Goal: Contribute content: Contribute content

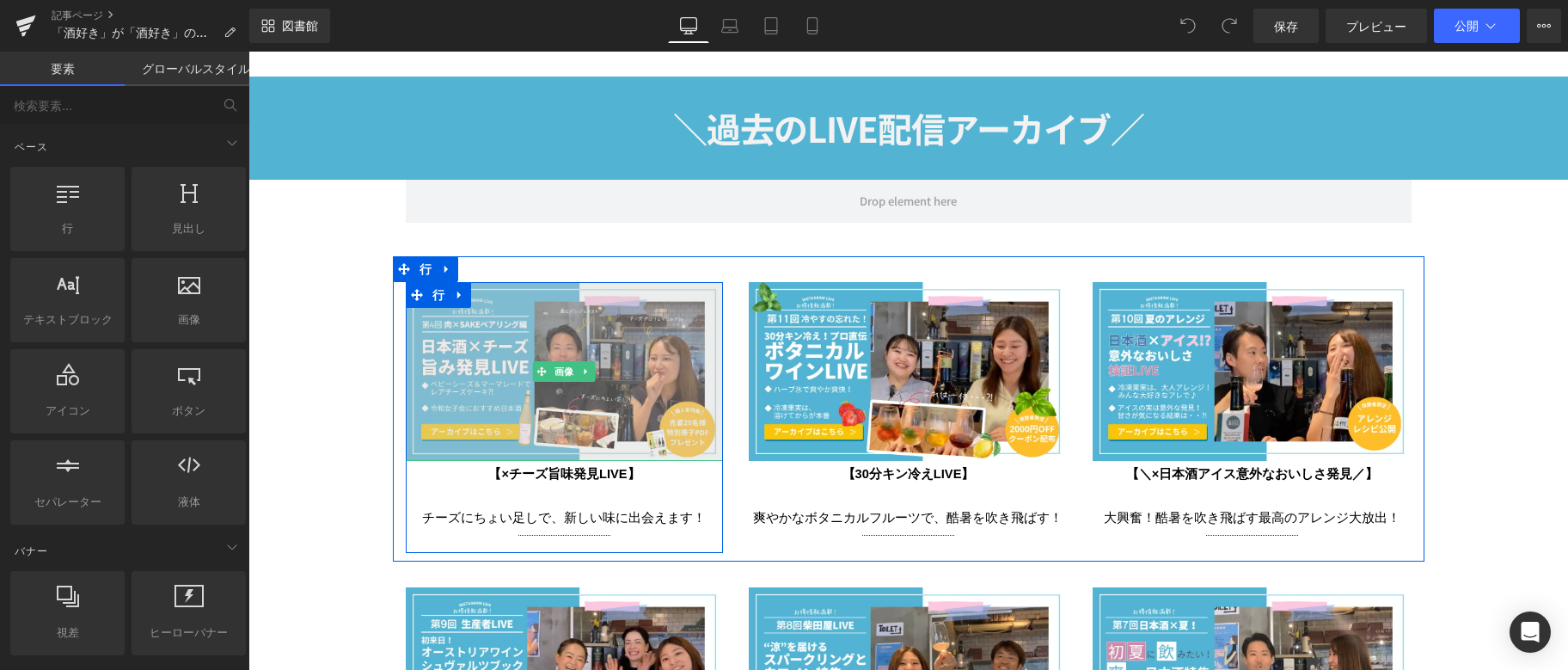
scroll to position [3010, 0]
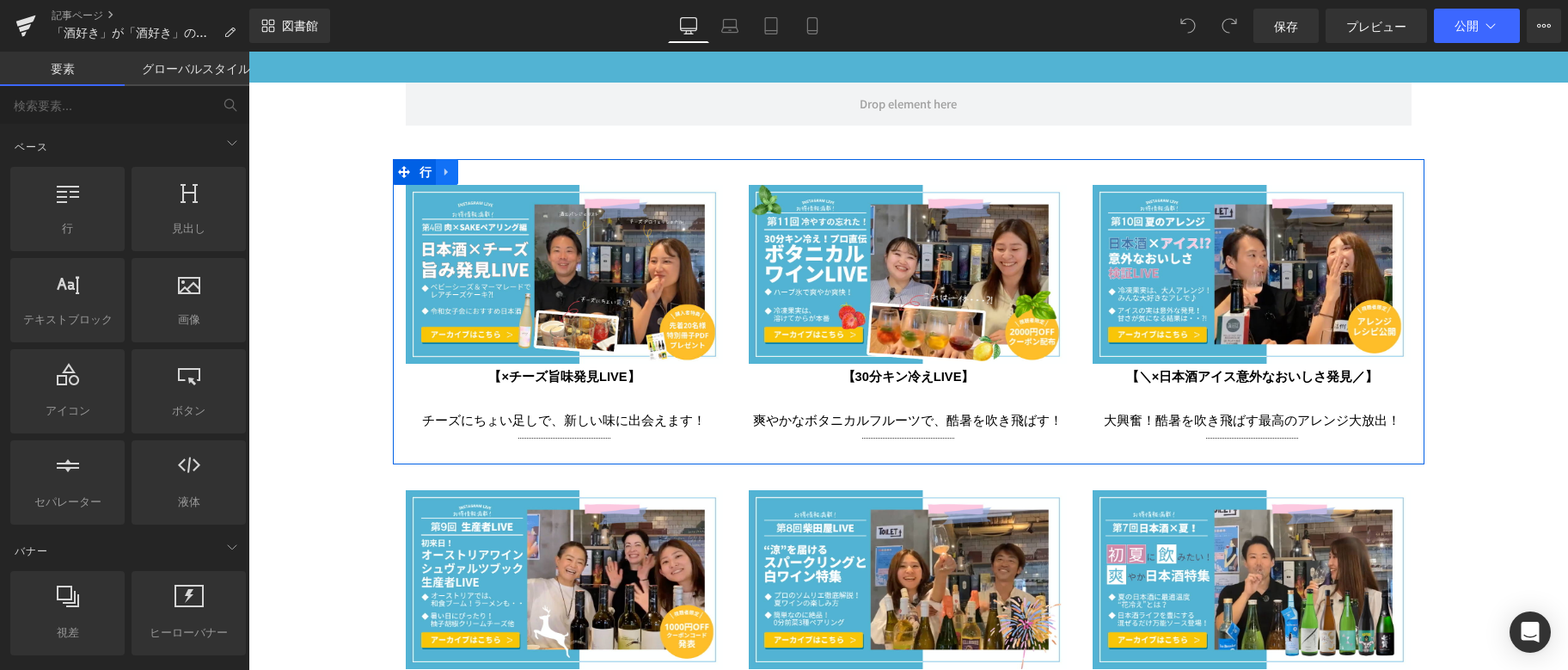
click at [441, 166] on icon at bounding box center [446, 172] width 12 height 13
click at [464, 166] on icon at bounding box center [469, 171] width 12 height 12
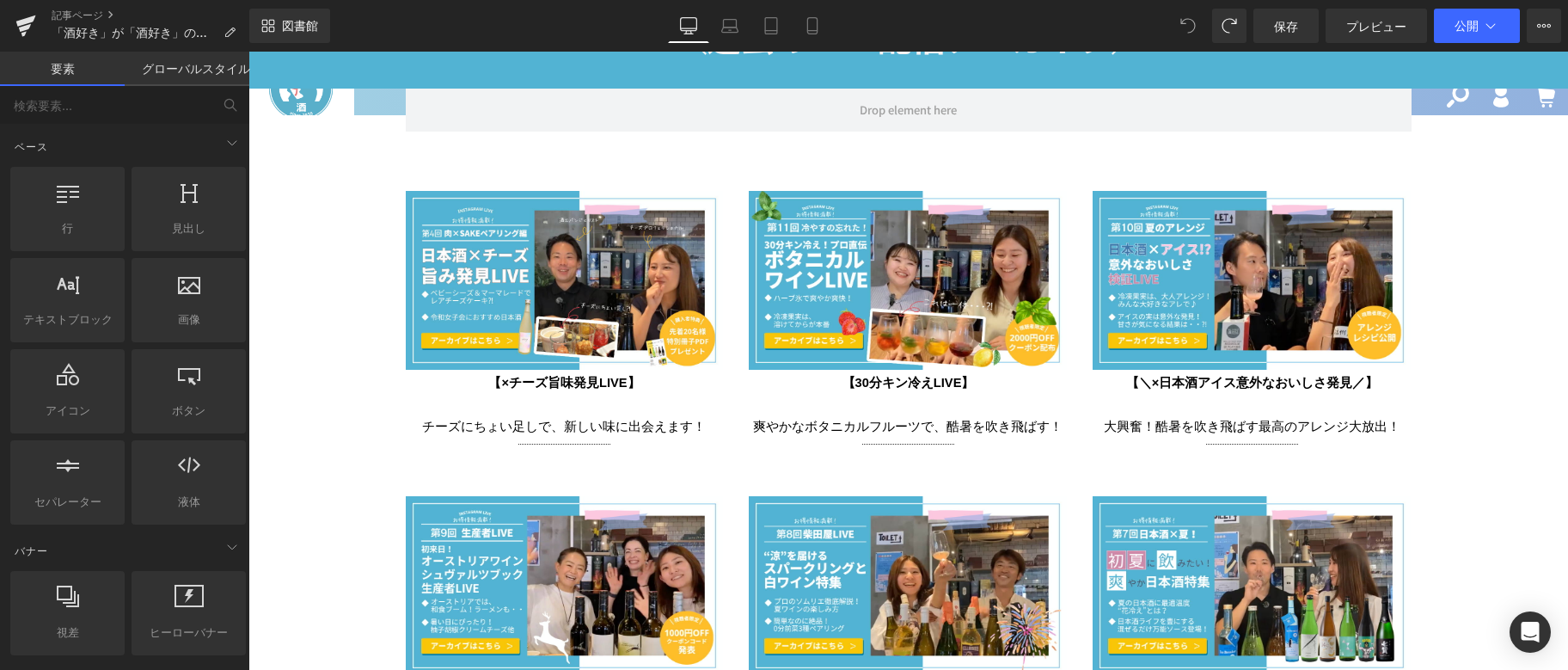
scroll to position [3003, 0]
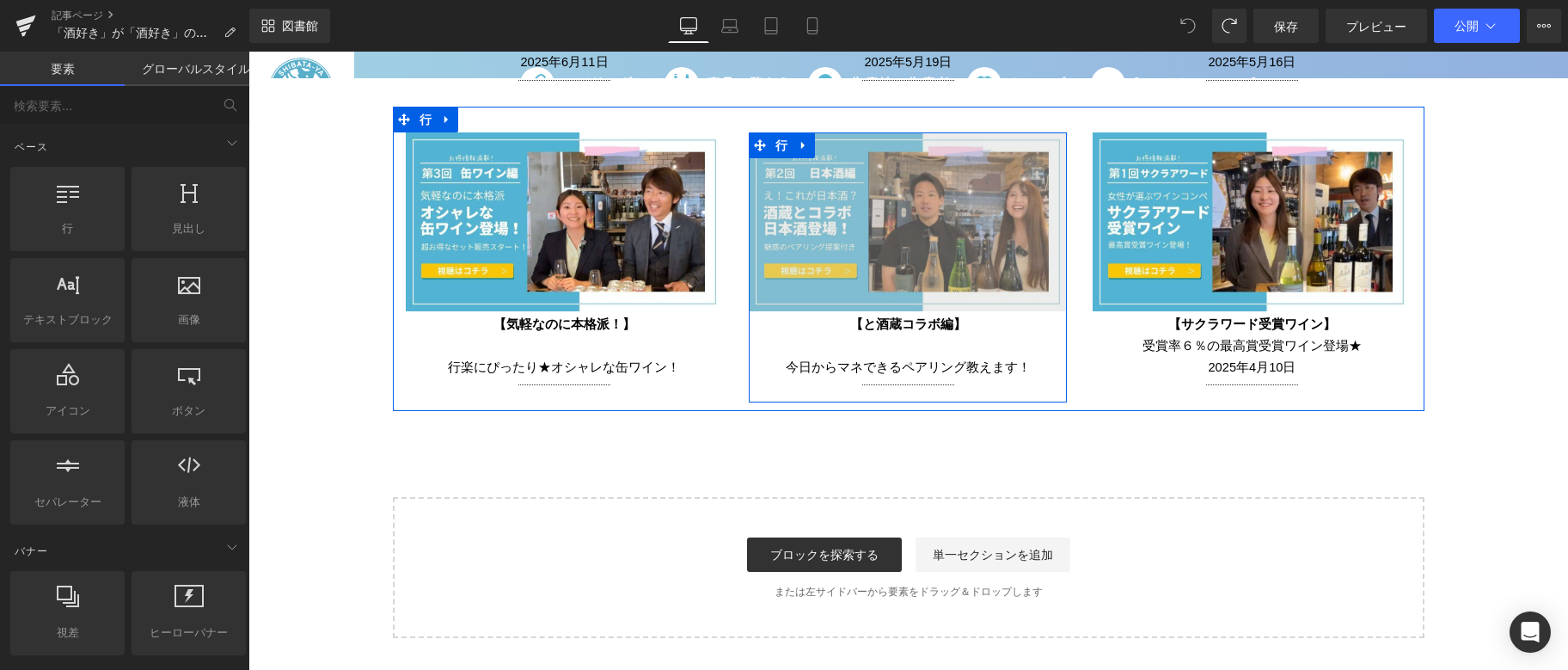
scroll to position [3949, 0]
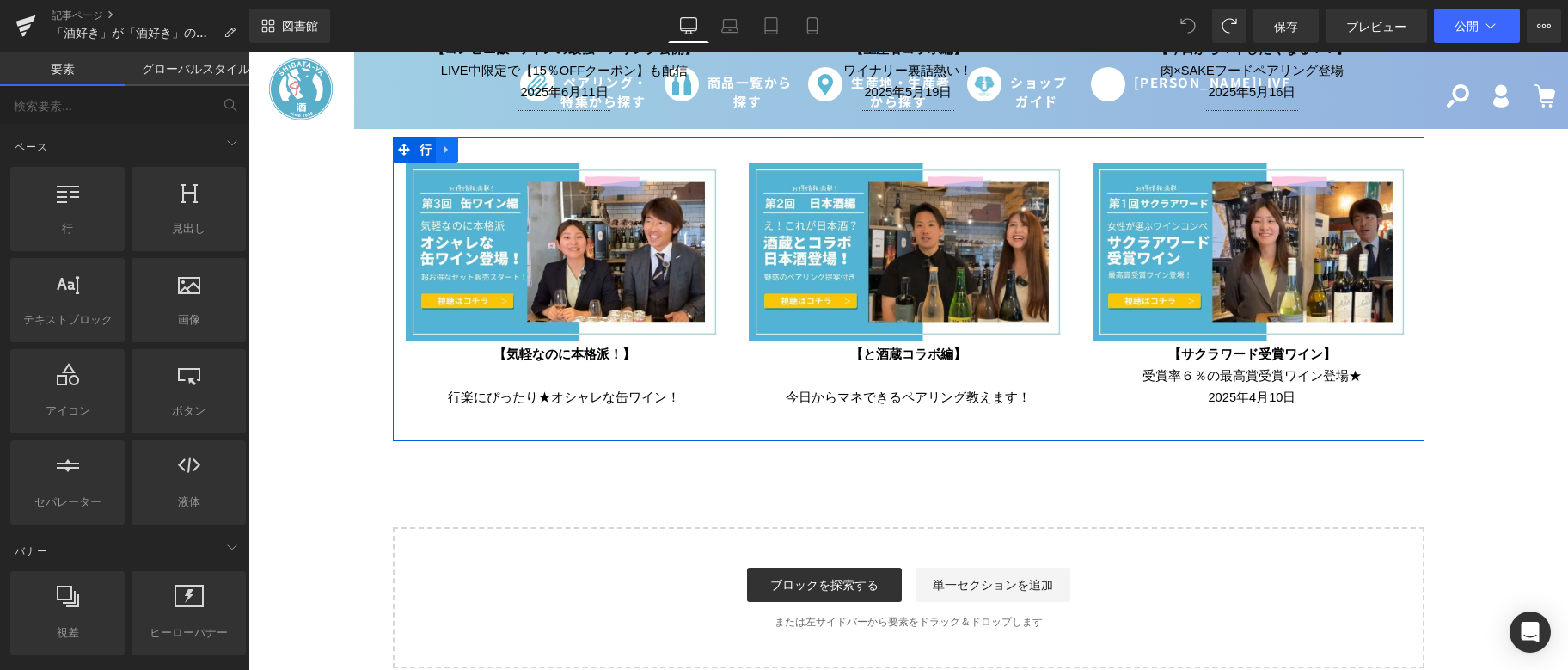
click at [445, 146] on icon at bounding box center [446, 149] width 4 height 8
click at [464, 144] on icon at bounding box center [469, 149] width 12 height 12
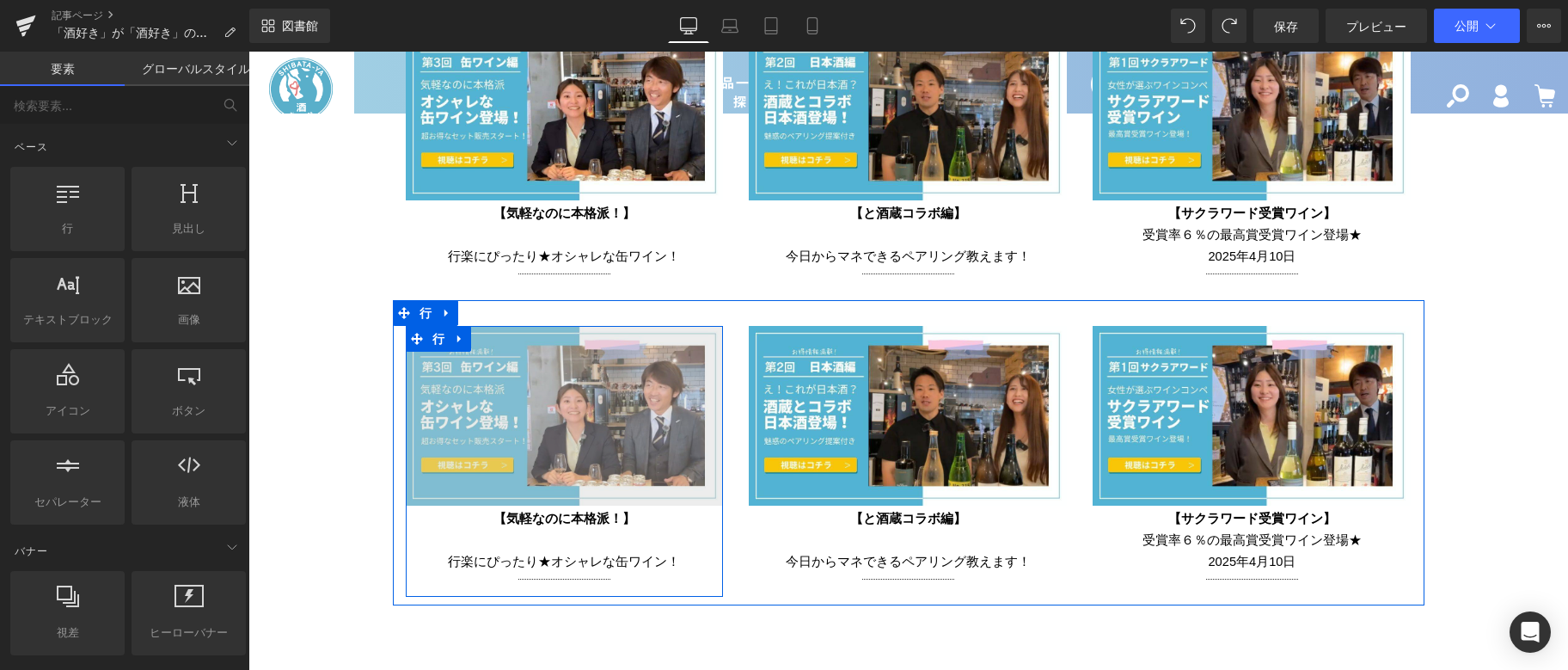
scroll to position [4120, 0]
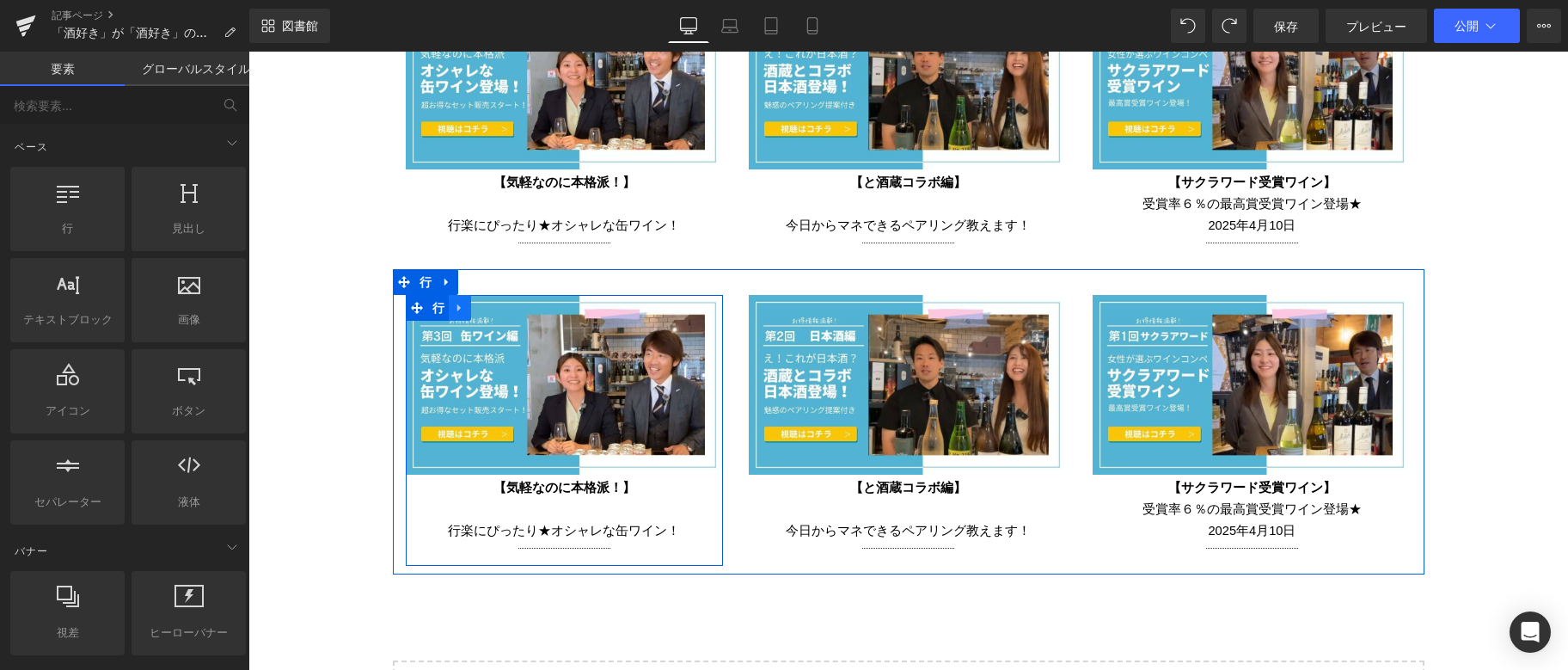
click at [461, 302] on link at bounding box center [460, 308] width 23 height 25
click at [499, 306] on icon at bounding box center [504, 307] width 12 height 12
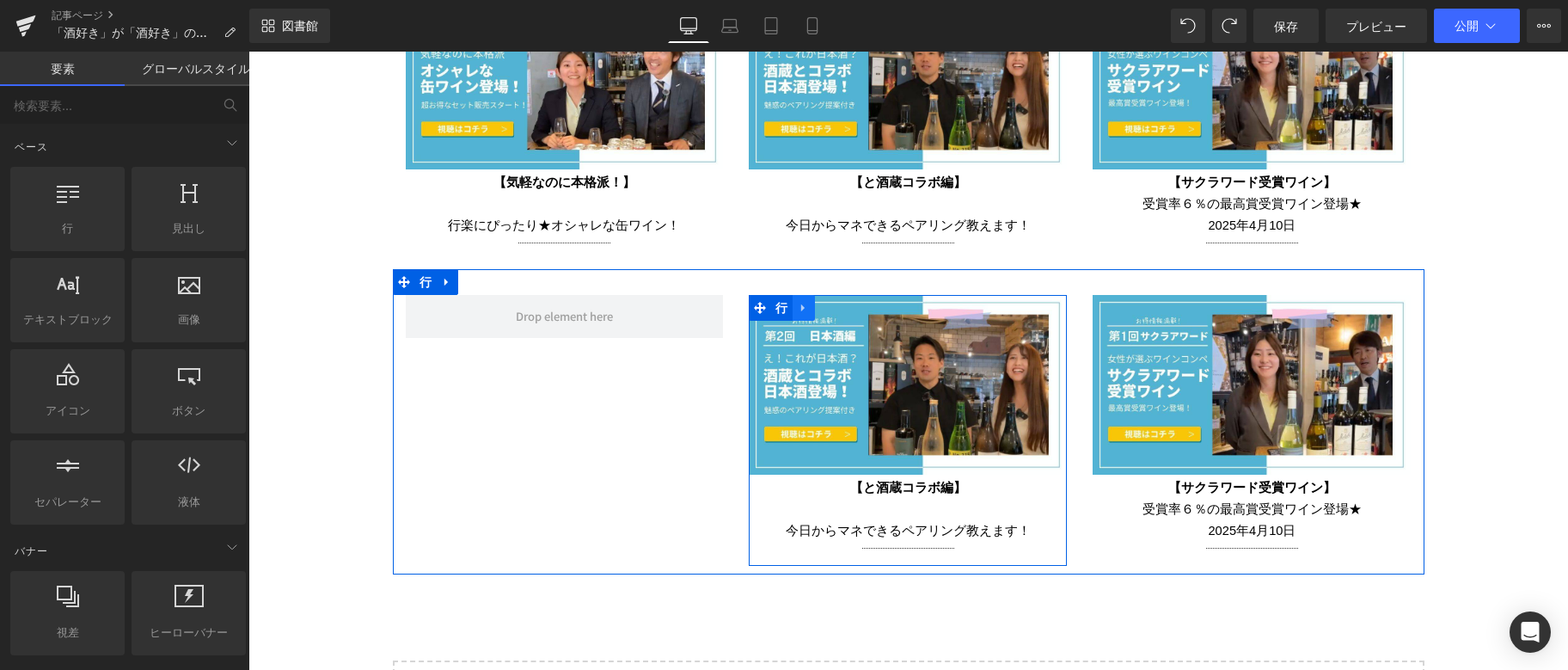
click at [801, 304] on icon at bounding box center [803, 308] width 4 height 8
click at [843, 302] on icon at bounding box center [848, 307] width 12 height 12
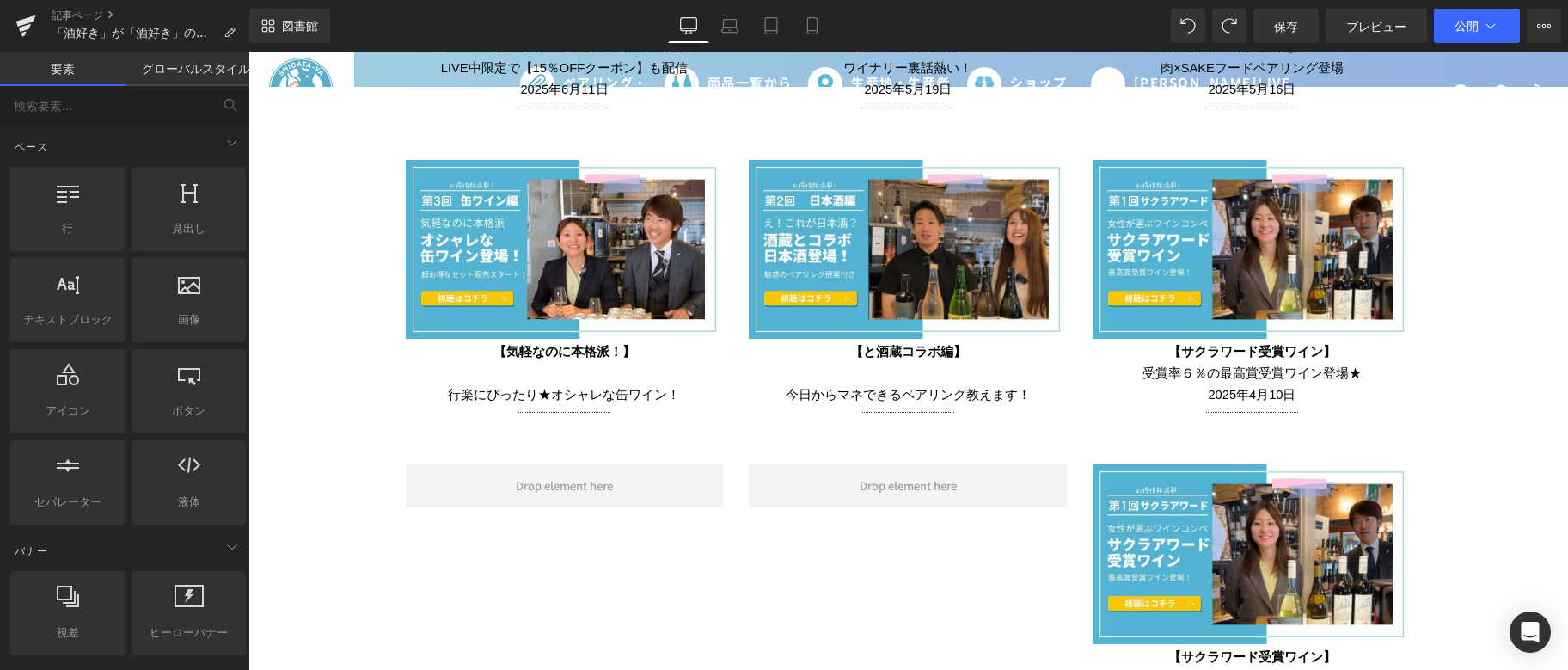
scroll to position [4034, 0]
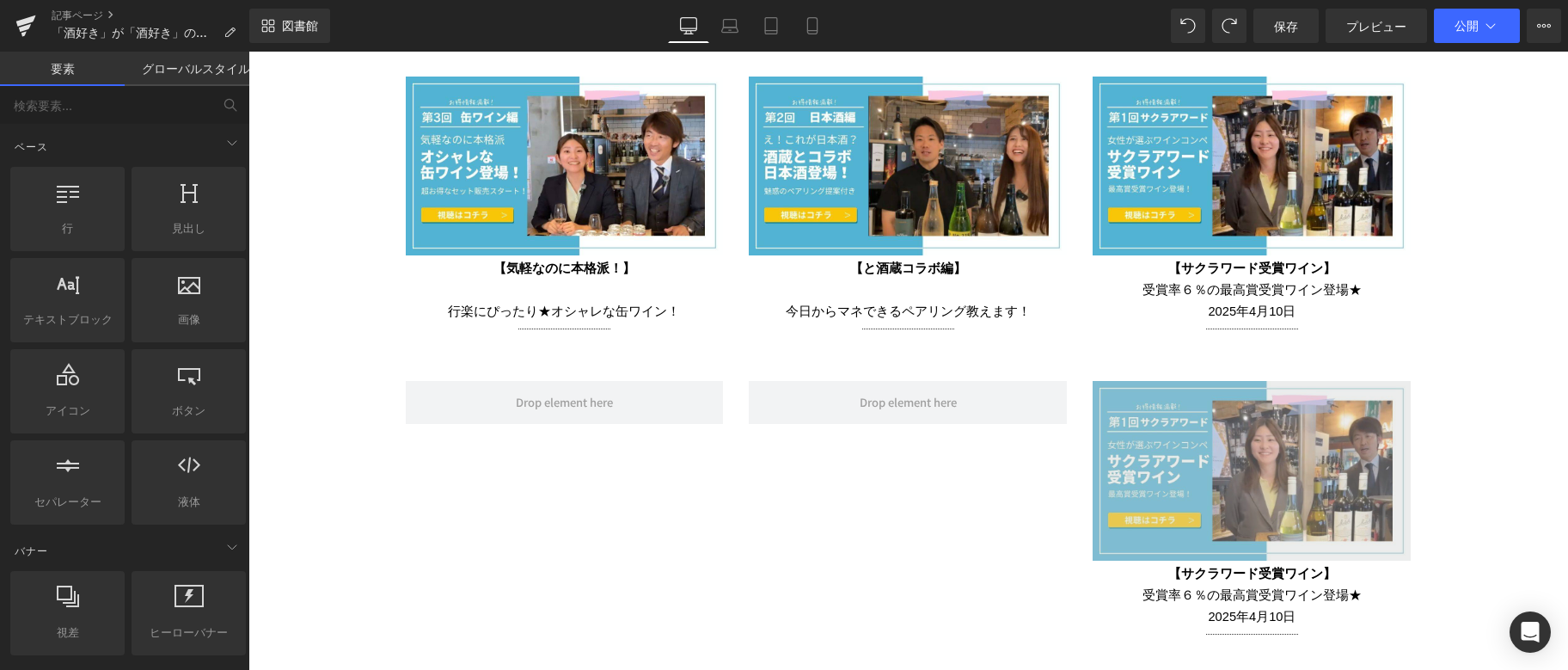
click at [1208, 404] on img at bounding box center [1251, 471] width 318 height 179
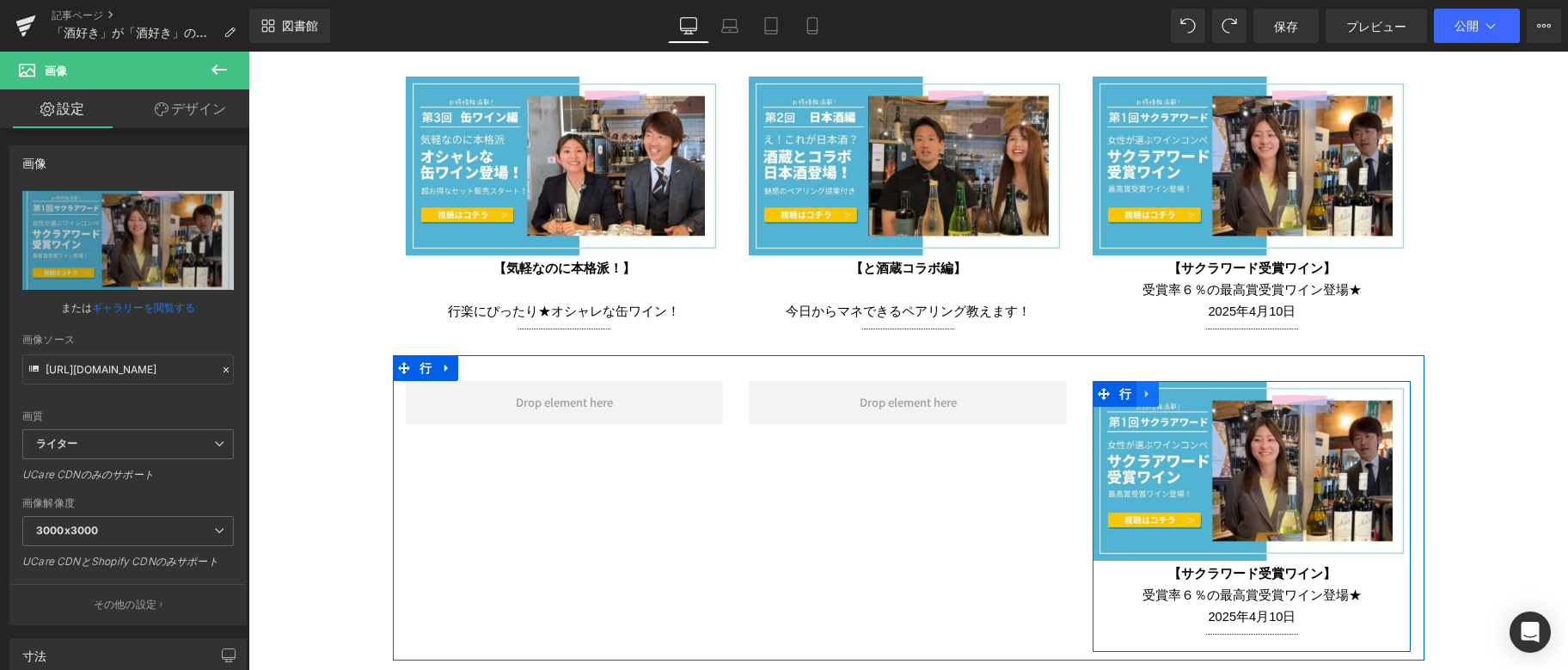
click at [1143, 388] on icon at bounding box center [1147, 394] width 12 height 13
click at [1181, 386] on link at bounding box center [1192, 394] width 23 height 25
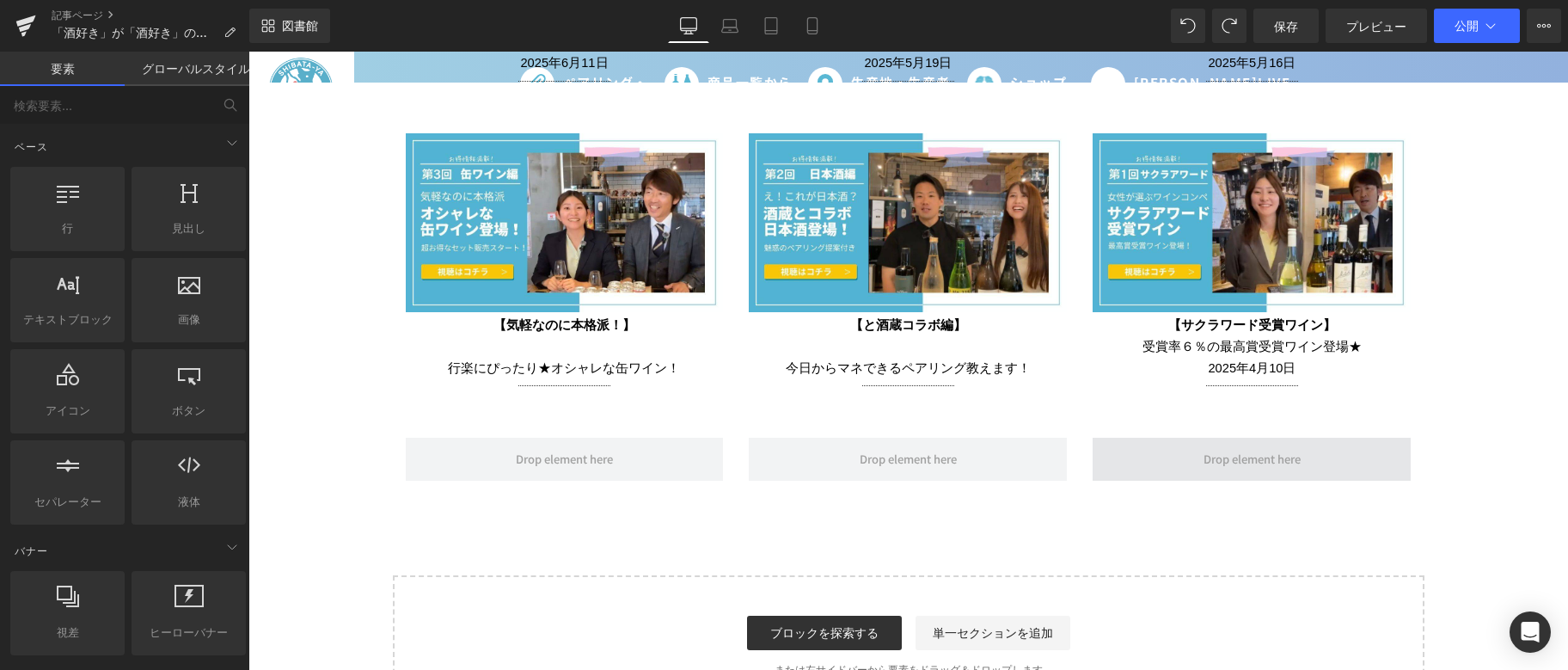
scroll to position [3949, 0]
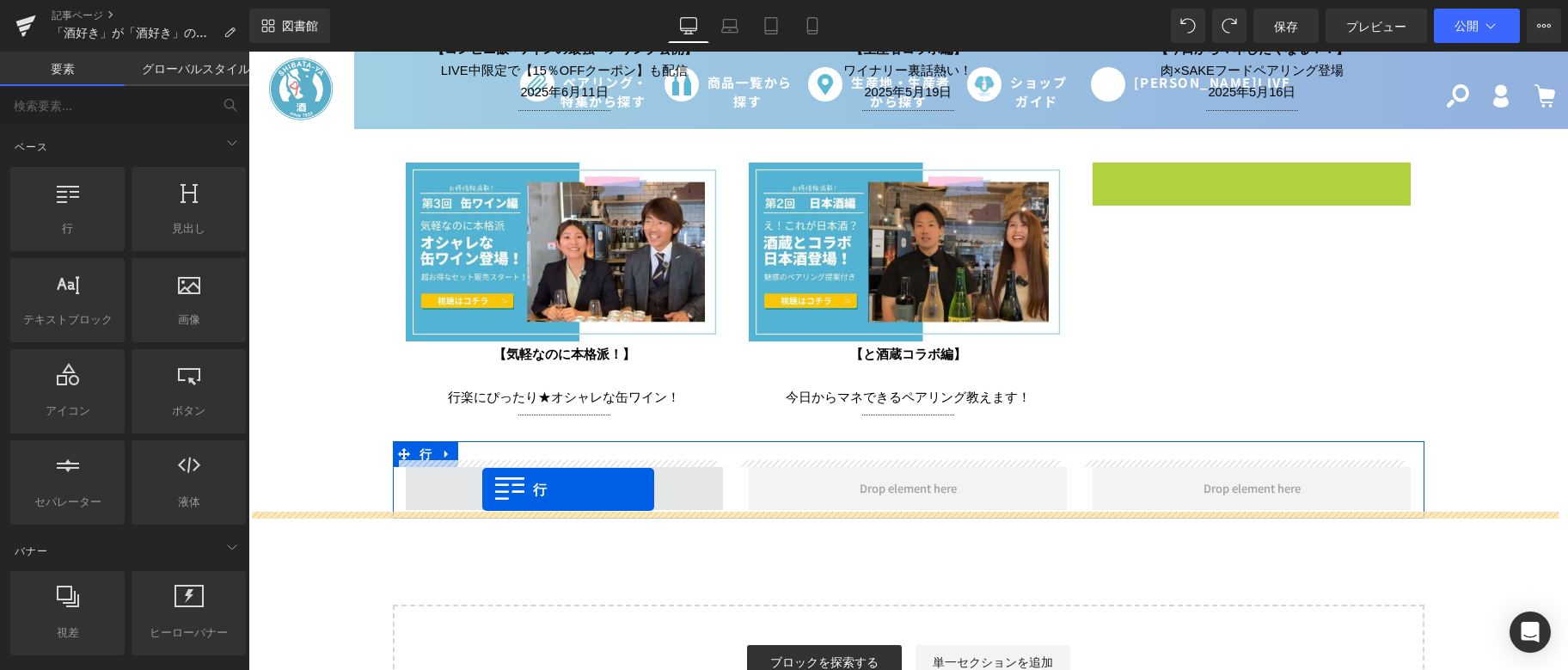
drag, startPoint x: 1125, startPoint y: 174, endPoint x: 483, endPoint y: 489, distance: 715.1
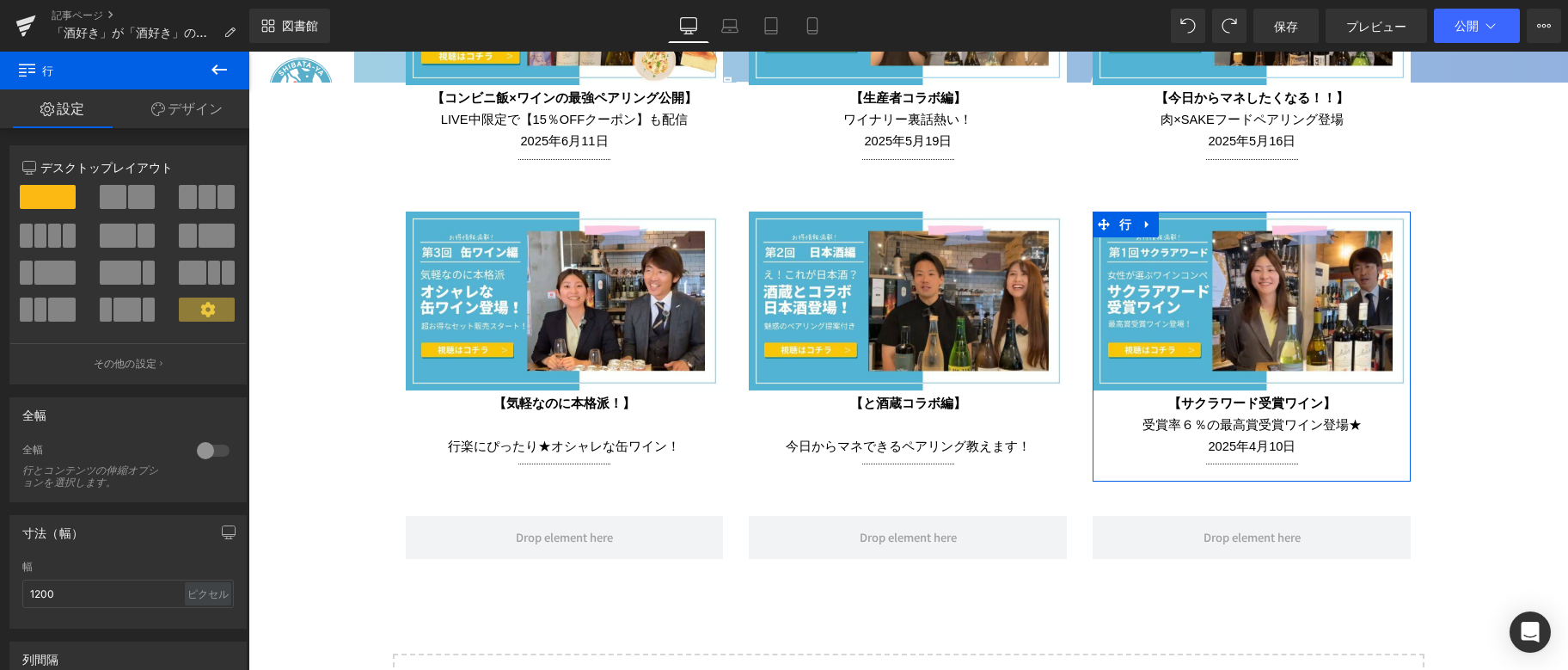
scroll to position [3843, 0]
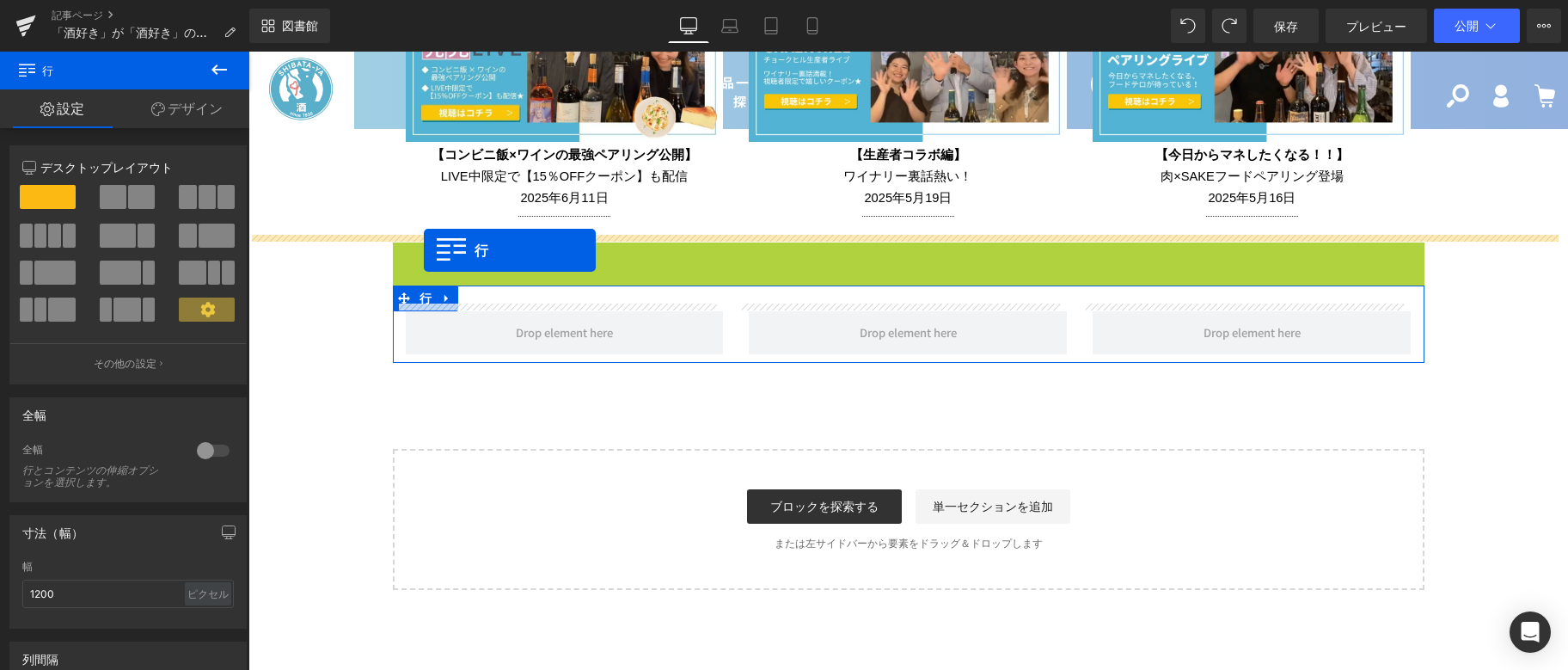
drag, startPoint x: 397, startPoint y: 251, endPoint x: 424, endPoint y: 250, distance: 27.0
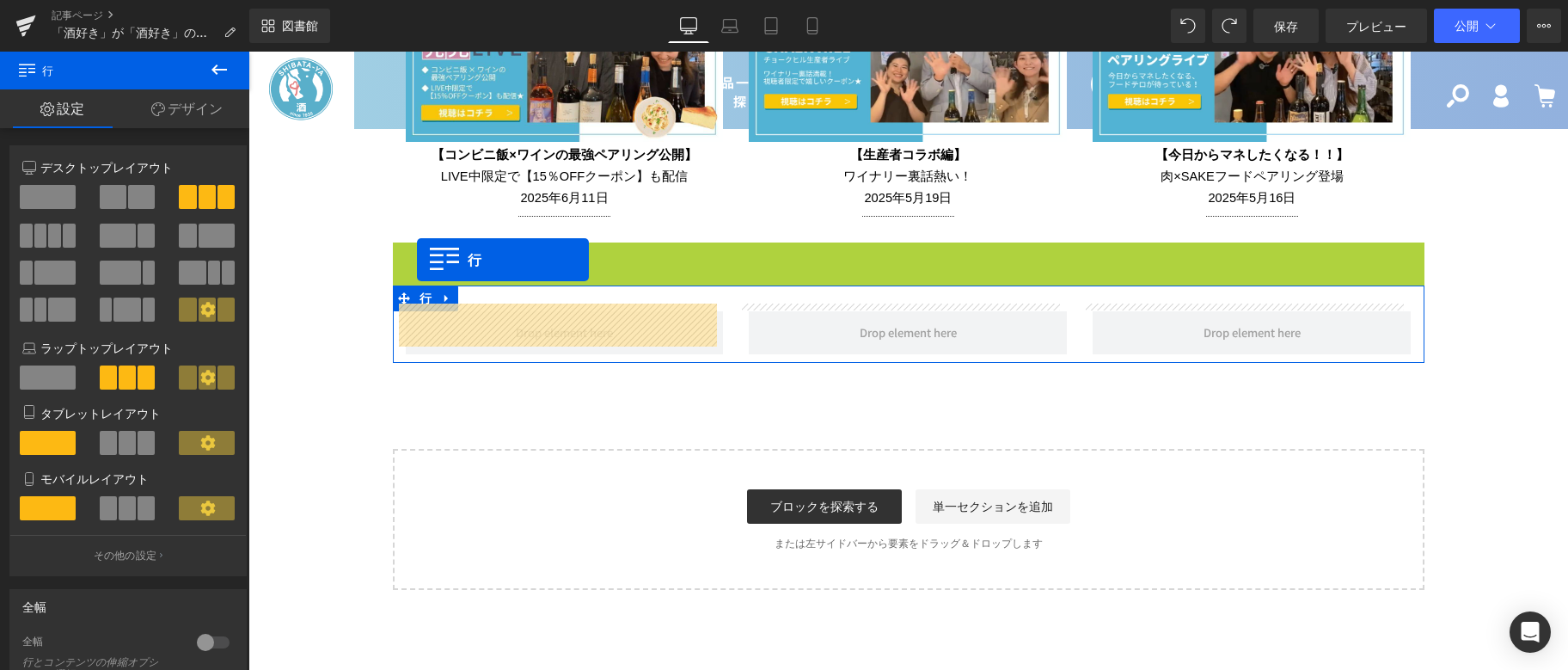
drag, startPoint x: 402, startPoint y: 254, endPoint x: 414, endPoint y: 252, distance: 12.2
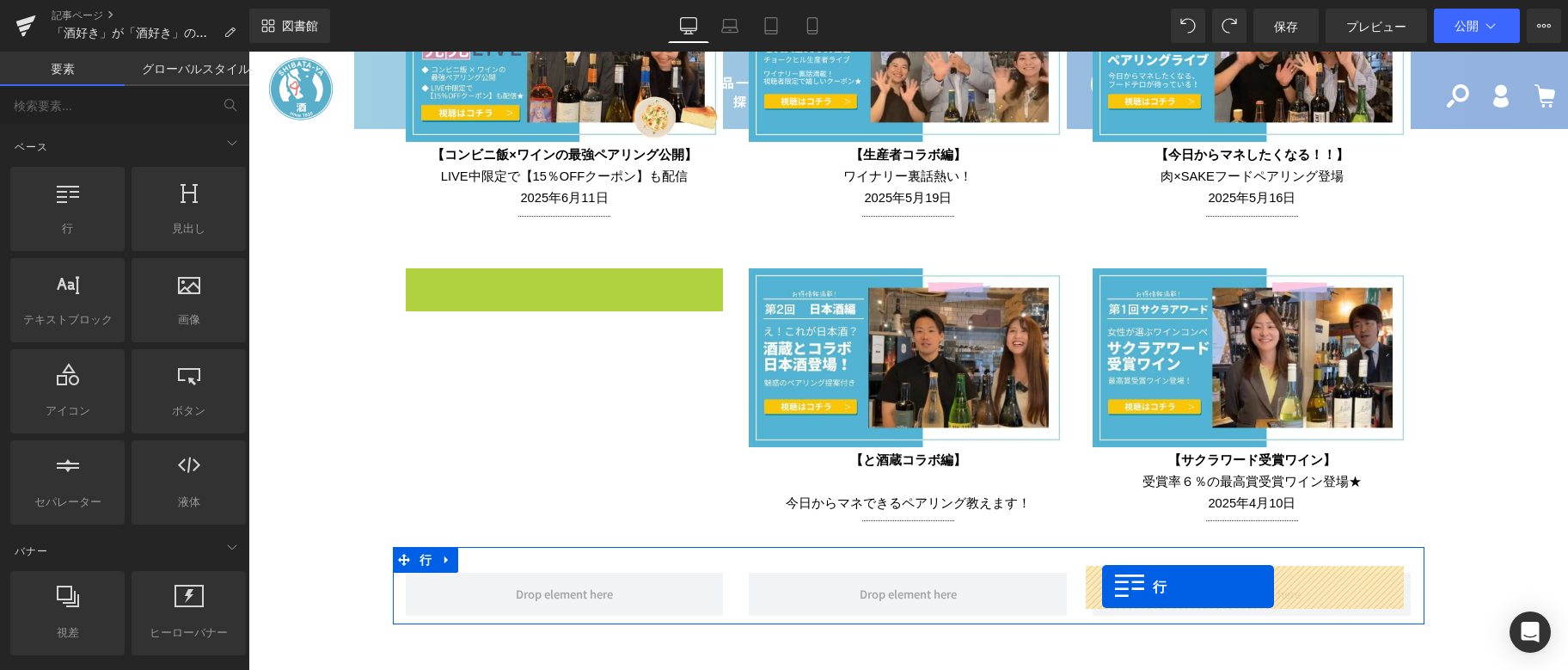
scroll to position [3878, 0]
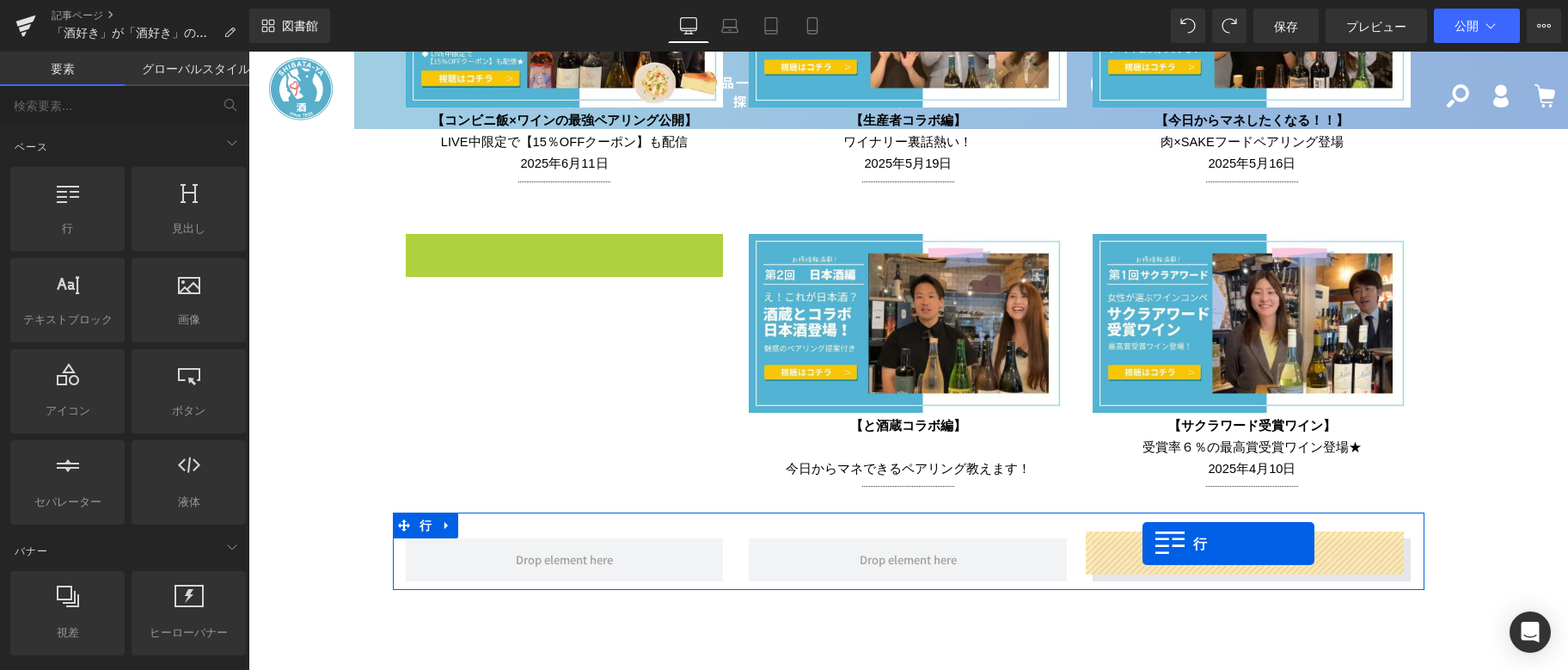
drag, startPoint x: 415, startPoint y: 279, endPoint x: 1143, endPoint y: 543, distance: 774.4
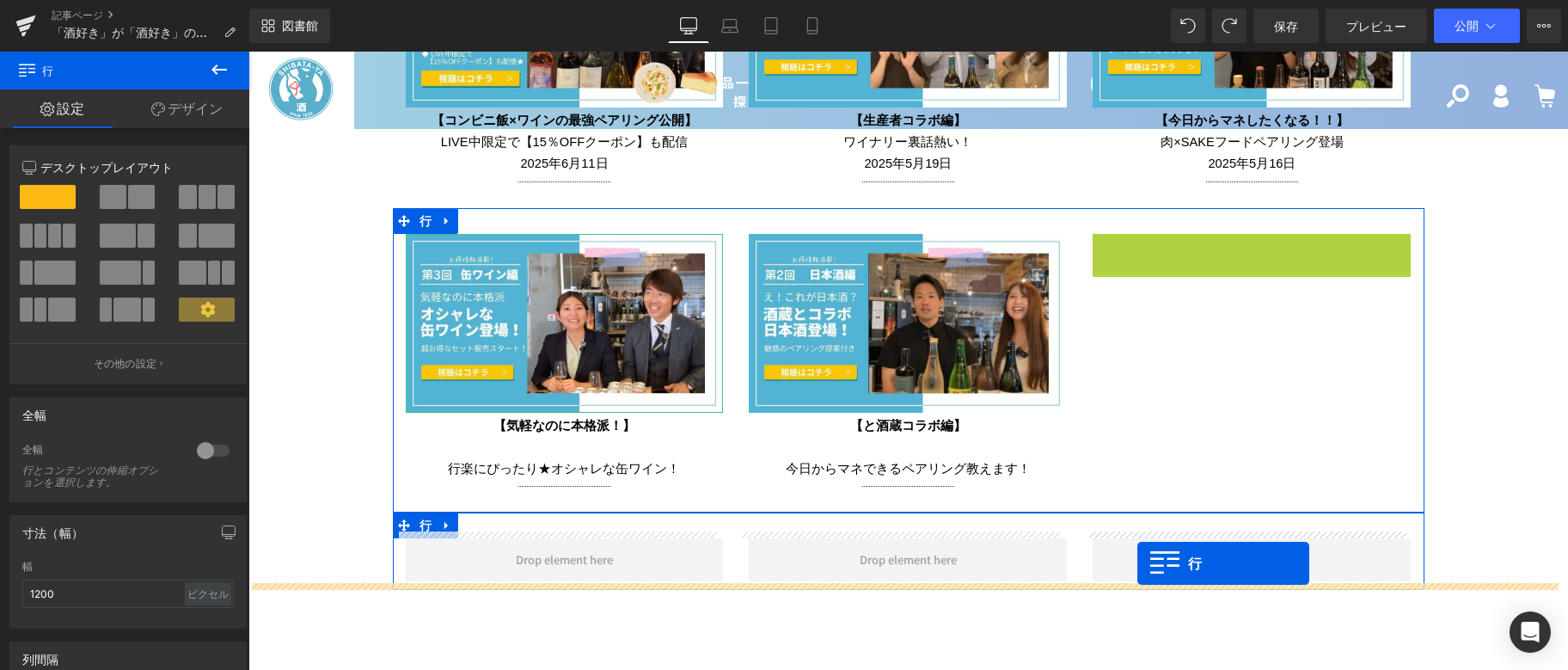
scroll to position [3895, 0]
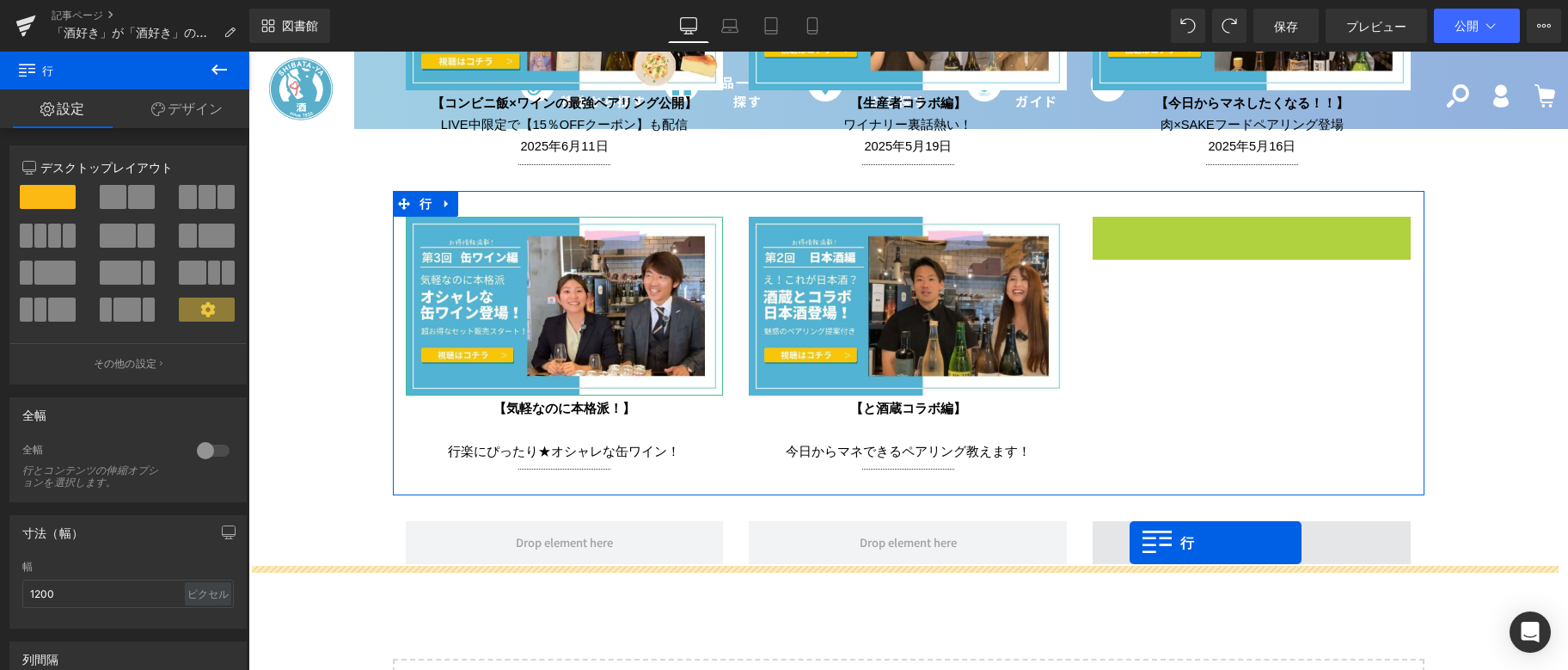
drag, startPoint x: 1100, startPoint y: 236, endPoint x: 1130, endPoint y: 542, distance: 307.5
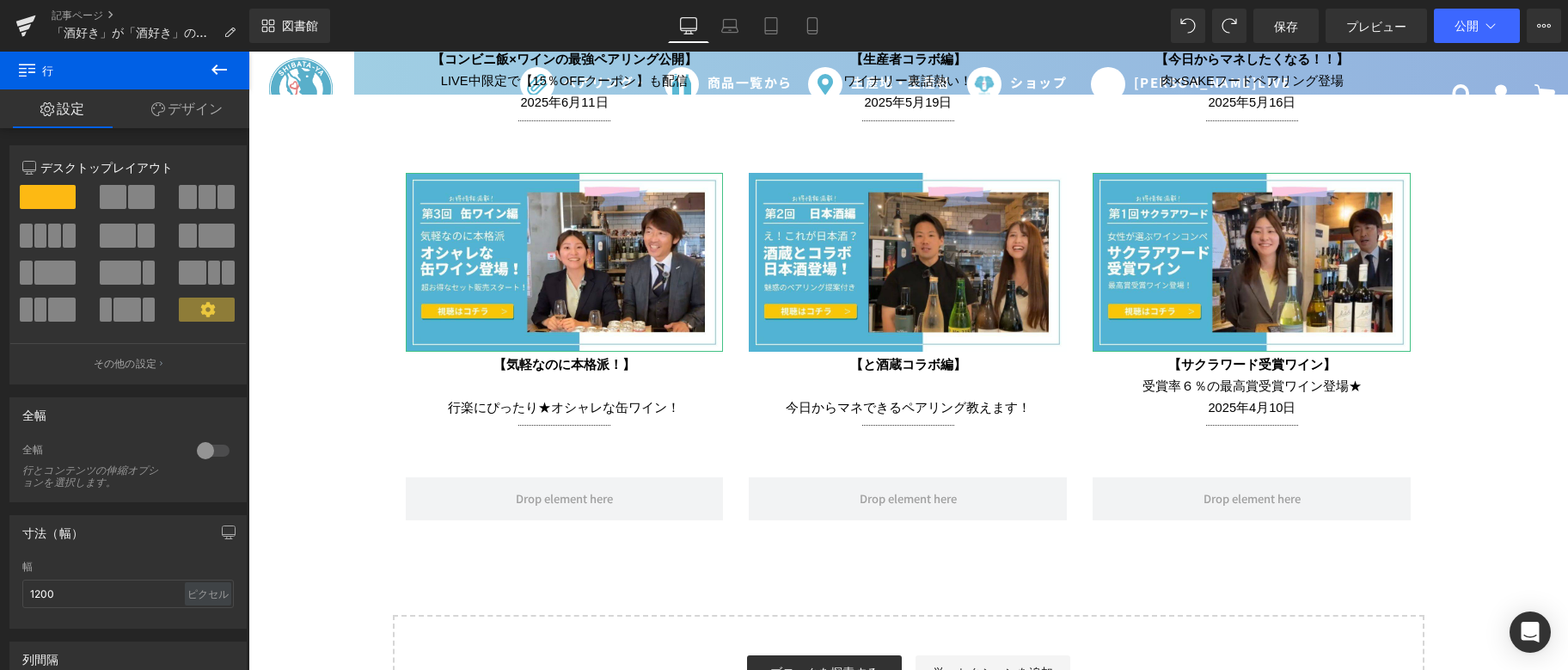
scroll to position [3981, 0]
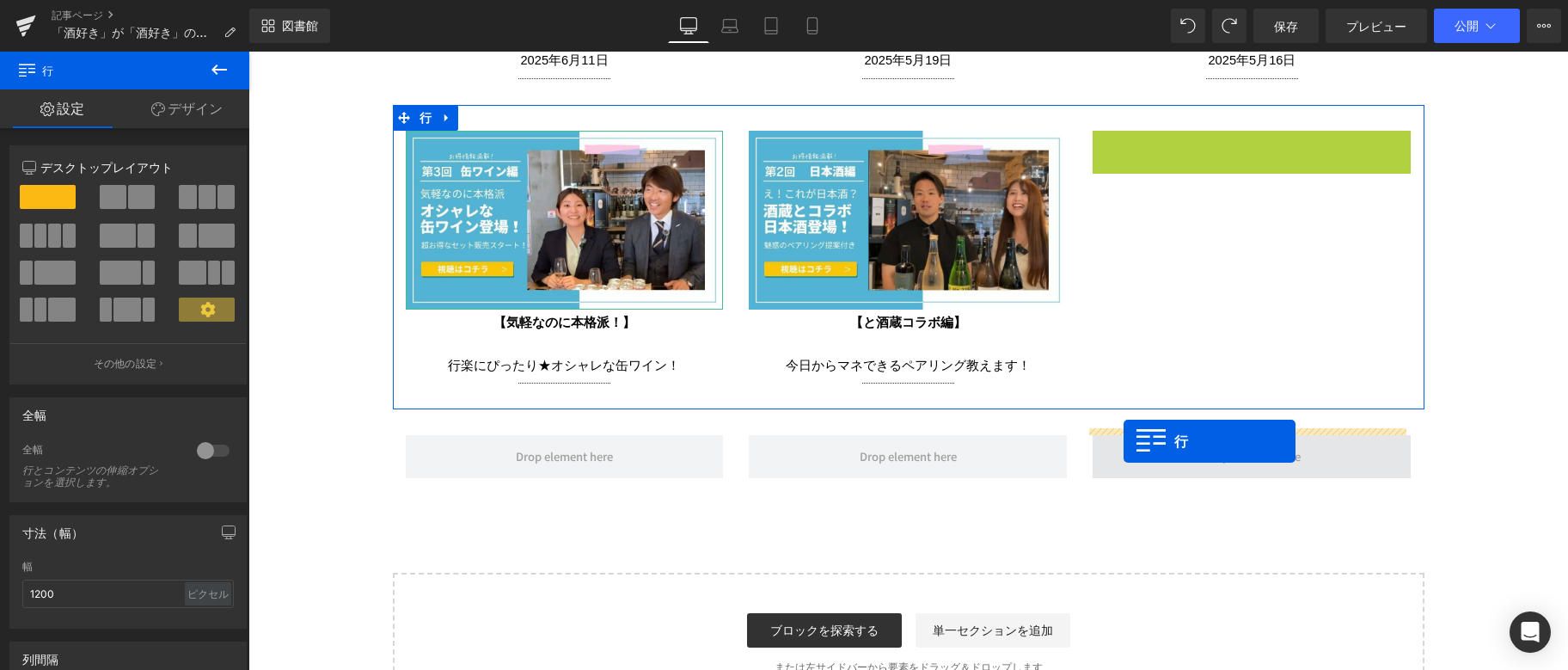
drag, startPoint x: 1098, startPoint y: 134, endPoint x: 1123, endPoint y: 441, distance: 308.0
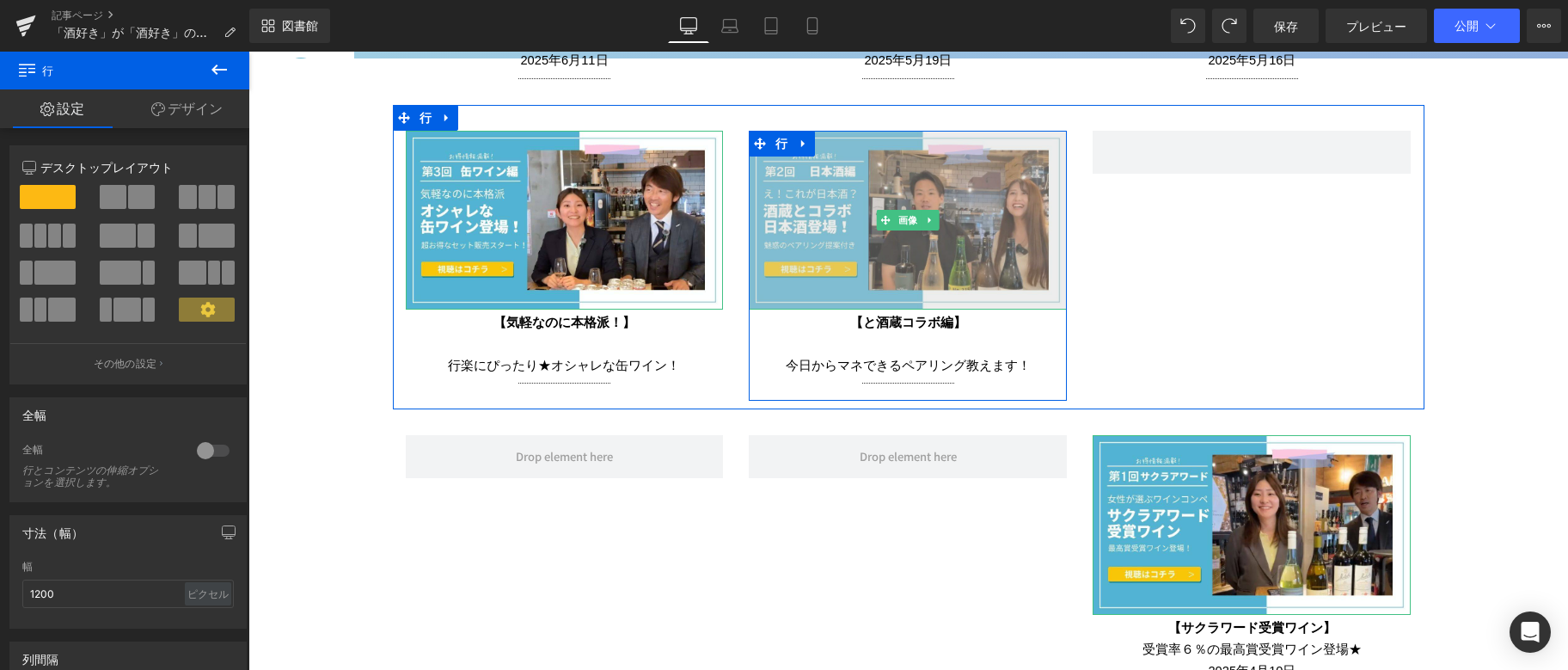
scroll to position [3895, 0]
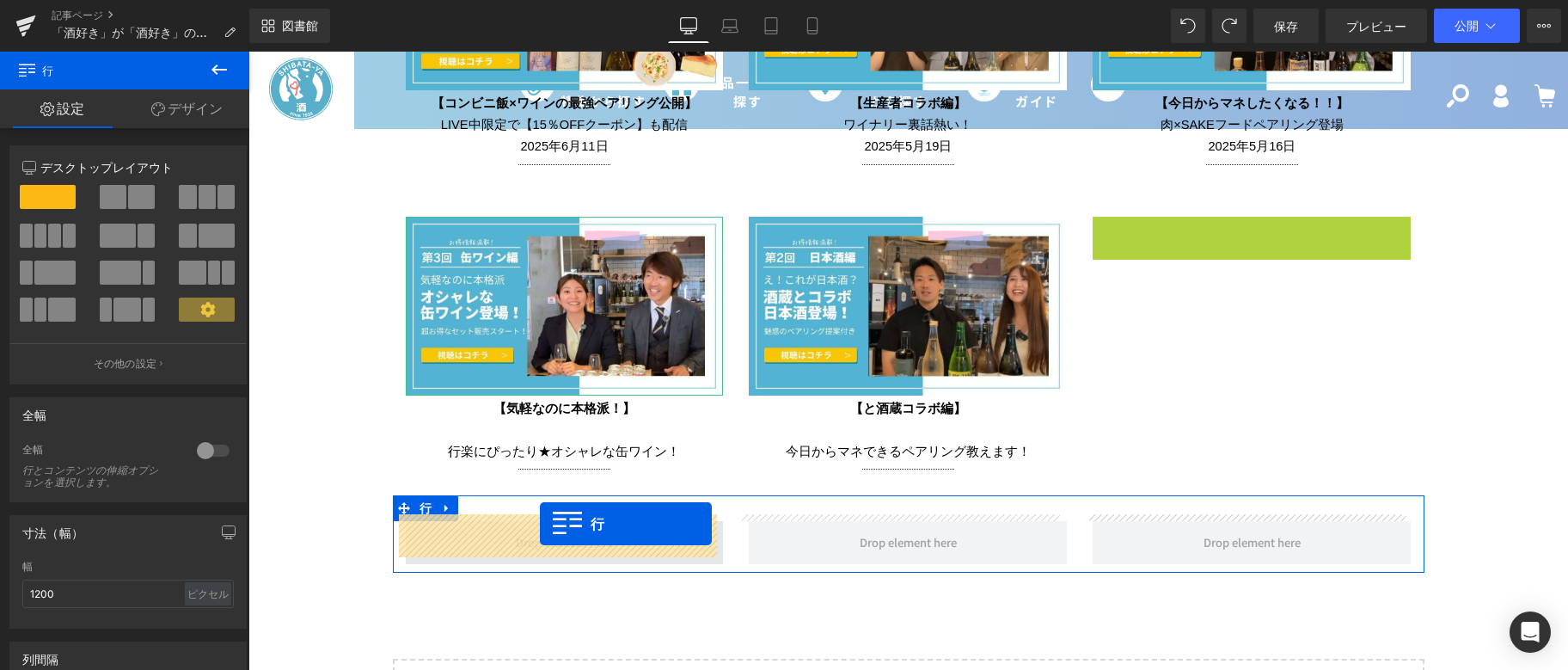
drag, startPoint x: 1097, startPoint y: 225, endPoint x: 540, endPoint y: 523, distance: 631.7
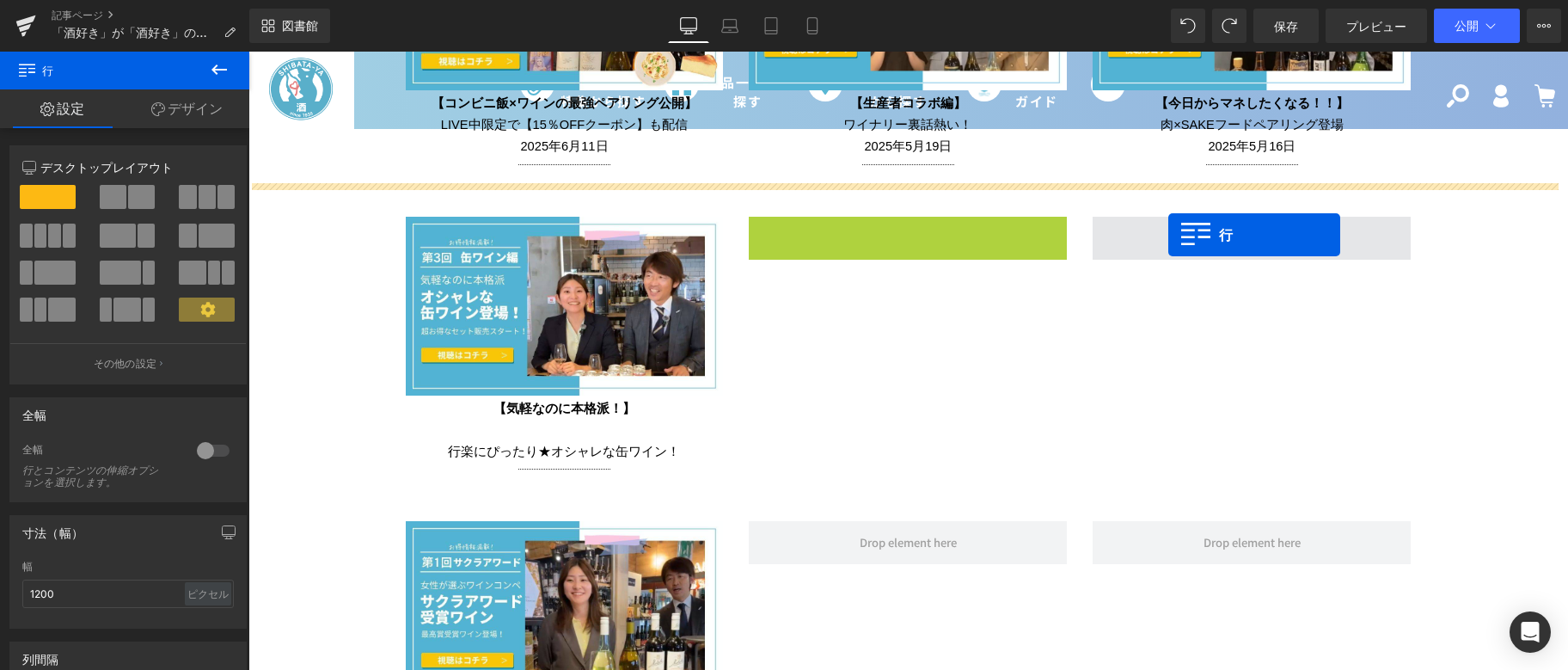
drag, startPoint x: 750, startPoint y: 227, endPoint x: 1169, endPoint y: 234, distance: 419.1
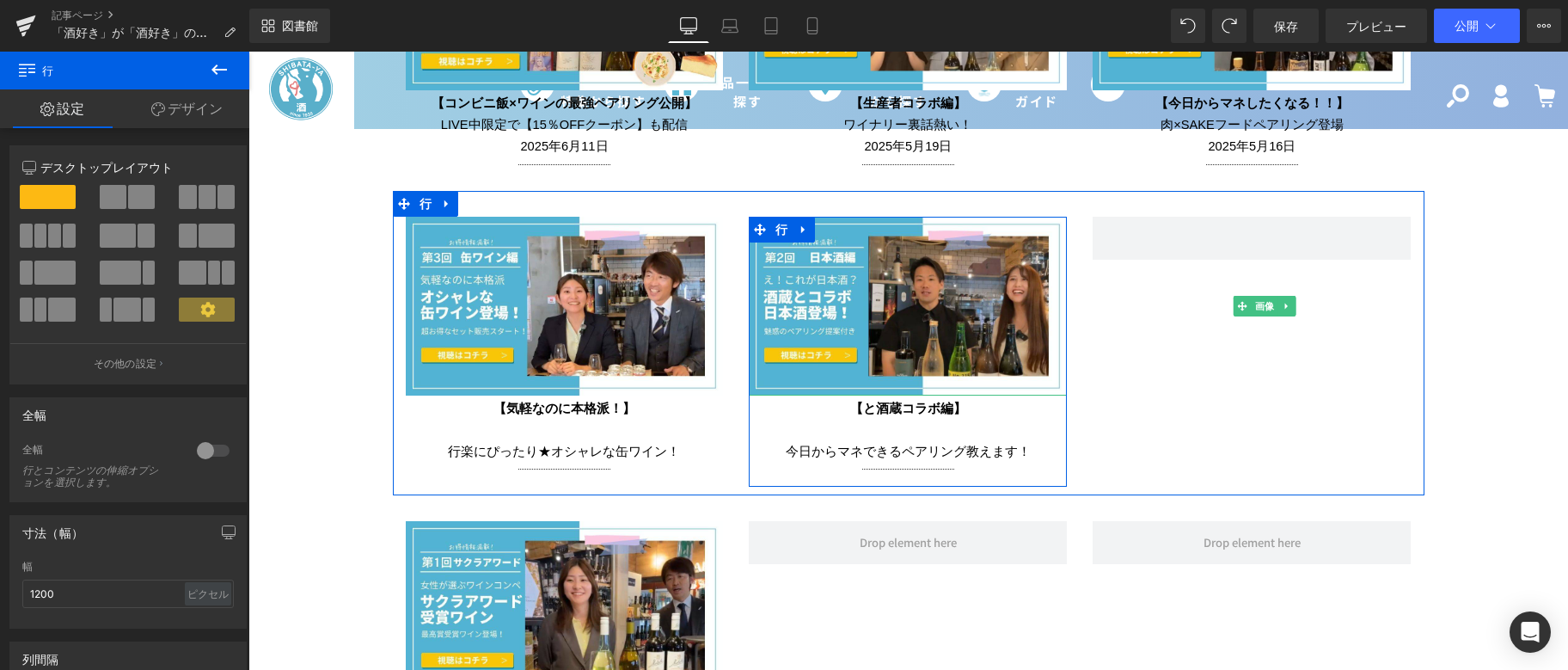
scroll to position [3809, 0]
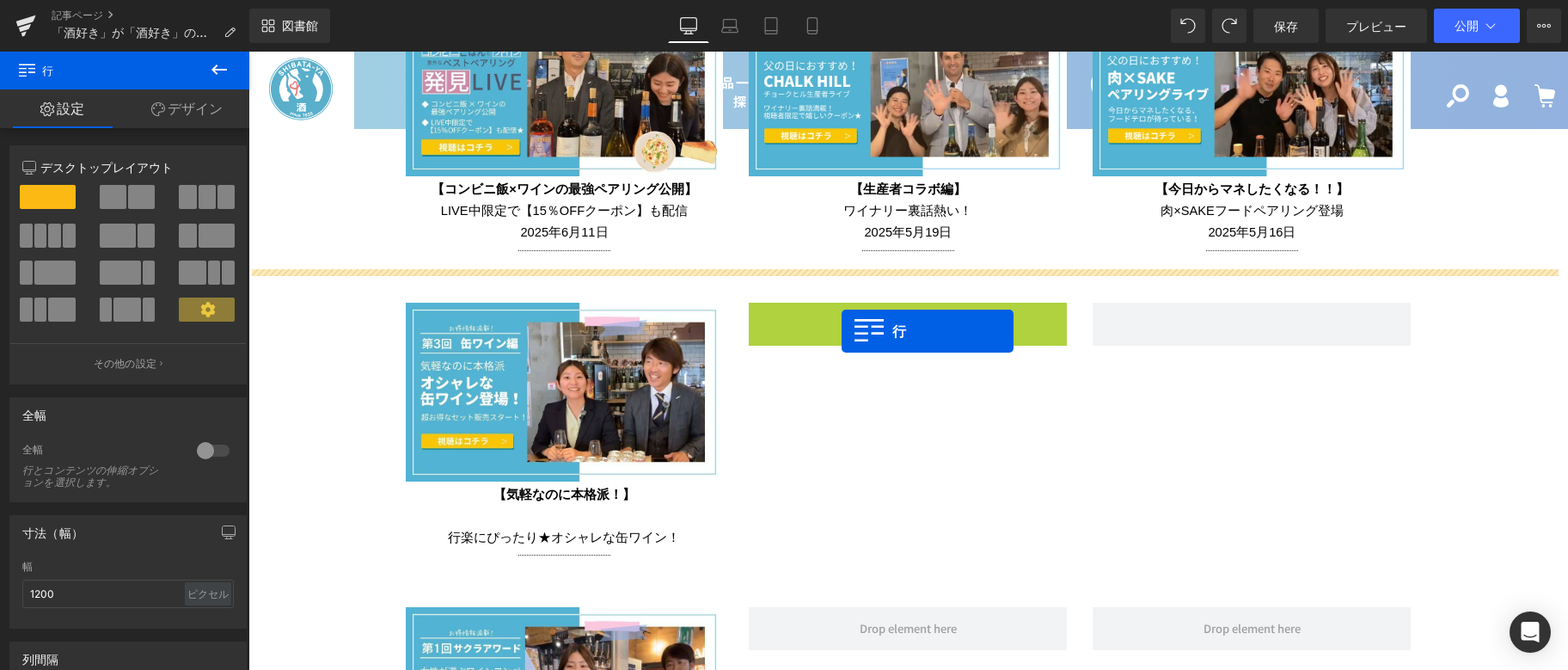
drag, startPoint x: 758, startPoint y: 303, endPoint x: 842, endPoint y: 331, distance: 88.5
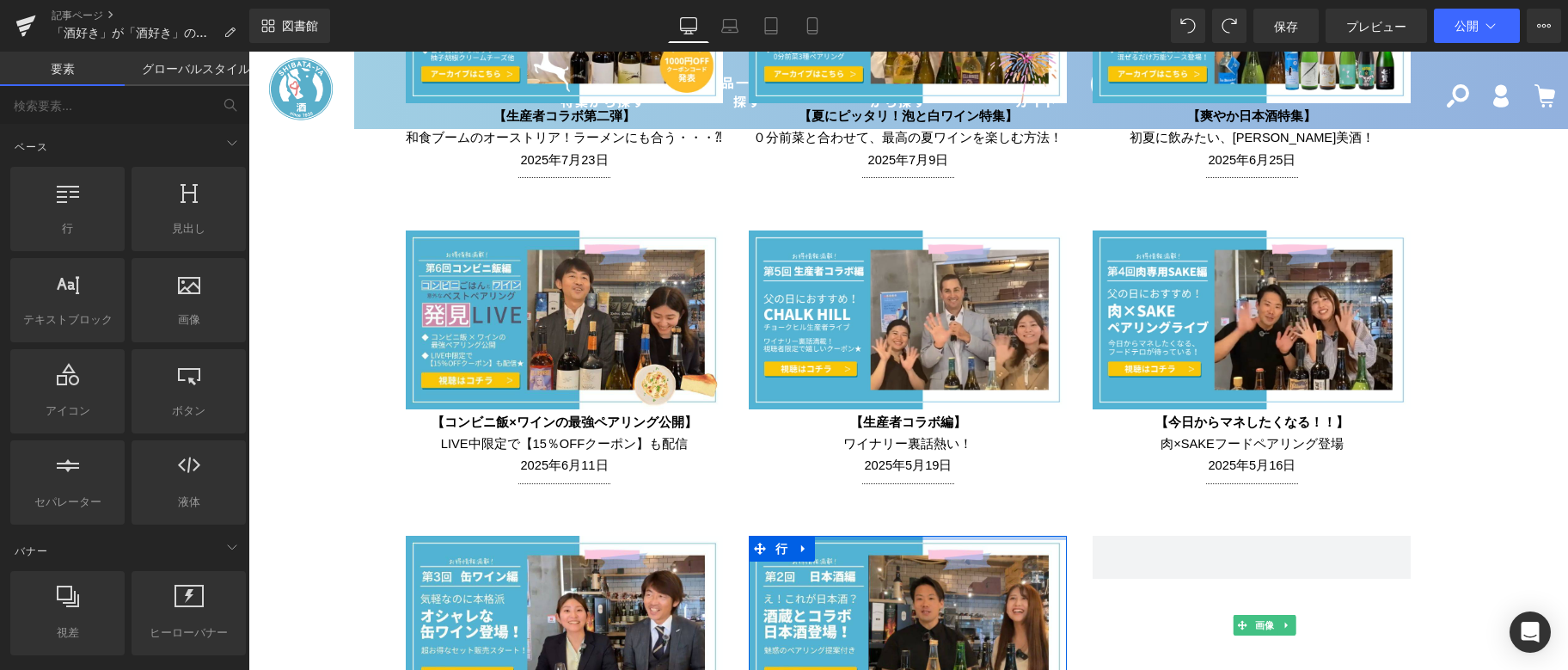
scroll to position [3920, 0]
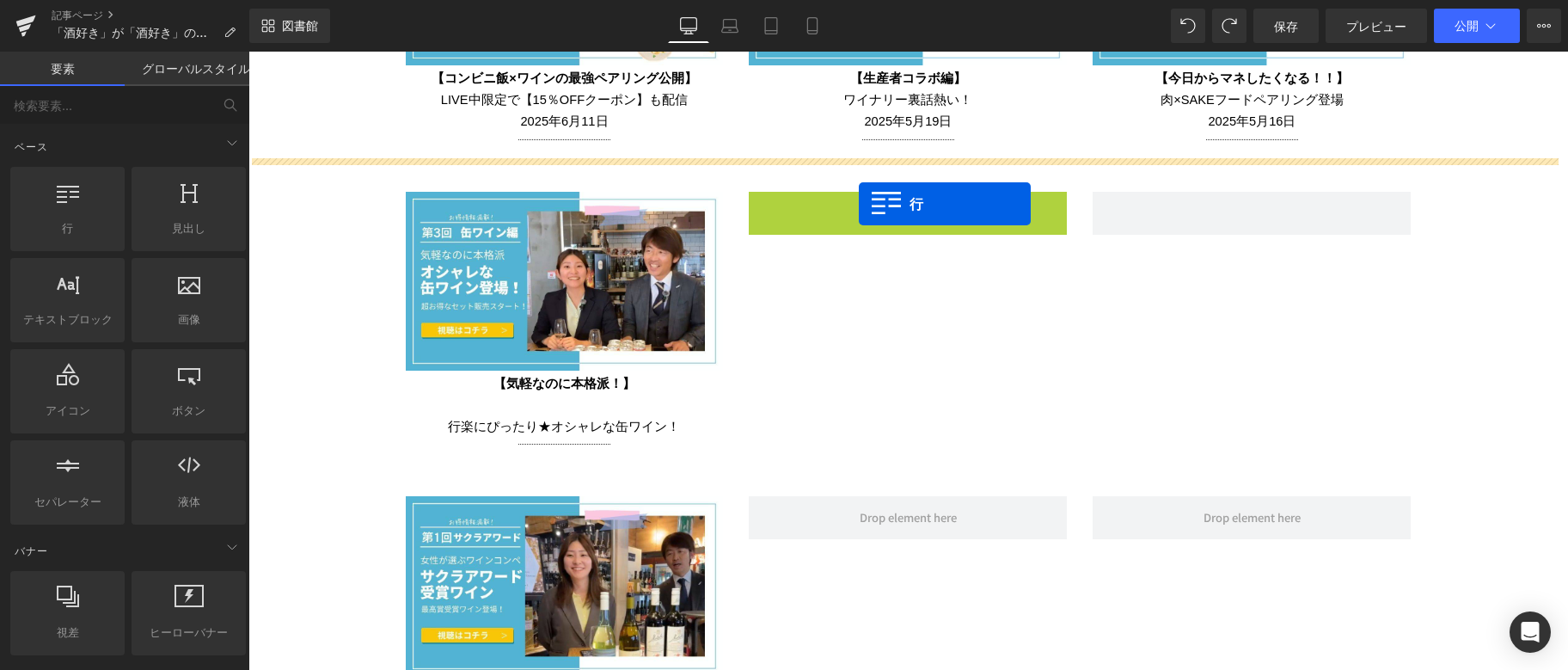
drag, startPoint x: 753, startPoint y: 205, endPoint x: 859, endPoint y: 204, distance: 106.0
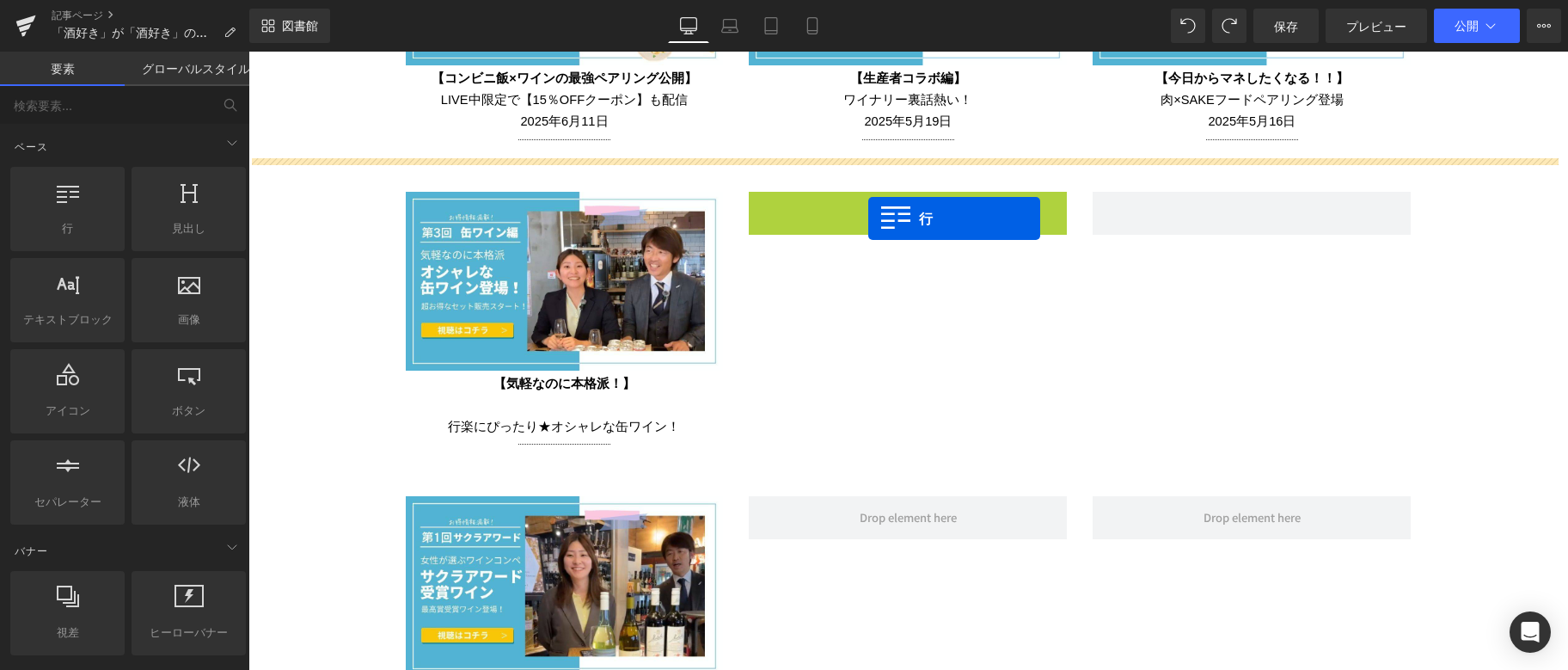
drag, startPoint x: 757, startPoint y: 203, endPoint x: 868, endPoint y: 218, distance: 112.0
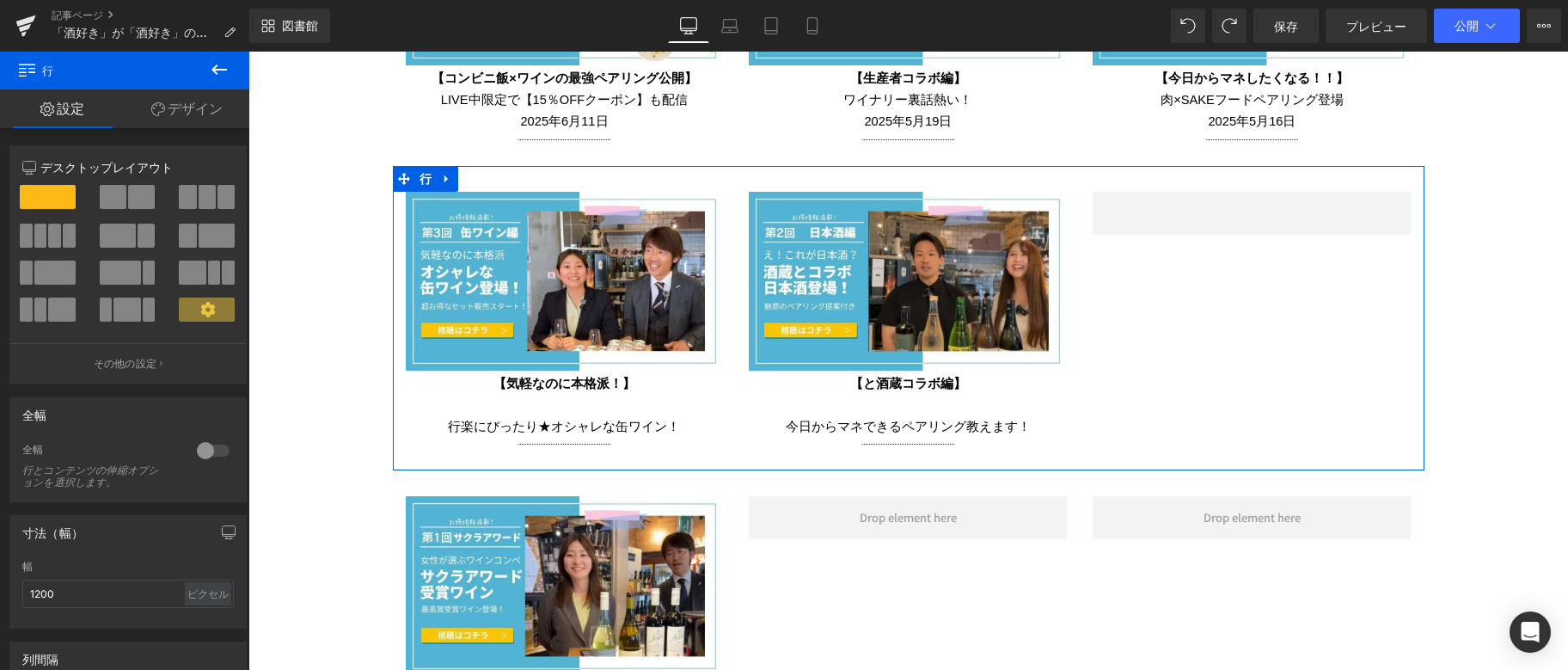
click at [1294, 332] on div "画像 【気軽なのに本格派！】 行楽にぴったり★ オシャレな缶ワイン！ テキストブロック セパレーター 行 画像 【と酒蔵コラボ編】 今日から マネできるペアリ…" at bounding box center [909, 318] width 1032 height 305
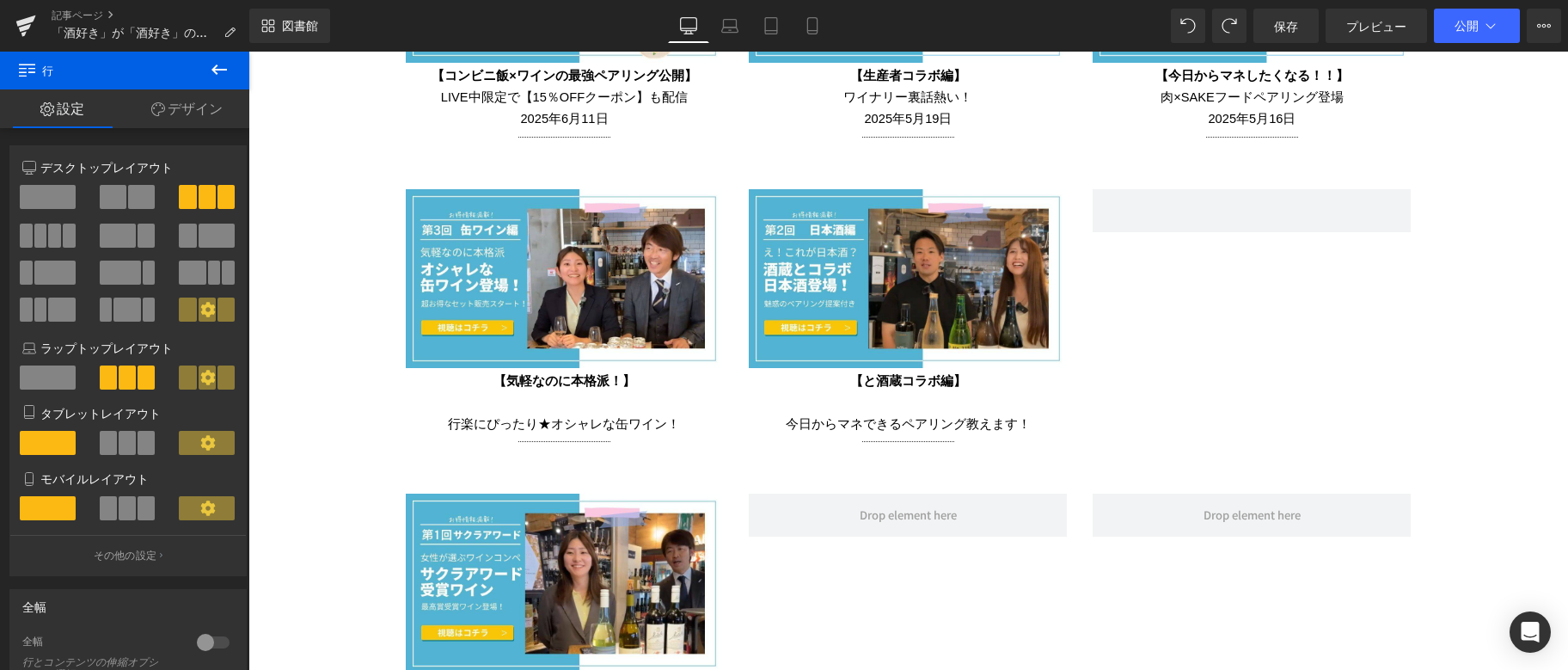
scroll to position [3895, 0]
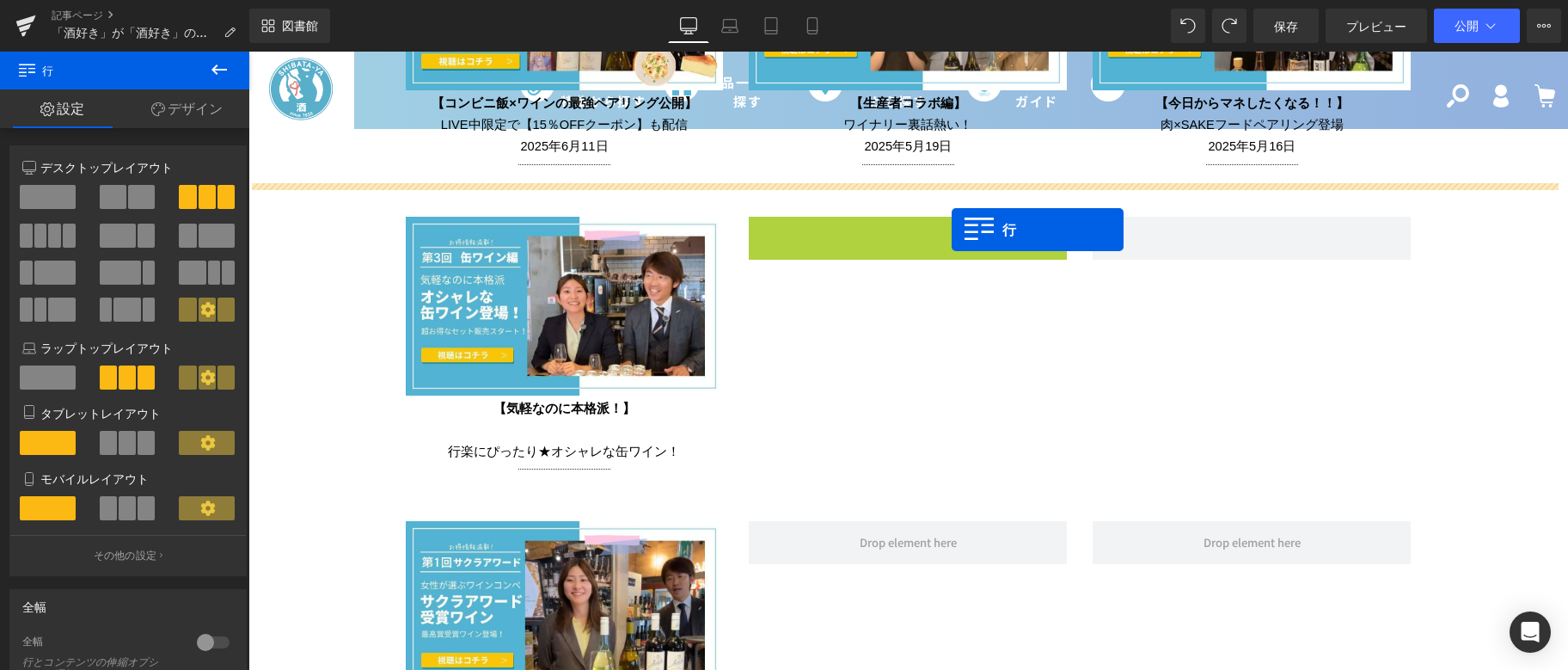
drag, startPoint x: 757, startPoint y: 220, endPoint x: 951, endPoint y: 230, distance: 194.3
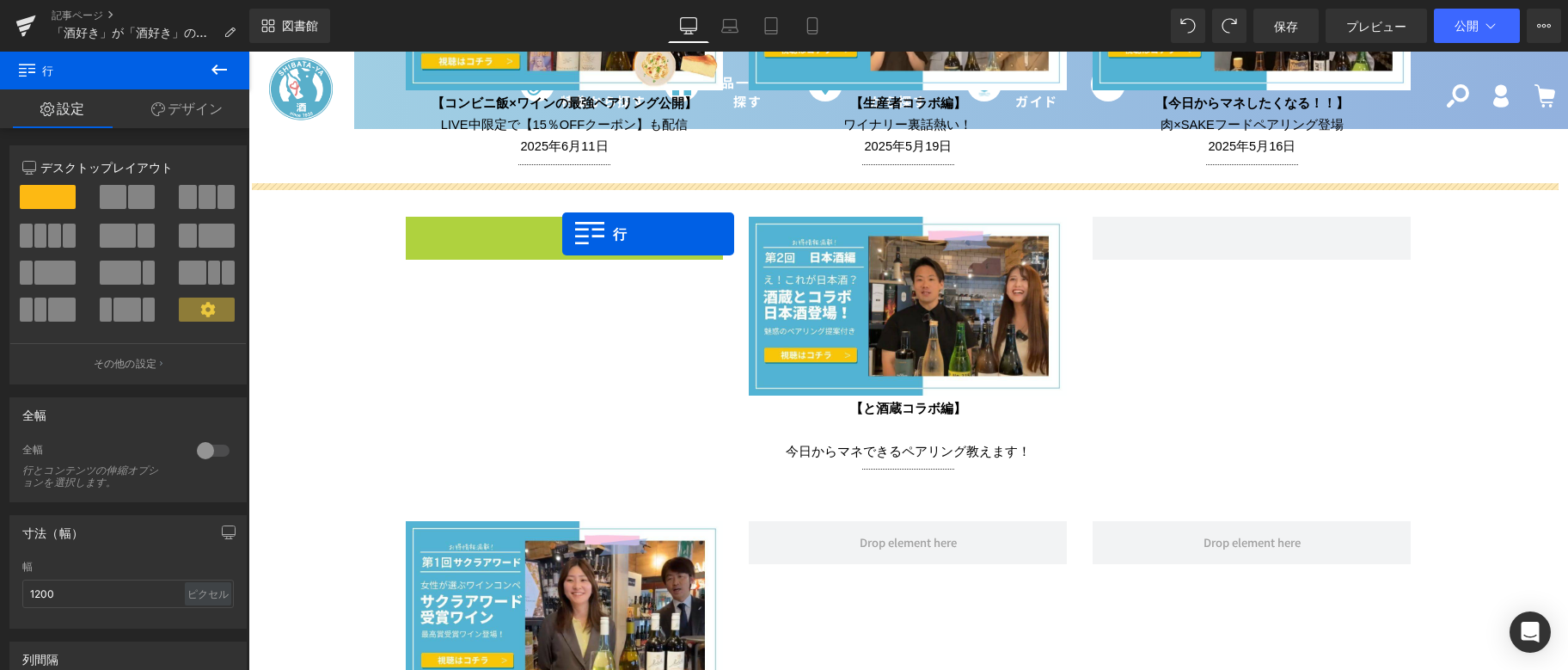
drag, startPoint x: 406, startPoint y: 223, endPoint x: 553, endPoint y: 234, distance: 147.4
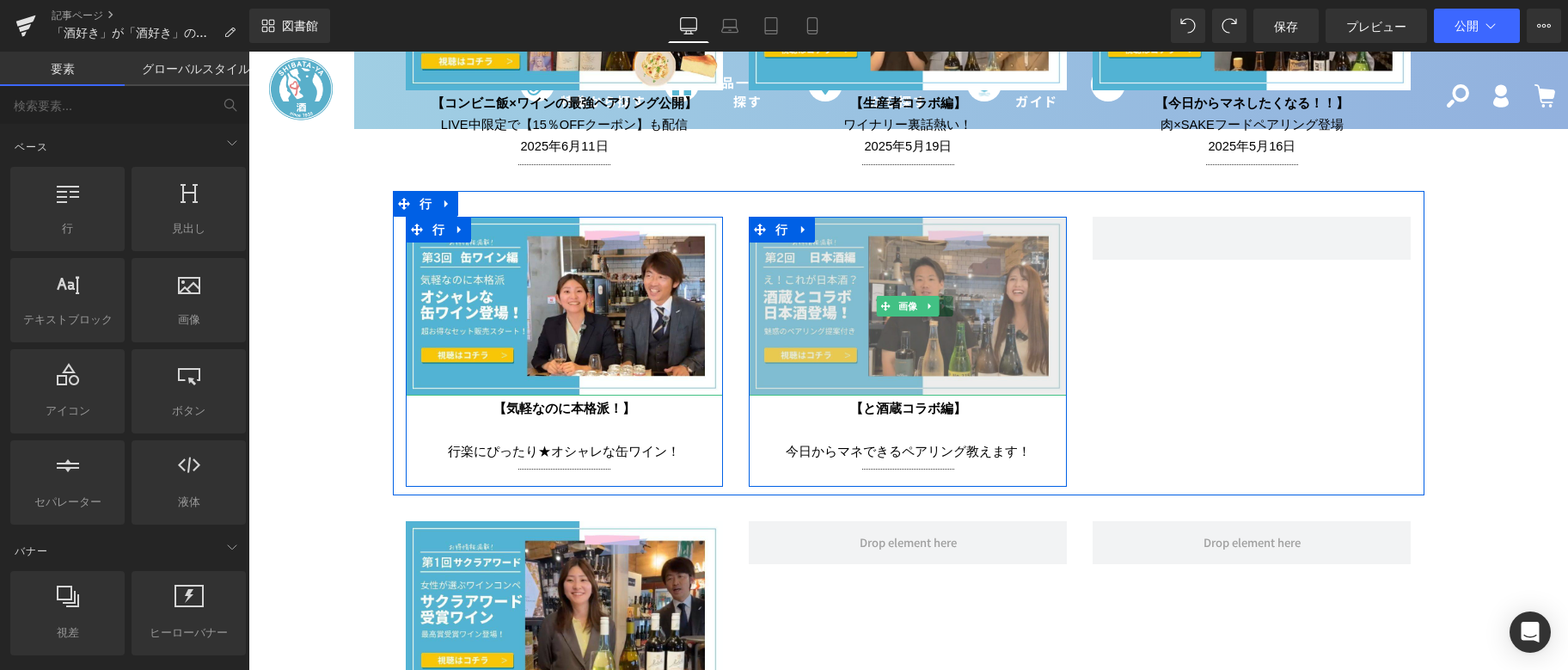
click at [1004, 322] on img at bounding box center [907, 306] width 318 height 179
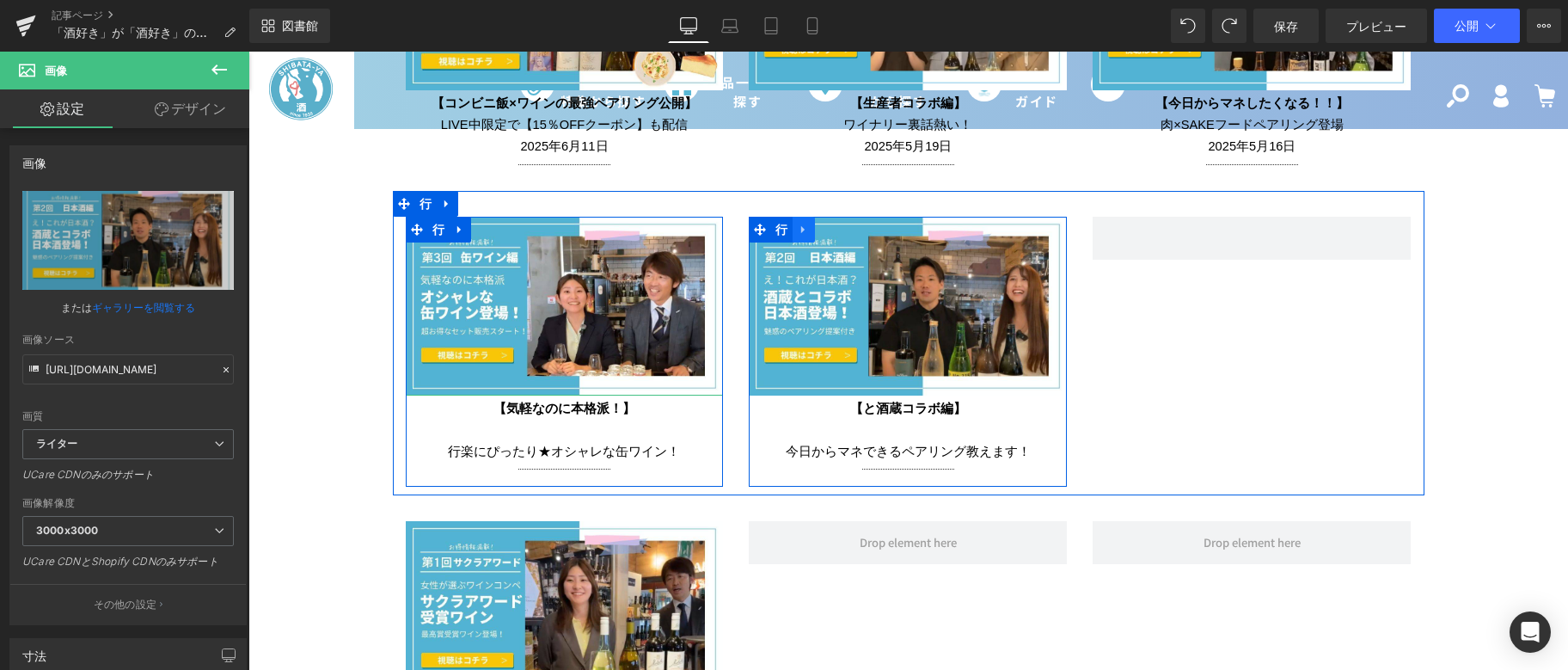
click at [798, 223] on icon at bounding box center [803, 229] width 12 height 13
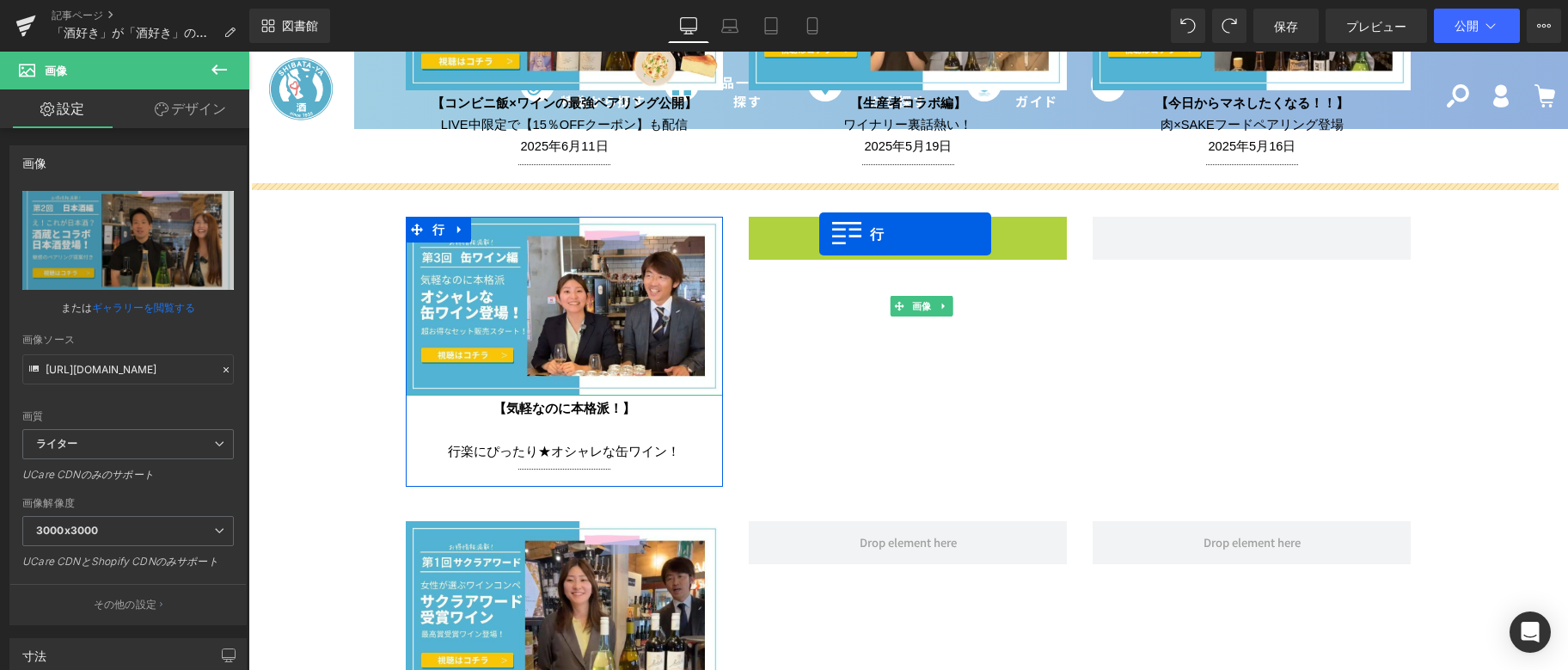
drag, startPoint x: 779, startPoint y: 219, endPoint x: 819, endPoint y: 234, distance: 42.7
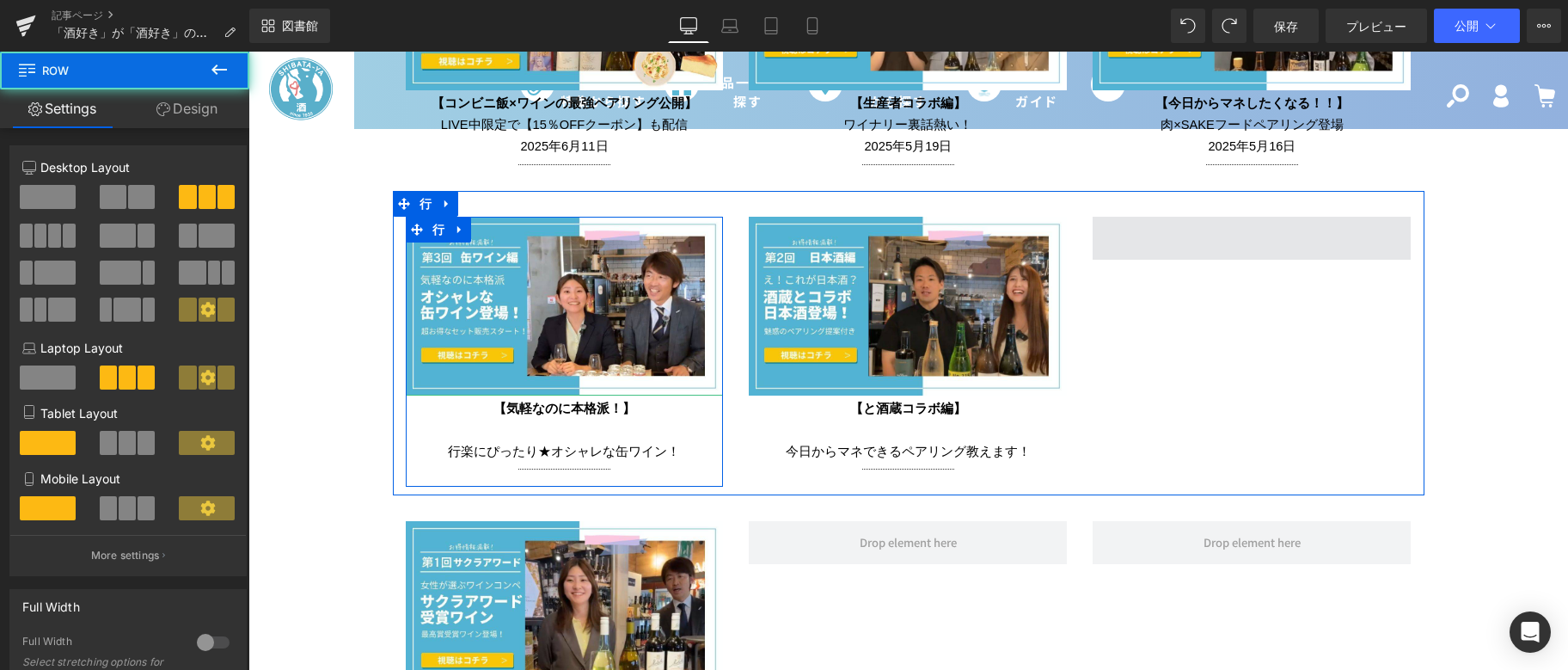
click at [1189, 224] on span at bounding box center [1251, 237] width 318 height 43
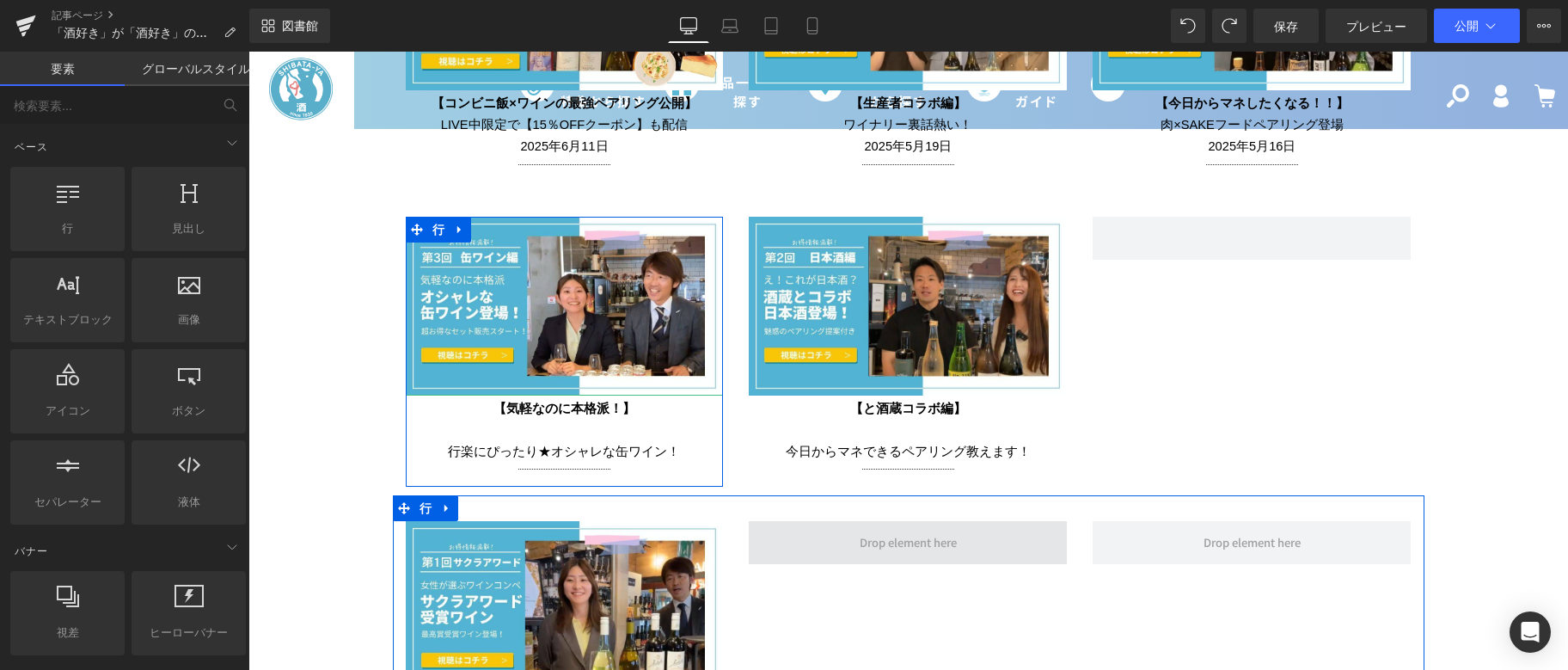
click at [954, 541] on span at bounding box center [908, 542] width 110 height 28
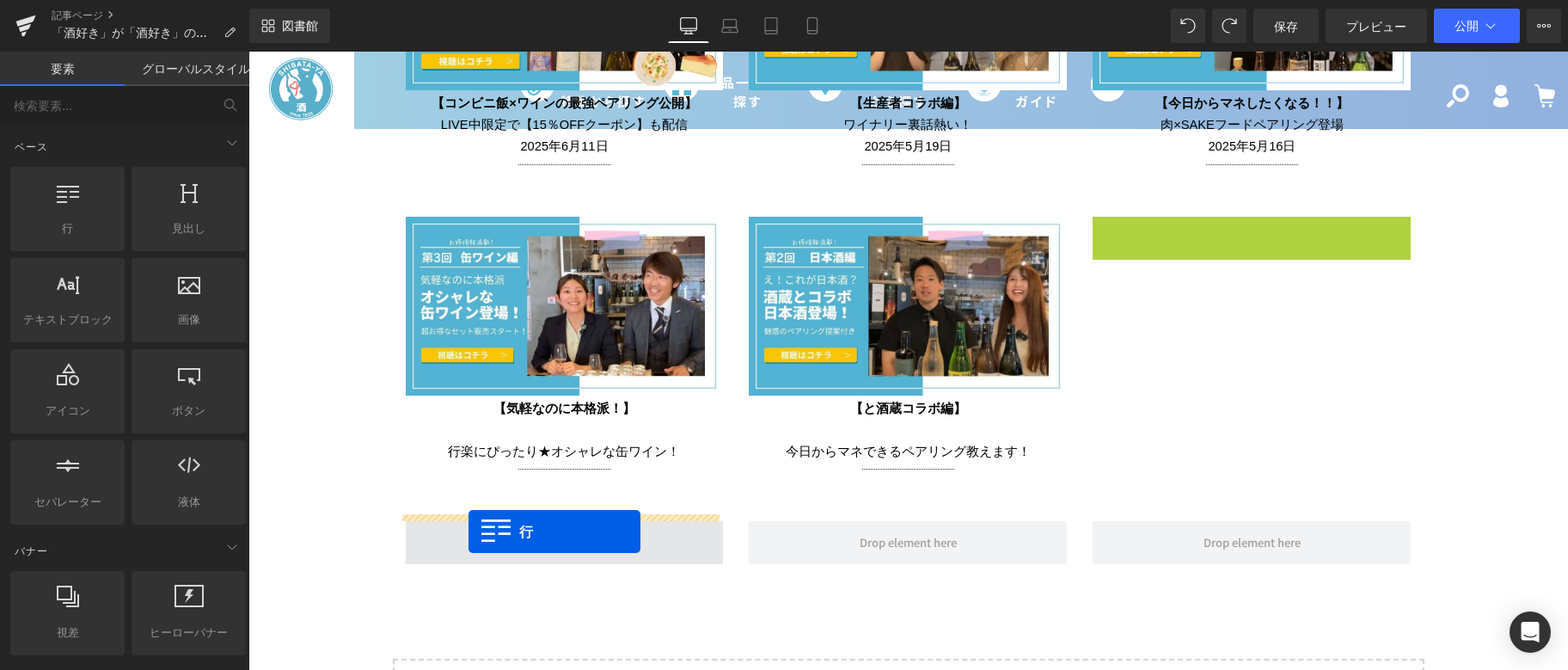
drag, startPoint x: 1104, startPoint y: 224, endPoint x: 469, endPoint y: 531, distance: 705.3
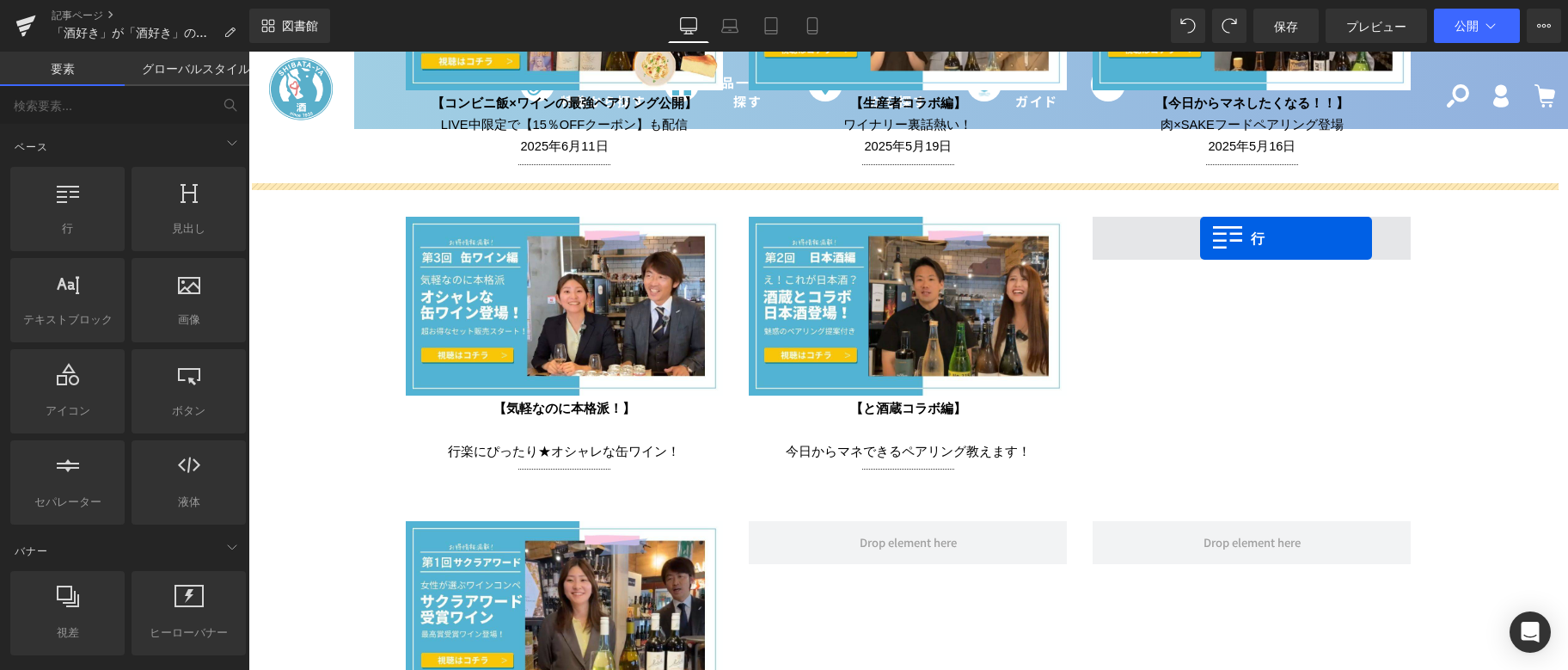
drag, startPoint x: 313, startPoint y: 243, endPoint x: 1200, endPoint y: 238, distance: 887.0
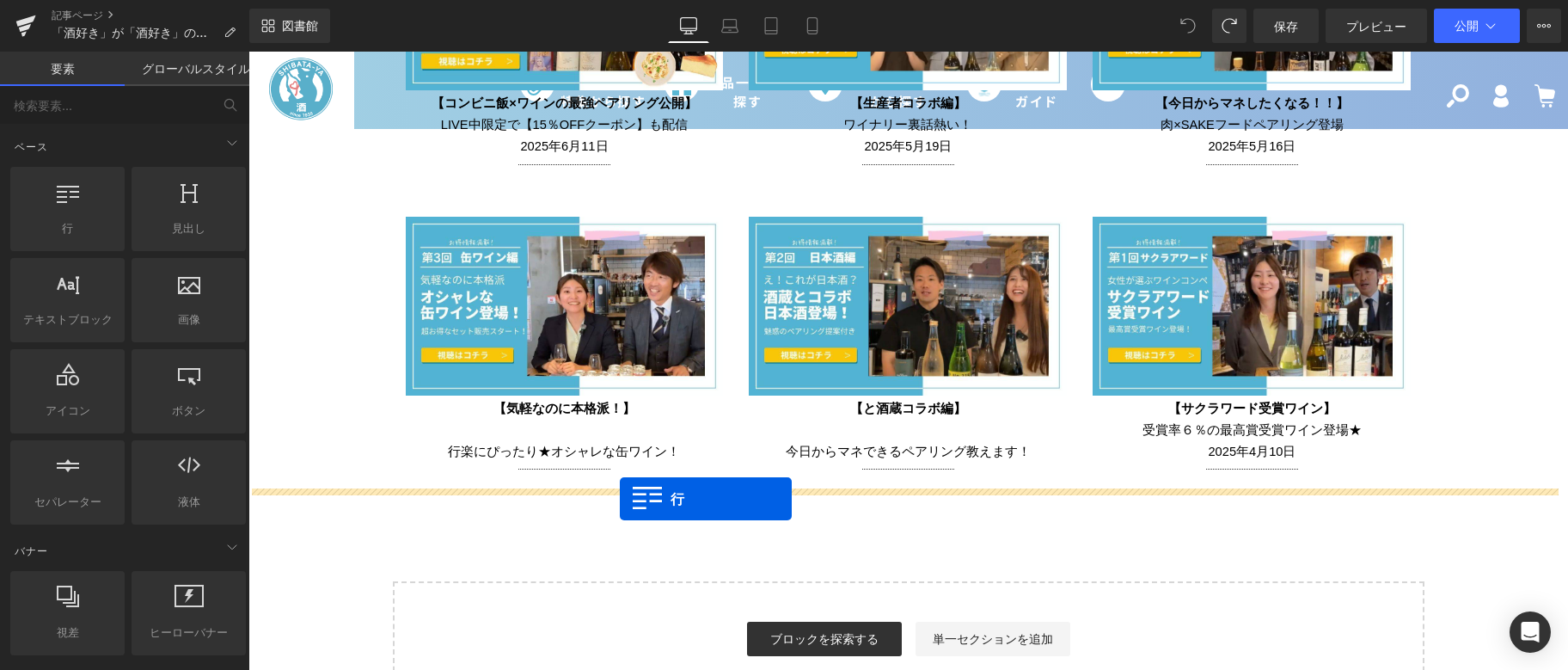
drag, startPoint x: 331, startPoint y: 256, endPoint x: 620, endPoint y: 499, distance: 377.6
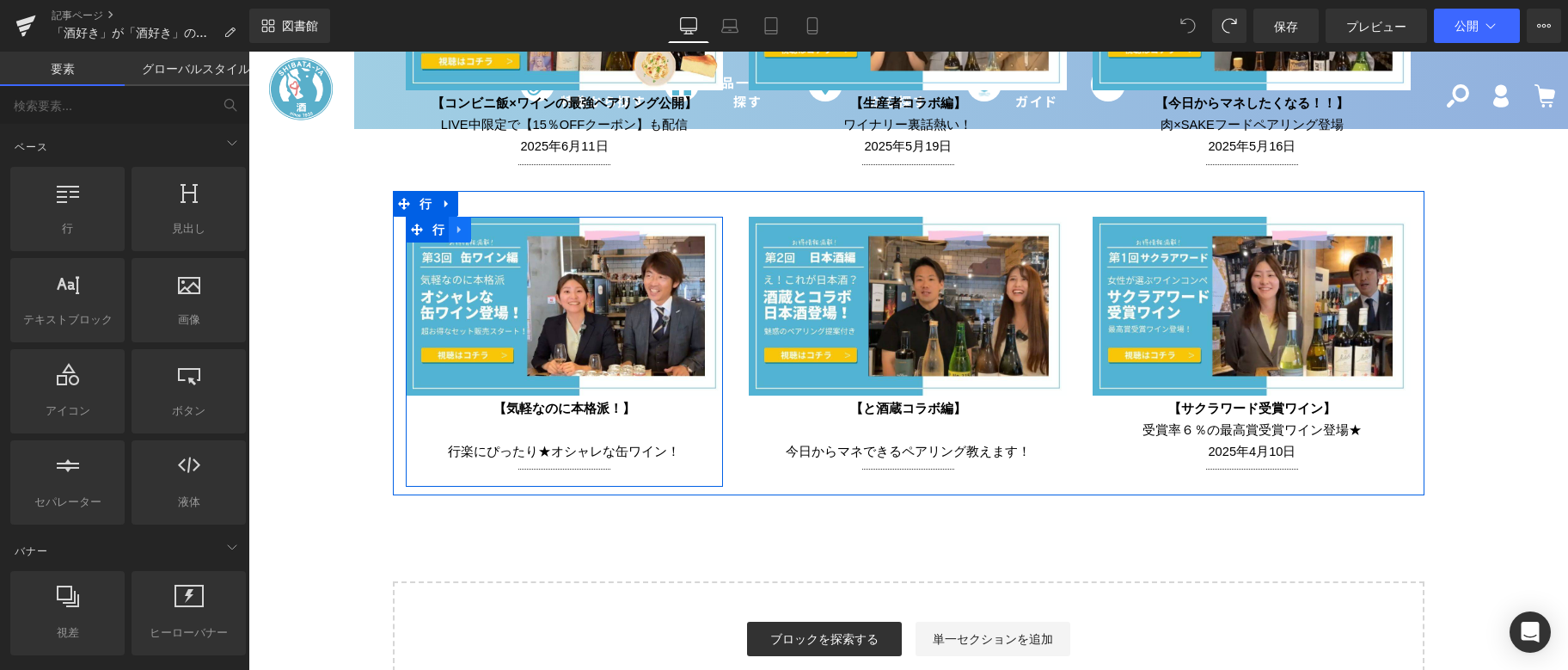
click at [461, 222] on link at bounding box center [460, 229] width 23 height 25
click at [454, 224] on icon at bounding box center [459, 229] width 12 height 12
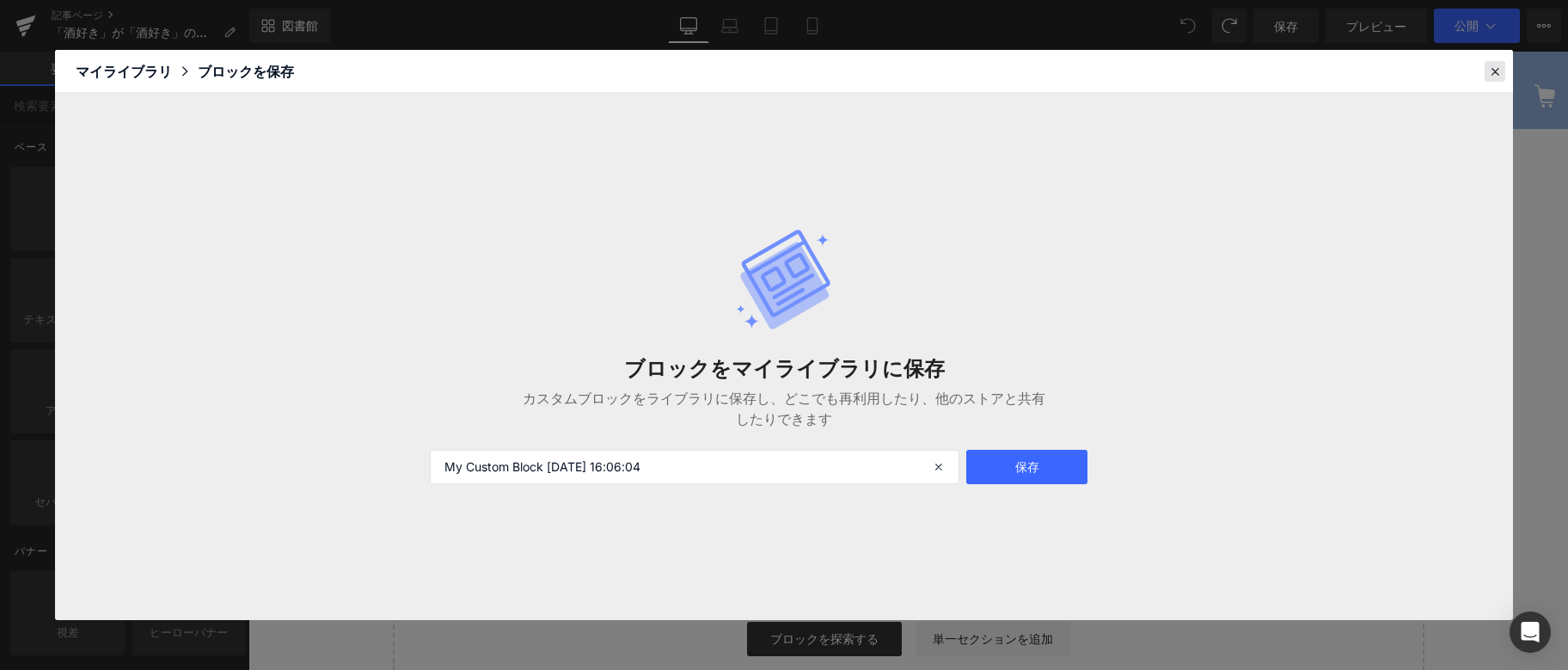
click at [1497, 66] on icon at bounding box center [1495, 71] width 15 height 15
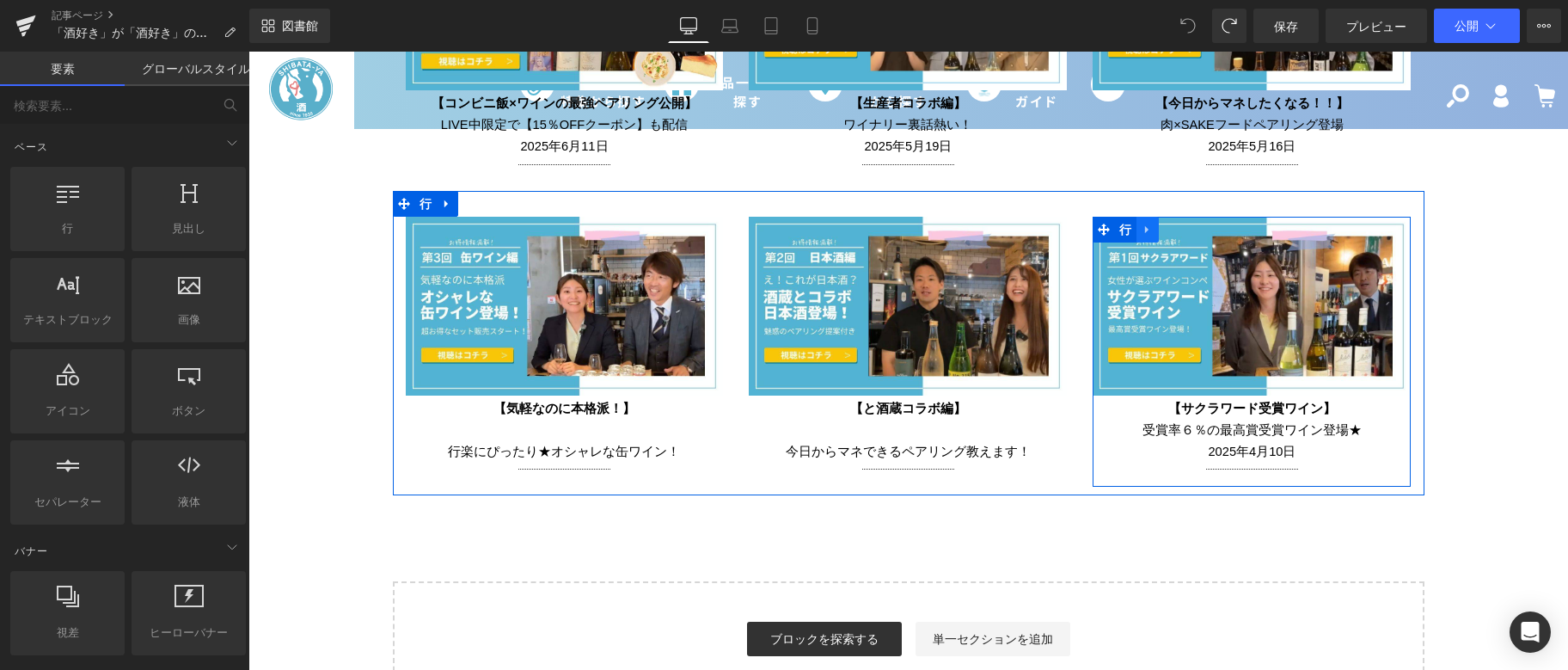
click at [1142, 223] on icon at bounding box center [1147, 229] width 12 height 13
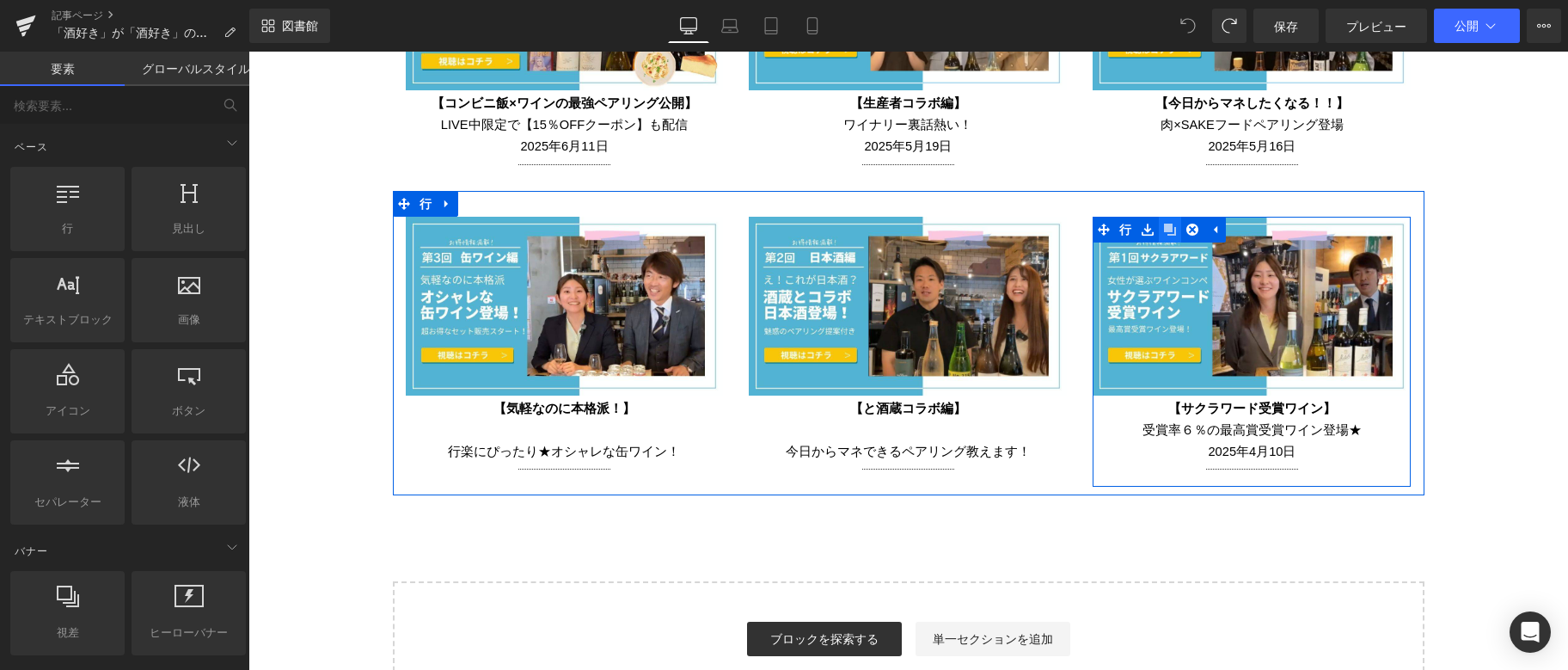
click at [1168, 225] on icon at bounding box center [1170, 229] width 12 height 12
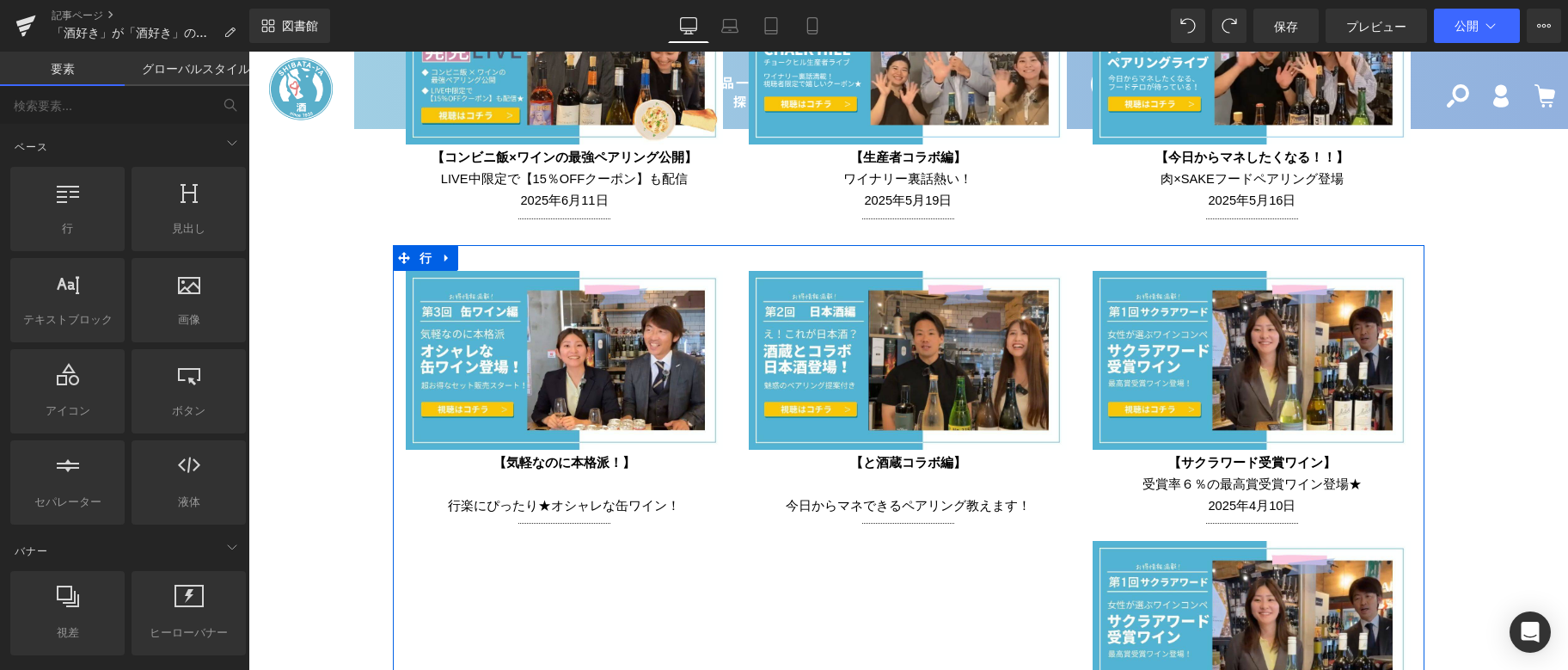
scroll to position [3824, 0]
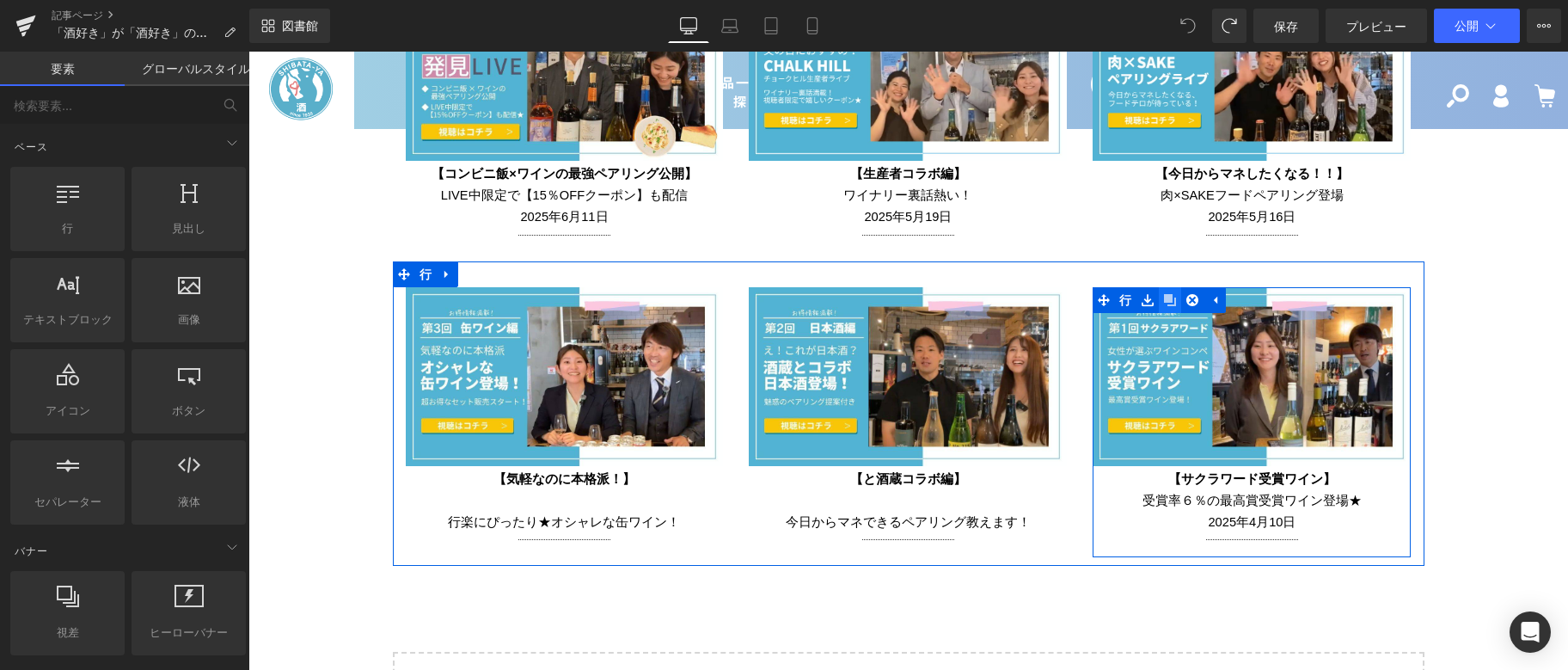
click at [1164, 295] on icon at bounding box center [1170, 300] width 12 height 12
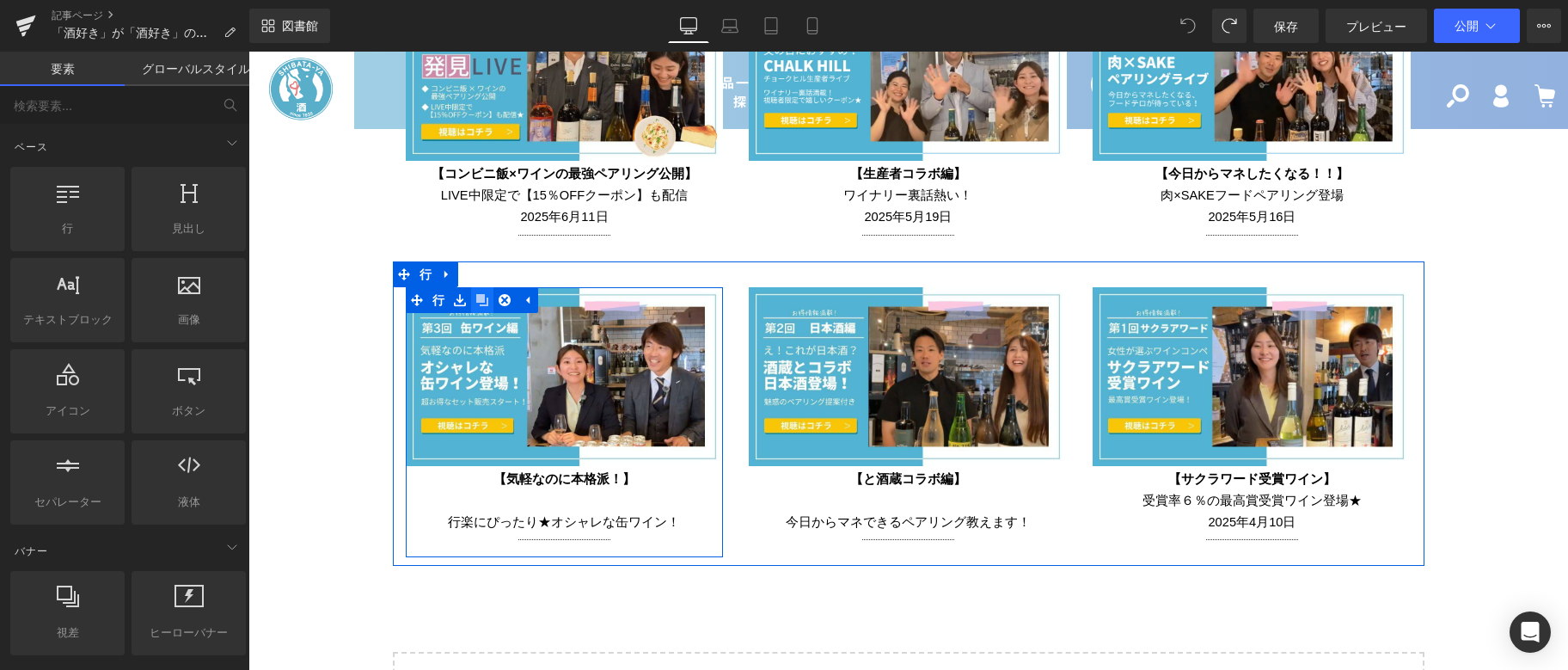
click at [476, 296] on icon at bounding box center [482, 300] width 12 height 13
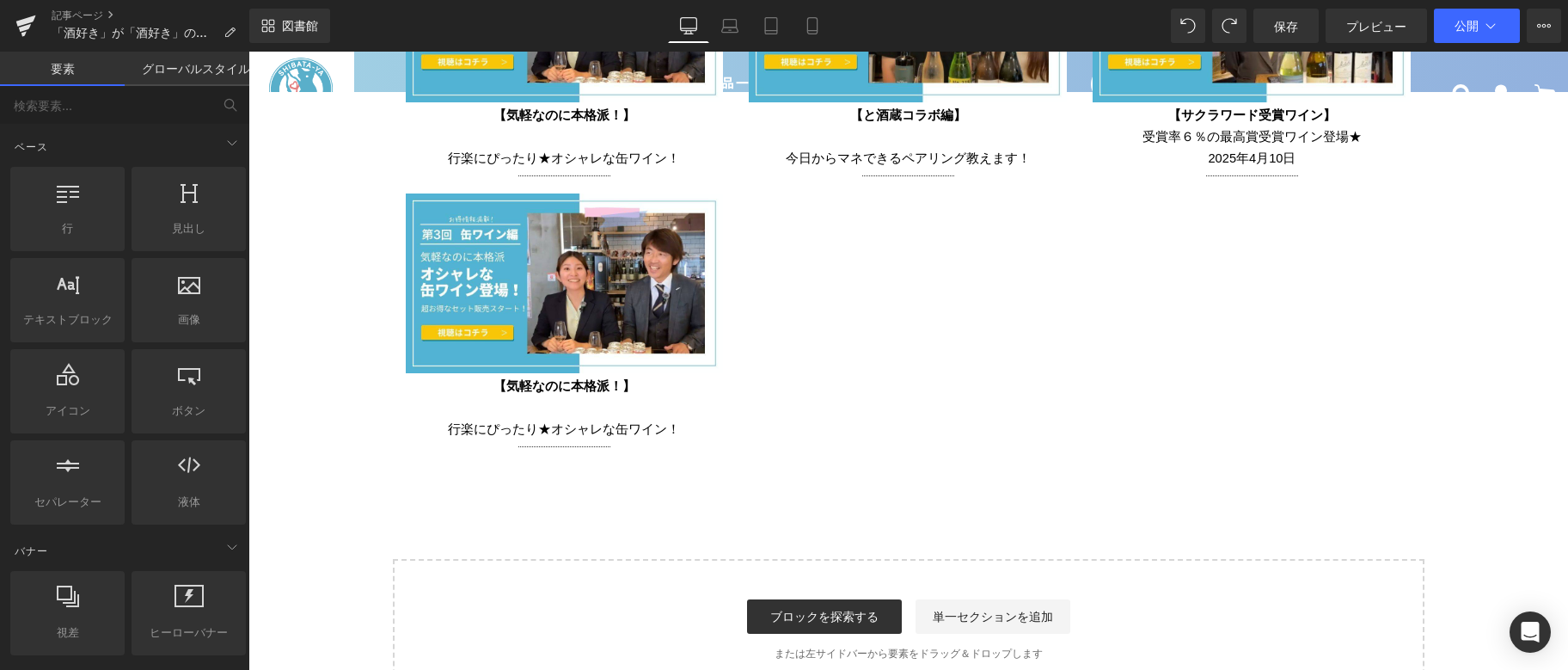
scroll to position [4082, 0]
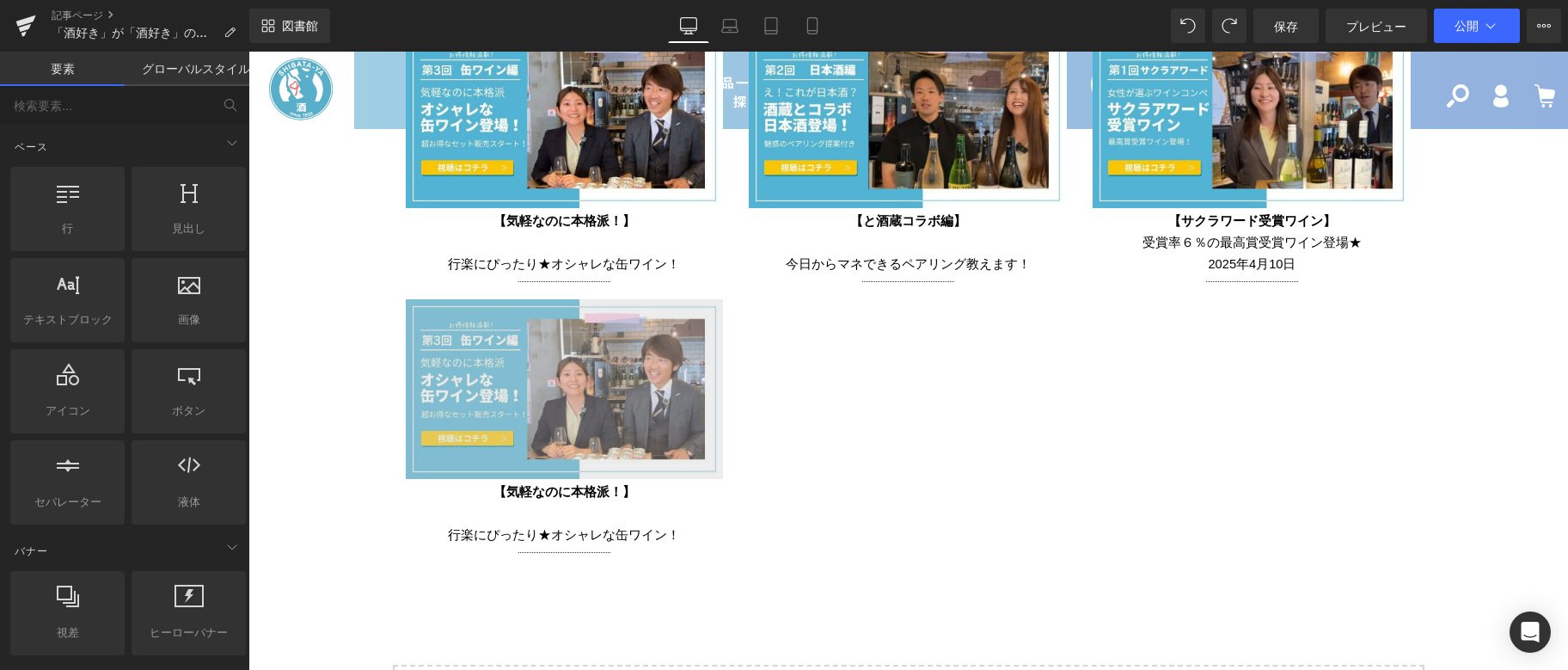
click at [588, 402] on img at bounding box center [564, 389] width 318 height 179
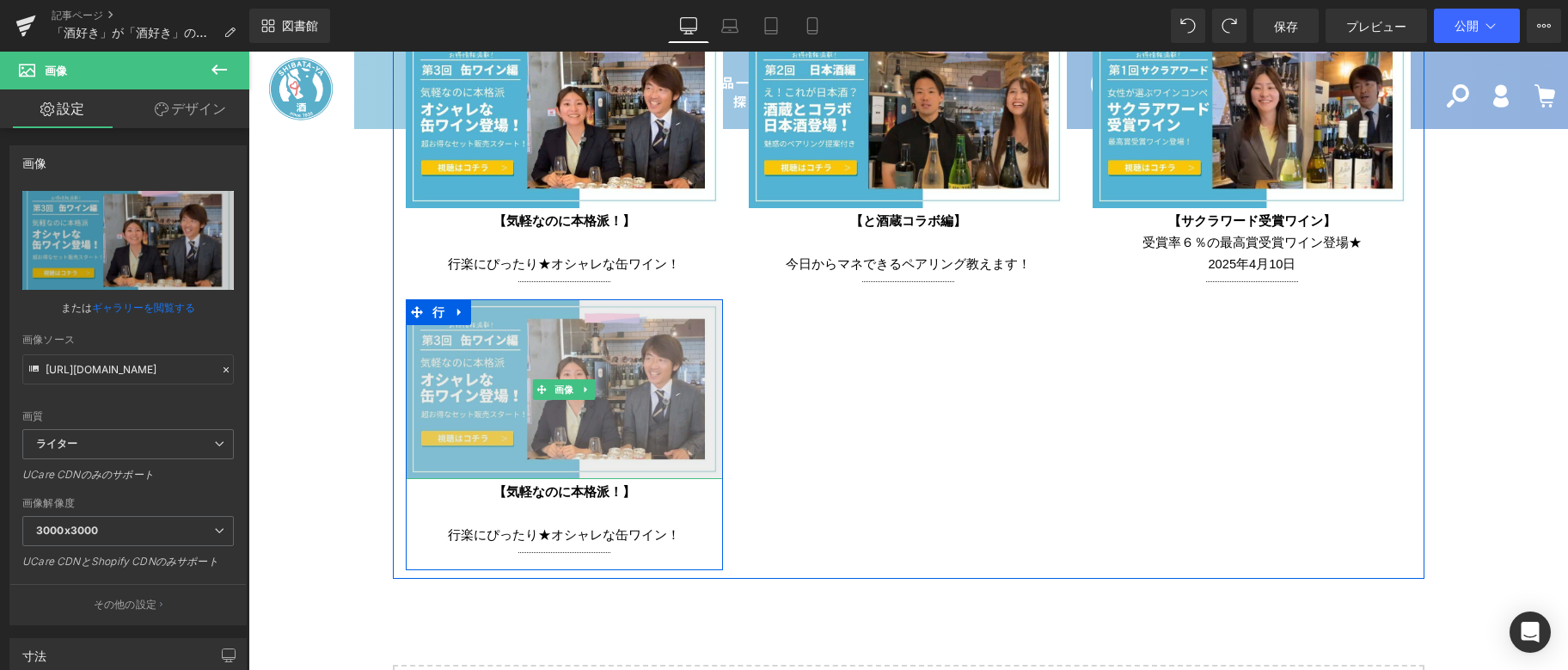
scroll to position [3996, 0]
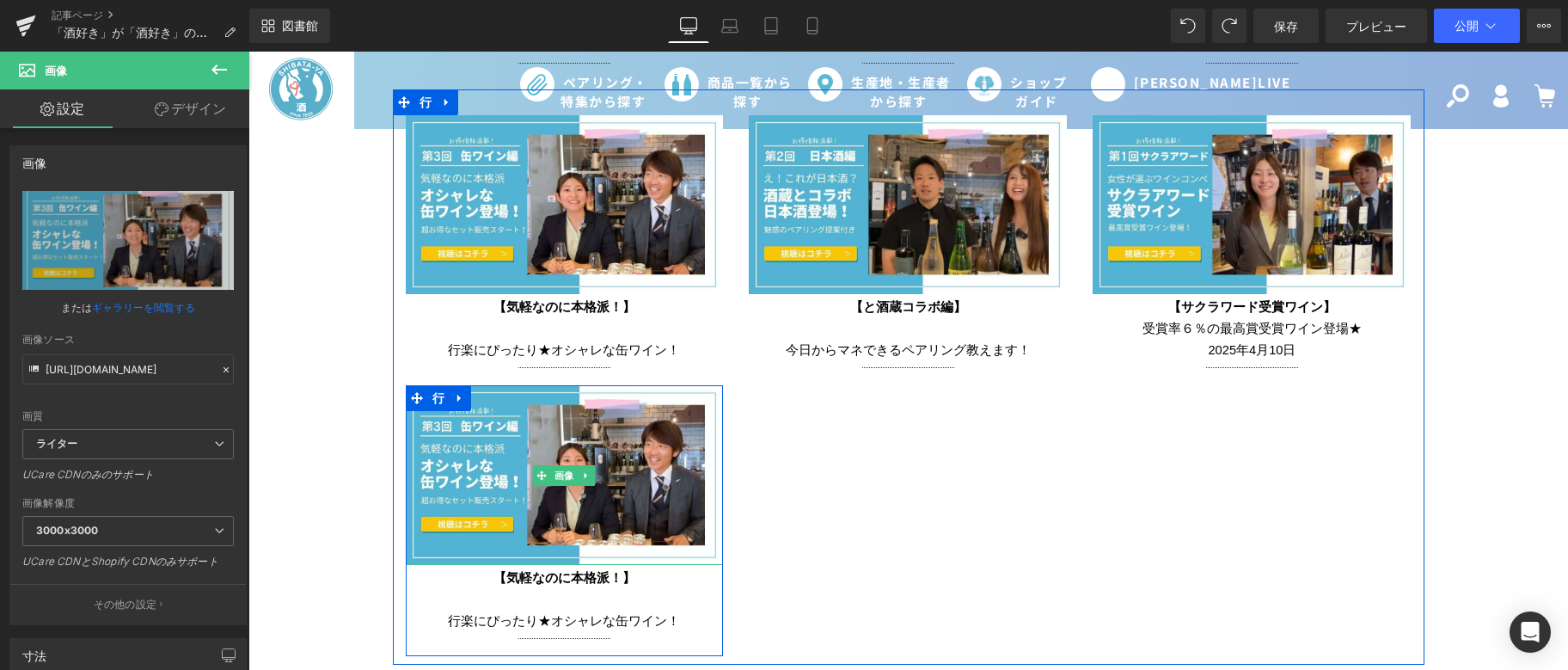
click at [806, 481] on div "画像 【気軽なのに本格派！】 行楽にぴったり★ オシャレな缶ワイン！ テキストブロック セパレーター 行 画像 【気軽なのに本格派！】 行楽にぴったり★ オシ…" at bounding box center [909, 378] width 1032 height 576
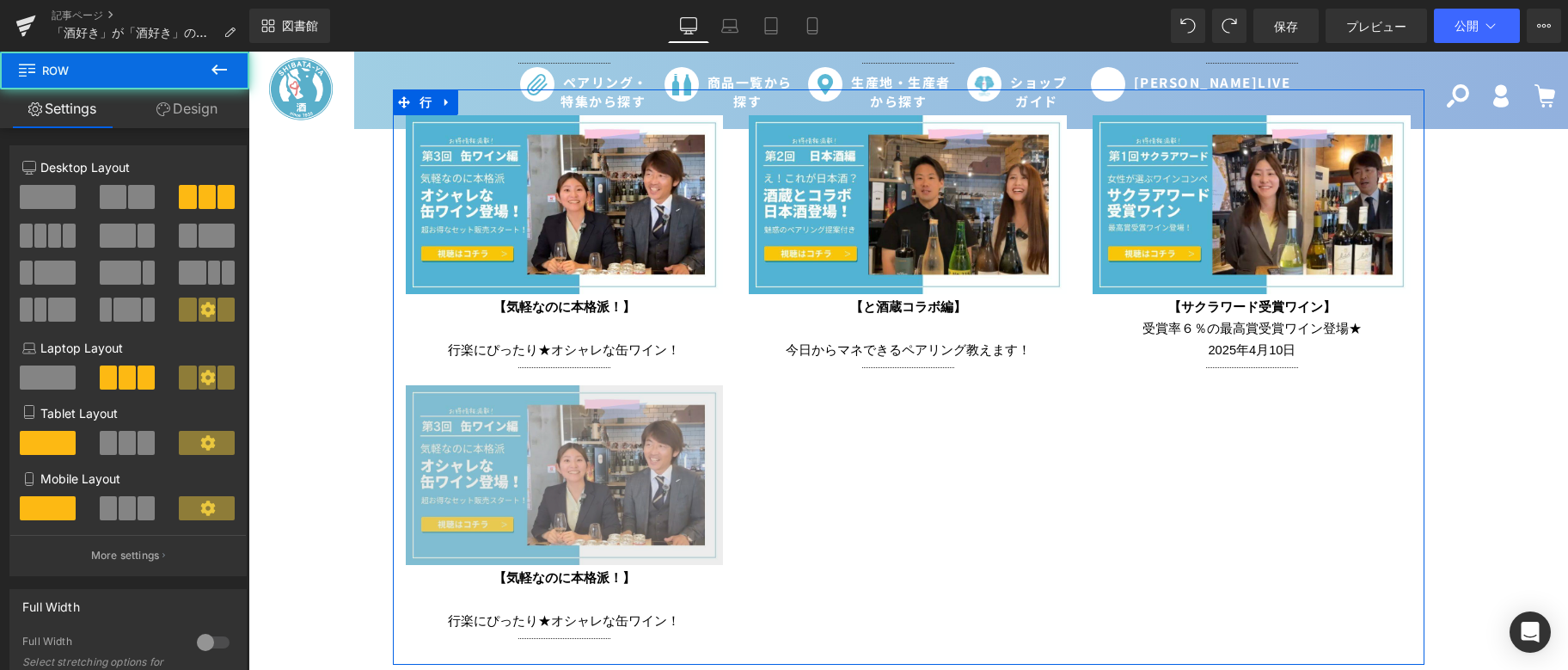
click at [615, 445] on img at bounding box center [564, 475] width 318 height 179
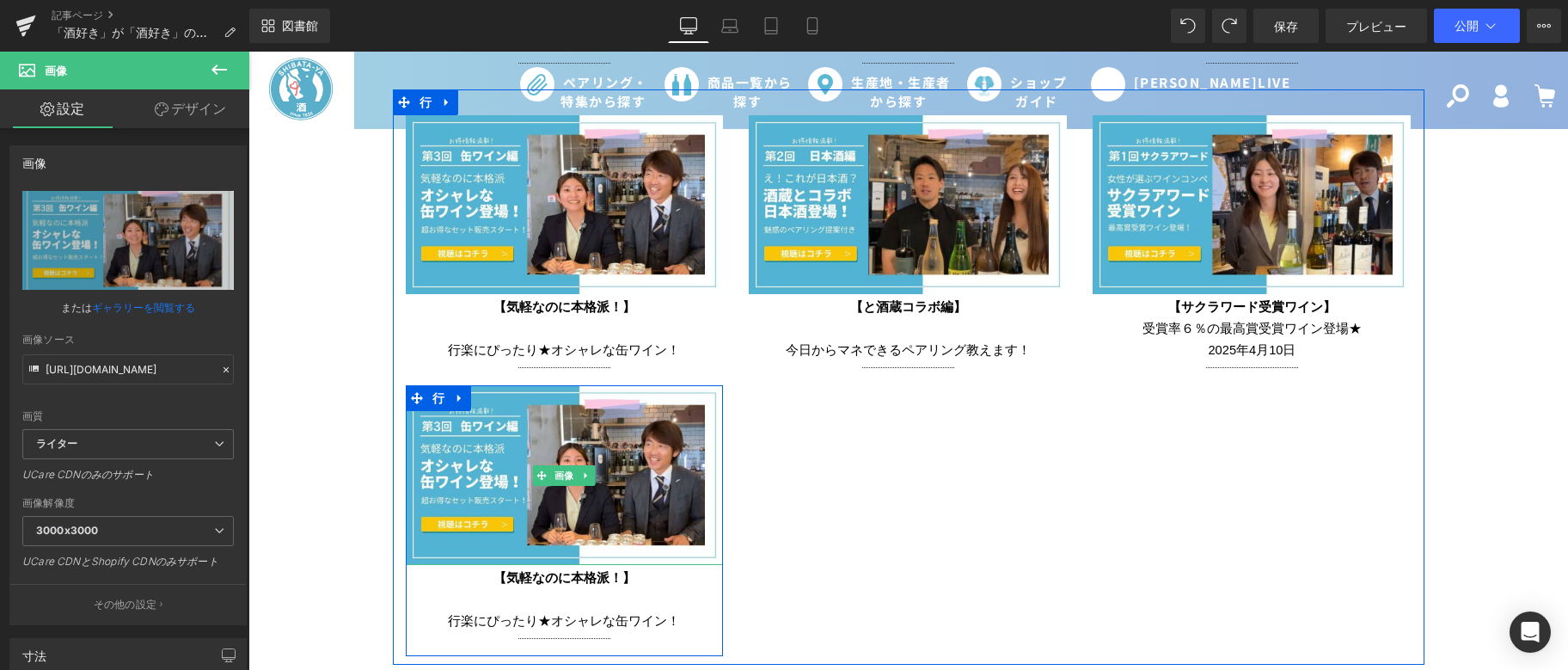
click at [830, 493] on div "画像 【気軽なのに本格派！】 行楽にぴったり★ オシャレな缶ワイン！ テキストブロック セパレーター 行 画像 【気軽なのに本格派！】 行楽にぴったり★ オシ…" at bounding box center [909, 378] width 1032 height 576
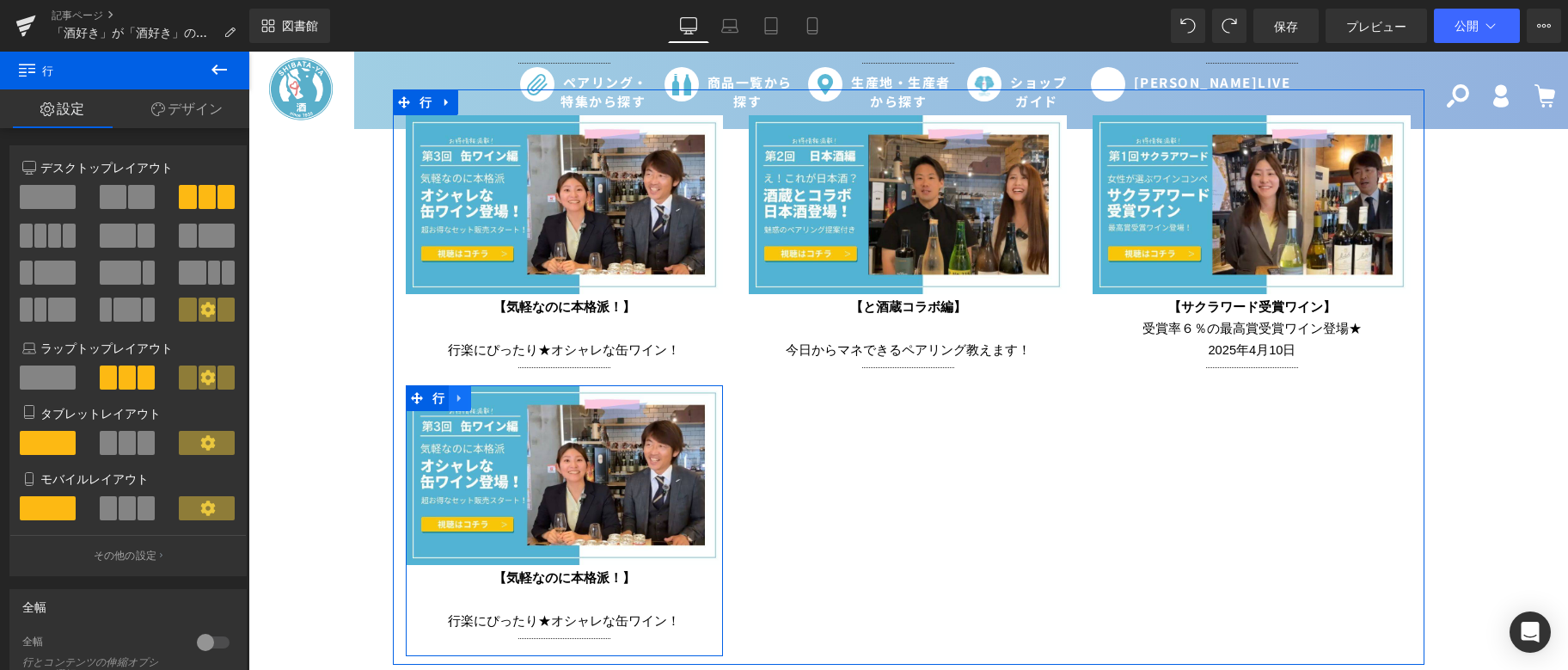
click at [455, 394] on icon at bounding box center [459, 398] width 12 height 13
click at [499, 392] on icon at bounding box center [504, 397] width 12 height 12
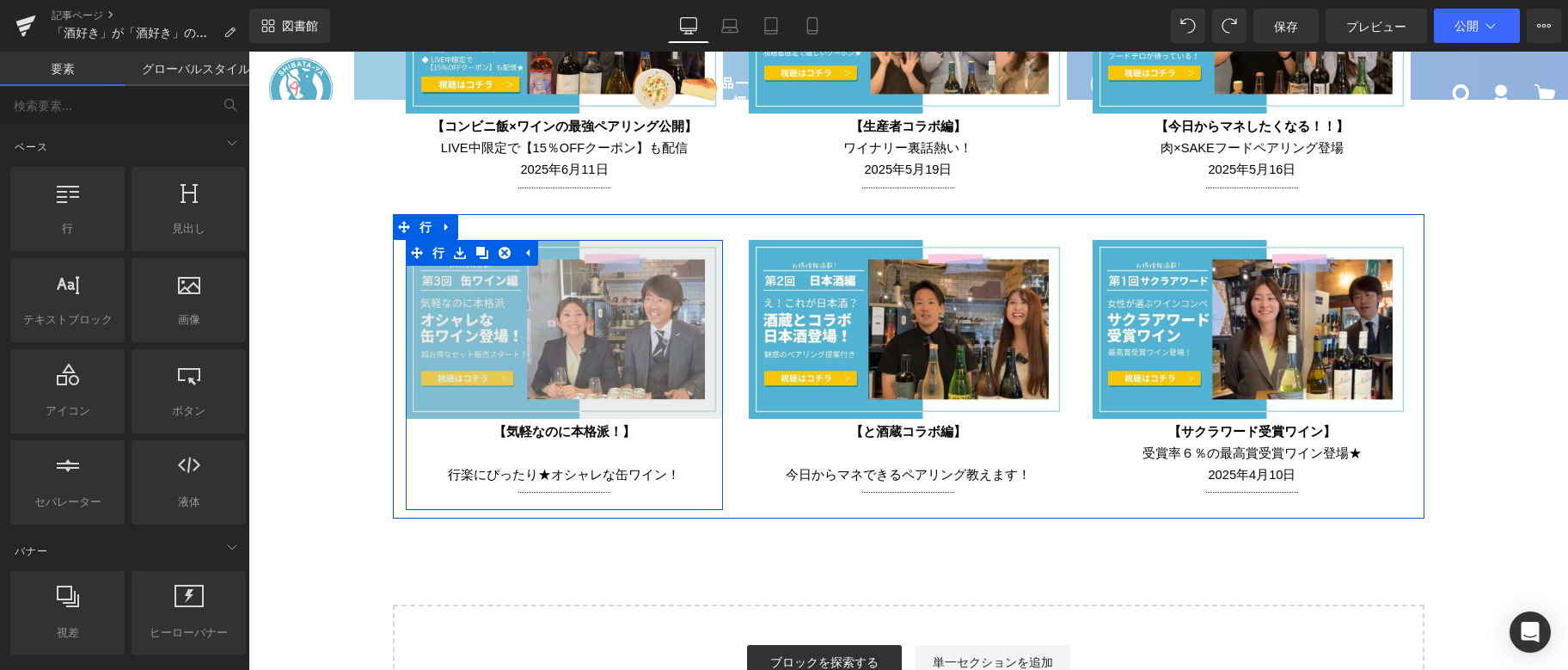
scroll to position [3910, 0]
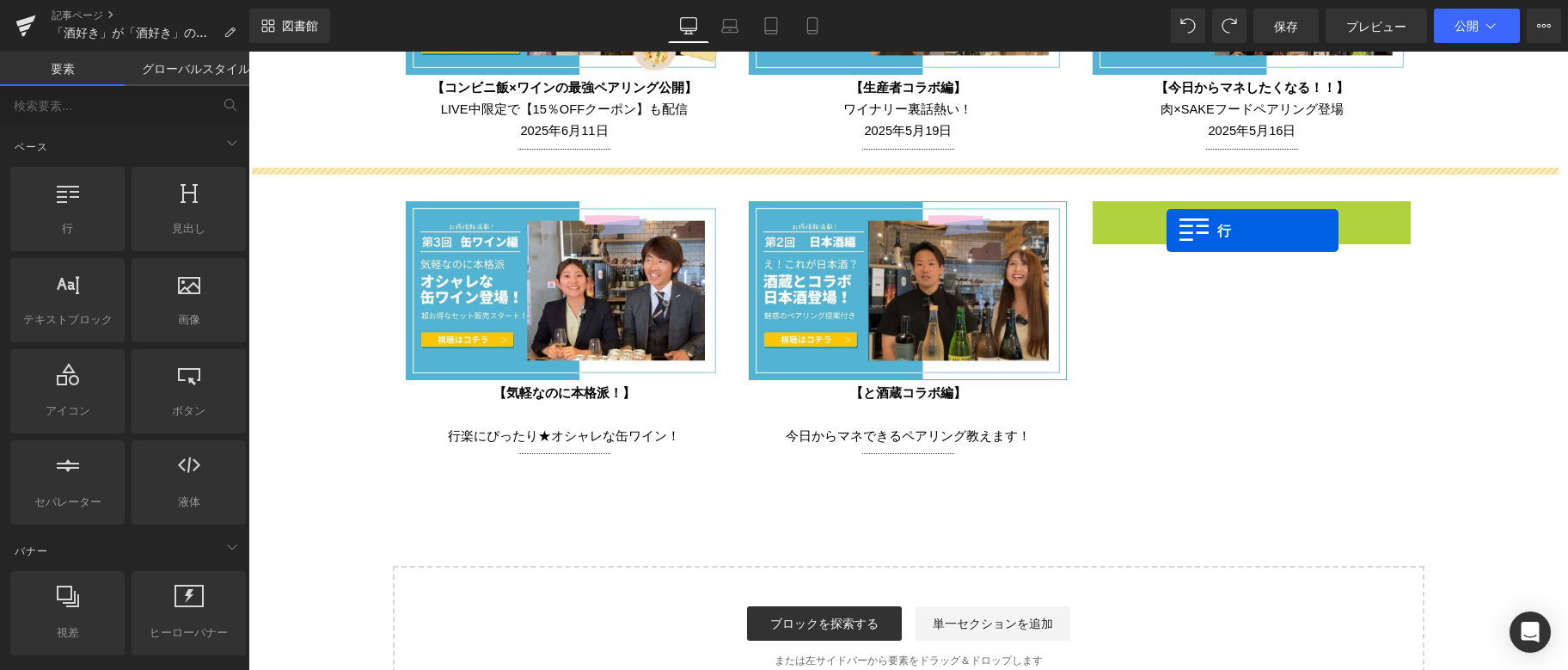
drag, startPoint x: 1105, startPoint y: 207, endPoint x: 1167, endPoint y: 231, distance: 66.5
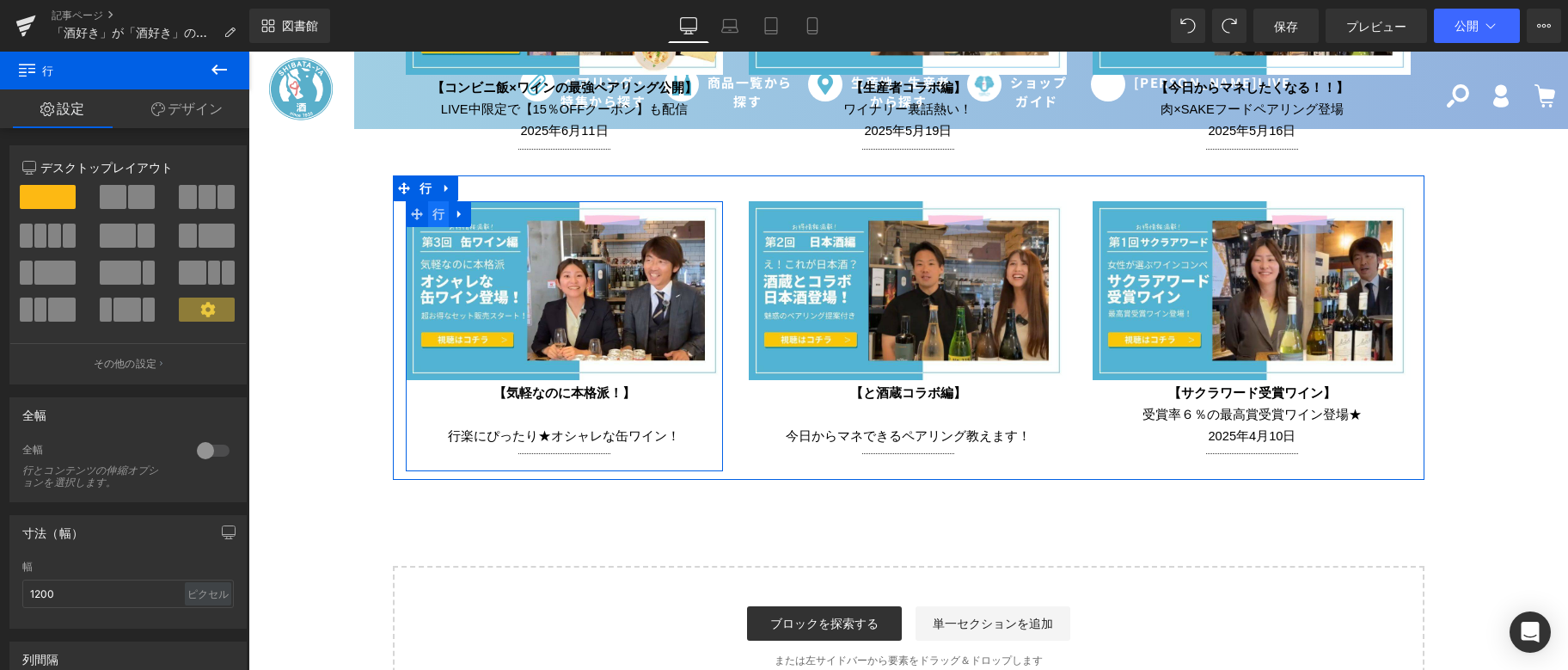
click at [433, 208] on font "行" at bounding box center [438, 214] width 12 height 14
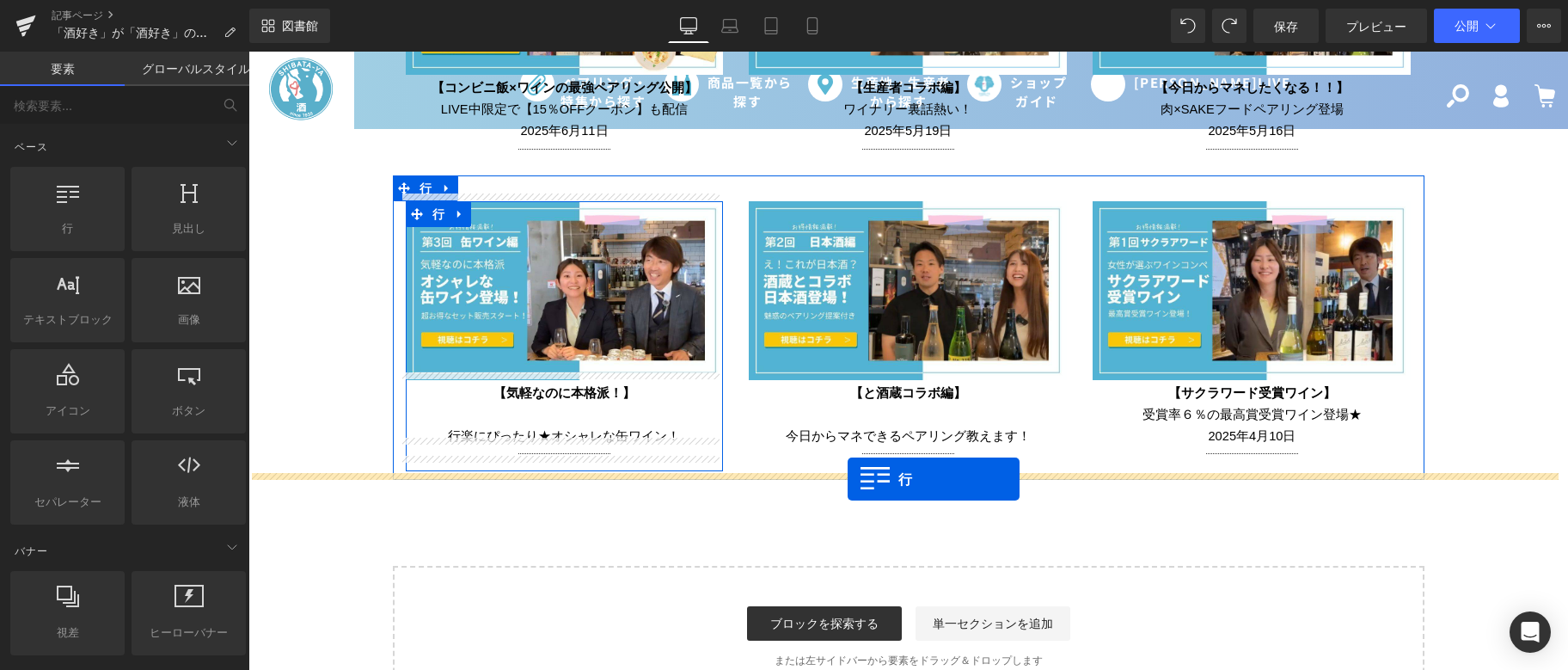
drag, startPoint x: 339, startPoint y: 269, endPoint x: 848, endPoint y: 479, distance: 550.6
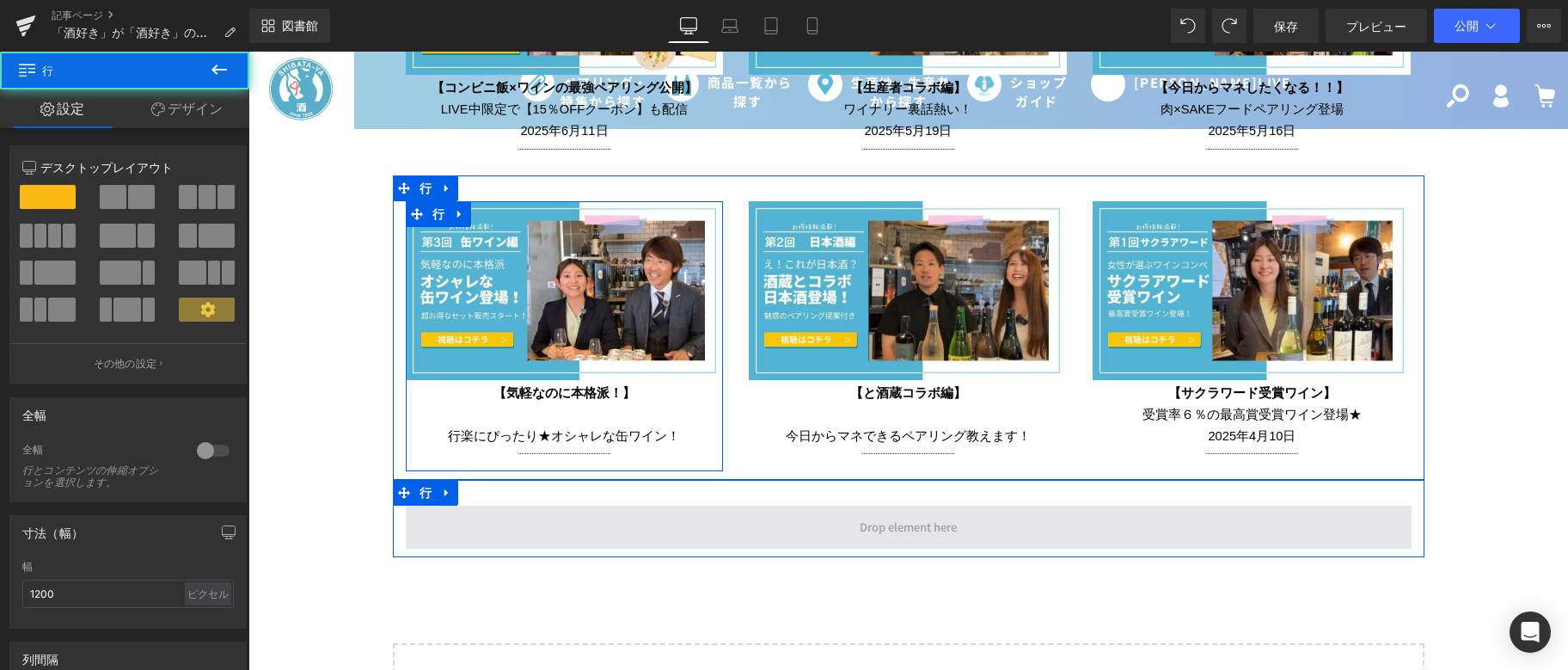
click at [875, 505] on span at bounding box center [908, 526] width 1006 height 43
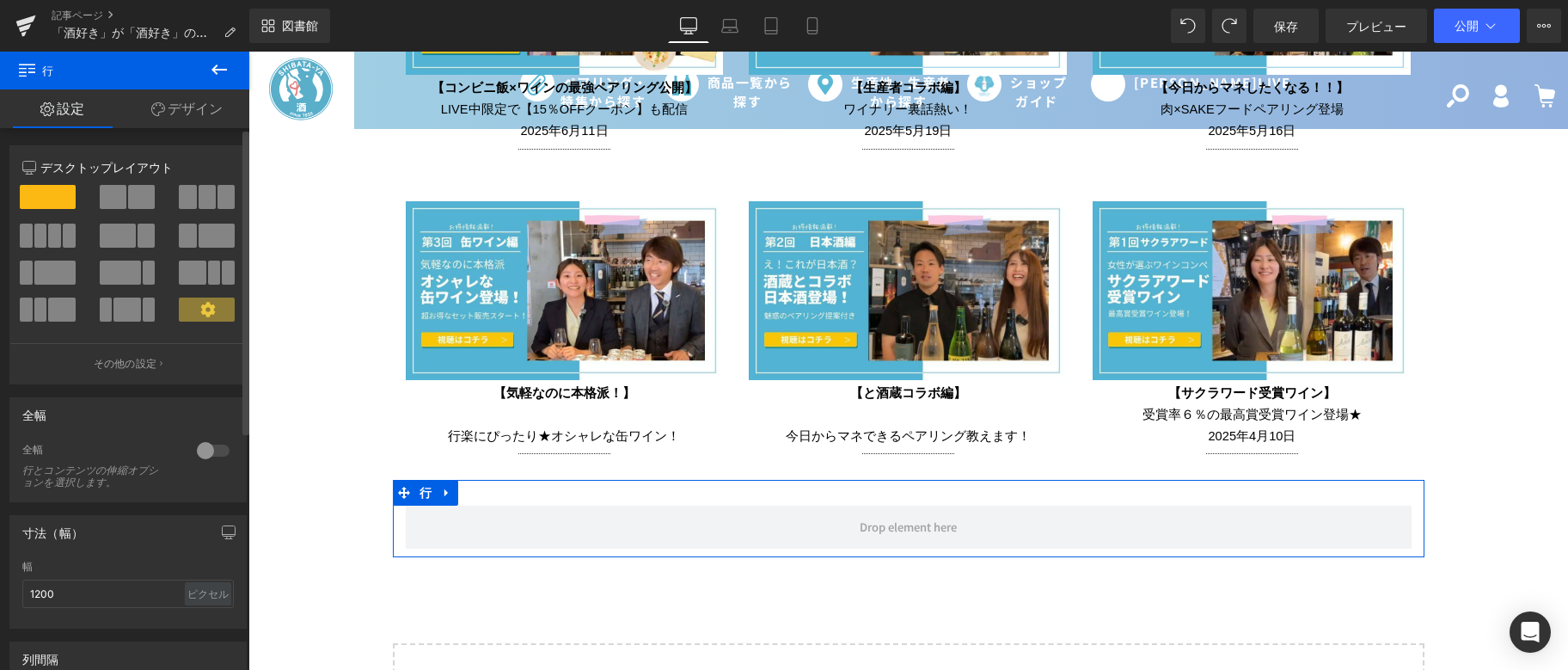
click at [185, 202] on span at bounding box center [187, 196] width 17 height 24
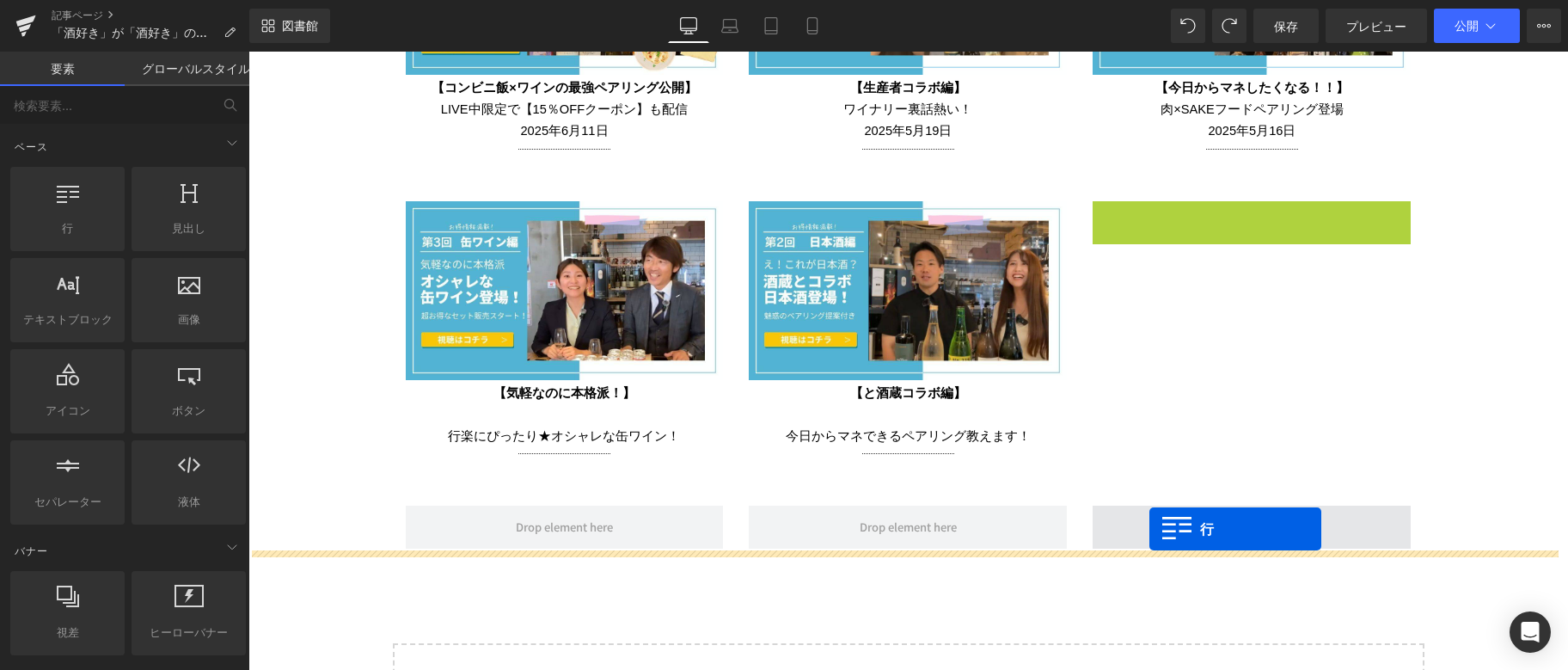
drag, startPoint x: 1100, startPoint y: 201, endPoint x: 1150, endPoint y: 529, distance: 331.8
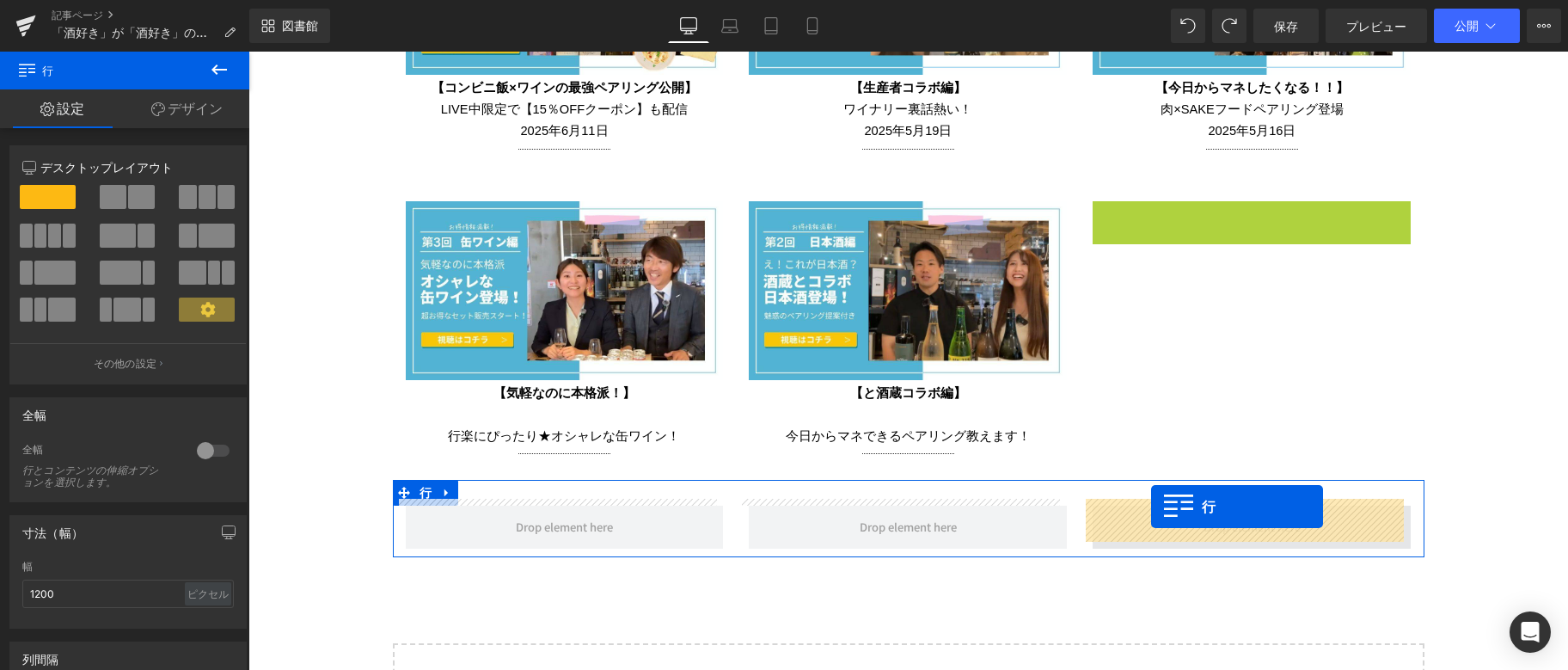
drag, startPoint x: 1103, startPoint y: 206, endPoint x: 1152, endPoint y: 506, distance: 304.0
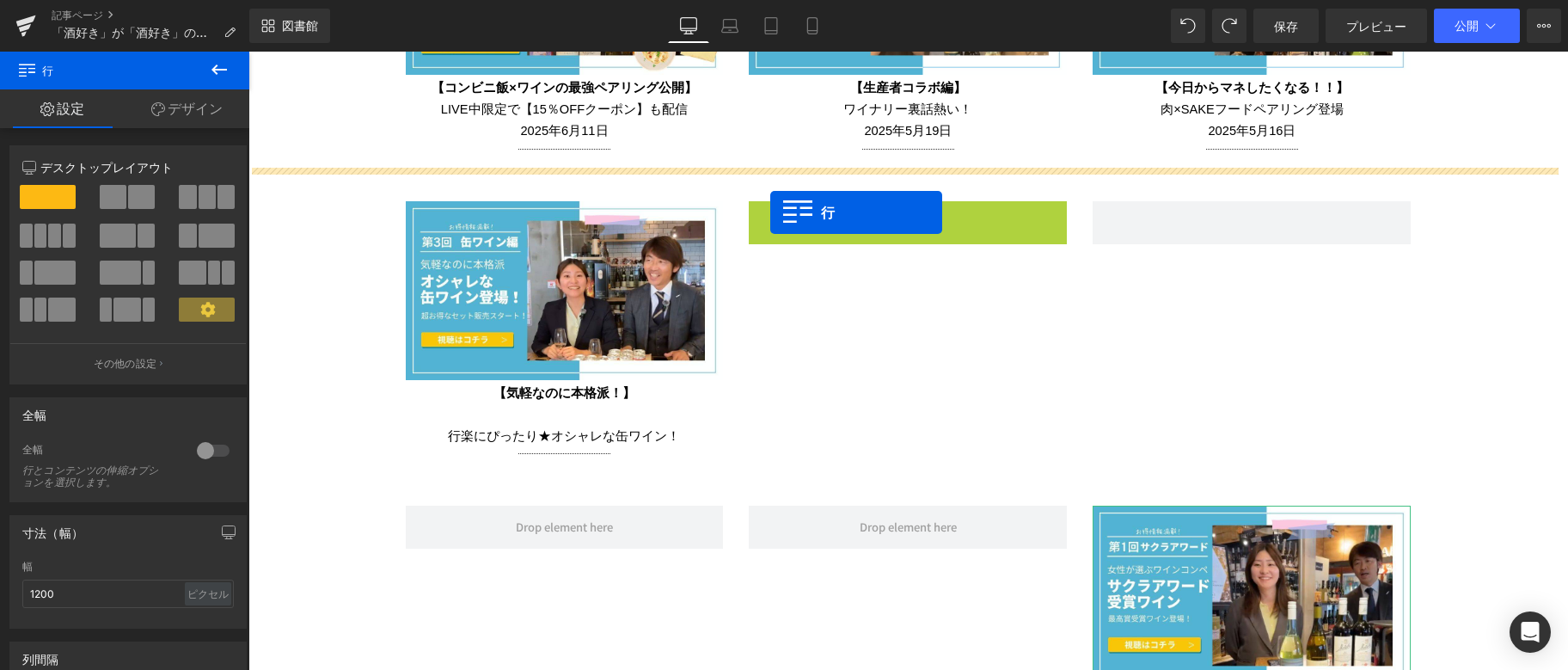
drag, startPoint x: 753, startPoint y: 204, endPoint x: 770, endPoint y: 213, distance: 19.2
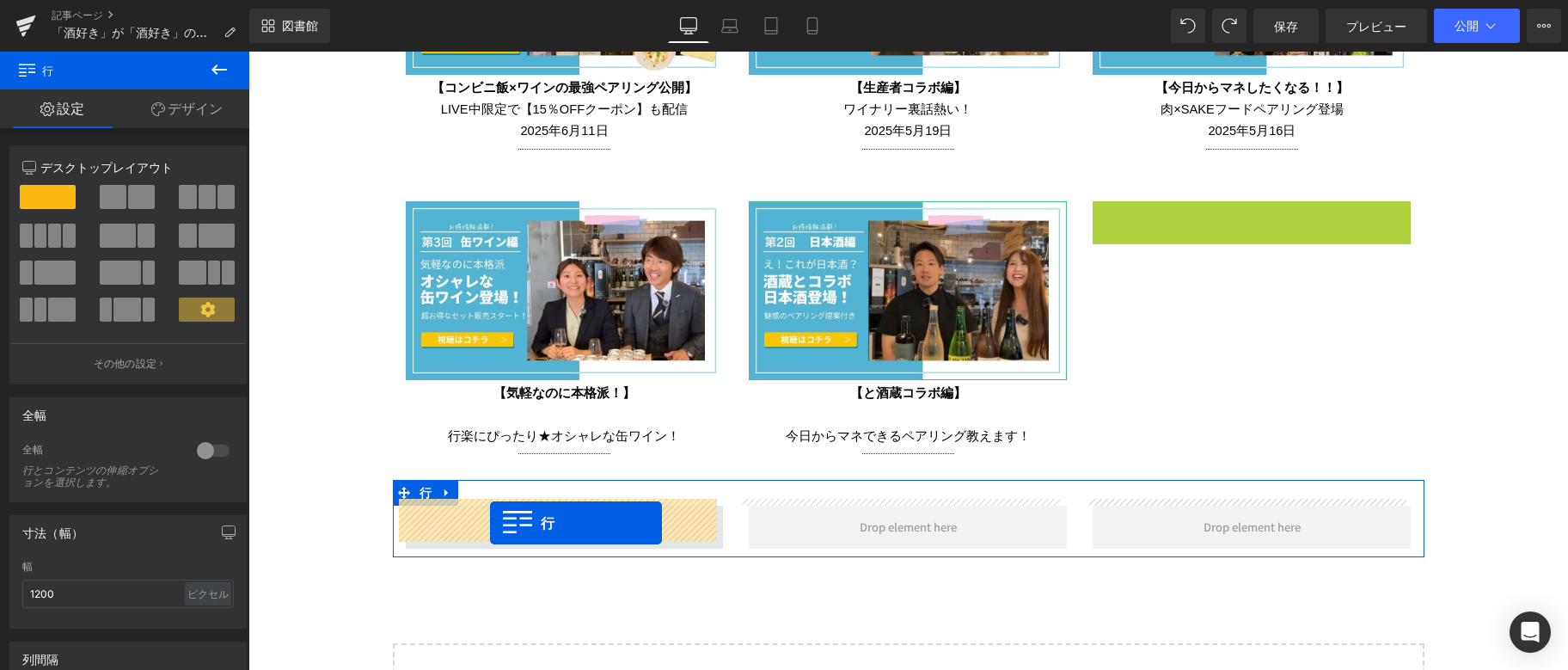
drag, startPoint x: 1104, startPoint y: 206, endPoint x: 490, endPoint y: 522, distance: 690.5
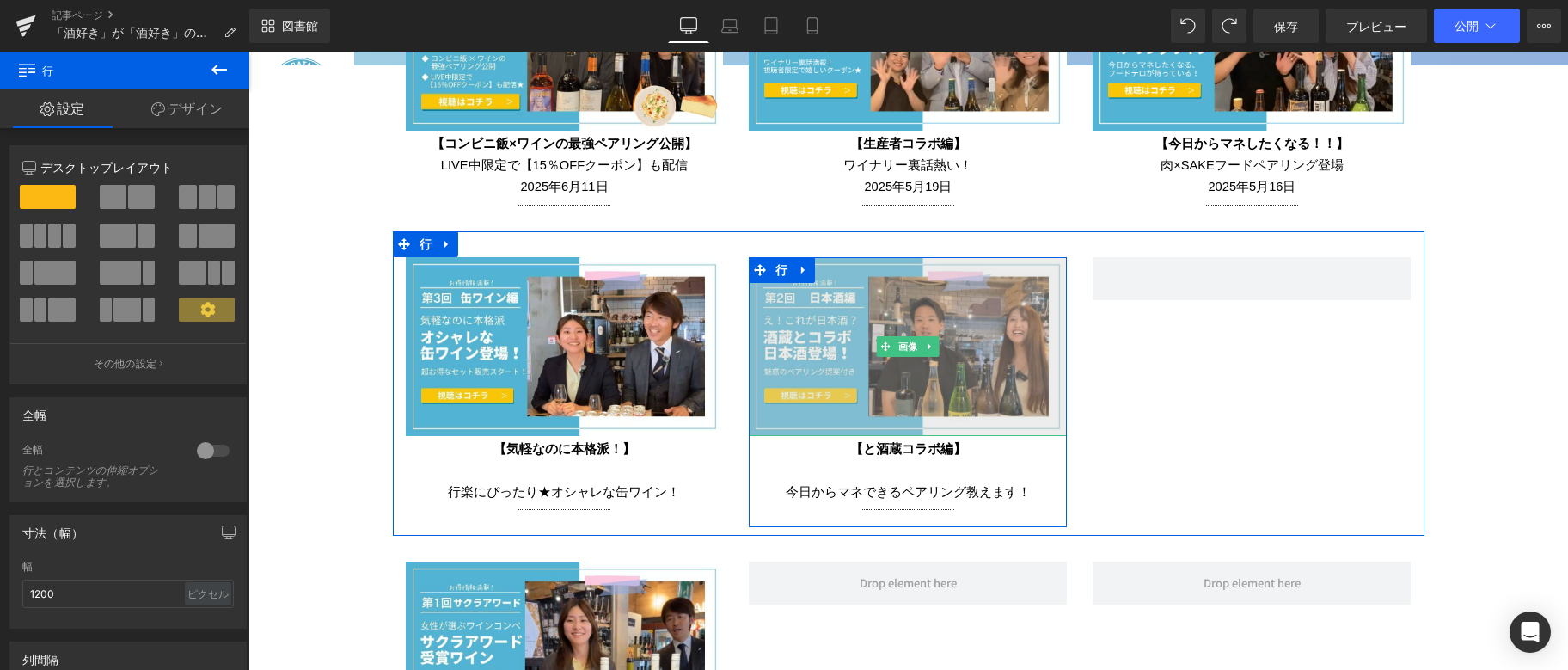
scroll to position [3824, 0]
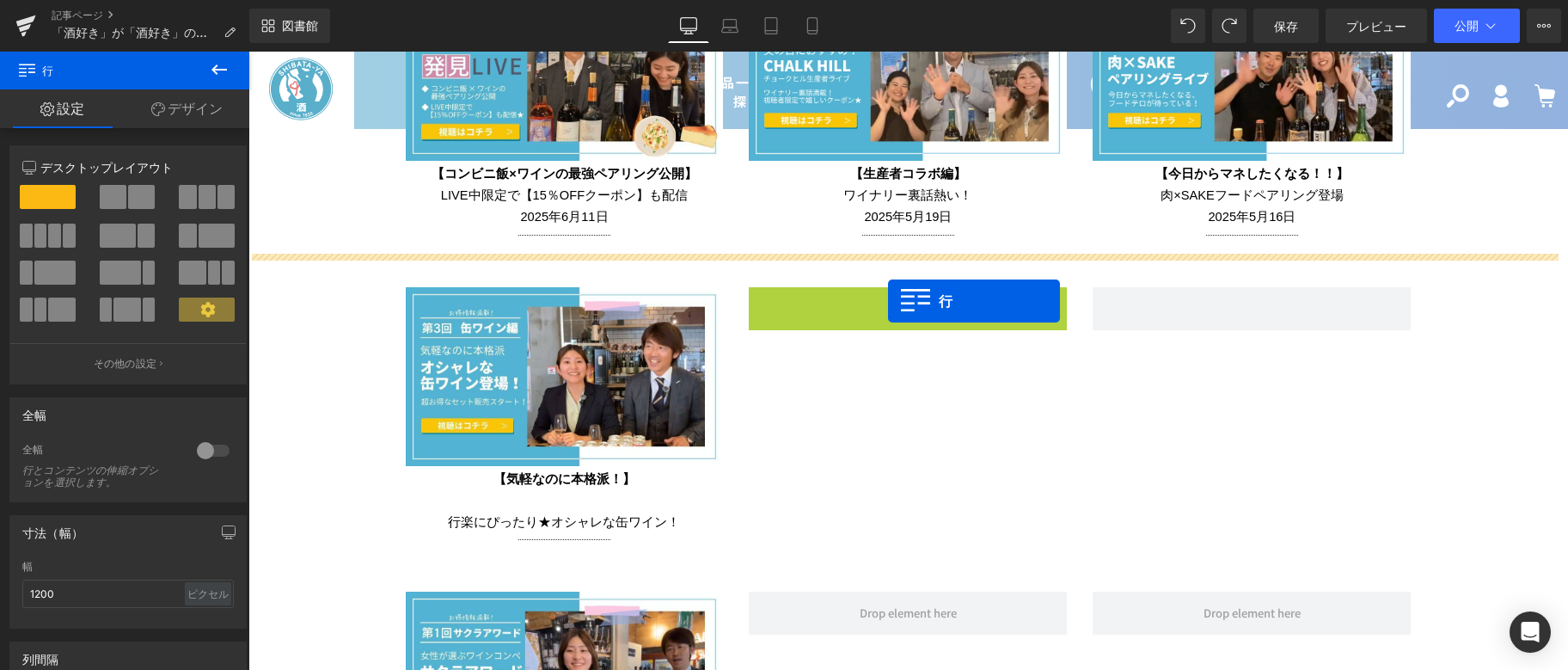
drag, startPoint x: 760, startPoint y: 283, endPoint x: 888, endPoint y: 301, distance: 129.3
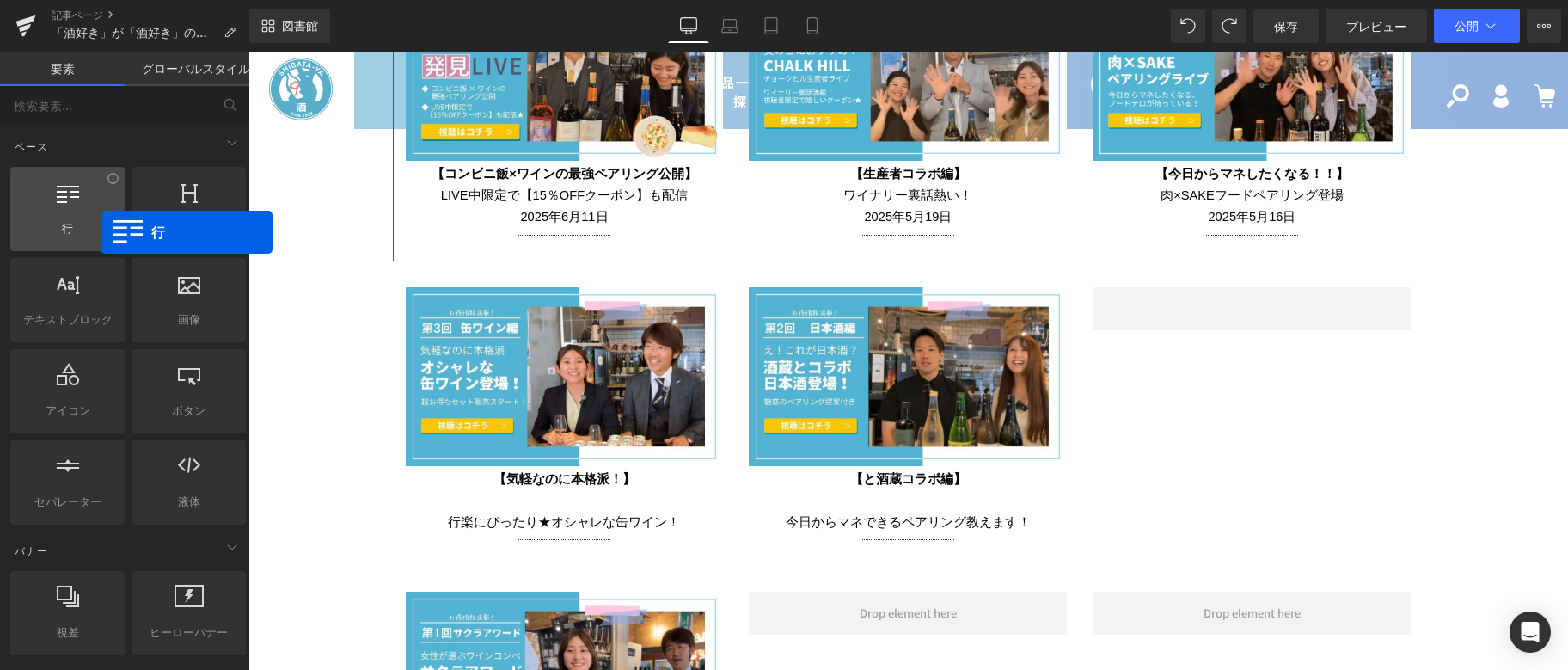
drag, startPoint x: 78, startPoint y: 201, endPoint x: 88, endPoint y: 222, distance: 23.3
click at [88, 222] on div "行 行、列、レイアウト、div" at bounding box center [67, 208] width 114 height 84
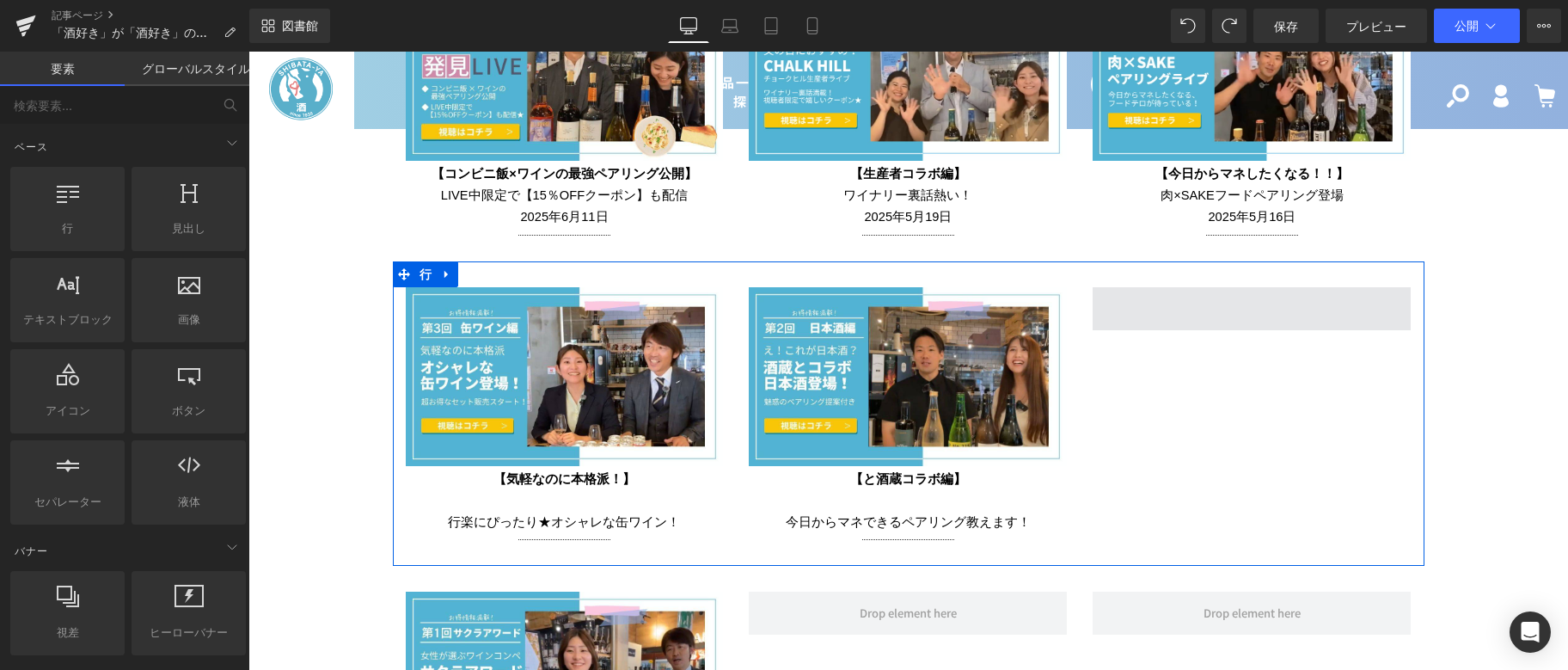
click at [1178, 299] on span at bounding box center [1251, 308] width 318 height 43
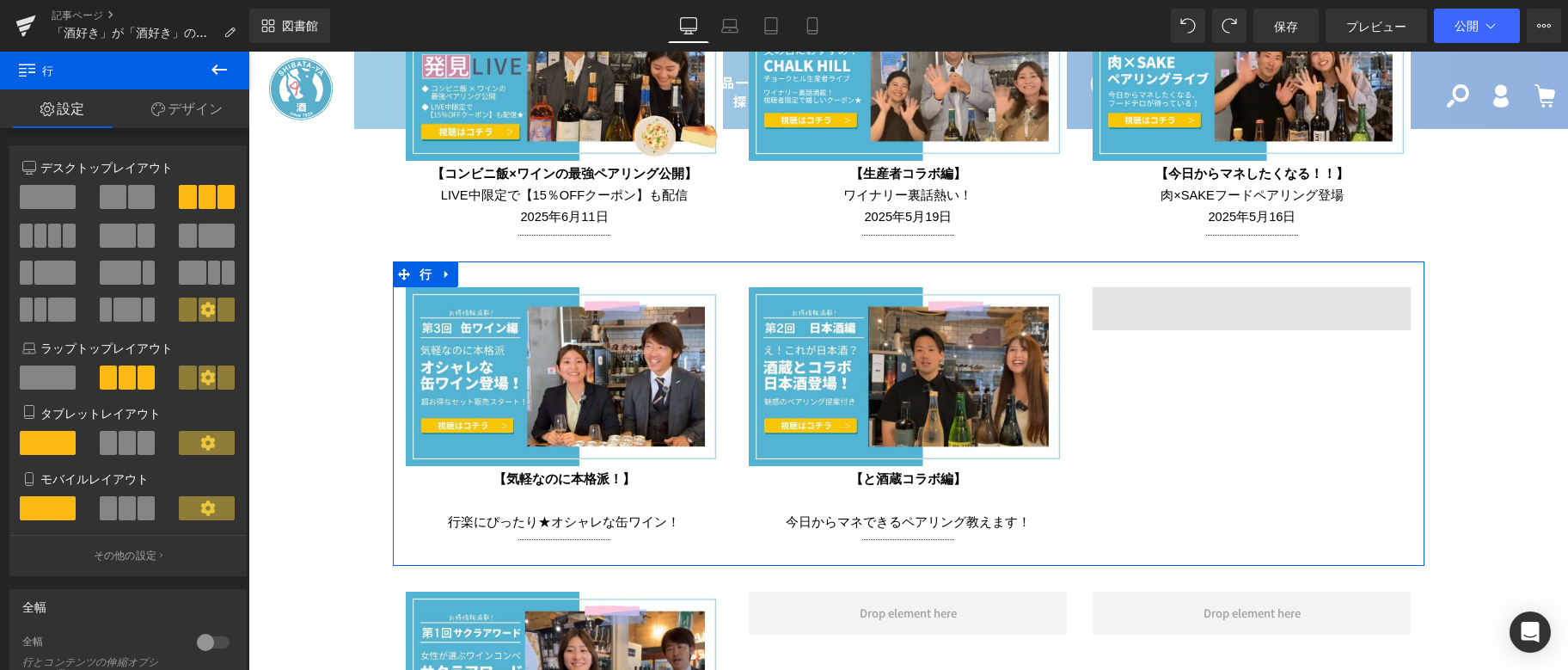
click at [1178, 299] on span at bounding box center [1251, 308] width 318 height 43
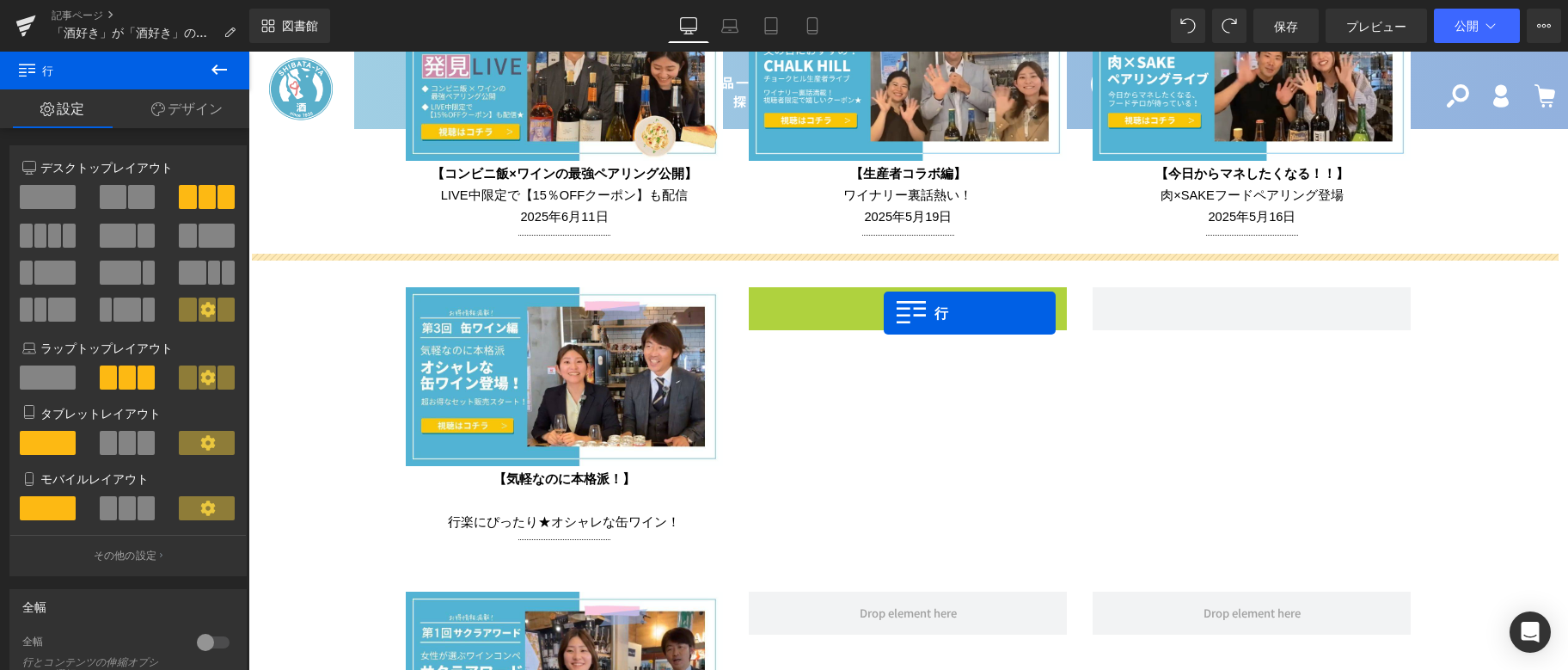
drag, startPoint x: 745, startPoint y: 299, endPoint x: 884, endPoint y: 313, distance: 139.7
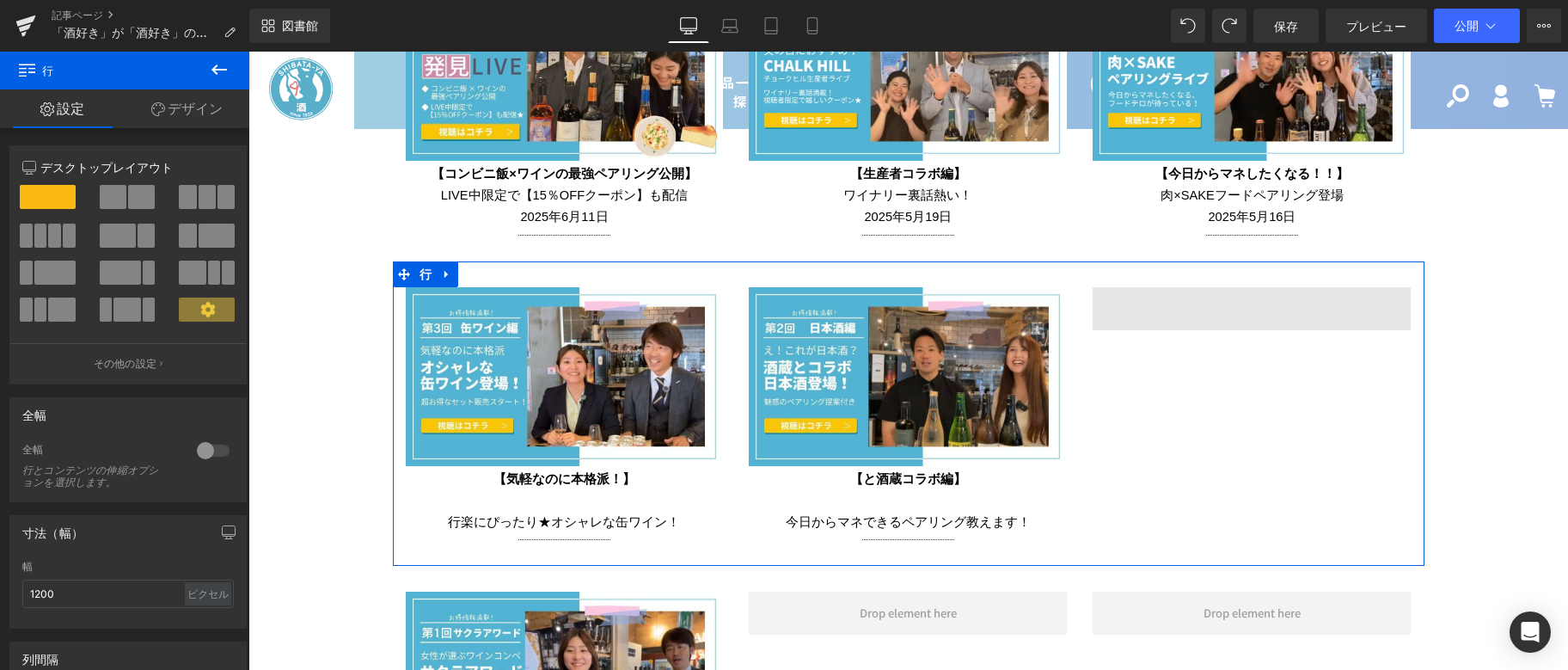
click at [1191, 292] on span at bounding box center [1251, 308] width 318 height 43
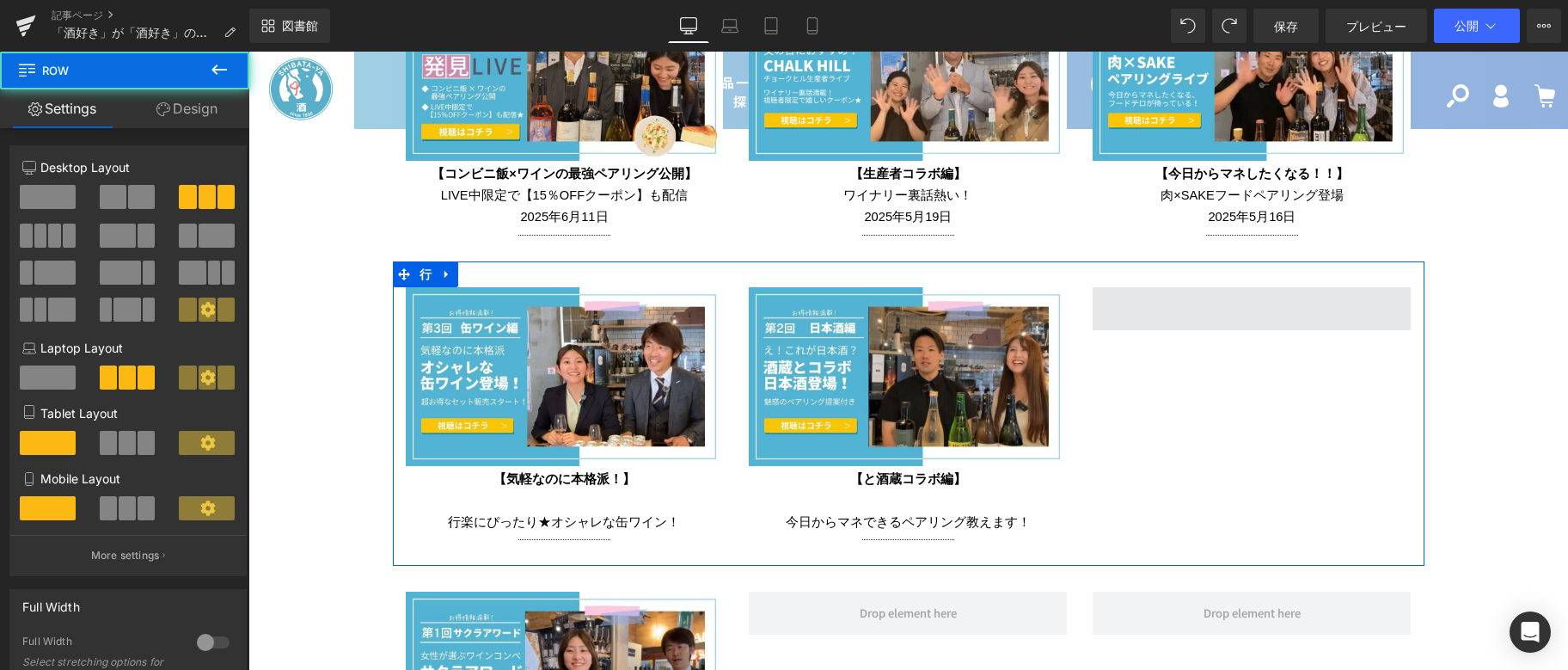
click at [1191, 292] on span at bounding box center [1251, 308] width 318 height 43
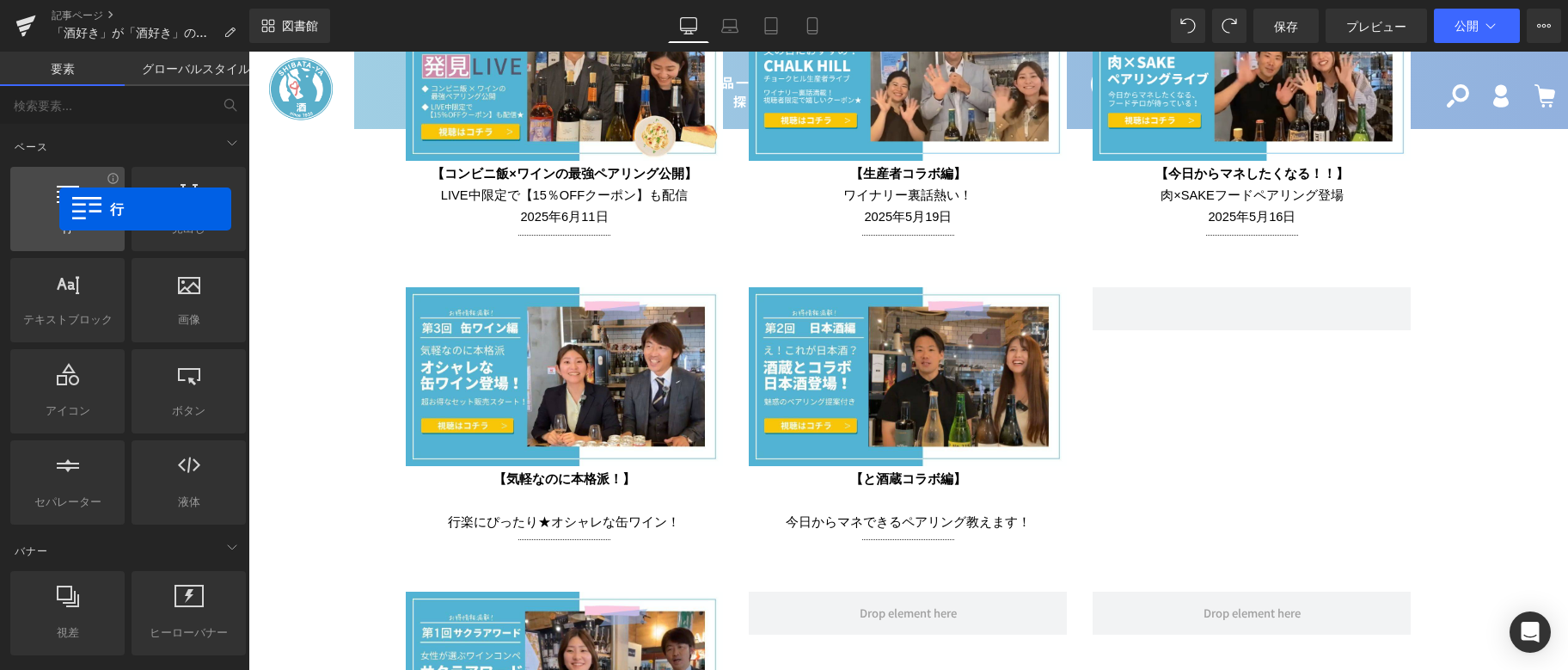
drag, startPoint x: 85, startPoint y: 208, endPoint x: 60, endPoint y: 209, distance: 25.0
click at [60, 209] on div at bounding box center [67, 199] width 104 height 39
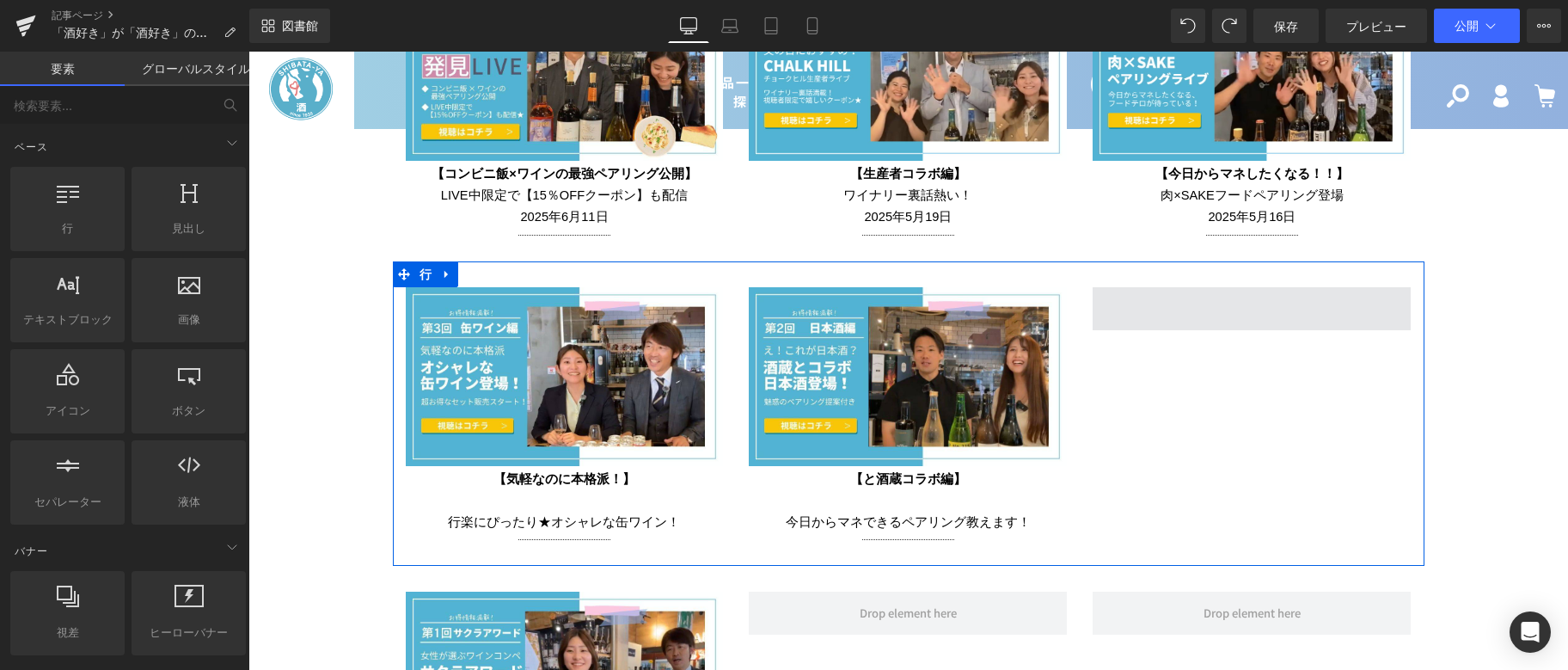
click at [1181, 300] on span at bounding box center [1251, 308] width 318 height 43
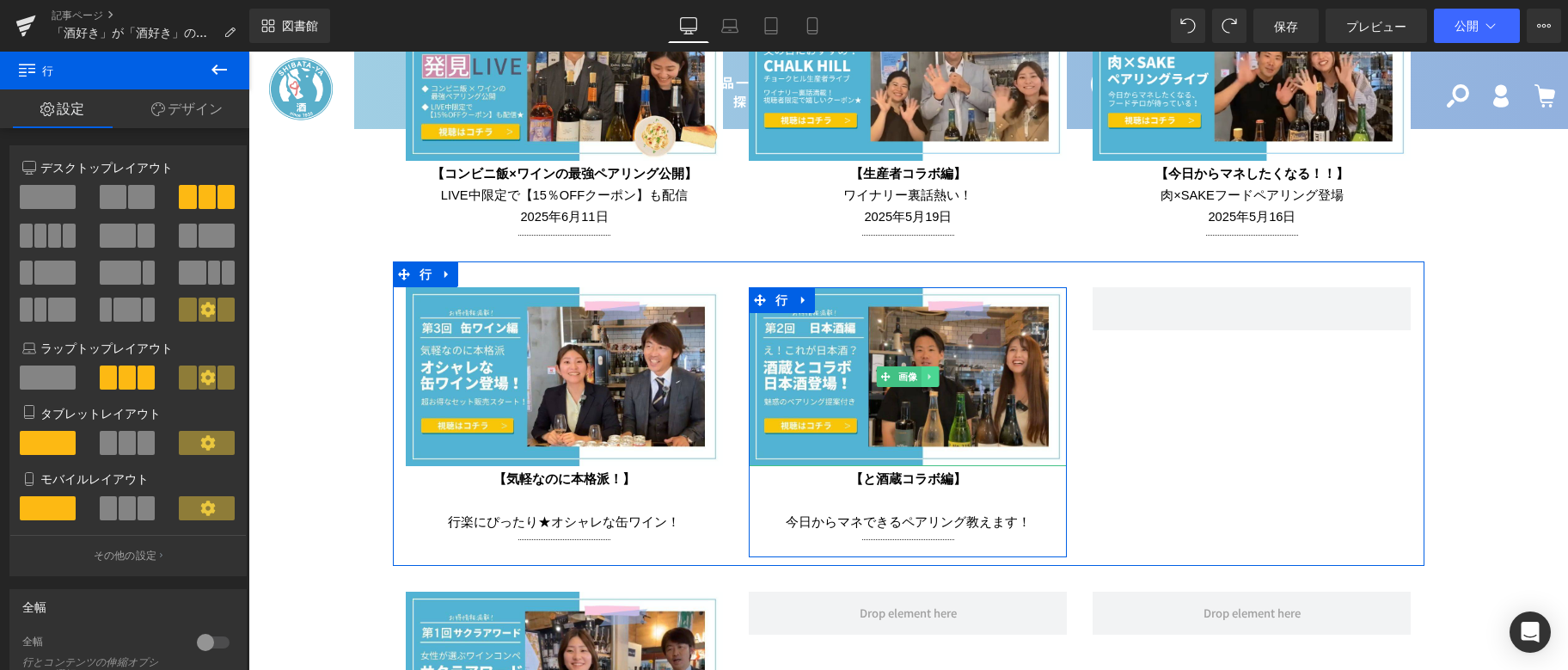
click at [926, 371] on icon at bounding box center [931, 376] width 9 height 10
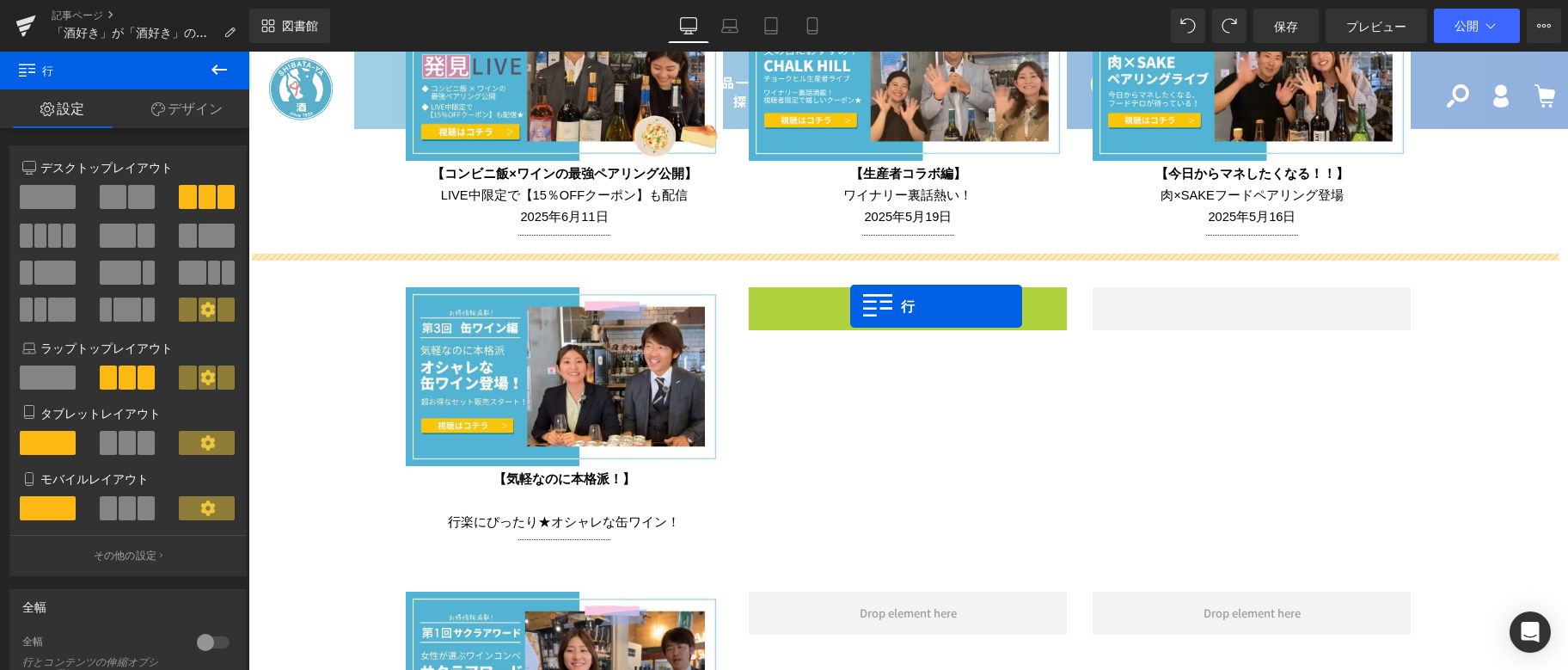
drag, startPoint x: 759, startPoint y: 297, endPoint x: 848, endPoint y: 306, distance: 89.5
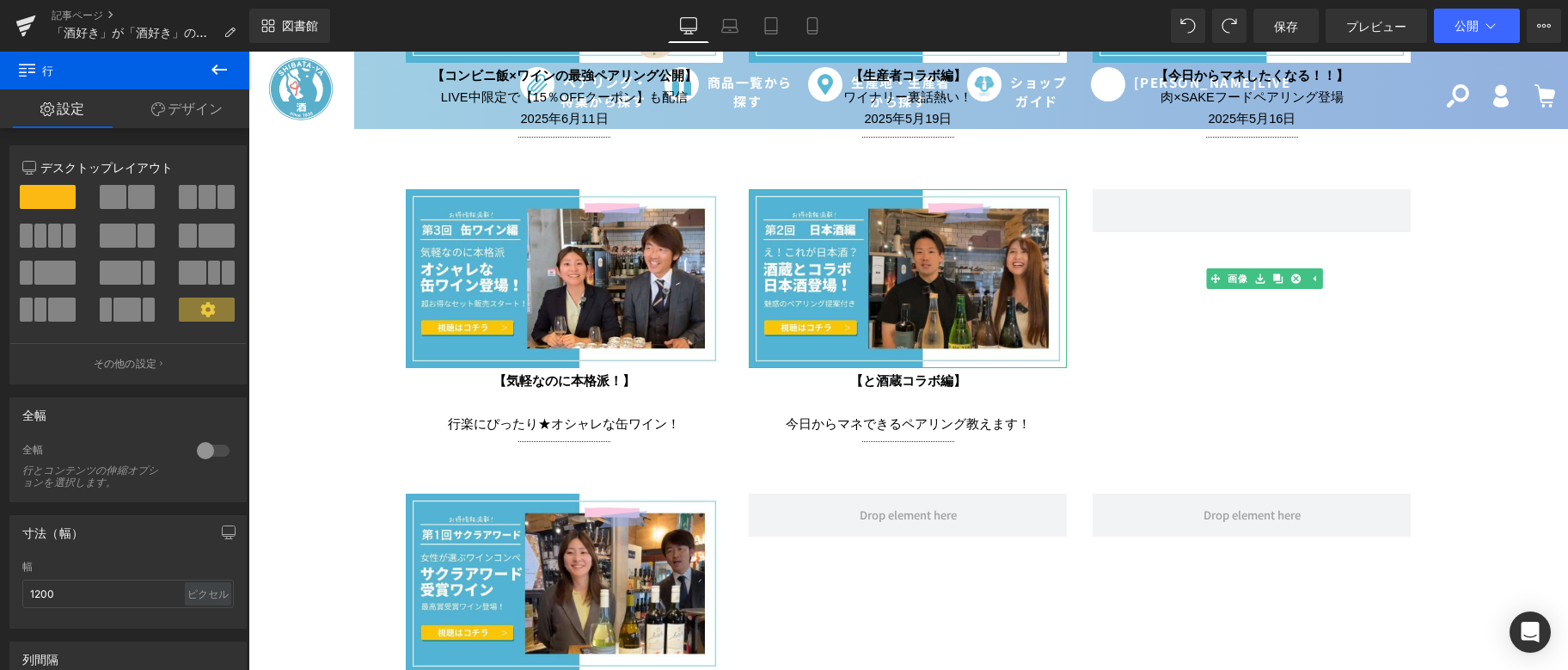
scroll to position [3738, 0]
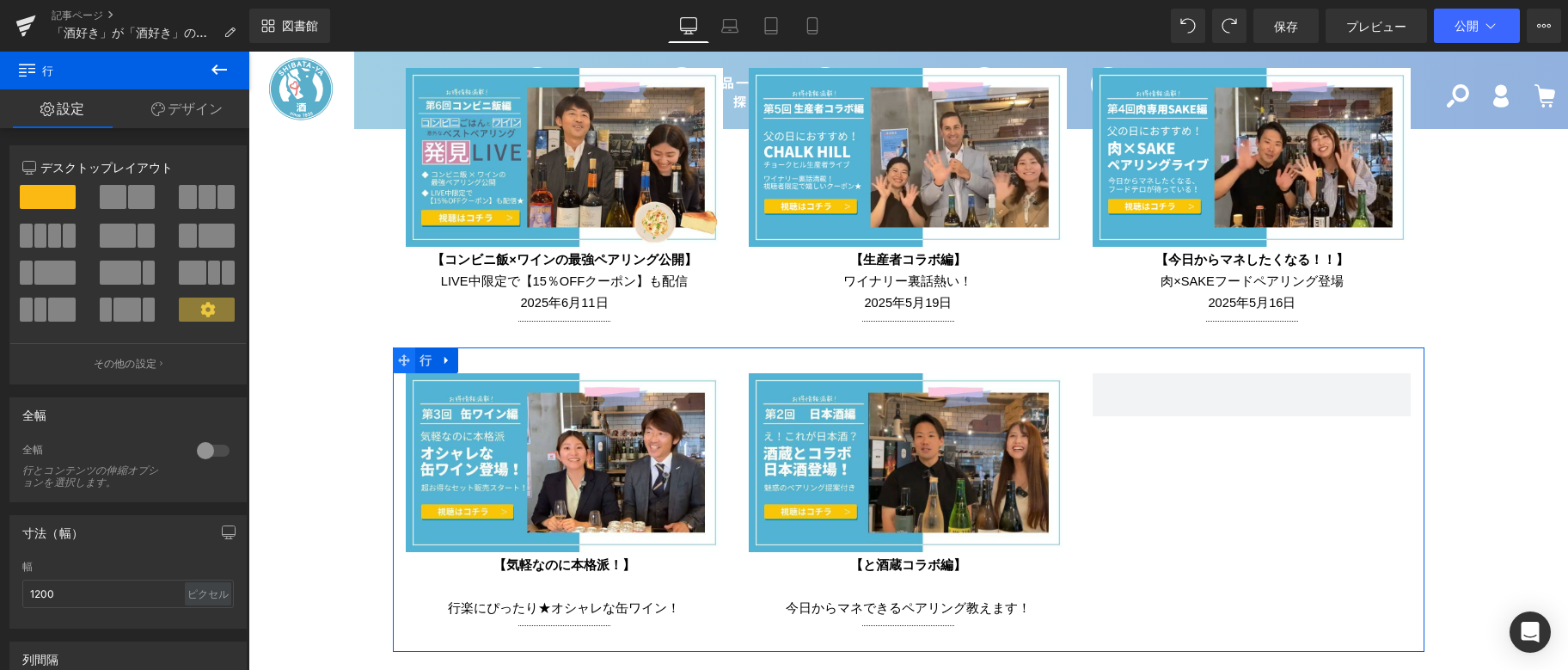
click at [404, 359] on span at bounding box center [404, 360] width 23 height 25
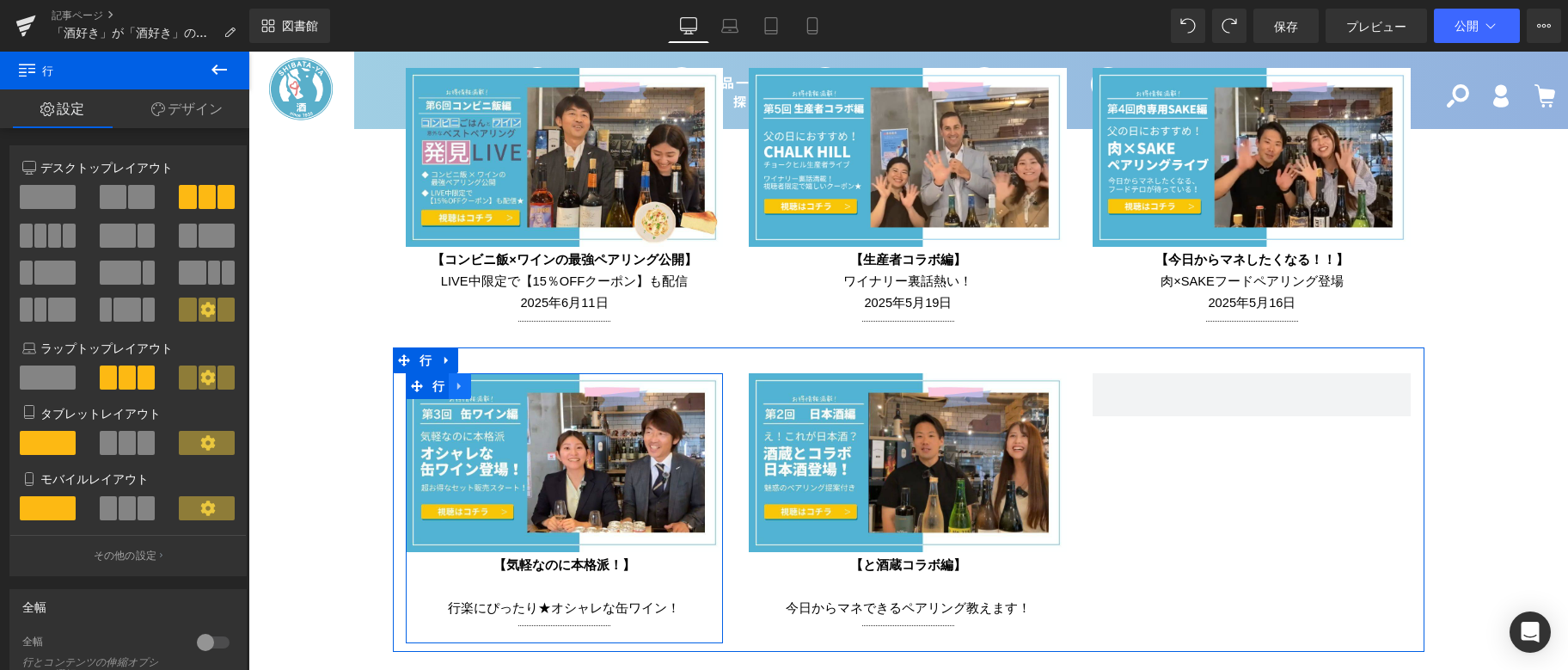
click at [457, 382] on icon at bounding box center [459, 386] width 4 height 8
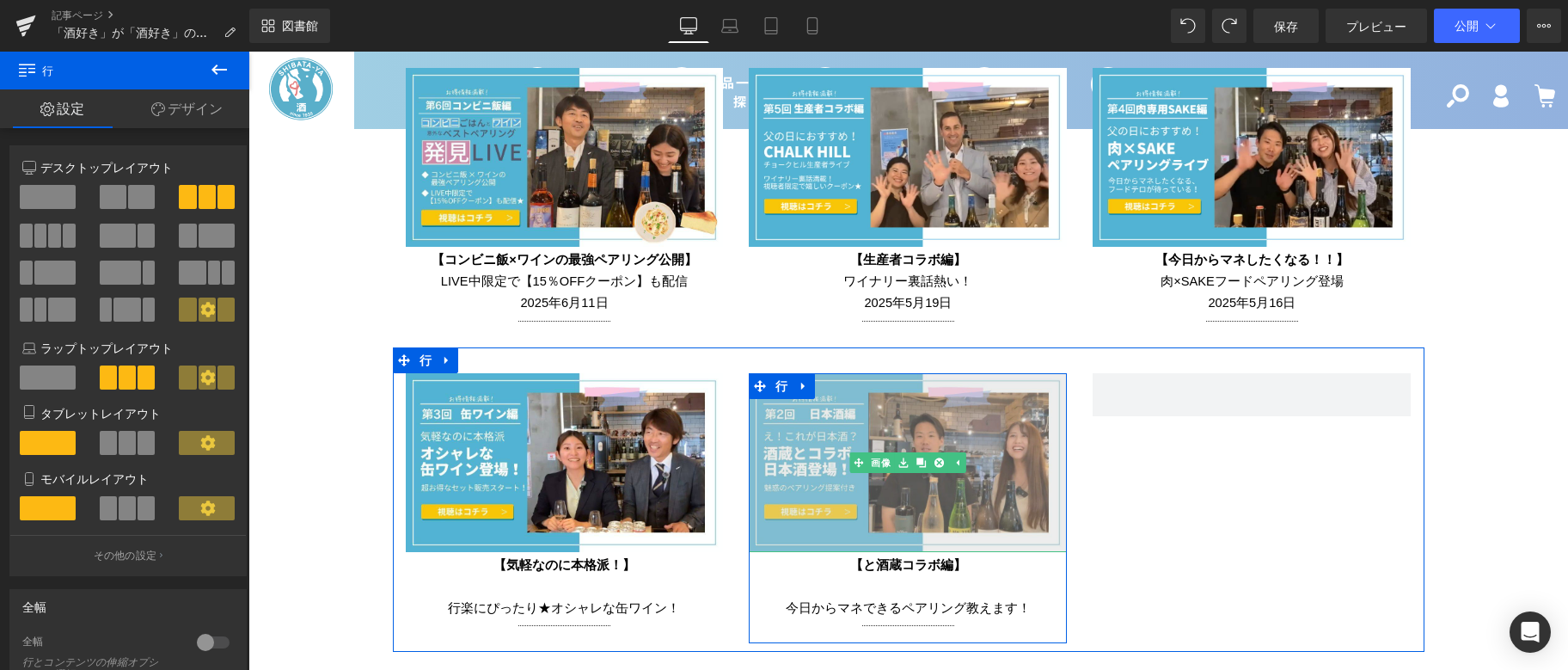
click at [947, 396] on img at bounding box center [907, 463] width 318 height 179
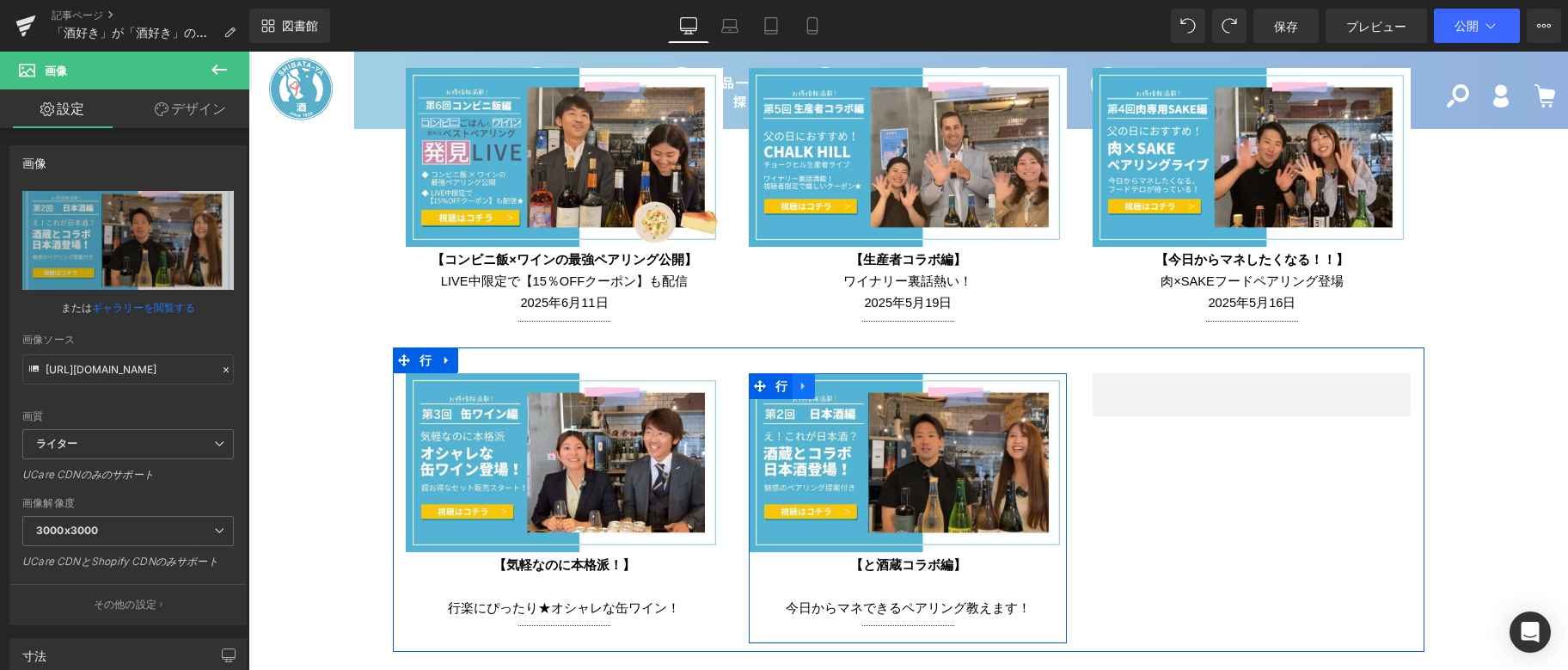
click at [798, 379] on icon at bounding box center [803, 386] width 12 height 13
click at [815, 375] on link at bounding box center [826, 386] width 23 height 25
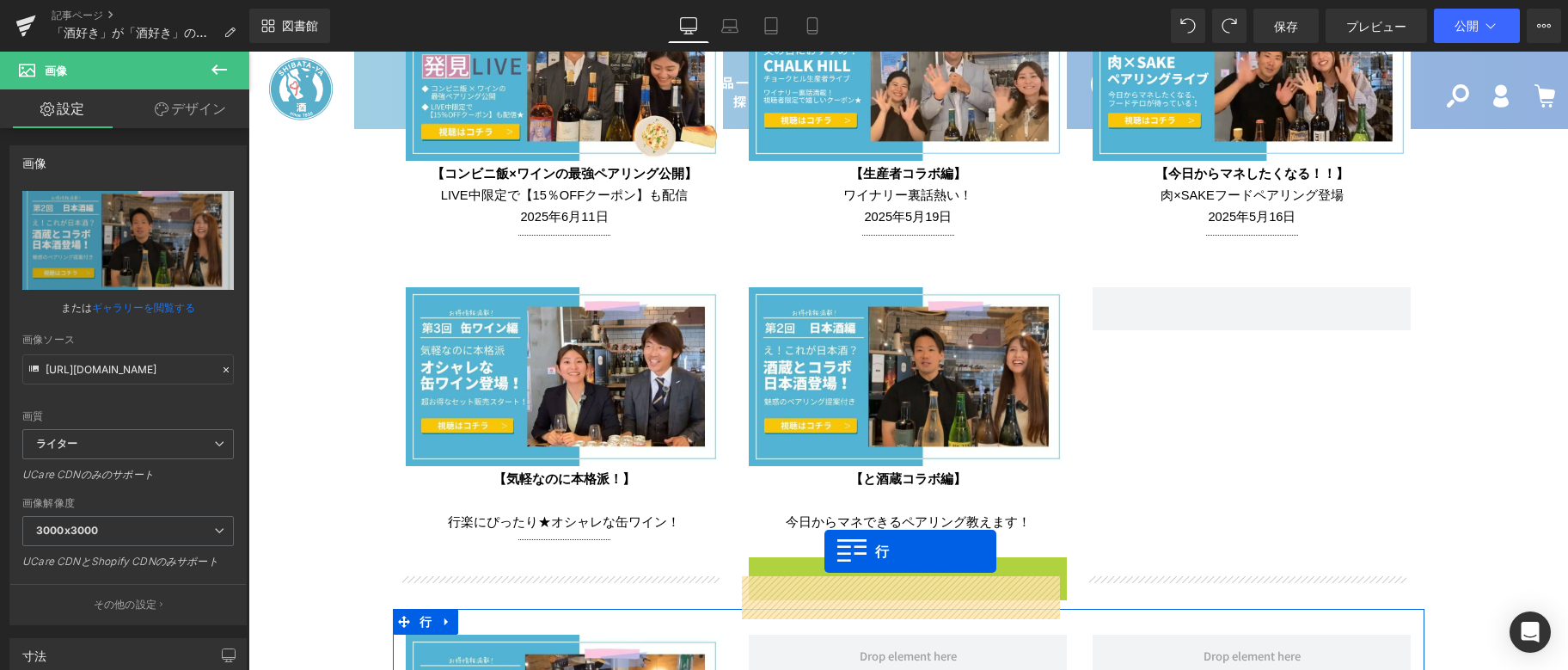
scroll to position [3876, 0]
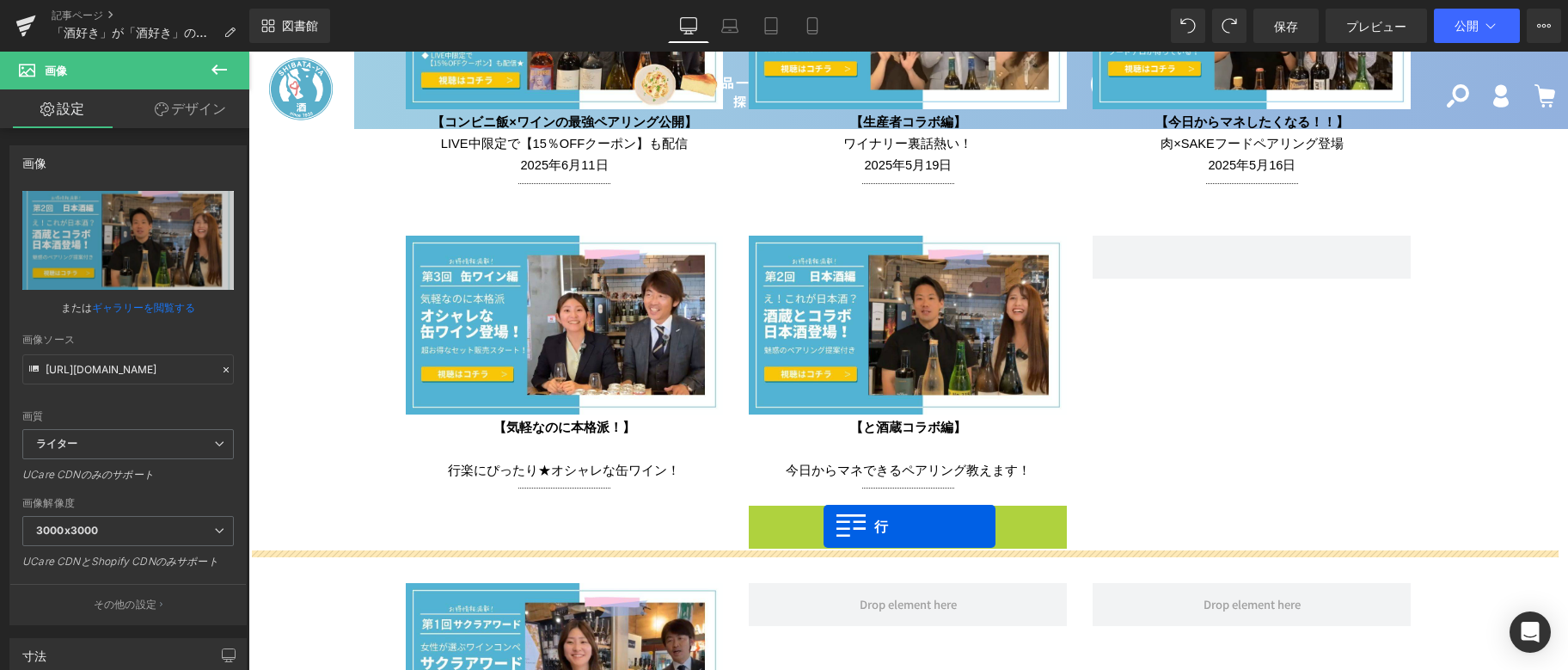
drag, startPoint x: 769, startPoint y: 392, endPoint x: 824, endPoint y: 526, distance: 144.8
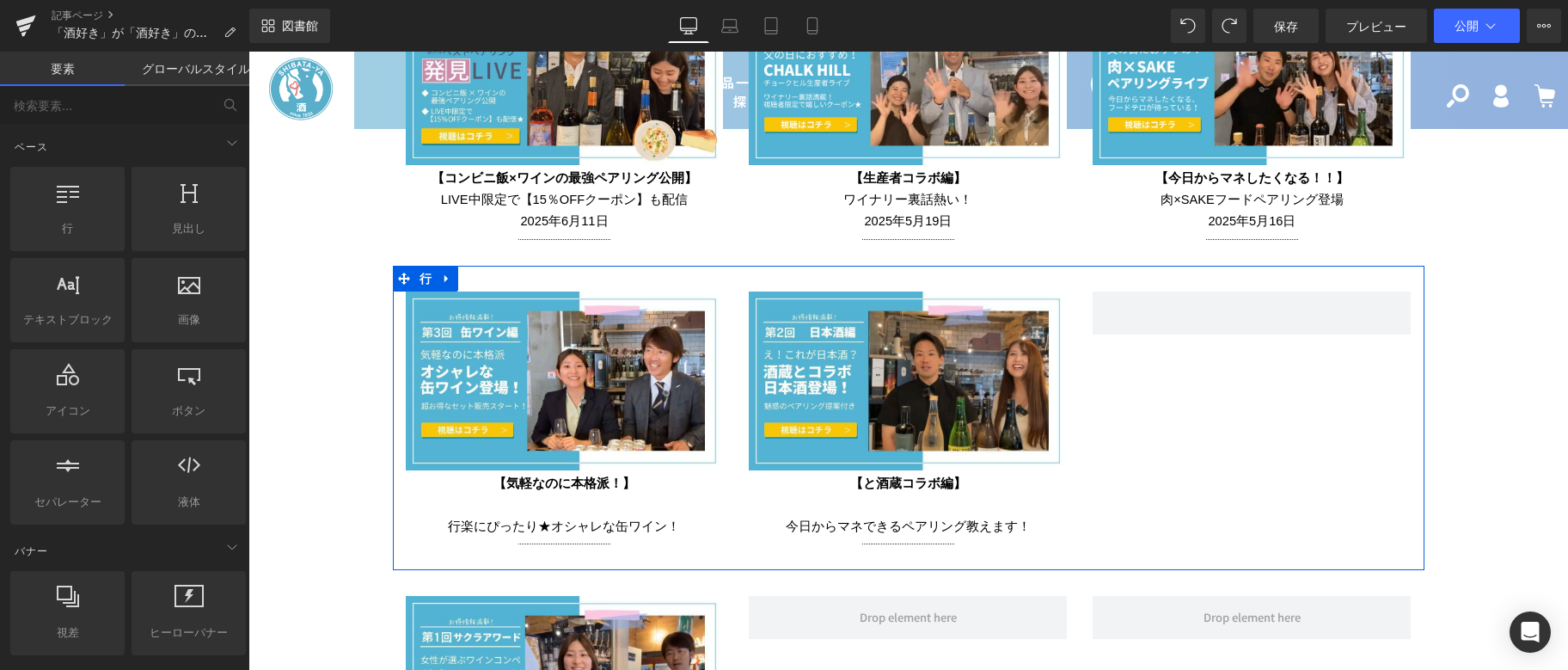
scroll to position [3790, 0]
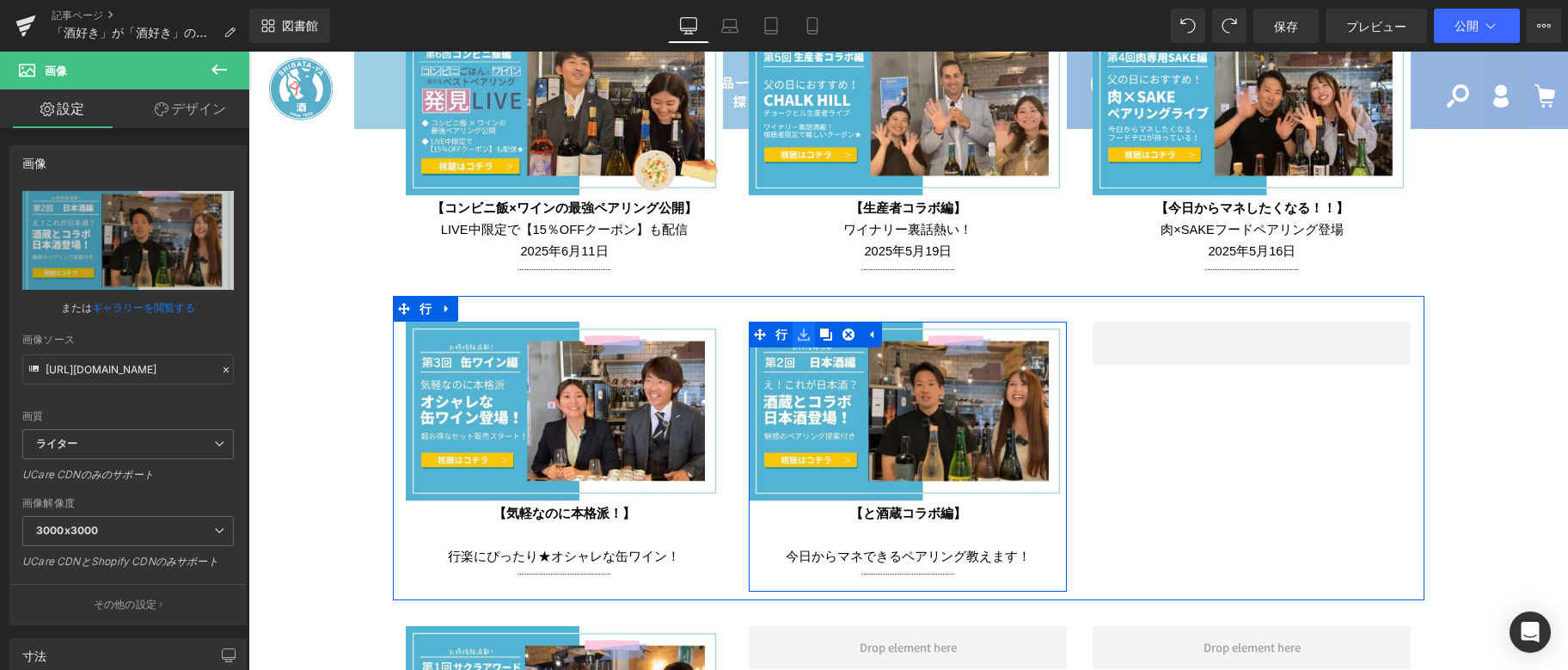
click at [801, 330] on icon at bounding box center [803, 334] width 12 height 13
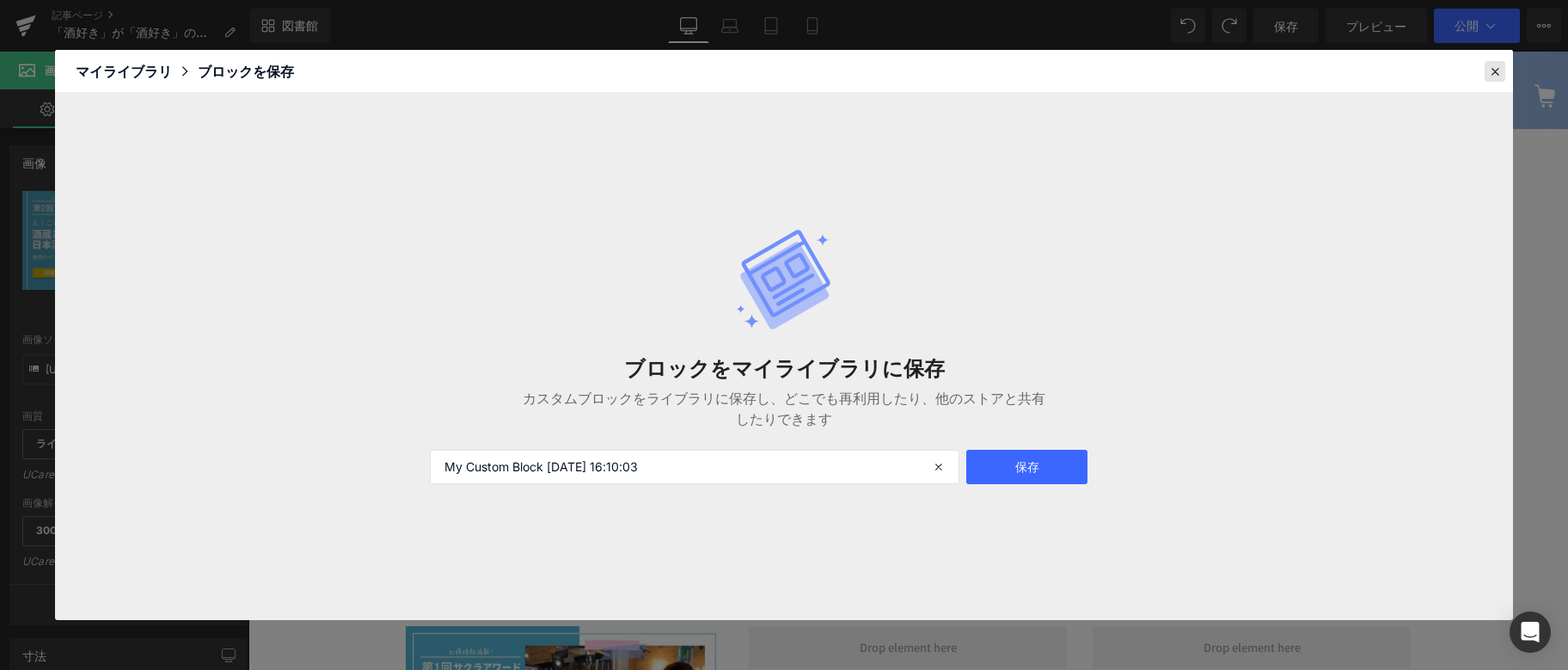
drag, startPoint x: 1486, startPoint y: 67, endPoint x: 980, endPoint y: 251, distance: 538.4
click at [1486, 67] on div at bounding box center [1495, 71] width 21 height 21
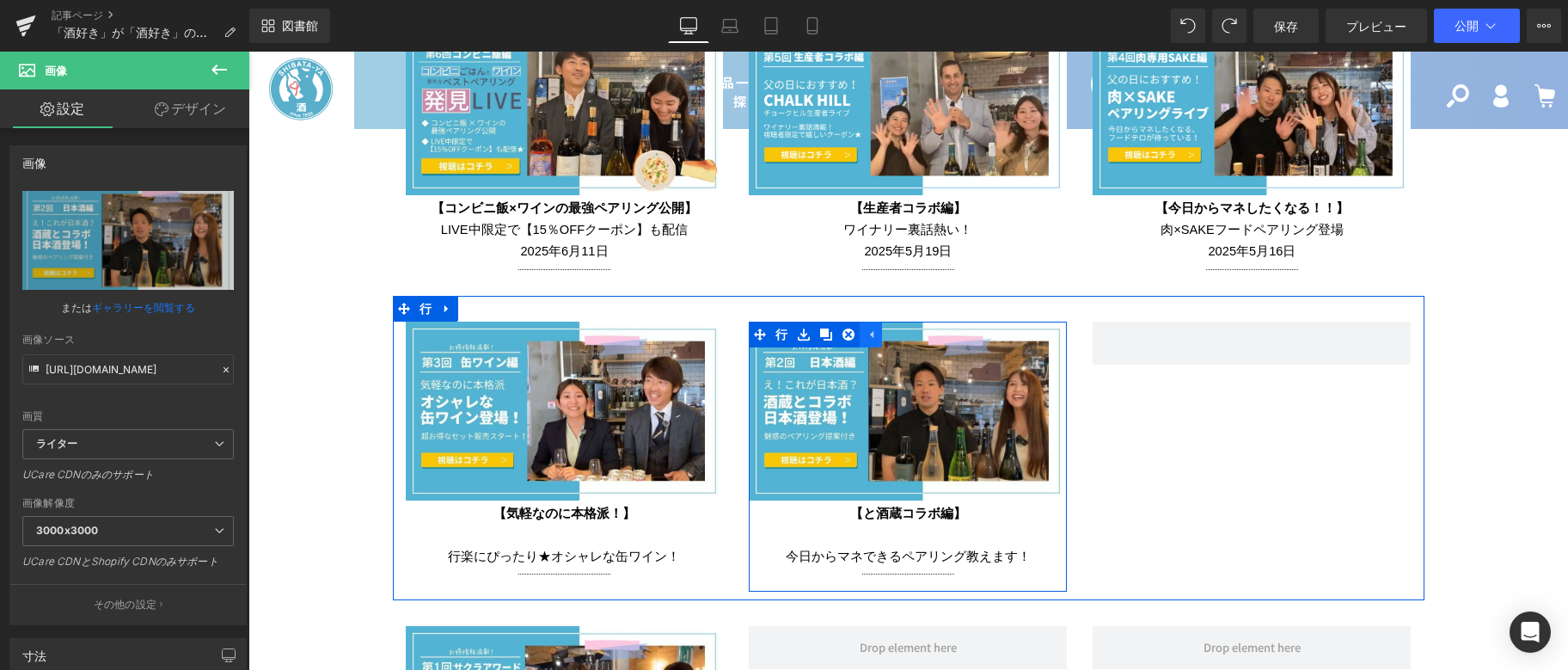
click at [872, 324] on link at bounding box center [871, 334] width 23 height 25
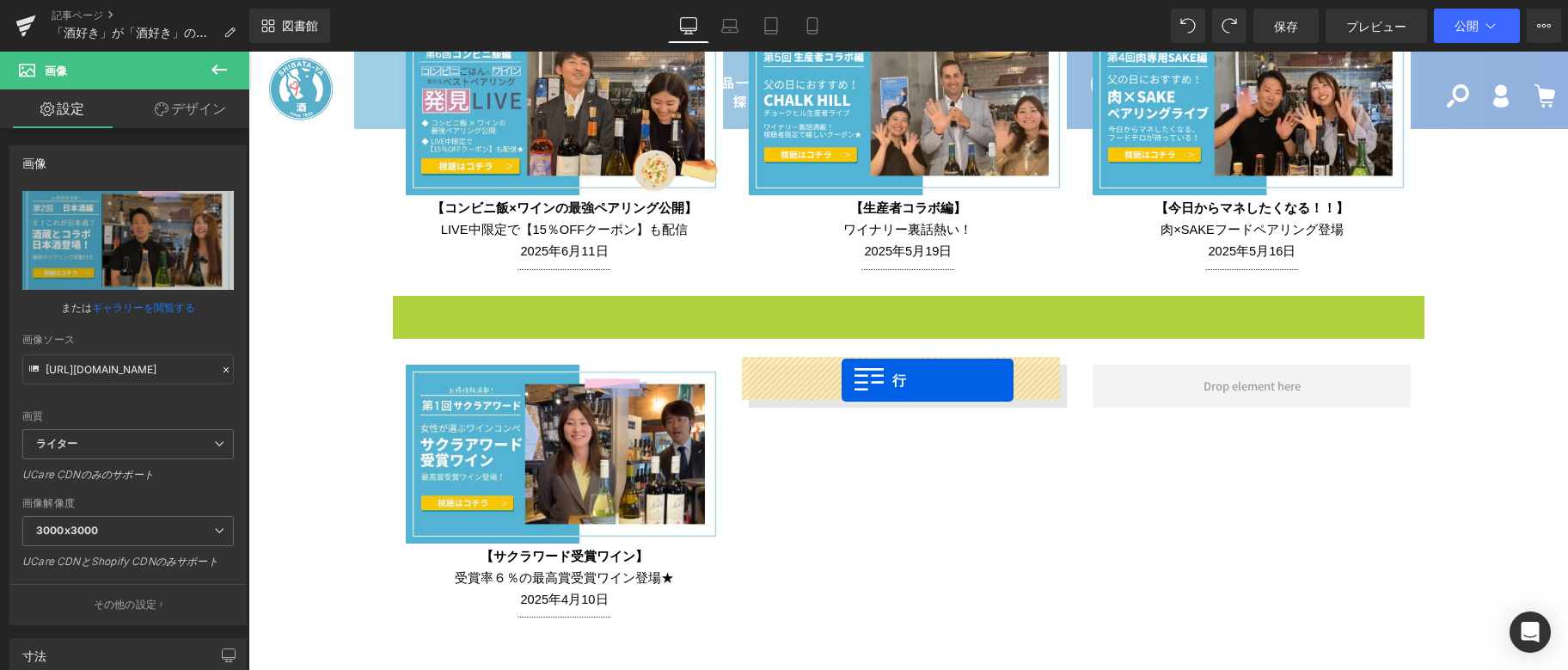
drag, startPoint x: 398, startPoint y: 303, endPoint x: 842, endPoint y: 380, distance: 450.6
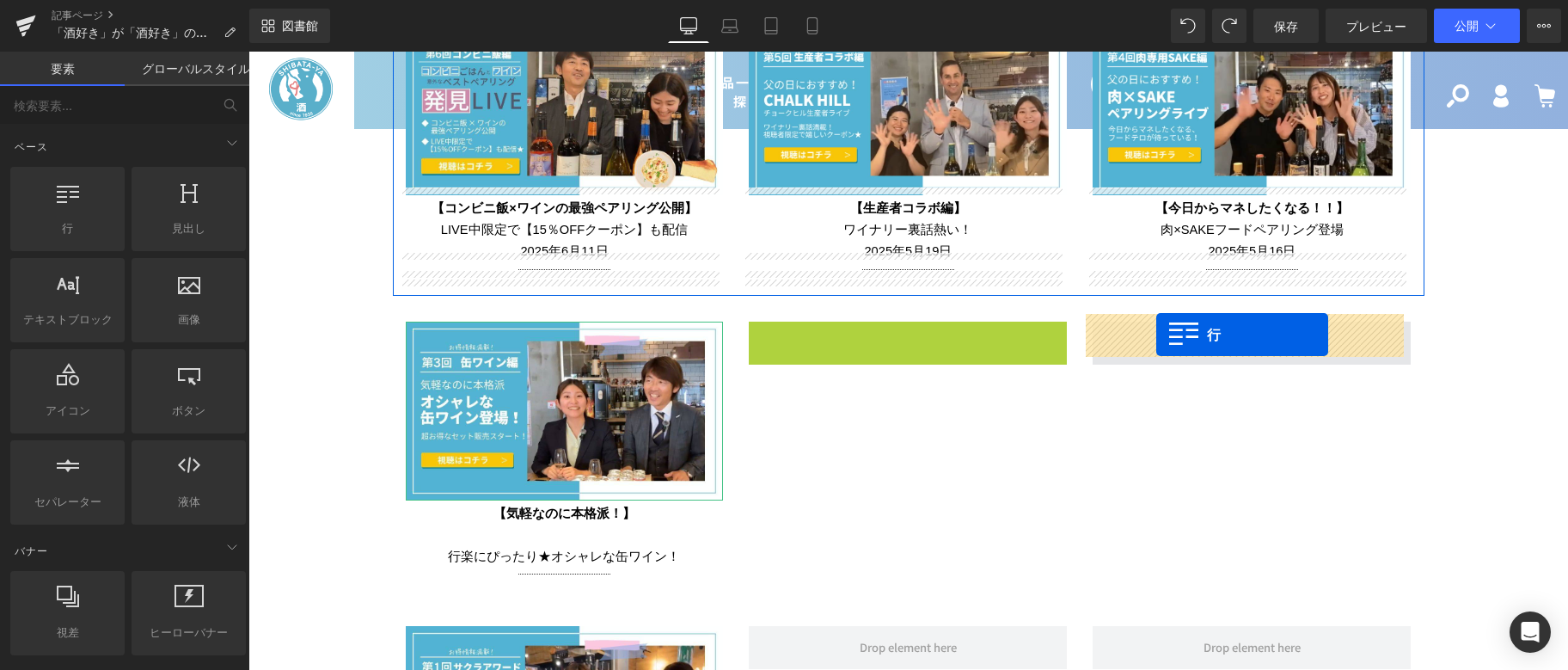
drag, startPoint x: 749, startPoint y: 321, endPoint x: 1156, endPoint y: 334, distance: 407.2
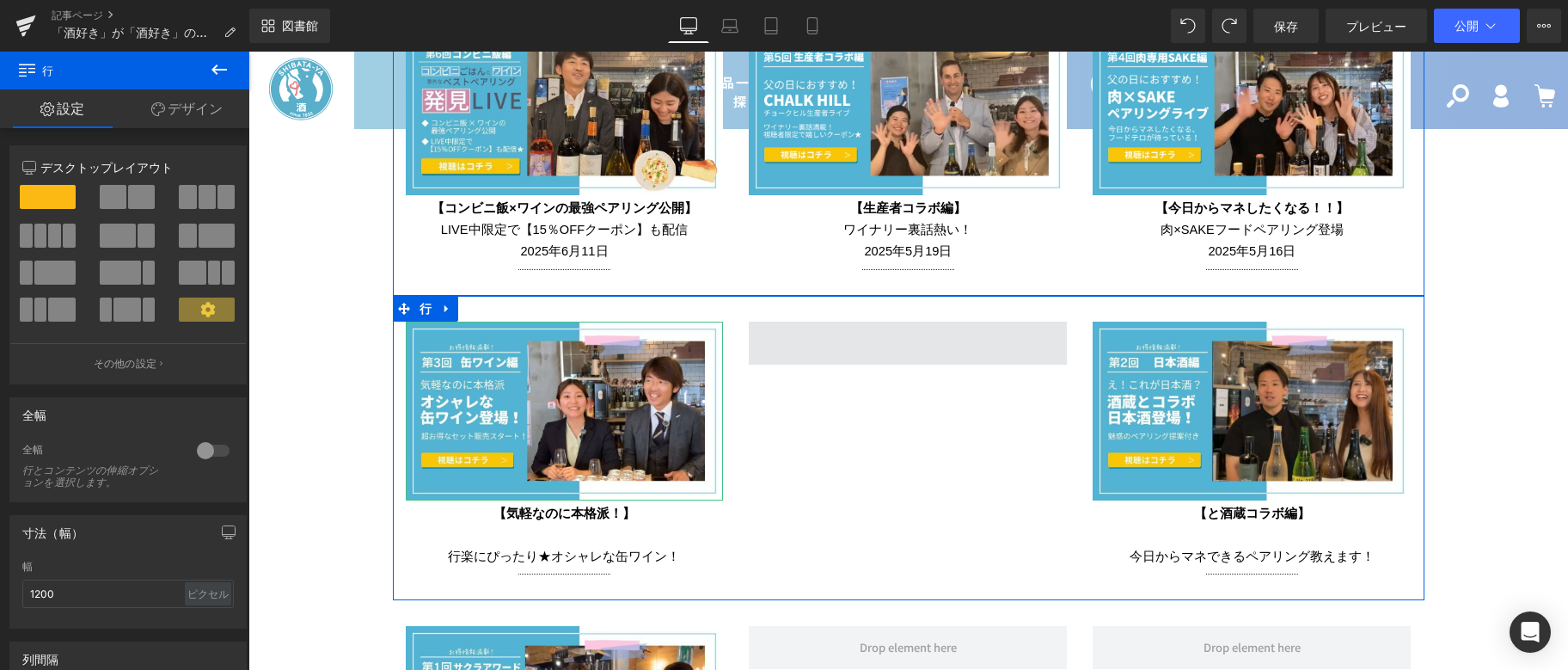
click at [825, 344] on span at bounding box center [907, 342] width 318 height 43
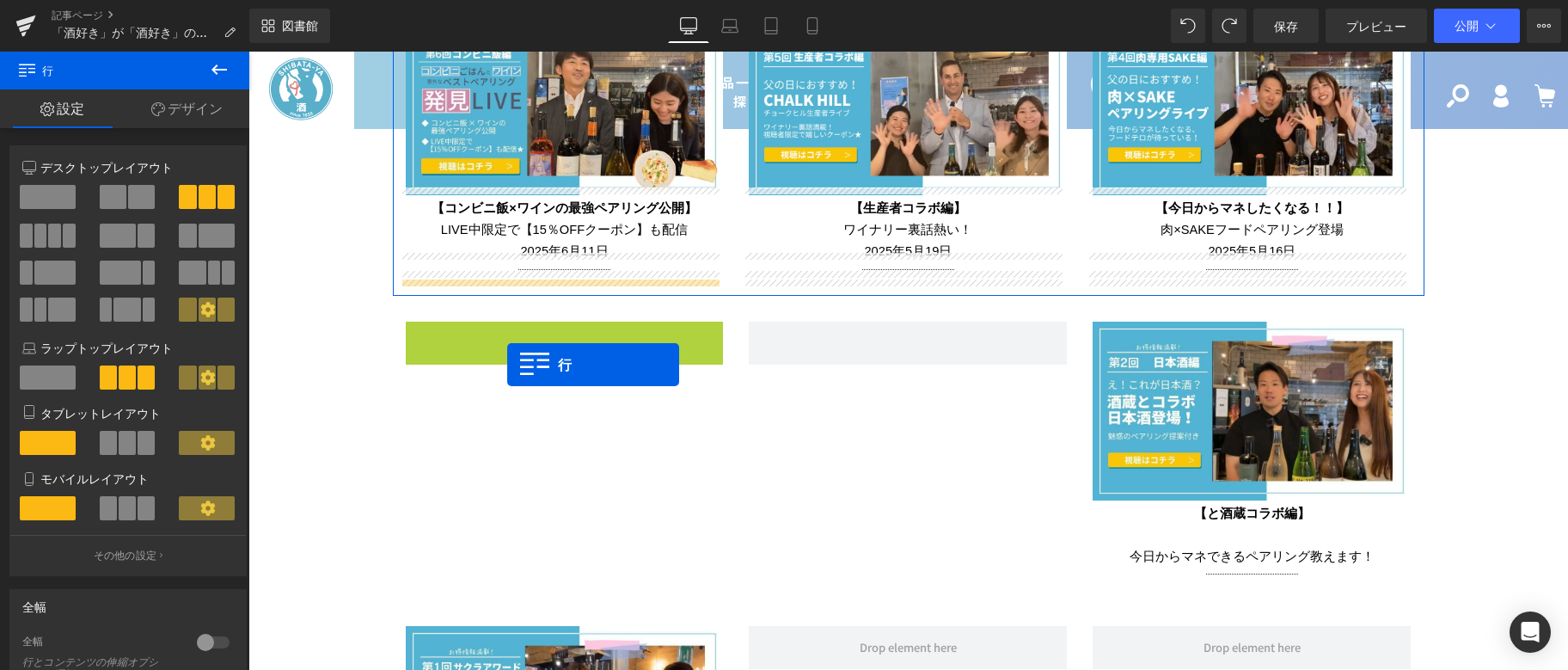
drag, startPoint x: 415, startPoint y: 325, endPoint x: 481, endPoint y: 361, distance: 75.2
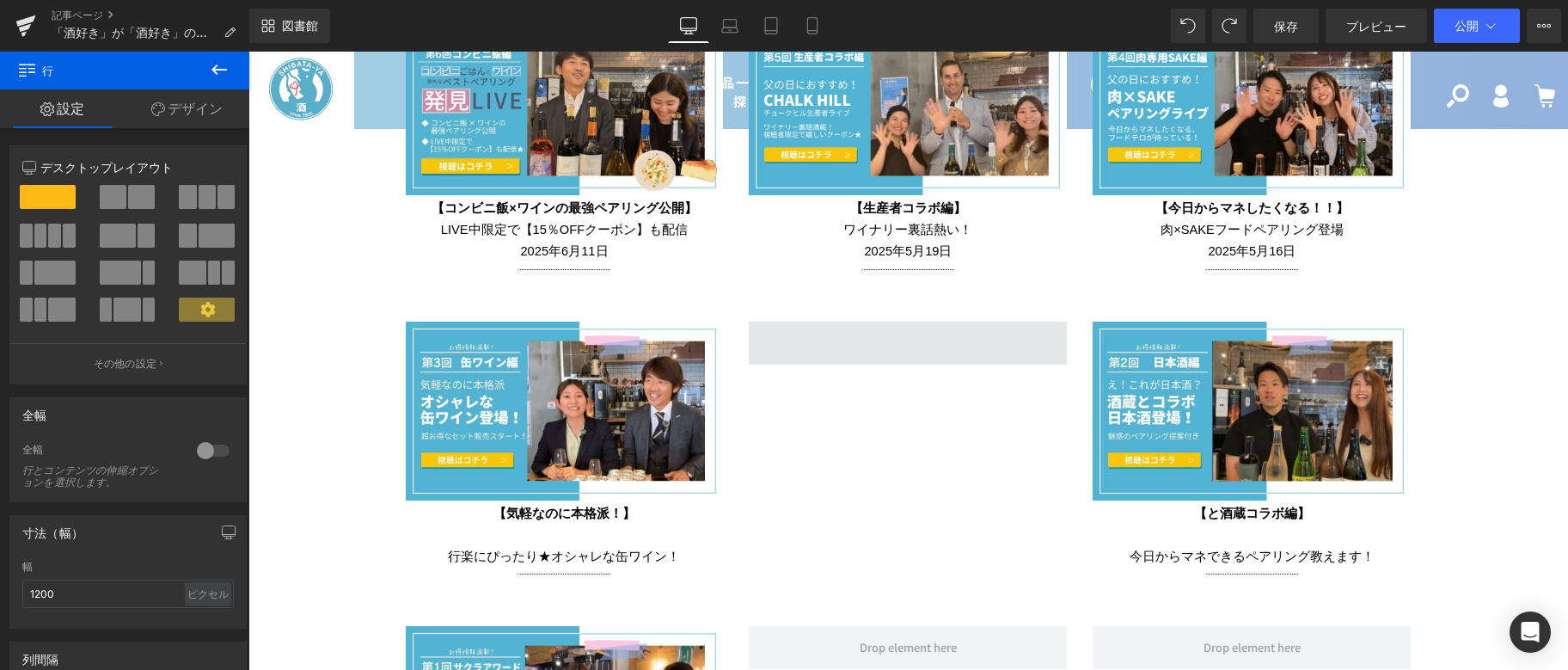
click at [927, 349] on span at bounding box center [907, 342] width 318 height 43
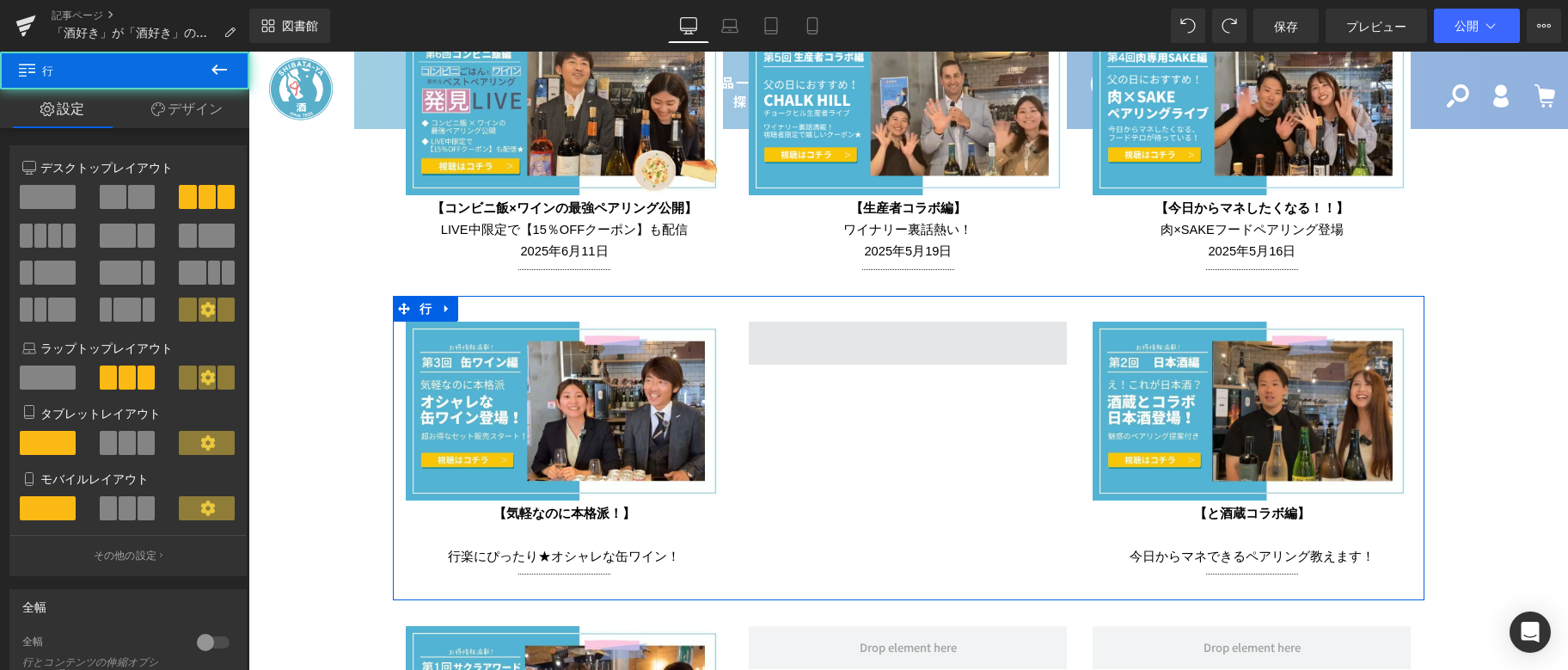
click at [881, 346] on span at bounding box center [907, 342] width 318 height 43
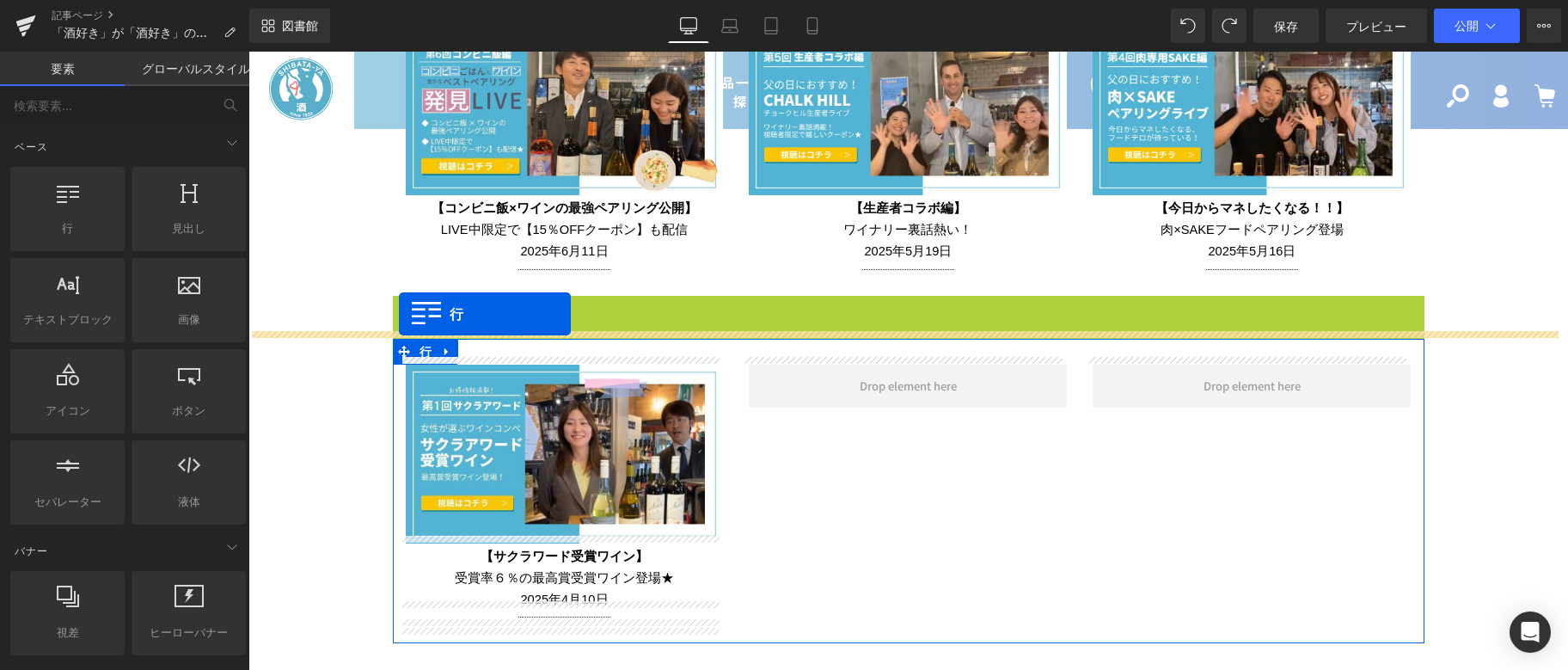
drag, startPoint x: 400, startPoint y: 302, endPoint x: 399, endPoint y: 314, distance: 12.0
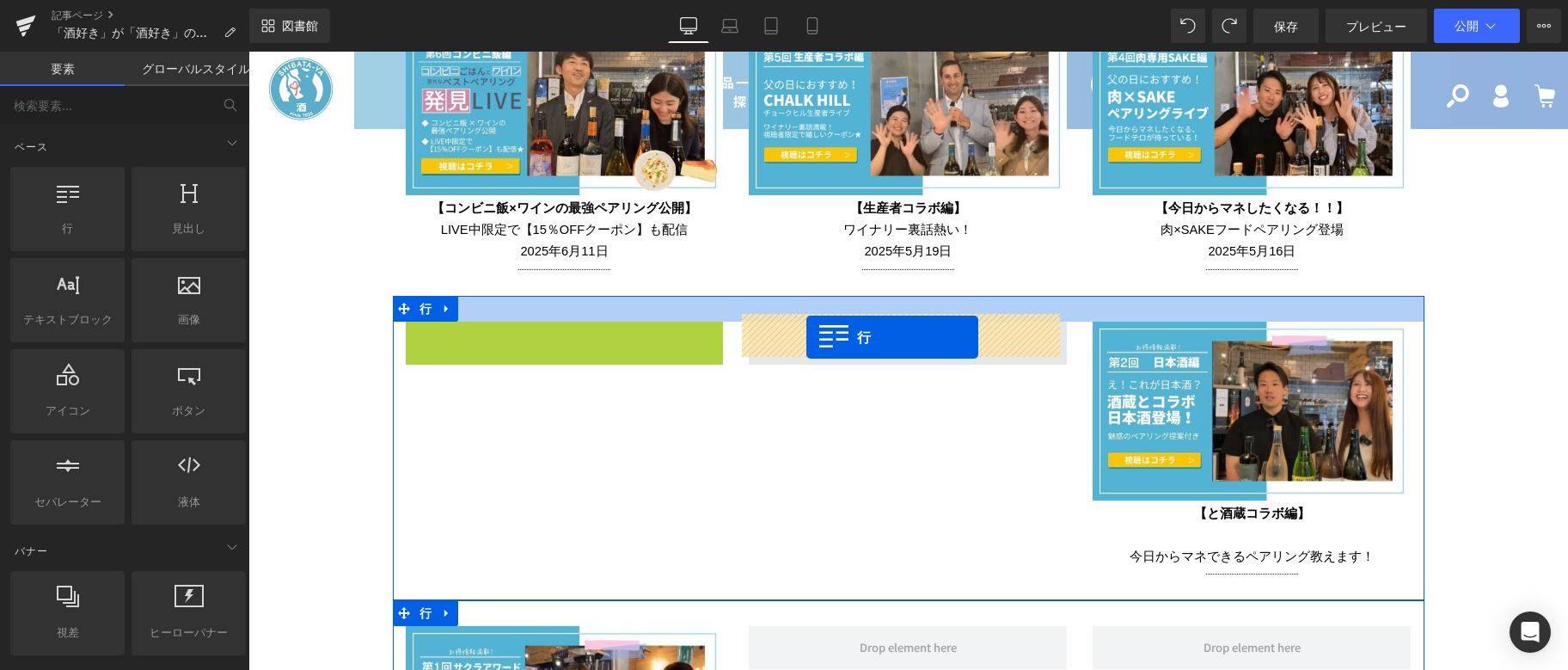
drag, startPoint x: 413, startPoint y: 327, endPoint x: 807, endPoint y: 337, distance: 394.1
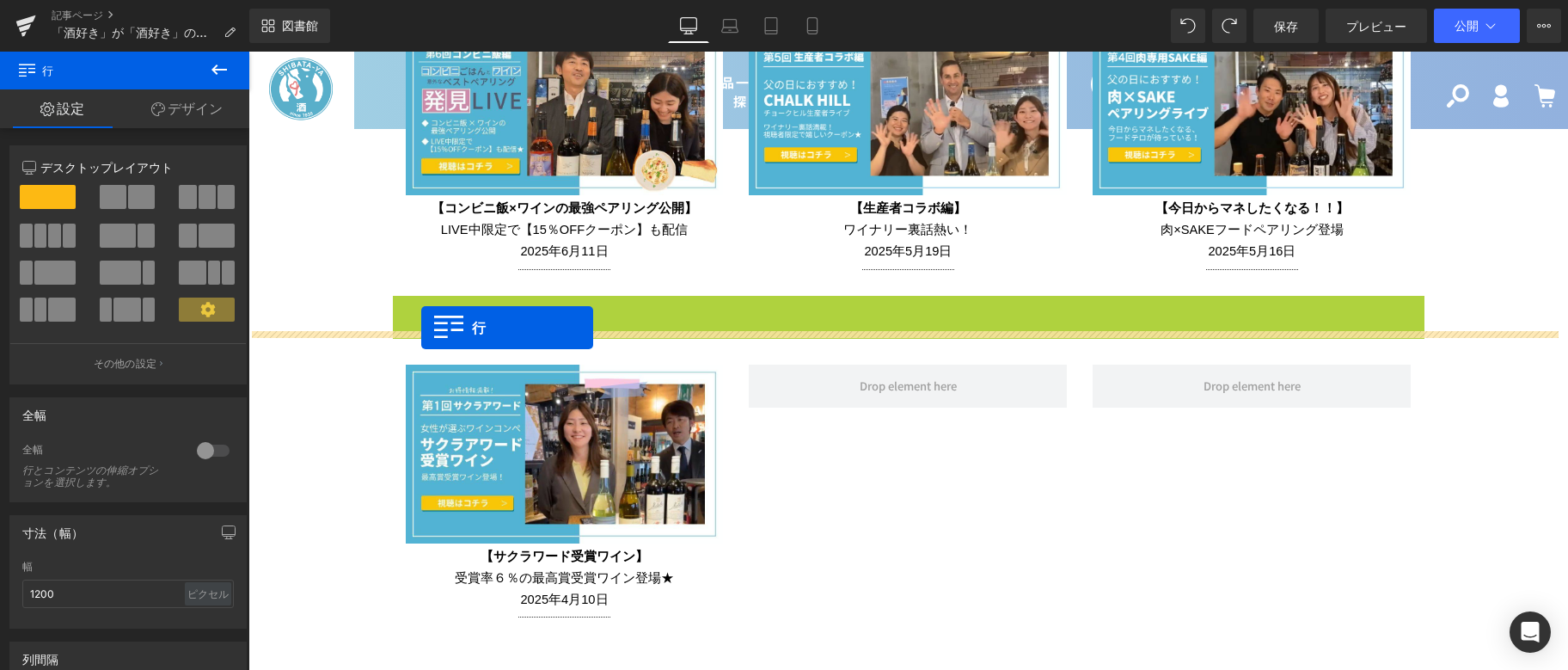
drag, startPoint x: 392, startPoint y: 300, endPoint x: 421, endPoint y: 328, distance: 40.3
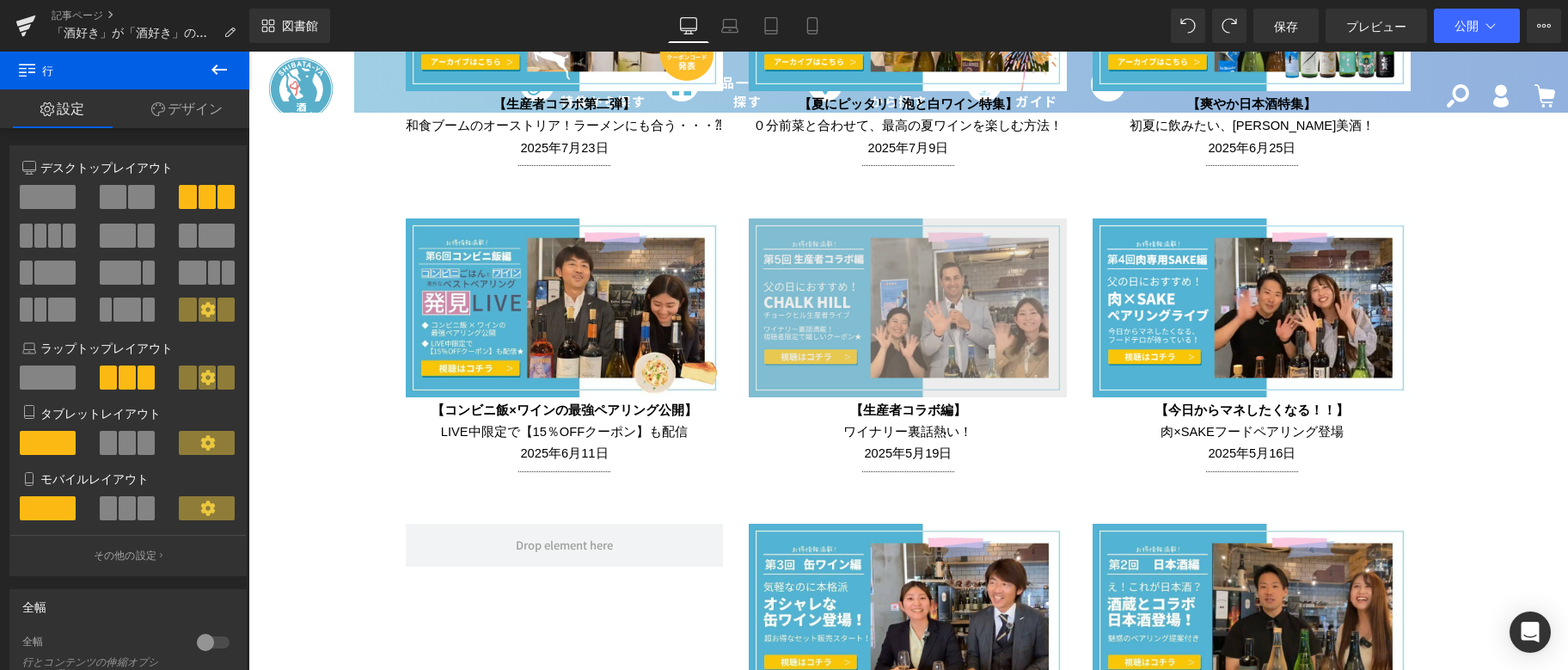
scroll to position [3618, 0]
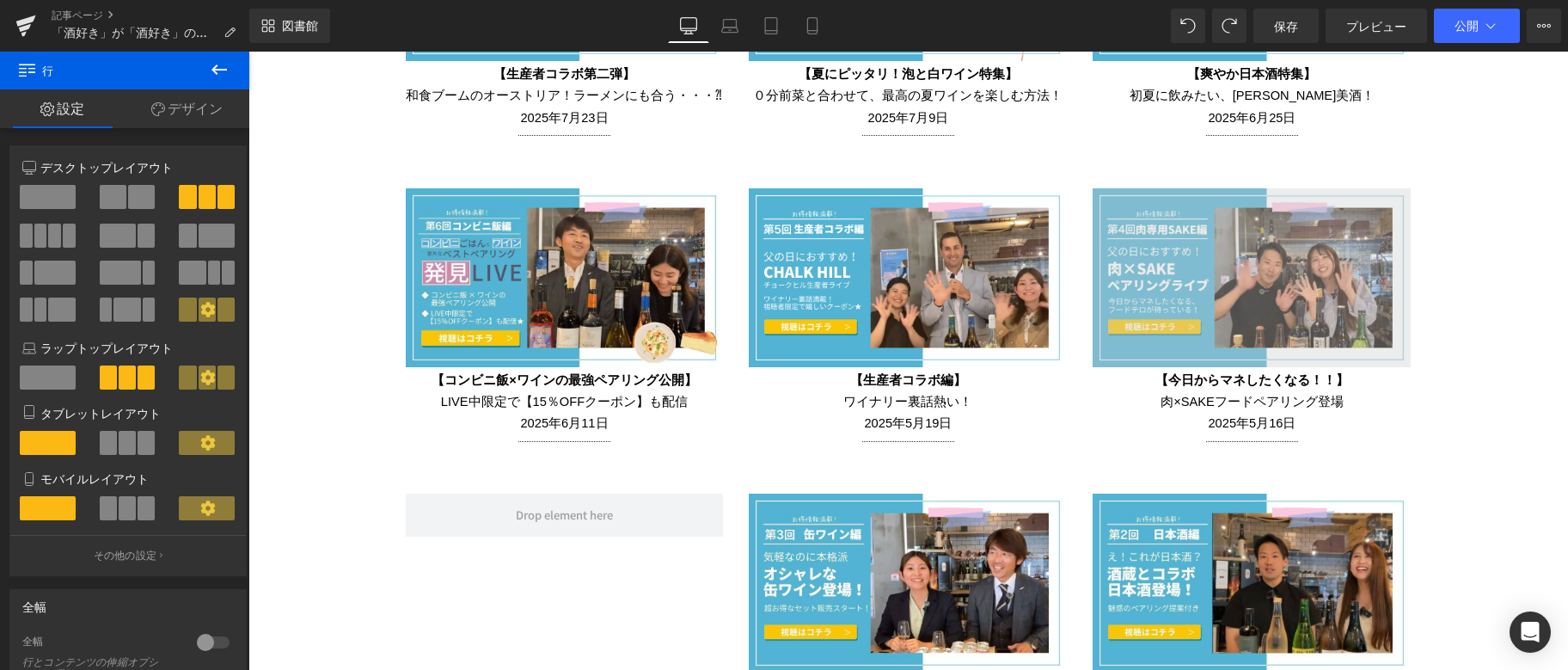
click at [1123, 237] on img at bounding box center [1251, 278] width 318 height 179
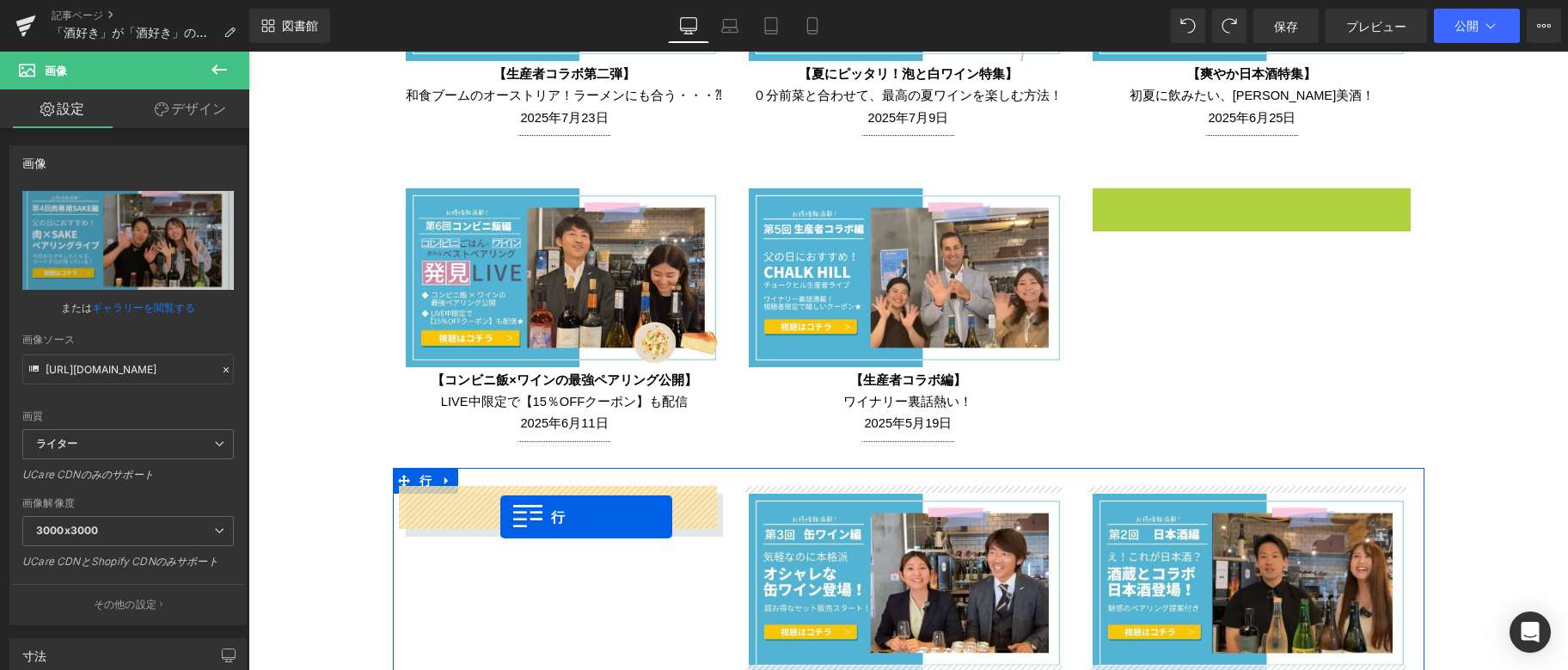
drag, startPoint x: 1101, startPoint y: 195, endPoint x: 501, endPoint y: 517, distance: 680.9
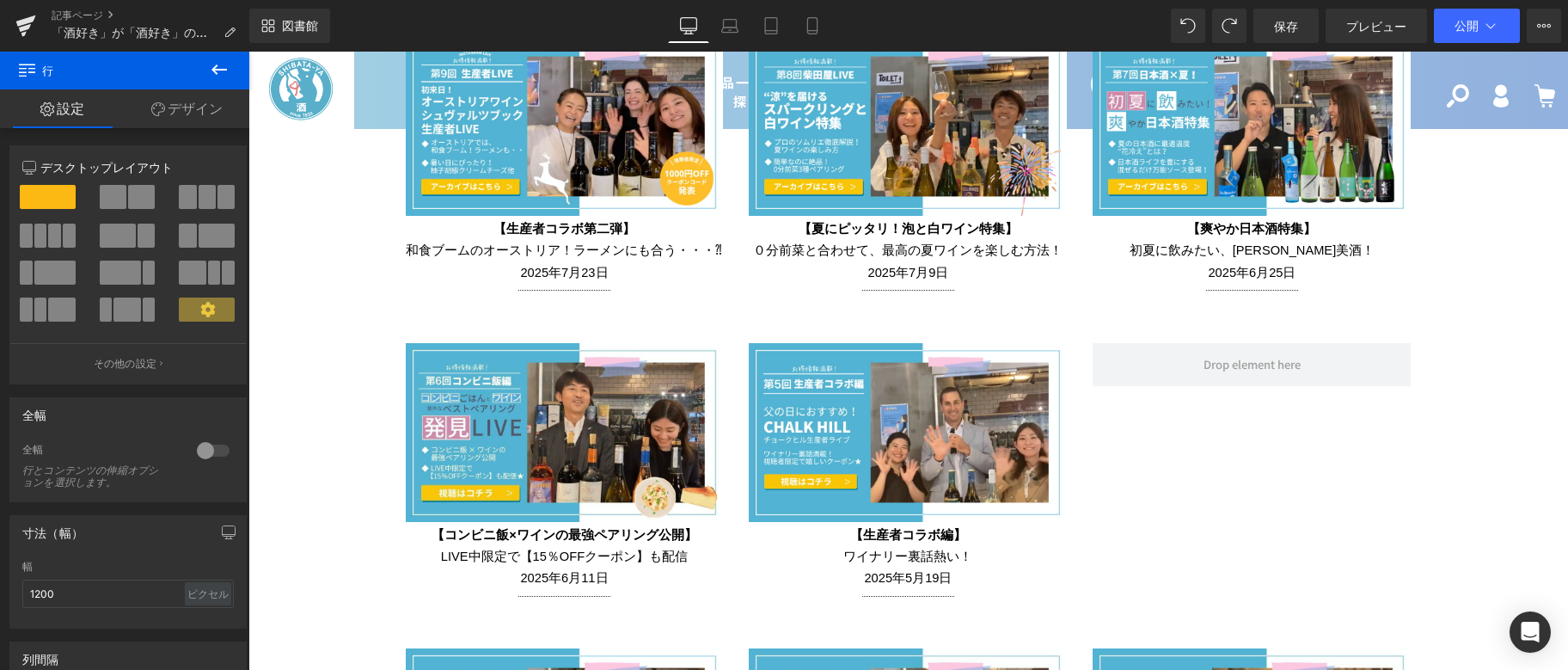
scroll to position [3446, 0]
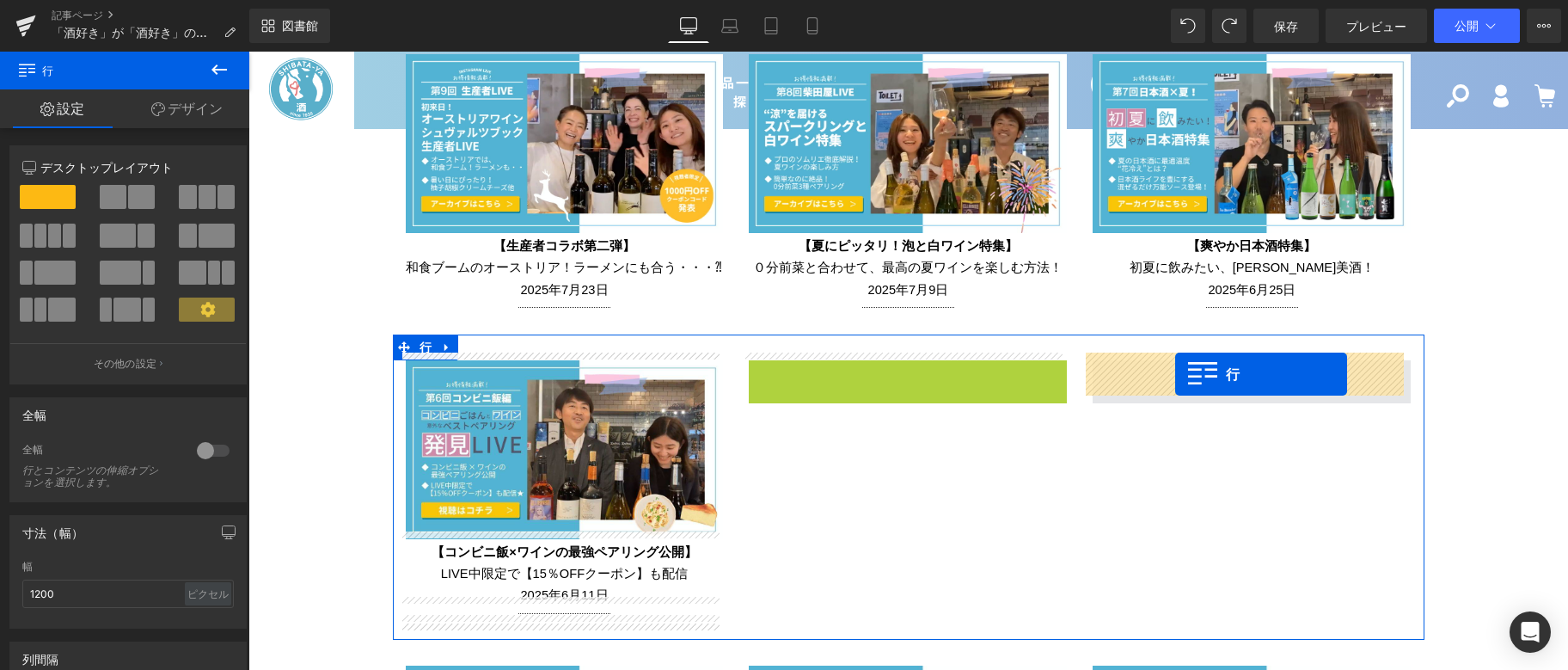
drag, startPoint x: 752, startPoint y: 364, endPoint x: 1175, endPoint y: 374, distance: 423.1
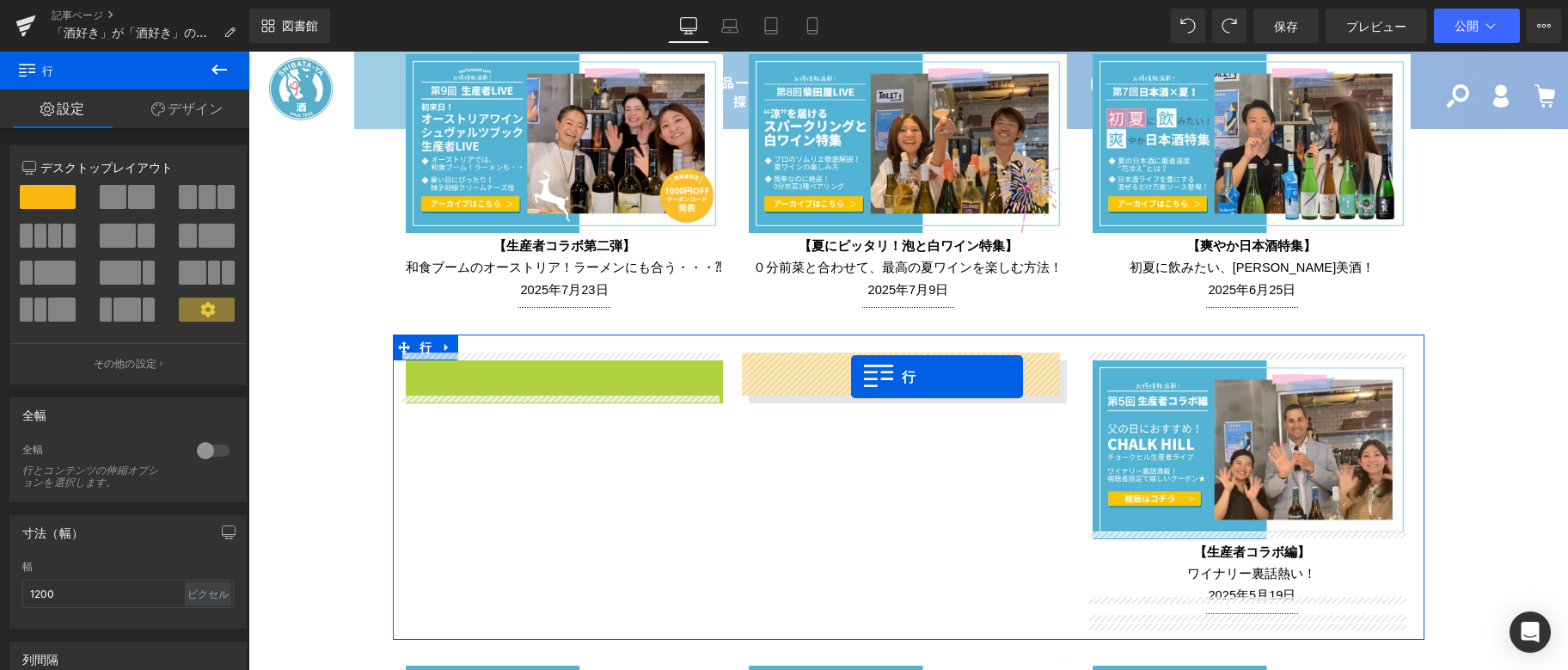
drag, startPoint x: 413, startPoint y: 362, endPoint x: 851, endPoint y: 377, distance: 438.3
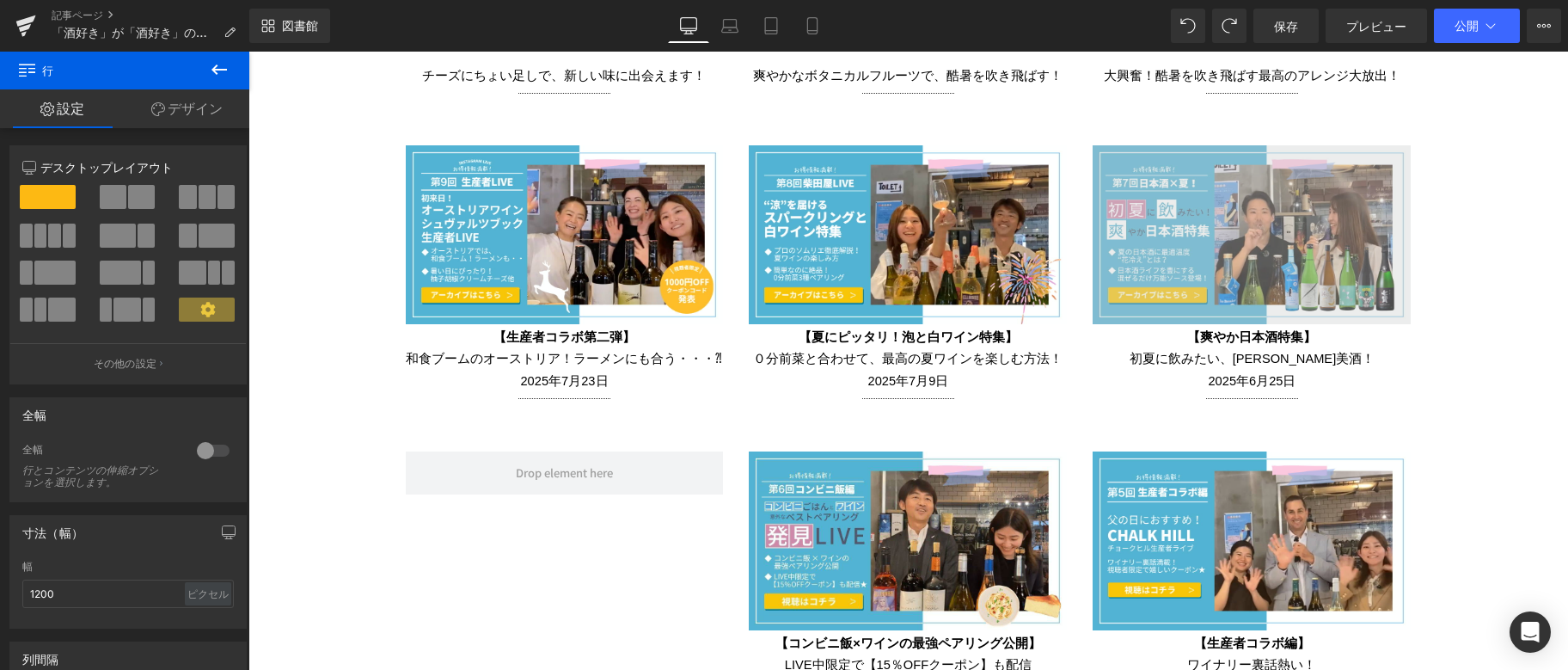
scroll to position [3274, 0]
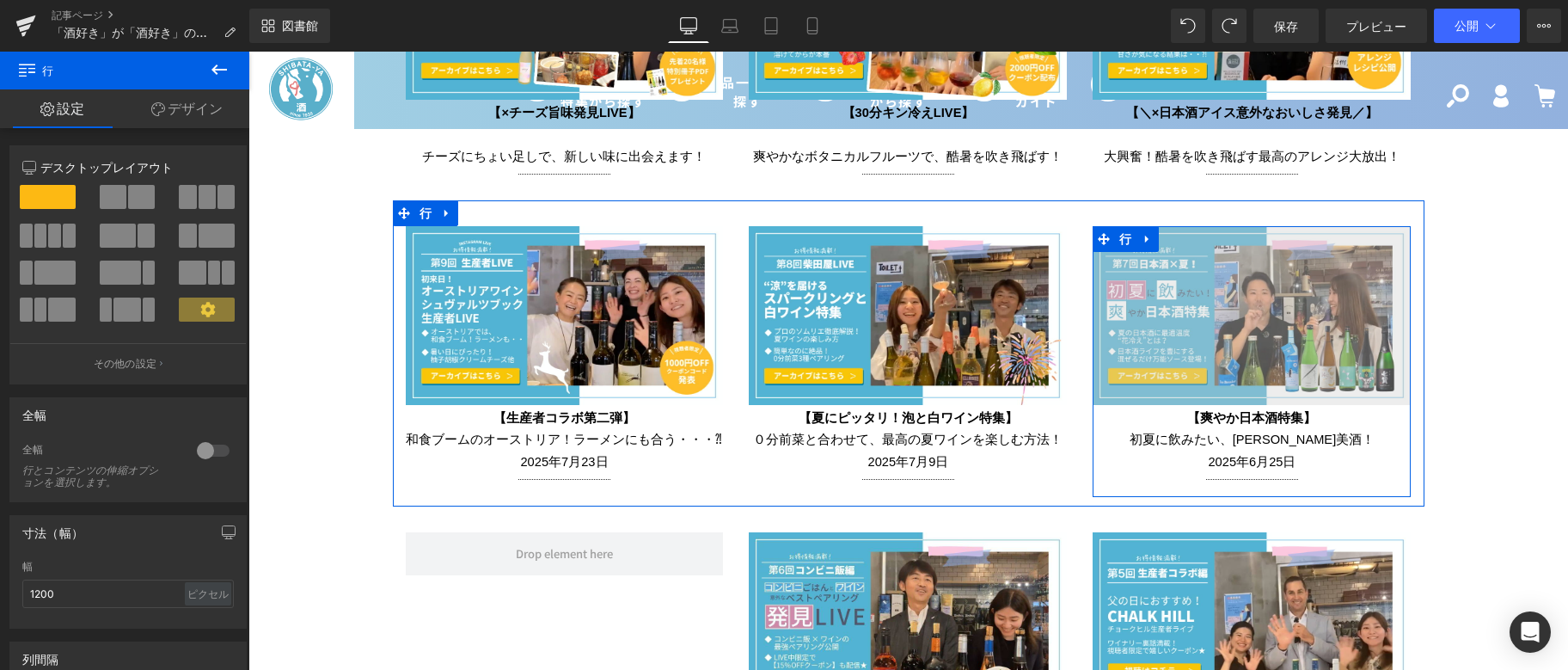
click at [1105, 241] on span at bounding box center [1104, 239] width 23 height 25
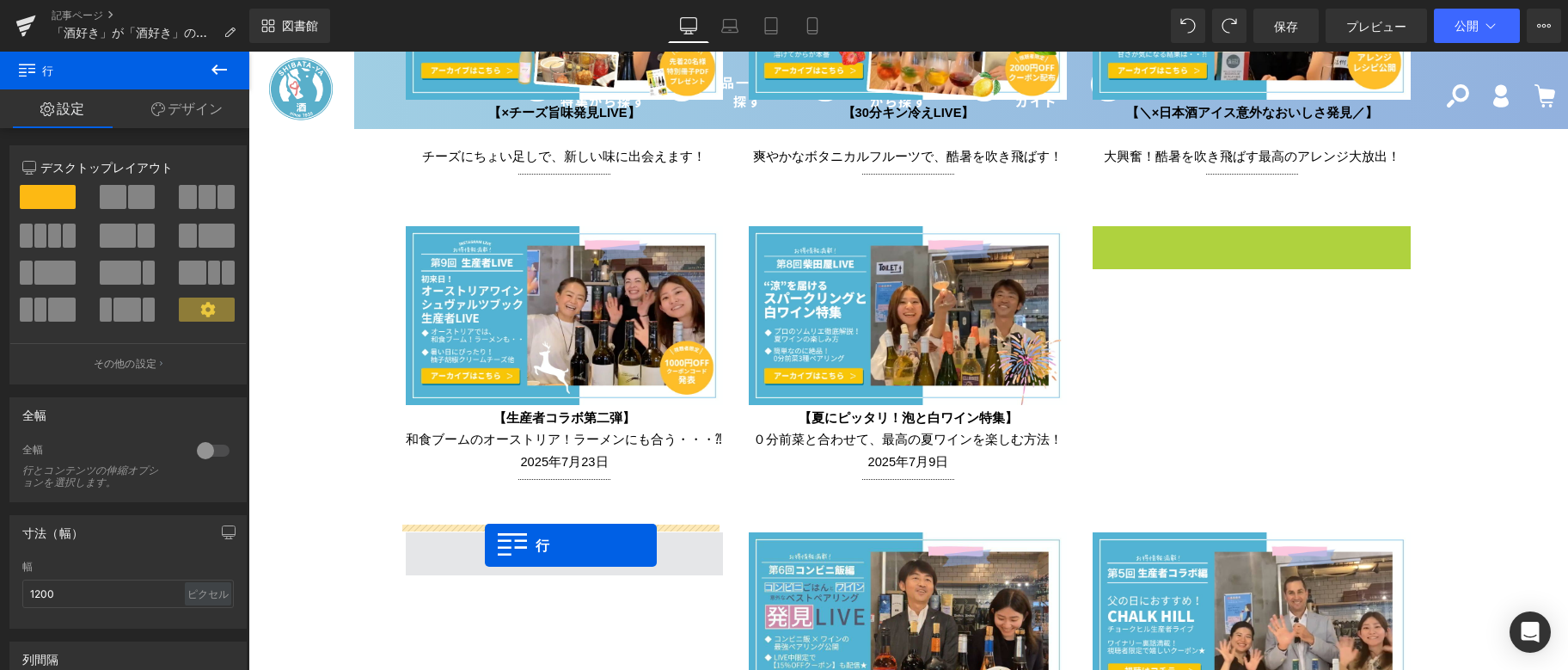
drag, startPoint x: 1119, startPoint y: 232, endPoint x: 485, endPoint y: 545, distance: 707.1
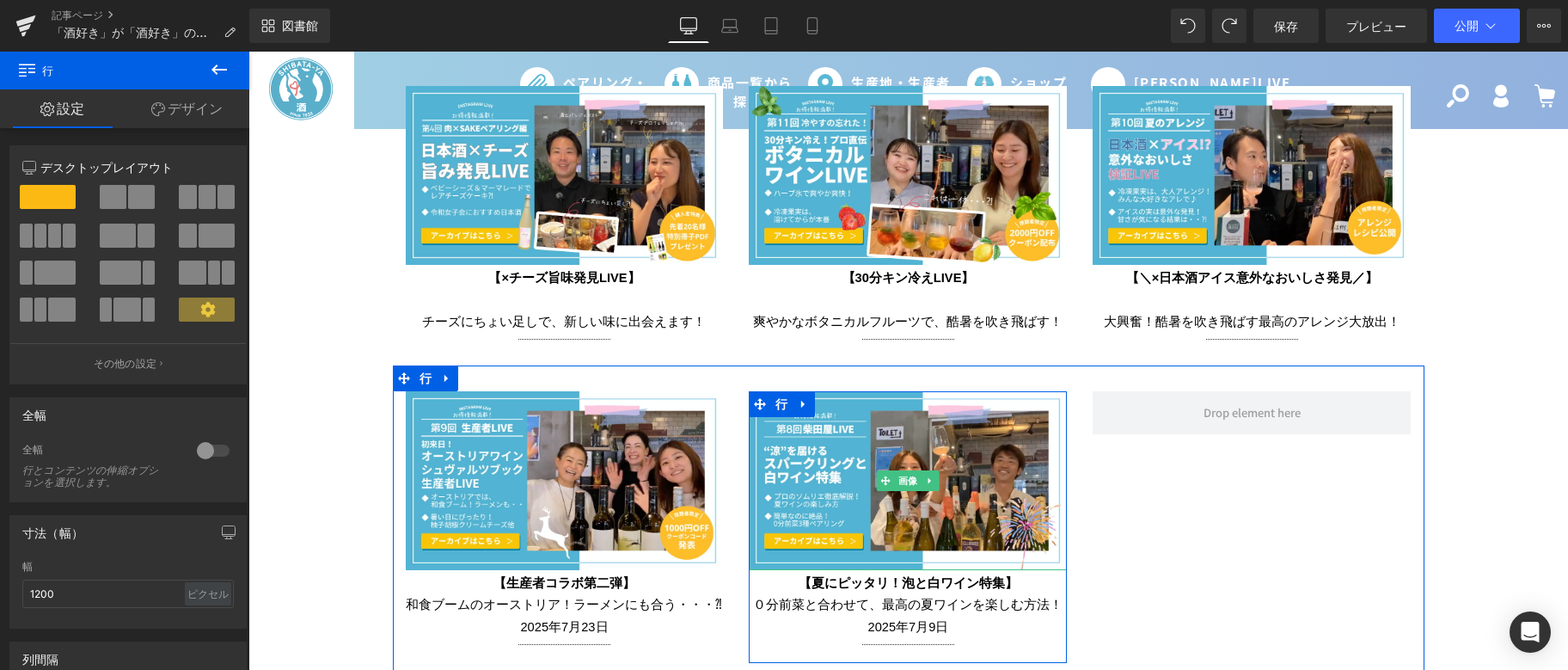
scroll to position [3102, 0]
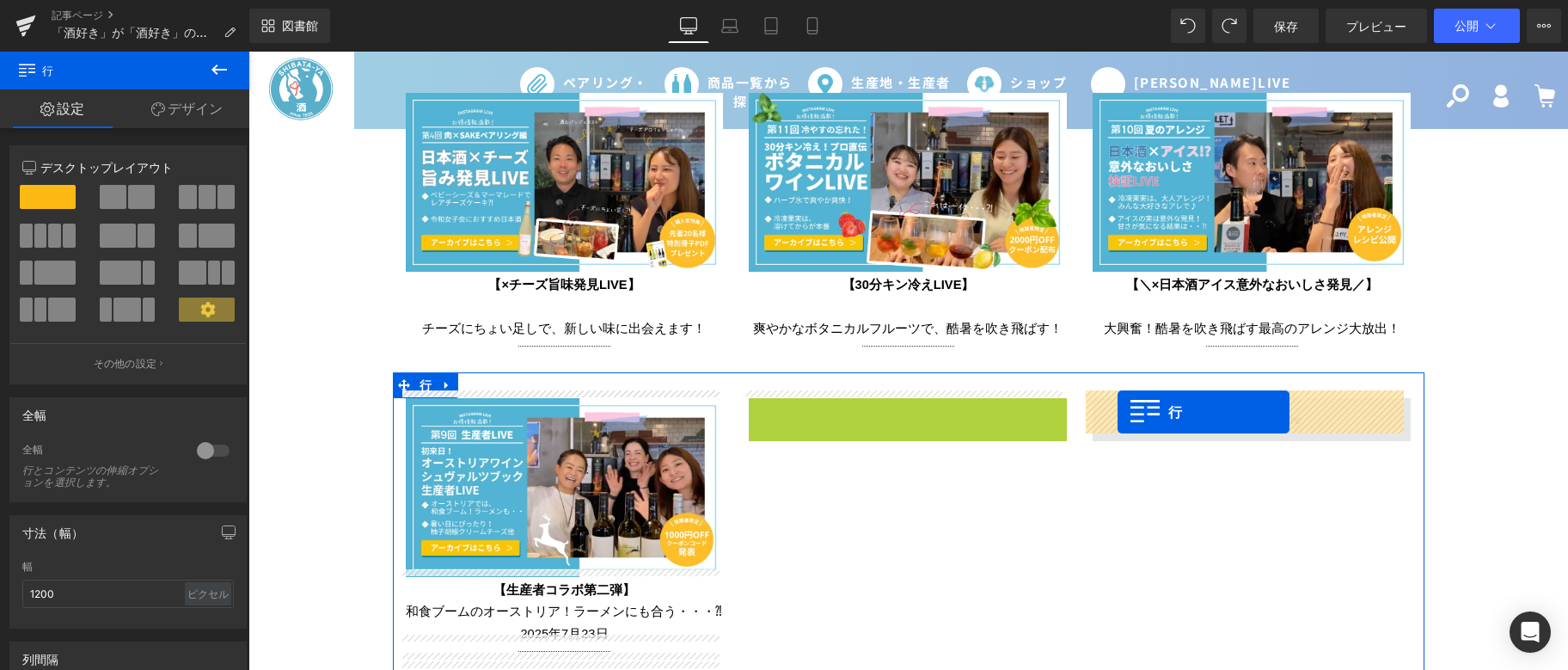
drag, startPoint x: 749, startPoint y: 406, endPoint x: 1118, endPoint y: 412, distance: 369.0
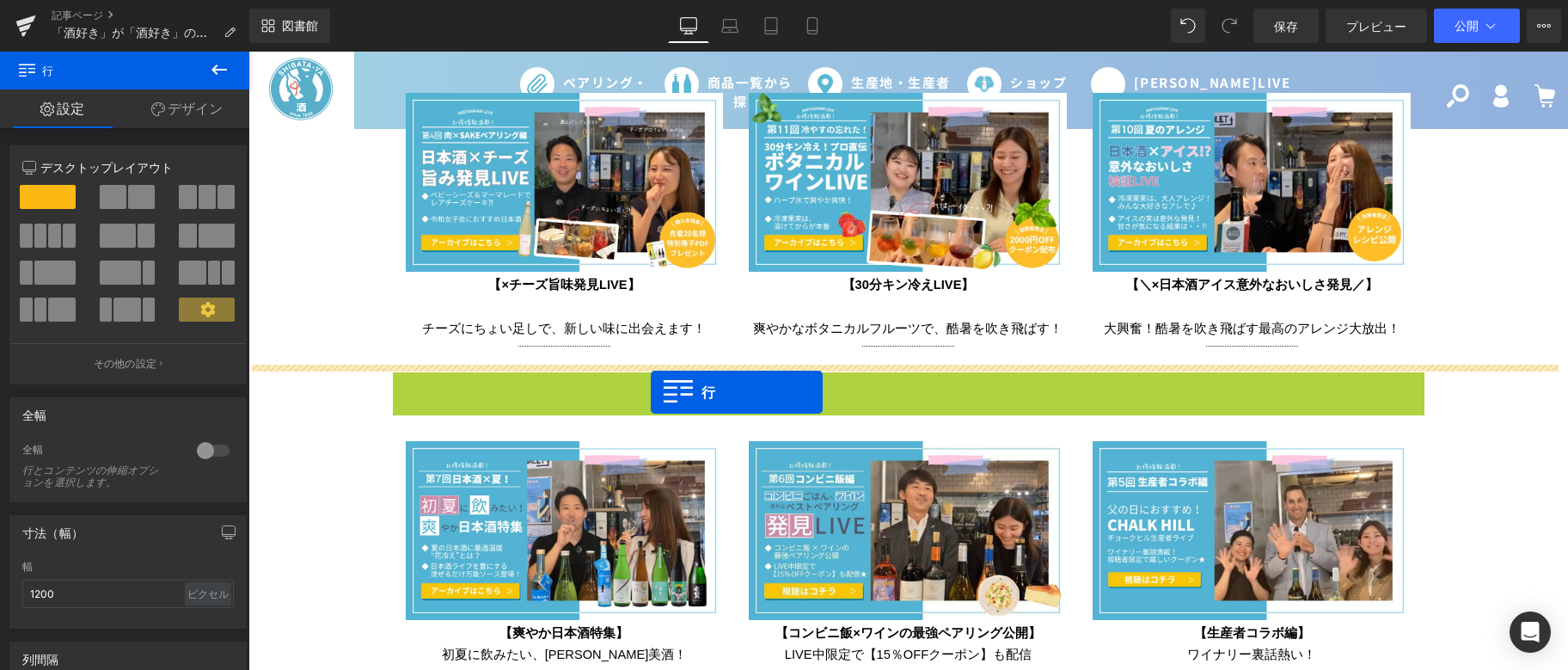
drag, startPoint x: 398, startPoint y: 381, endPoint x: 651, endPoint y: 392, distance: 253.2
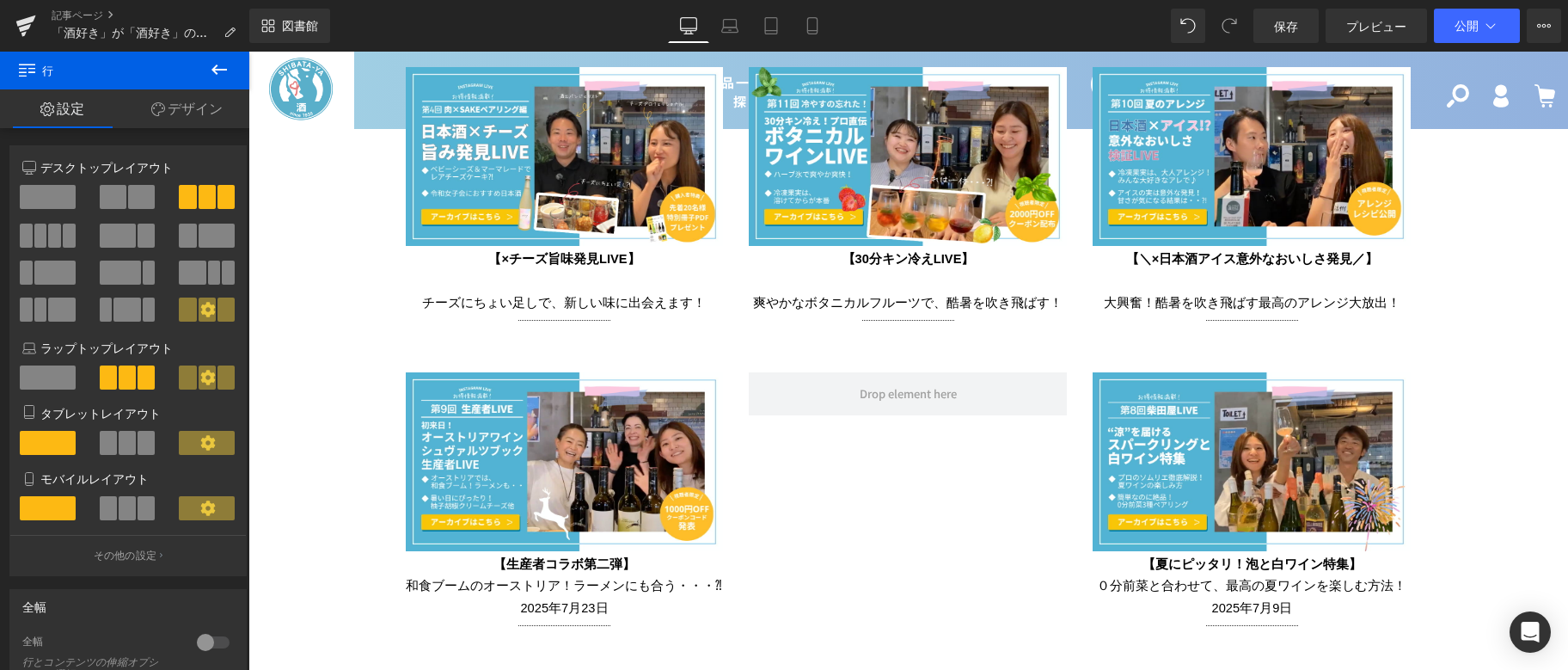
scroll to position [3016, 0]
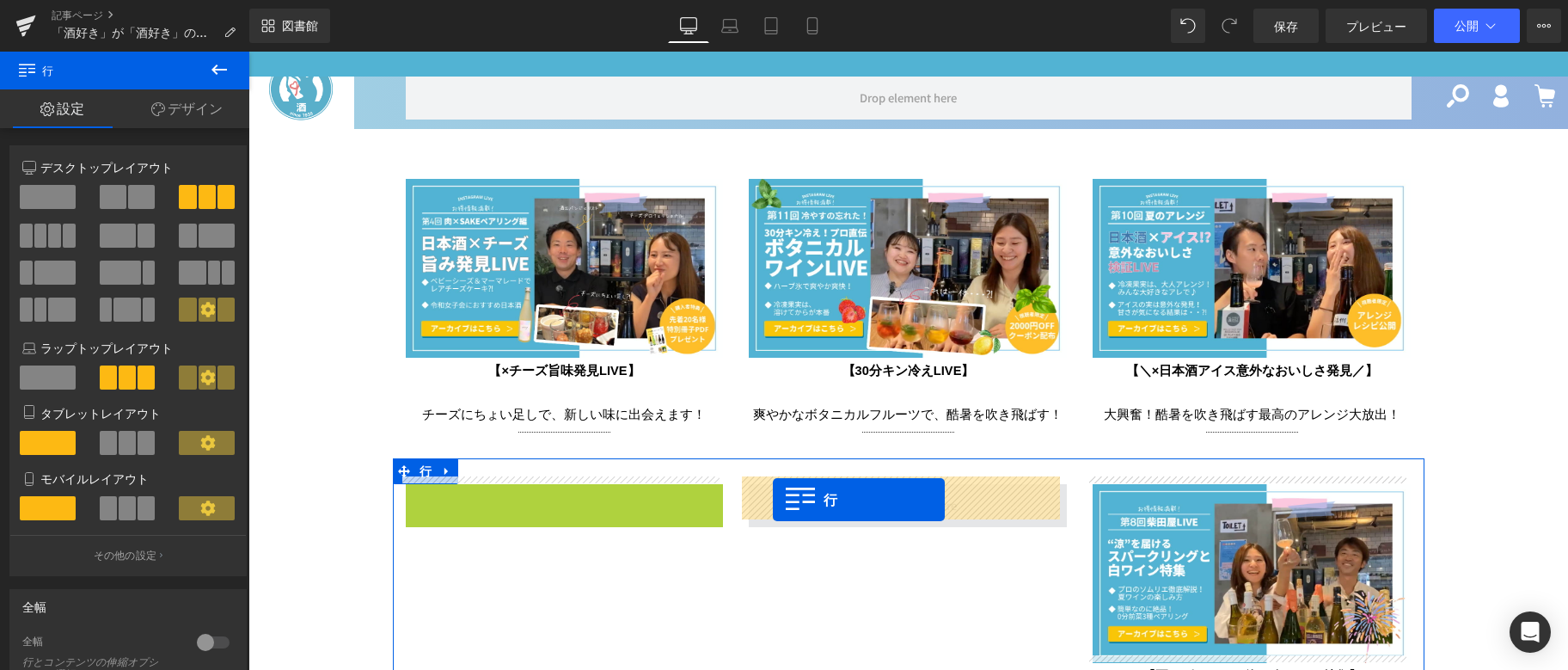
drag, startPoint x: 412, startPoint y: 488, endPoint x: 773, endPoint y: 500, distance: 361.2
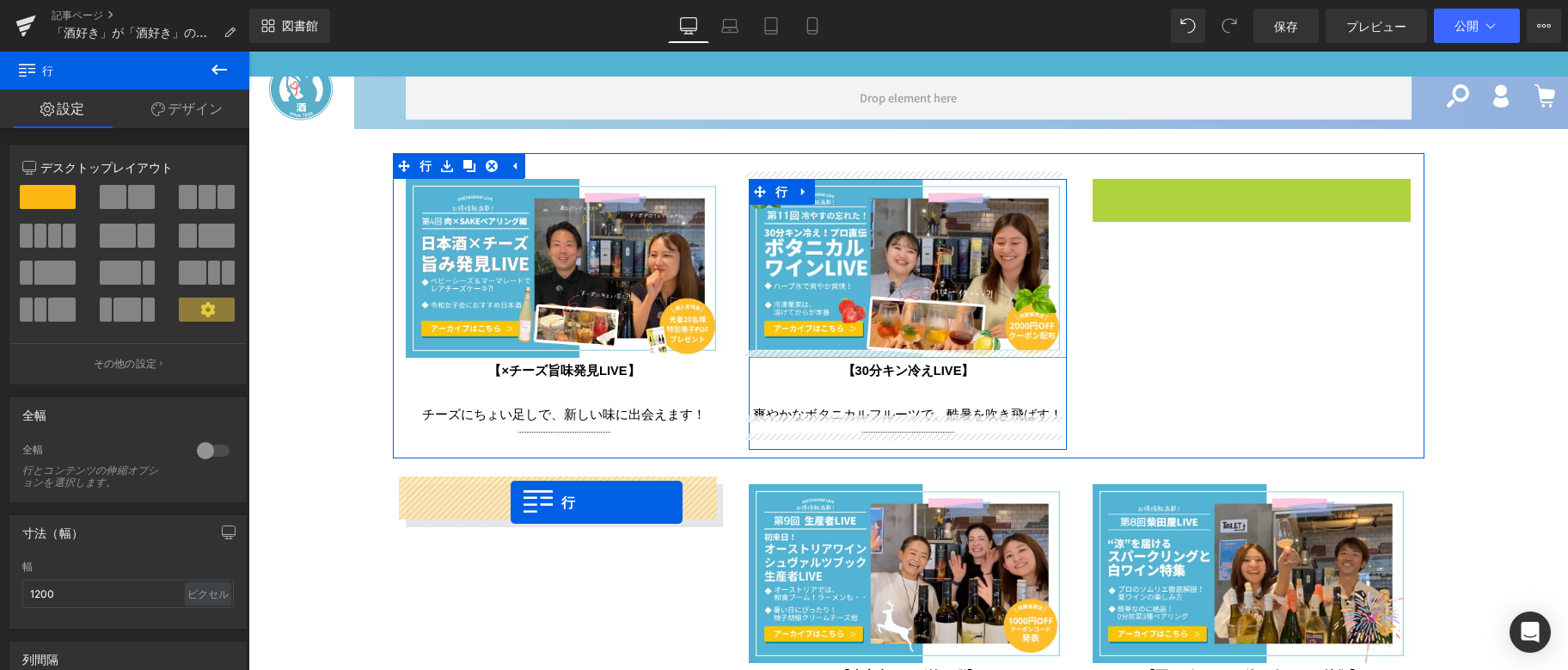
drag, startPoint x: 1095, startPoint y: 182, endPoint x: 511, endPoint y: 502, distance: 665.9
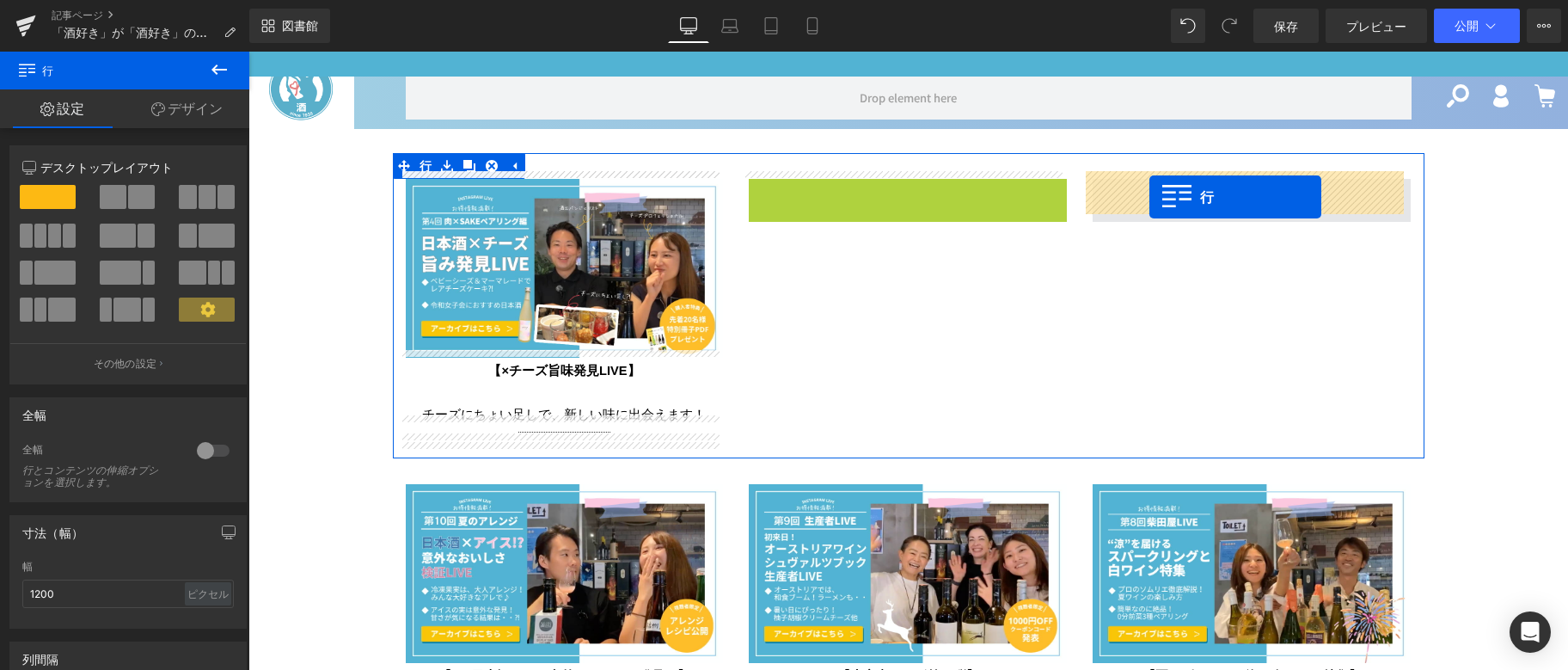
drag, startPoint x: 751, startPoint y: 180, endPoint x: 1150, endPoint y: 197, distance: 399.4
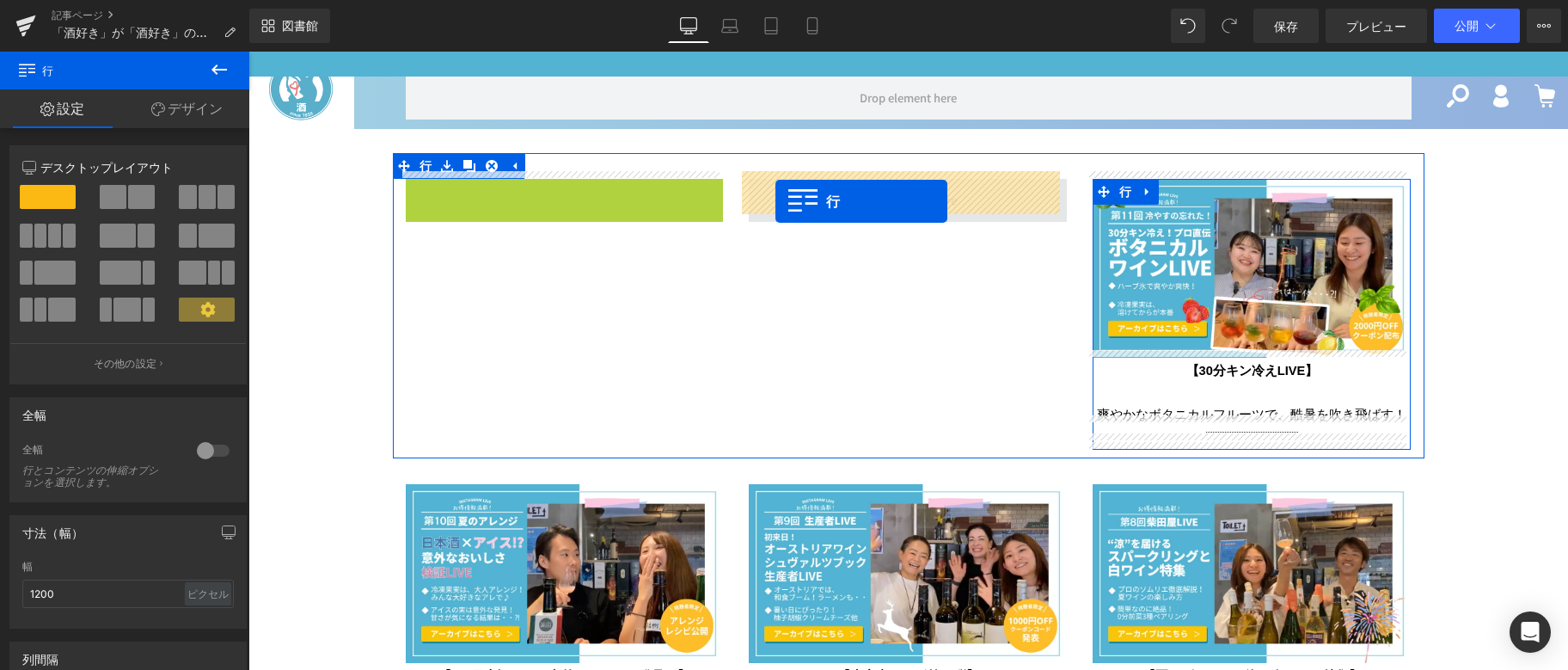
drag, startPoint x: 413, startPoint y: 190, endPoint x: 776, endPoint y: 201, distance: 363.2
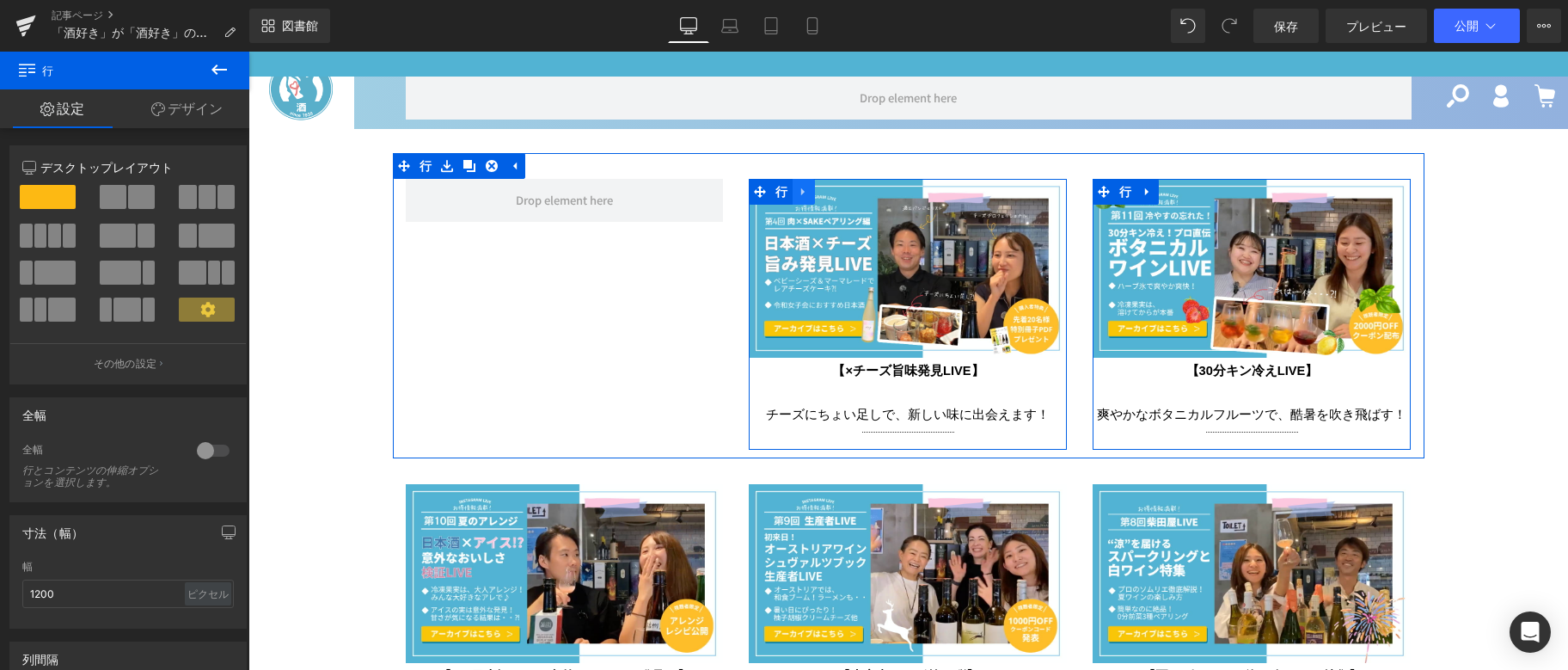
click at [801, 188] on icon at bounding box center [803, 192] width 4 height 8
click at [798, 186] on icon at bounding box center [803, 192] width 12 height 13
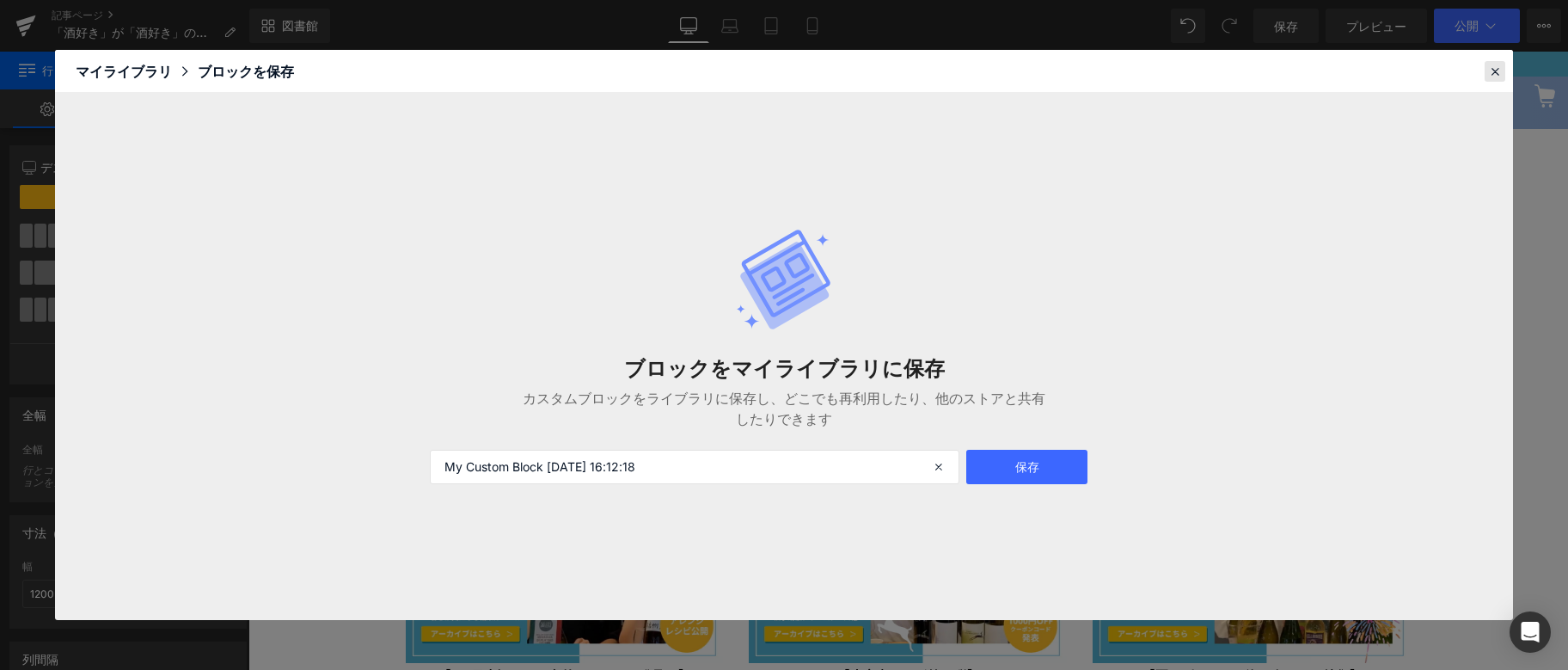
click at [1496, 76] on icon at bounding box center [1495, 71] width 15 height 15
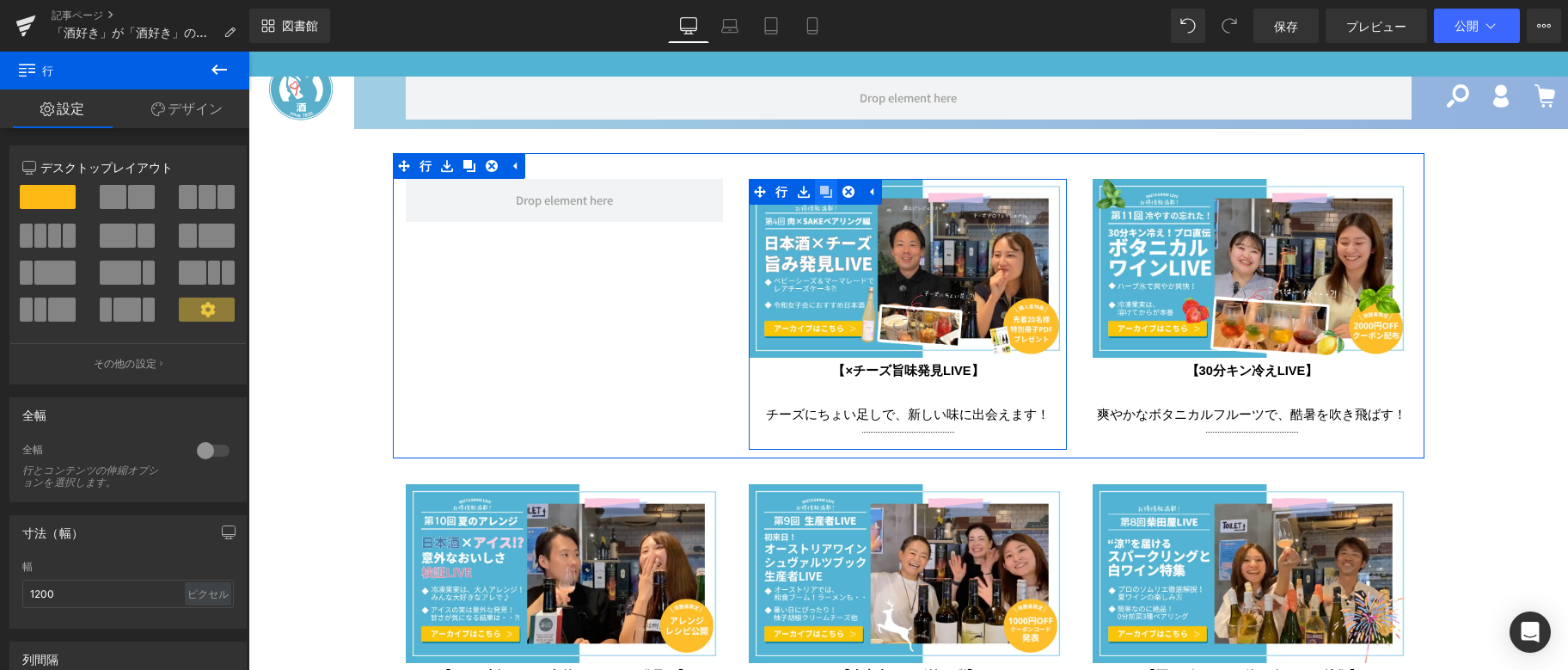
click at [824, 186] on icon at bounding box center [826, 191] width 12 height 12
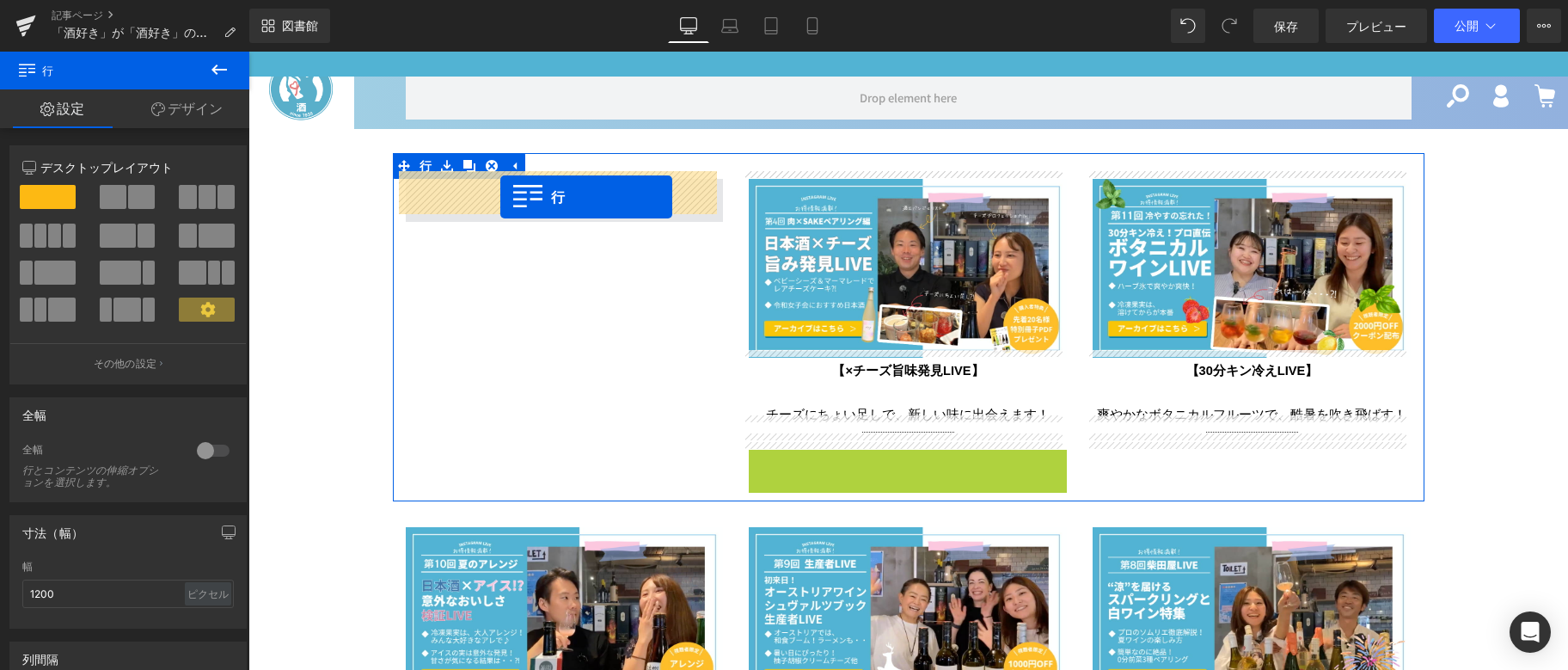
drag, startPoint x: 758, startPoint y: 457, endPoint x: 501, endPoint y: 197, distance: 365.6
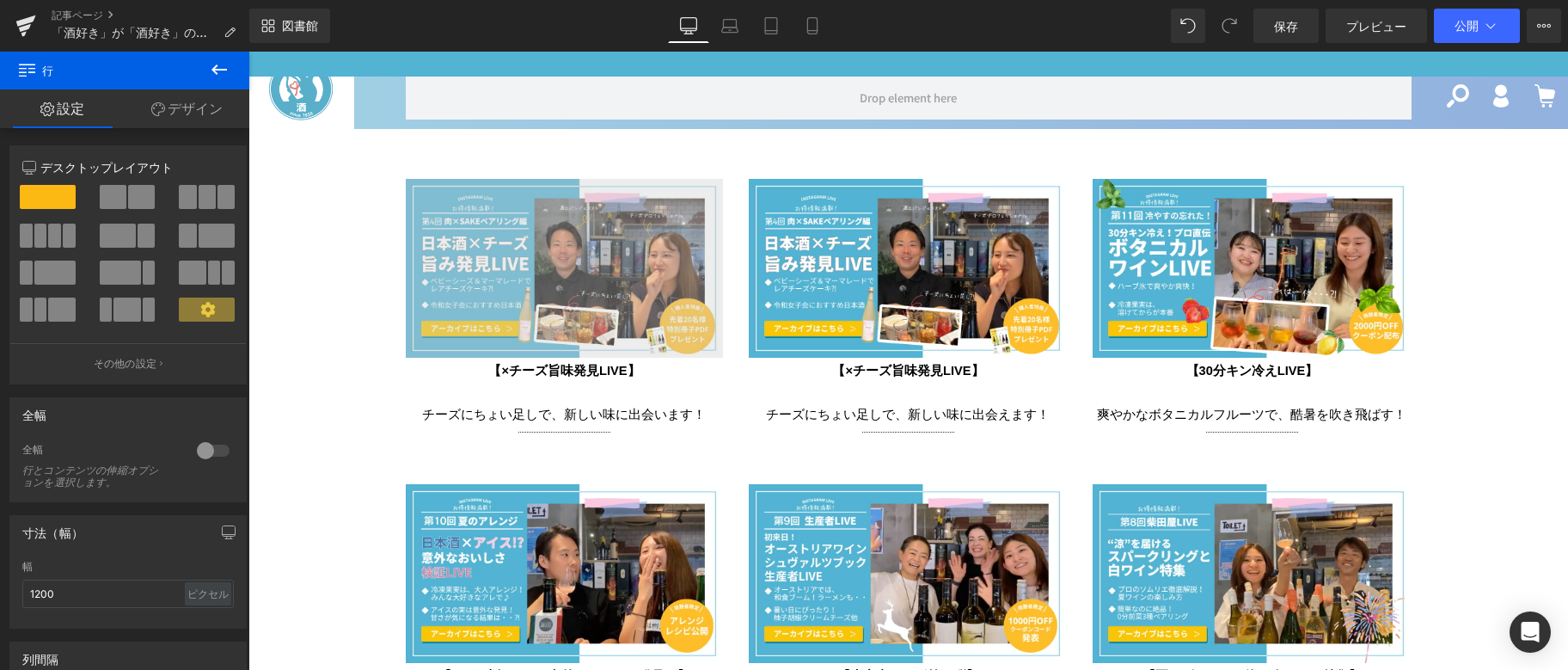
click at [510, 286] on img at bounding box center [564, 269] width 318 height 179
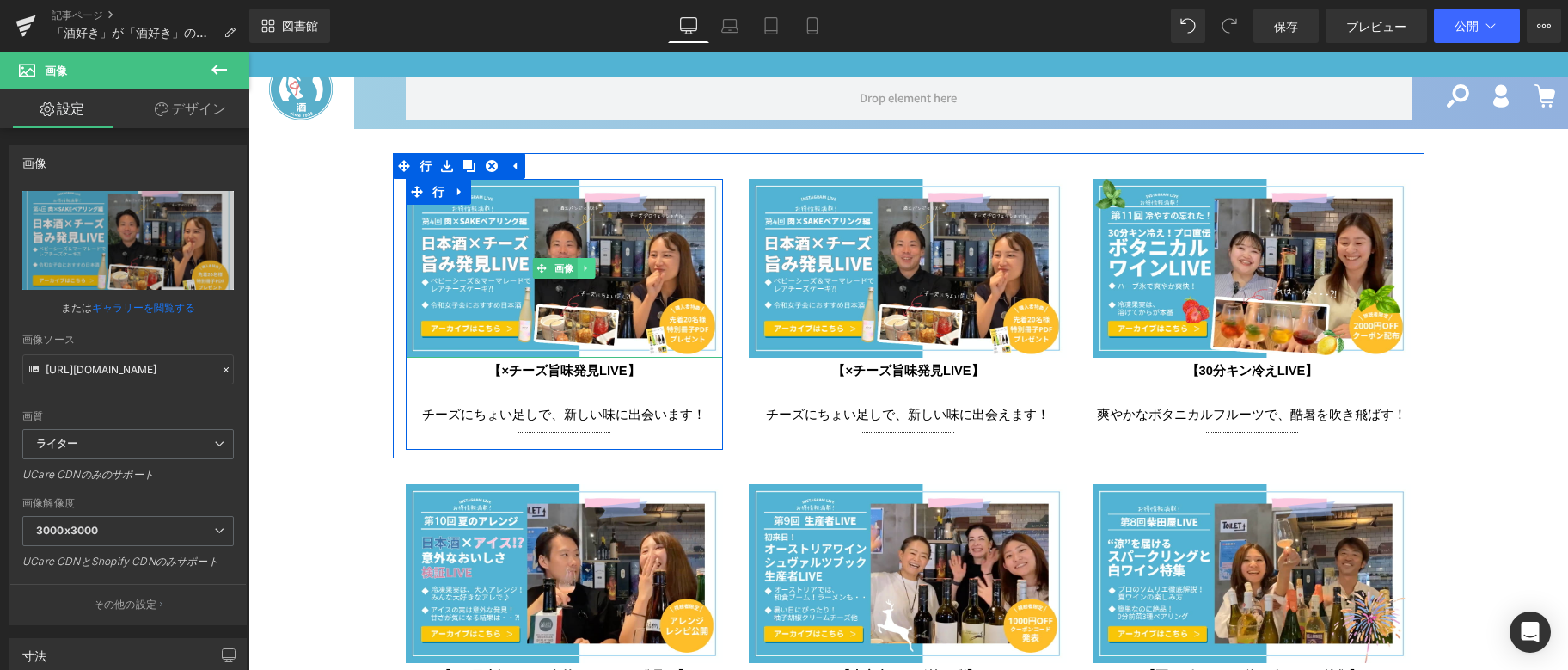
click at [583, 264] on icon at bounding box center [587, 268] width 9 height 10
click at [591, 263] on icon at bounding box center [596, 268] width 9 height 10
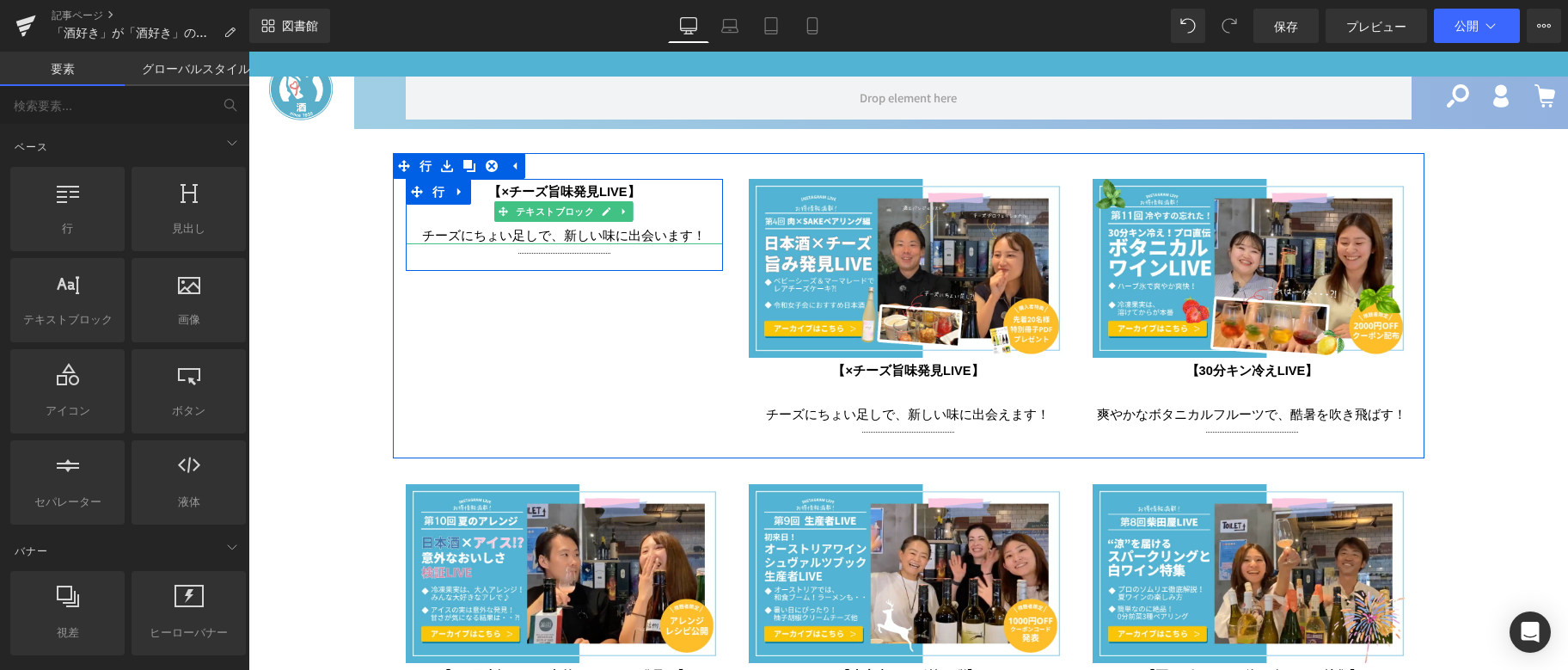
click at [554, 185] on font "【×チーズ旨味発見LIVE】" at bounding box center [563, 191] width 151 height 14
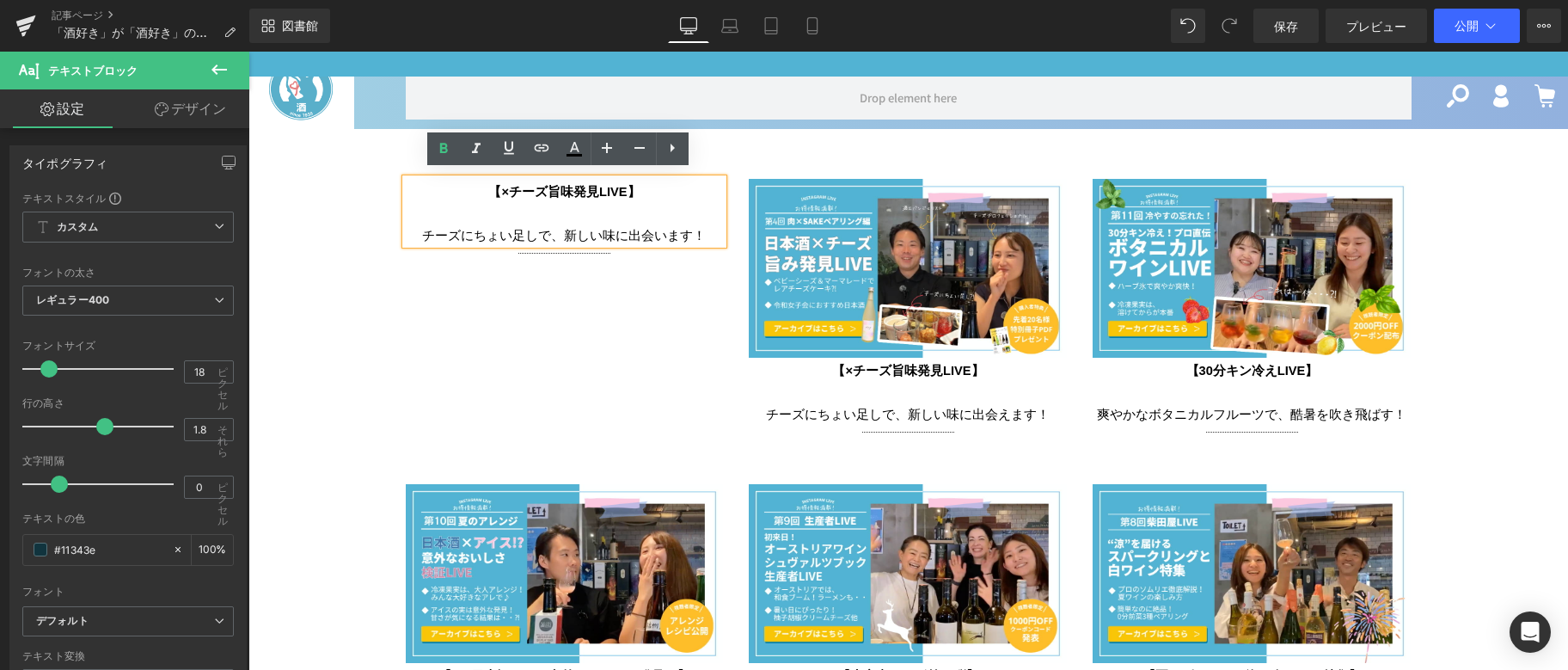
click at [561, 231] on font "ちょい足しで、新しい味に出会います" at bounding box center [583, 235] width 219 height 14
click at [445, 187] on p "【×チーズ旨味発見LIVE】" at bounding box center [564, 190] width 318 height 22
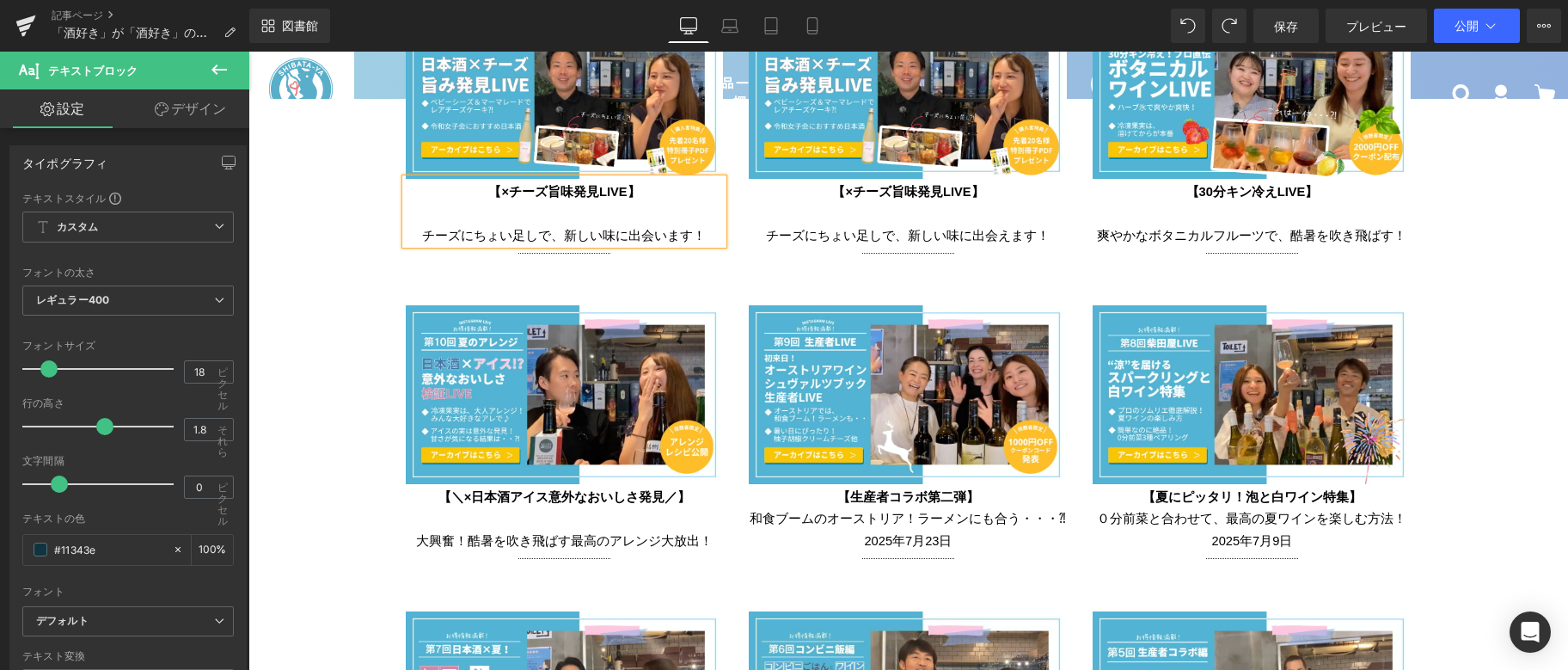
scroll to position [2927, 0]
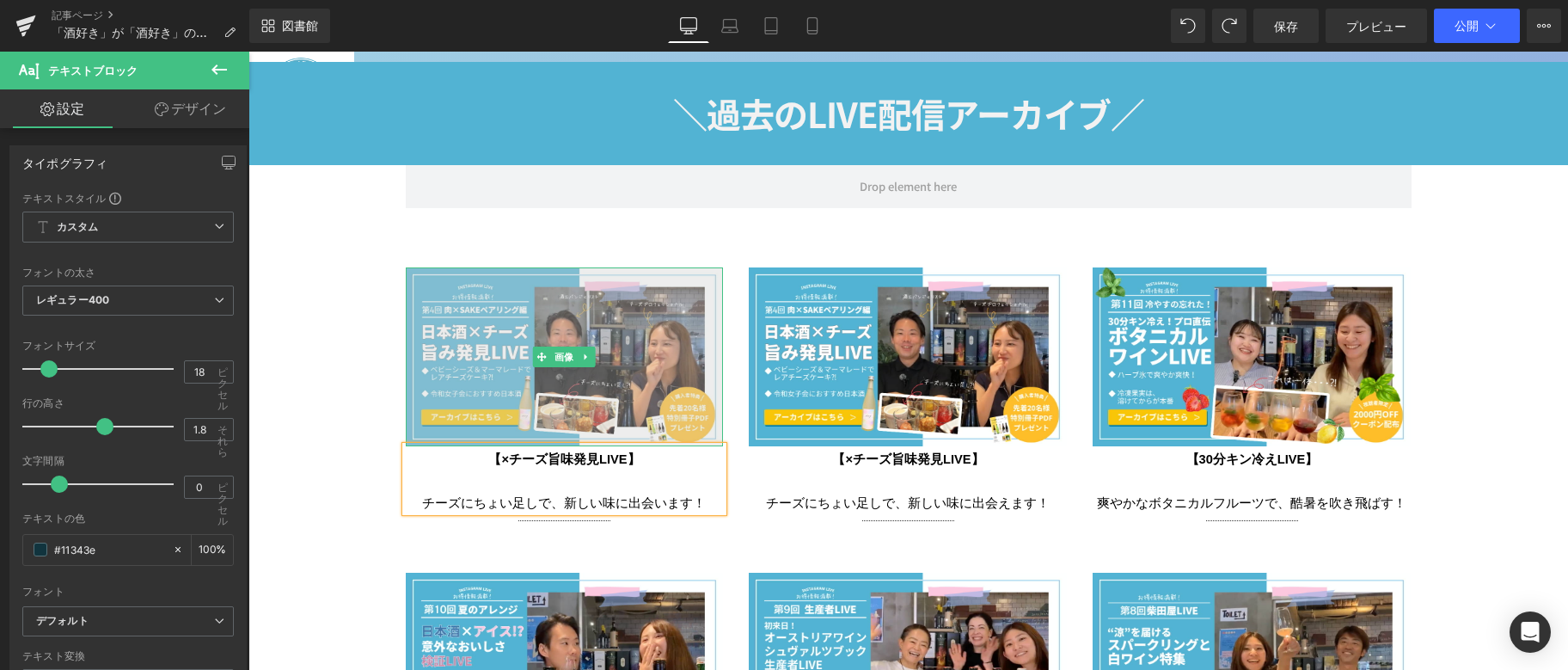
click at [429, 370] on img at bounding box center [564, 357] width 318 height 179
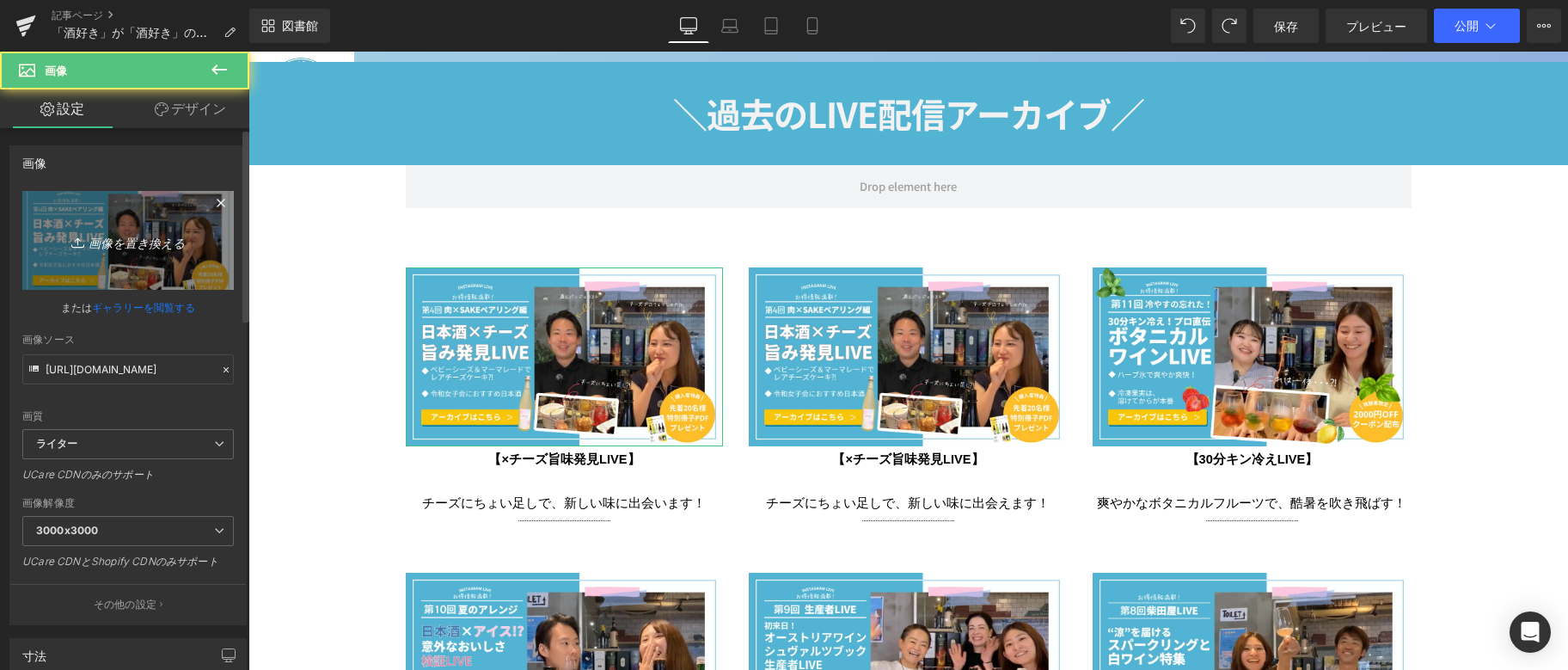
click at [135, 215] on link "画像を置き換える" at bounding box center [129, 240] width 212 height 99
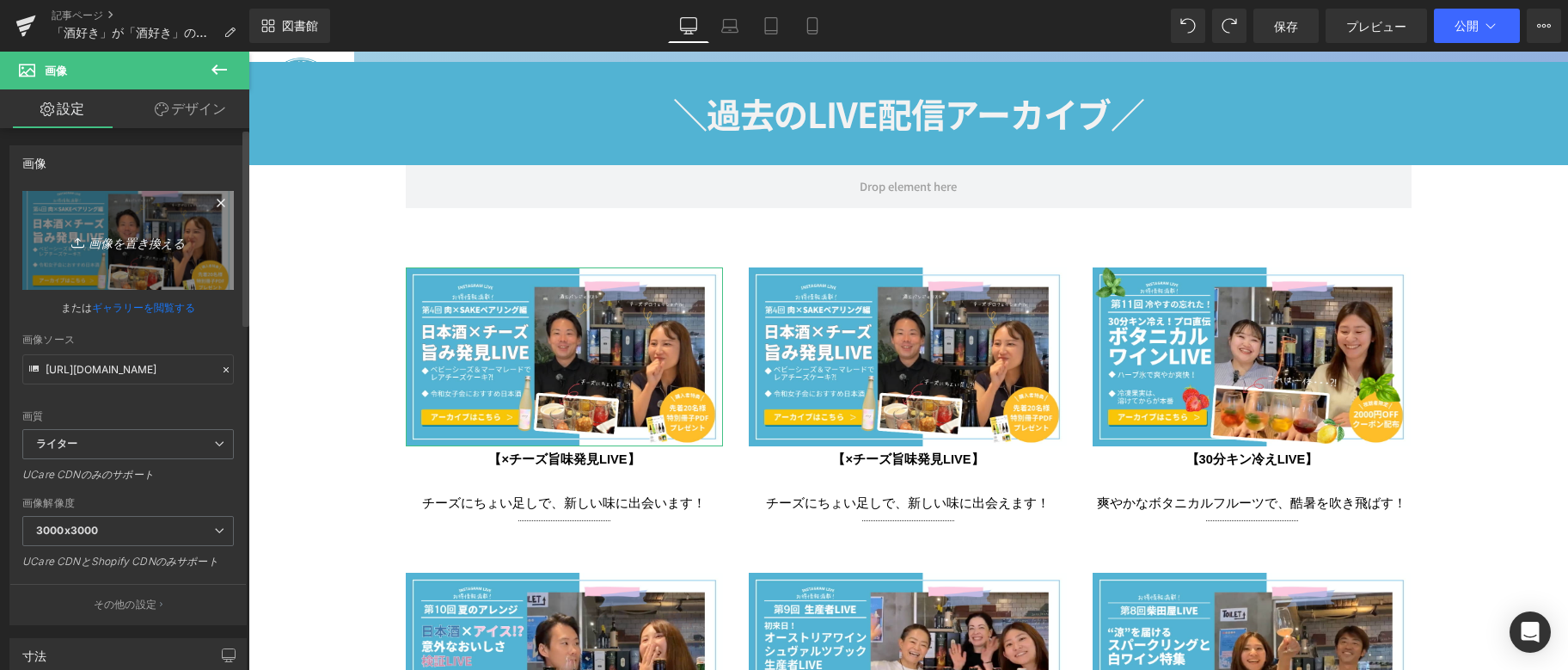
type input "C:\fakepath\オンラインサムネSAKE-YAイベント(1024 x 576 px).jpg"
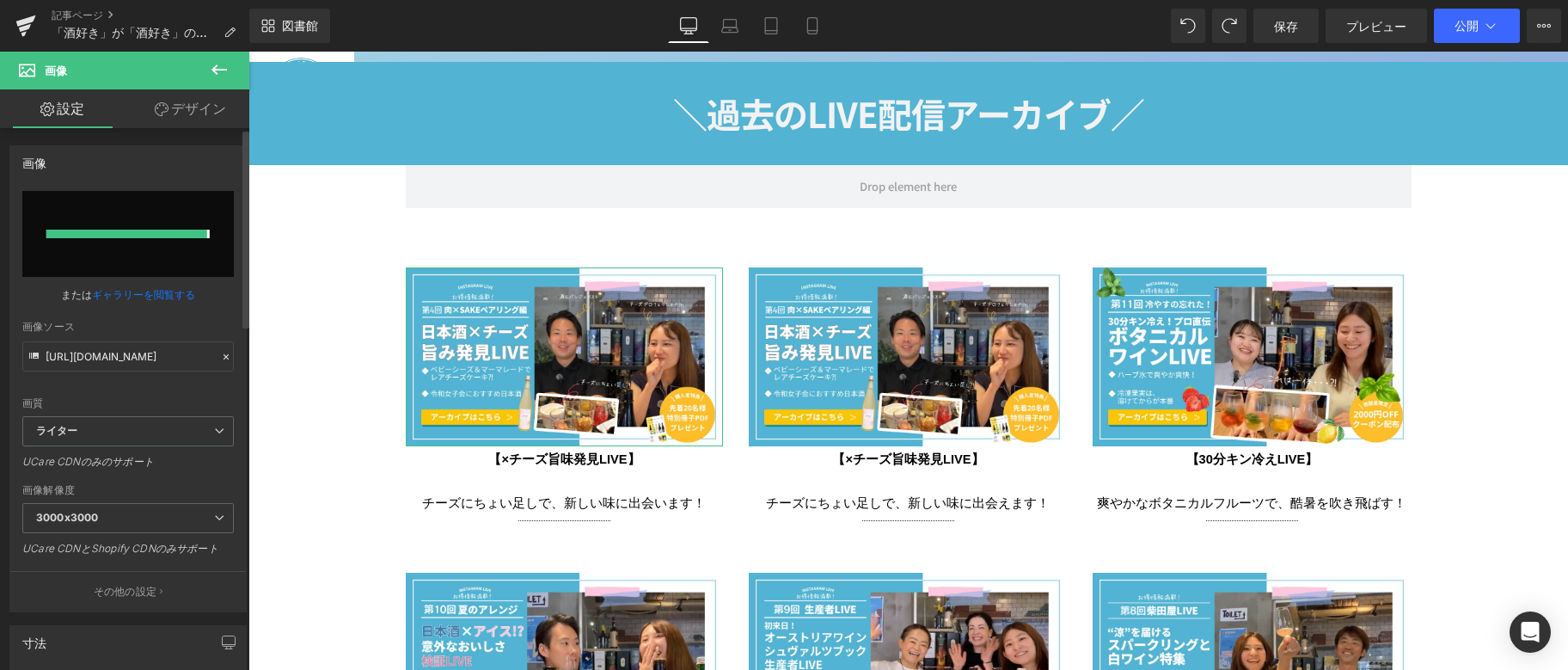
type input "https://ucarecdn.com/8887dfbe-0aa9-4ba0-9088-e16b21e5d1f8/-/format/auto/-/previ…"
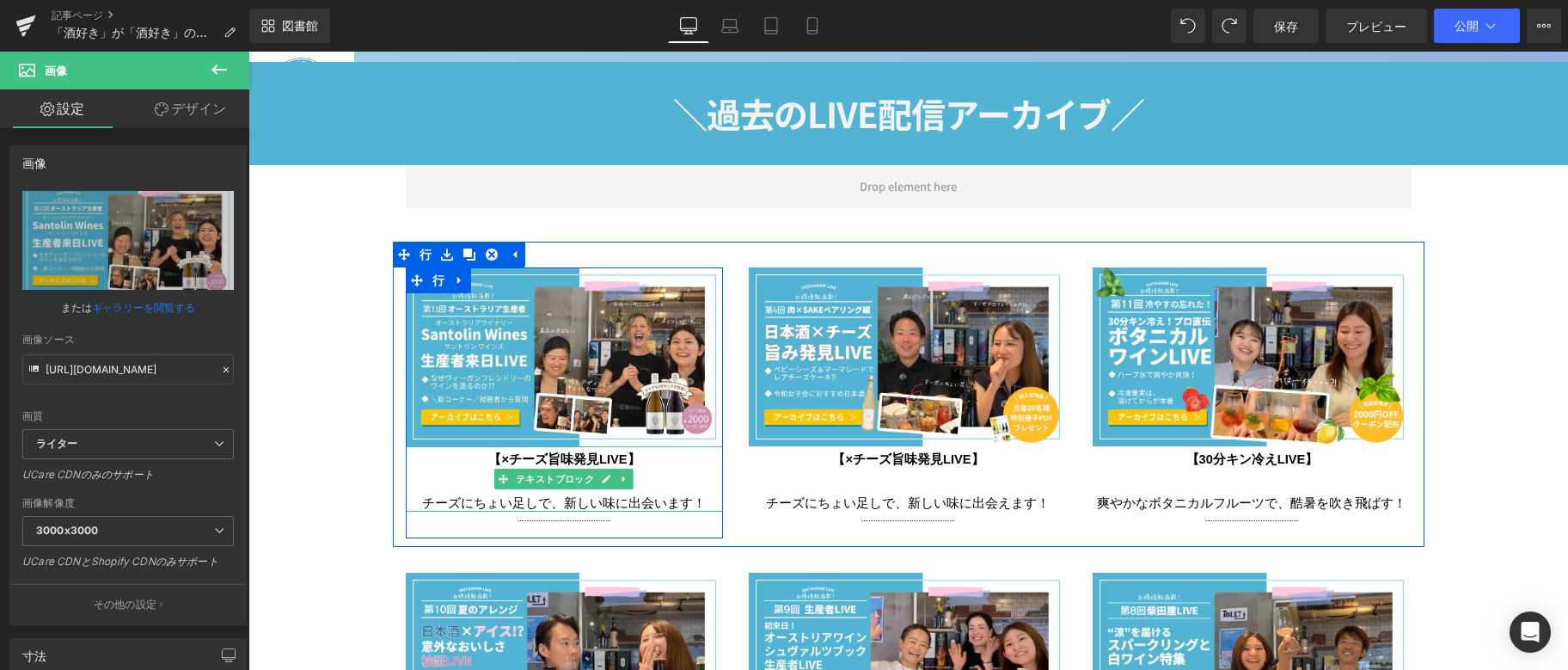
click at [559, 453] on font "【×チーズ旨味発見LIVE】" at bounding box center [563, 459] width 151 height 14
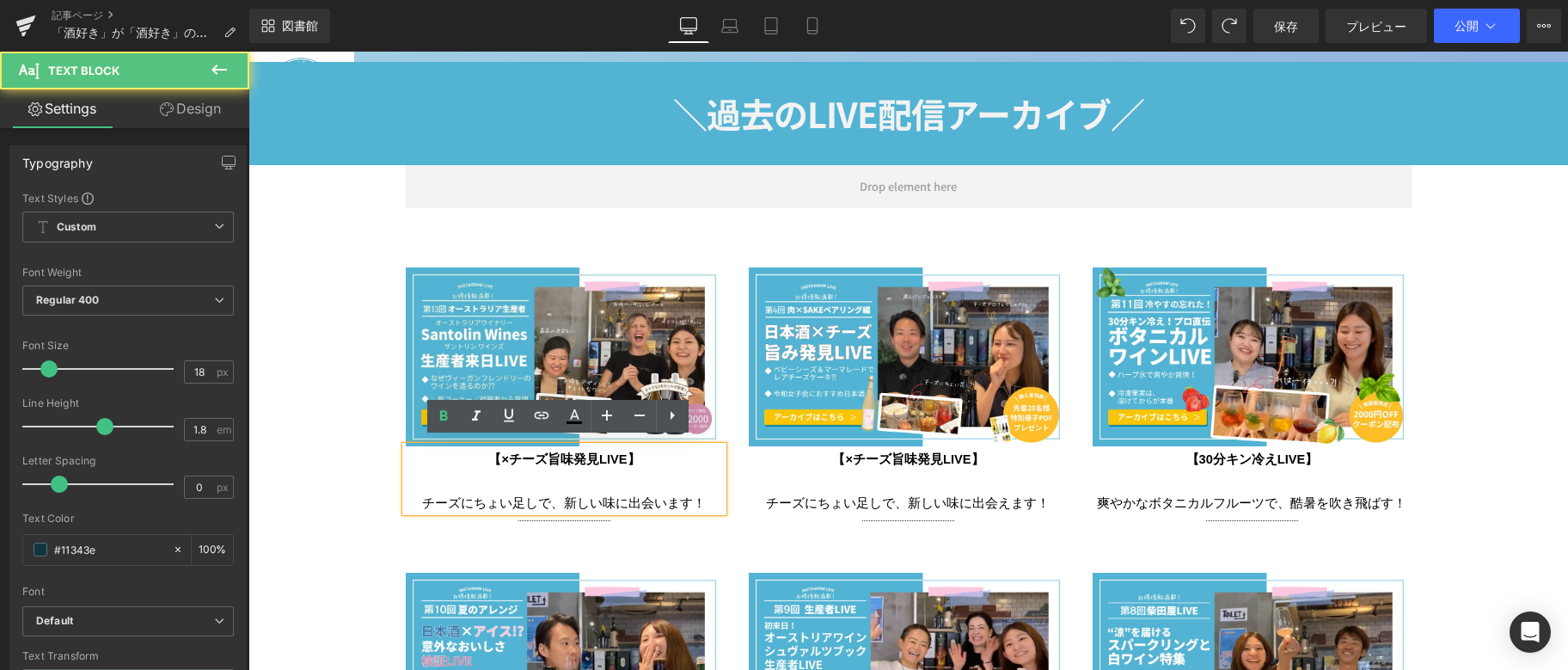
click at [553, 453] on font "【×チーズ旨味発見LIVE】" at bounding box center [563, 459] width 151 height 14
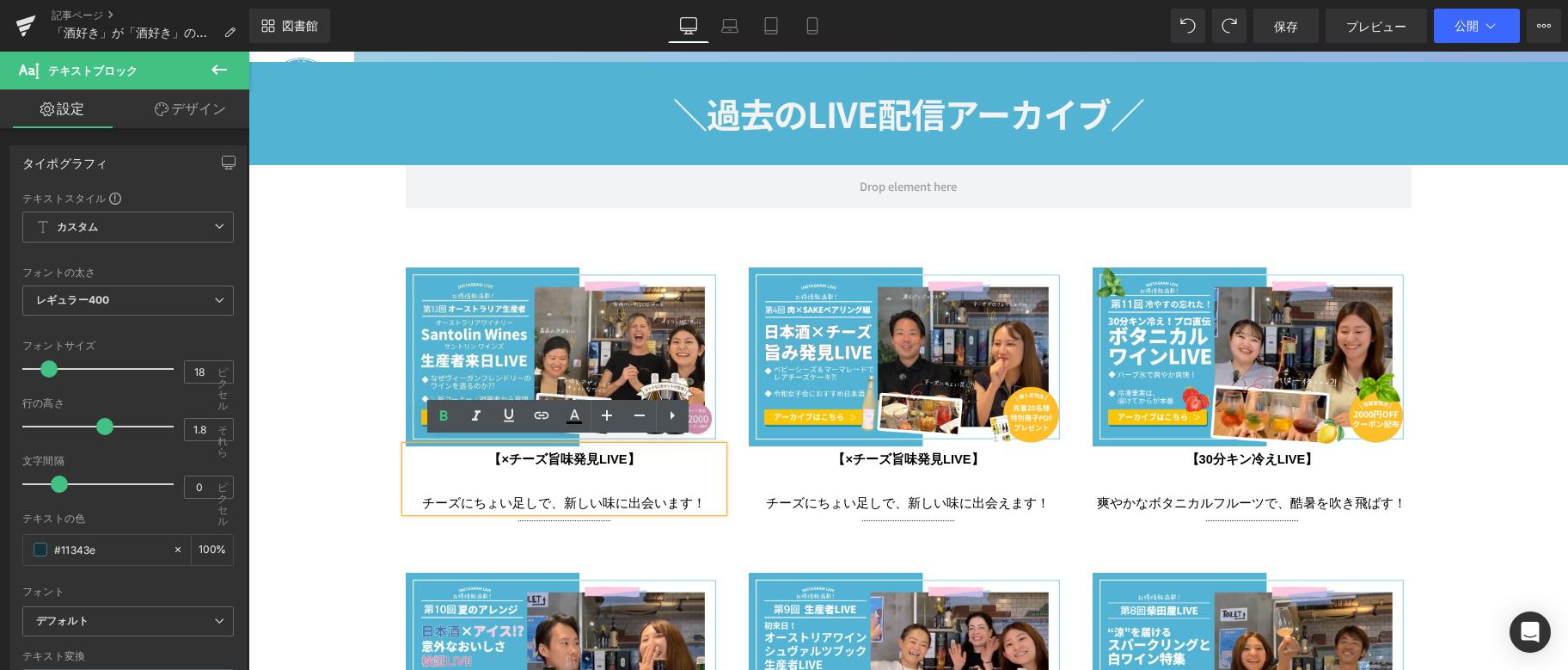
click at [518, 455] on font "【×チーズ旨味発見LIVE】" at bounding box center [563, 459] width 151 height 14
drag, startPoint x: 505, startPoint y: 451, endPoint x: 624, endPoint y: 448, distance: 119.0
click at [624, 453] on font "【×チーズ旨味発見LIVE】" at bounding box center [563, 459] width 151 height 14
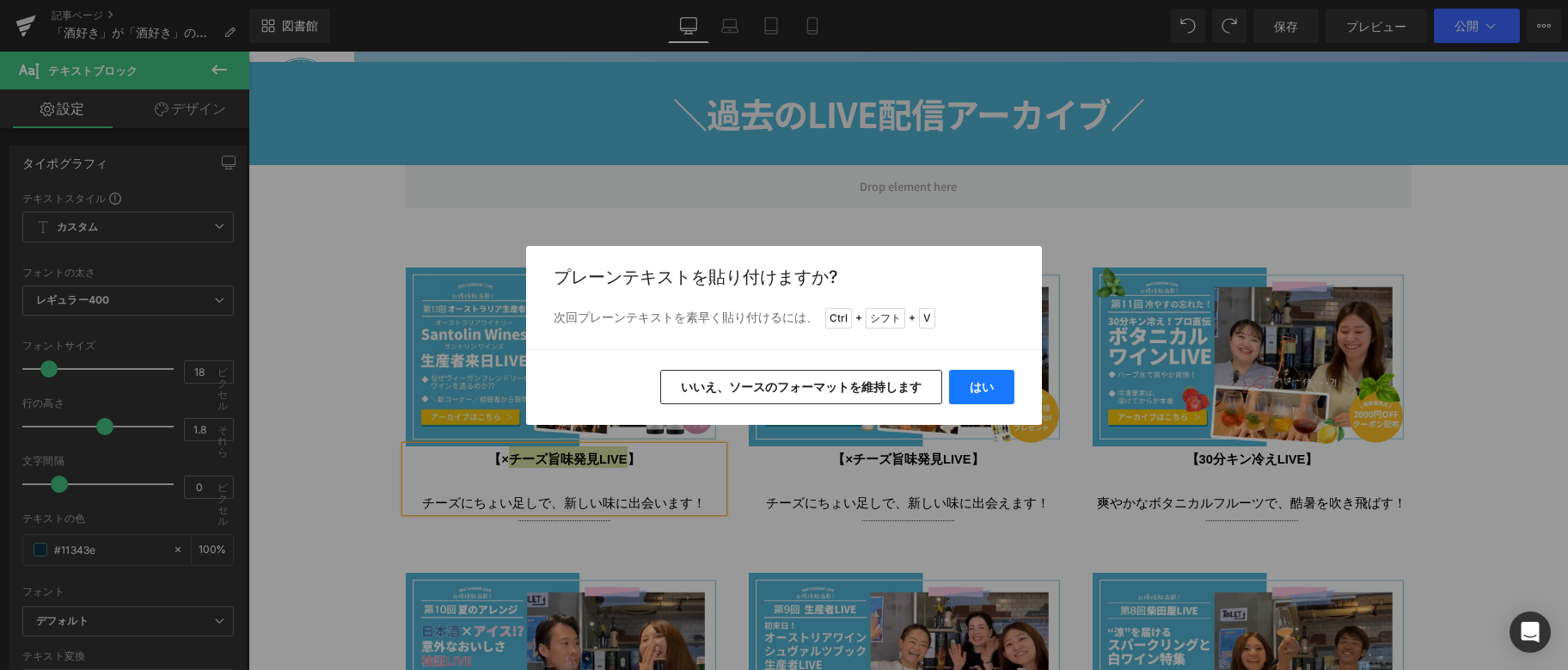
click at [977, 387] on font "はい" at bounding box center [981, 387] width 24 height 14
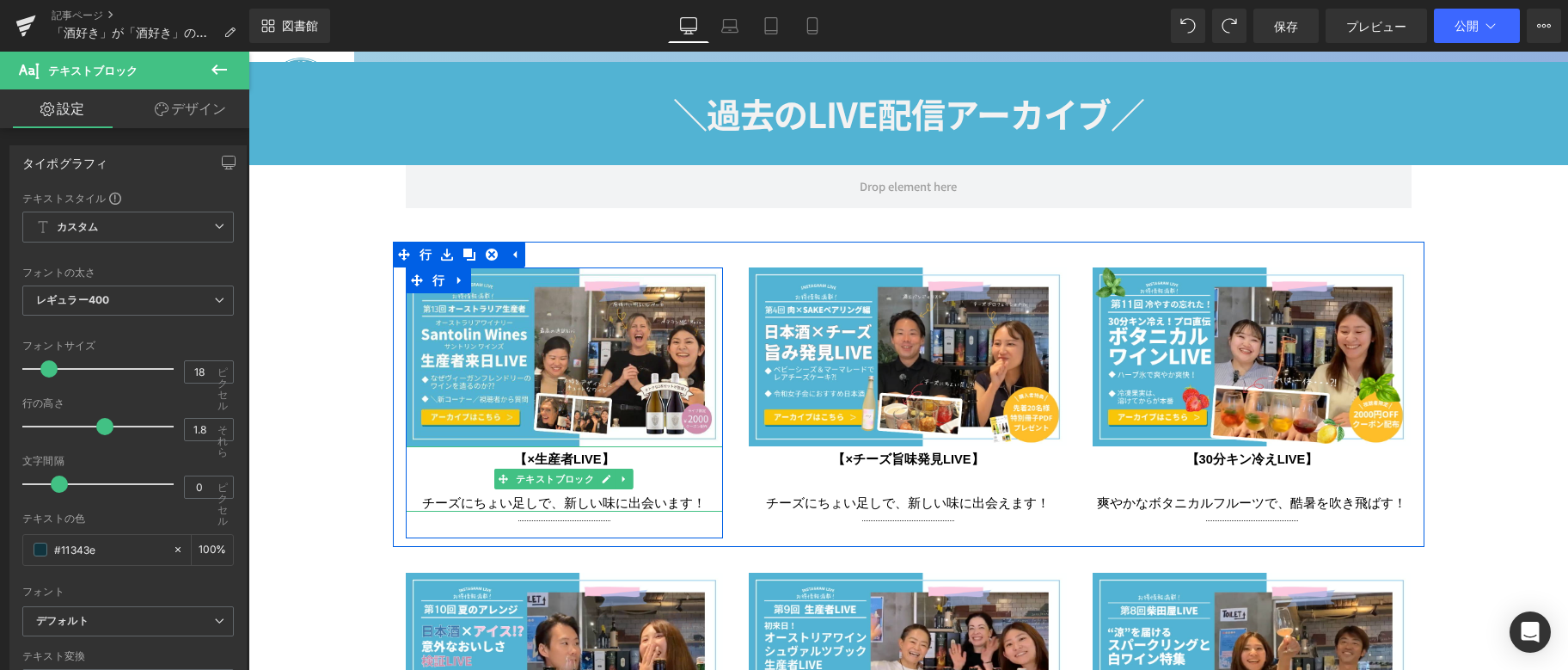
drag, startPoint x: 444, startPoint y: 495, endPoint x: 428, endPoint y: 495, distance: 16.0
click at [444, 496] on font "チーズに" at bounding box center [447, 502] width 52 height 14
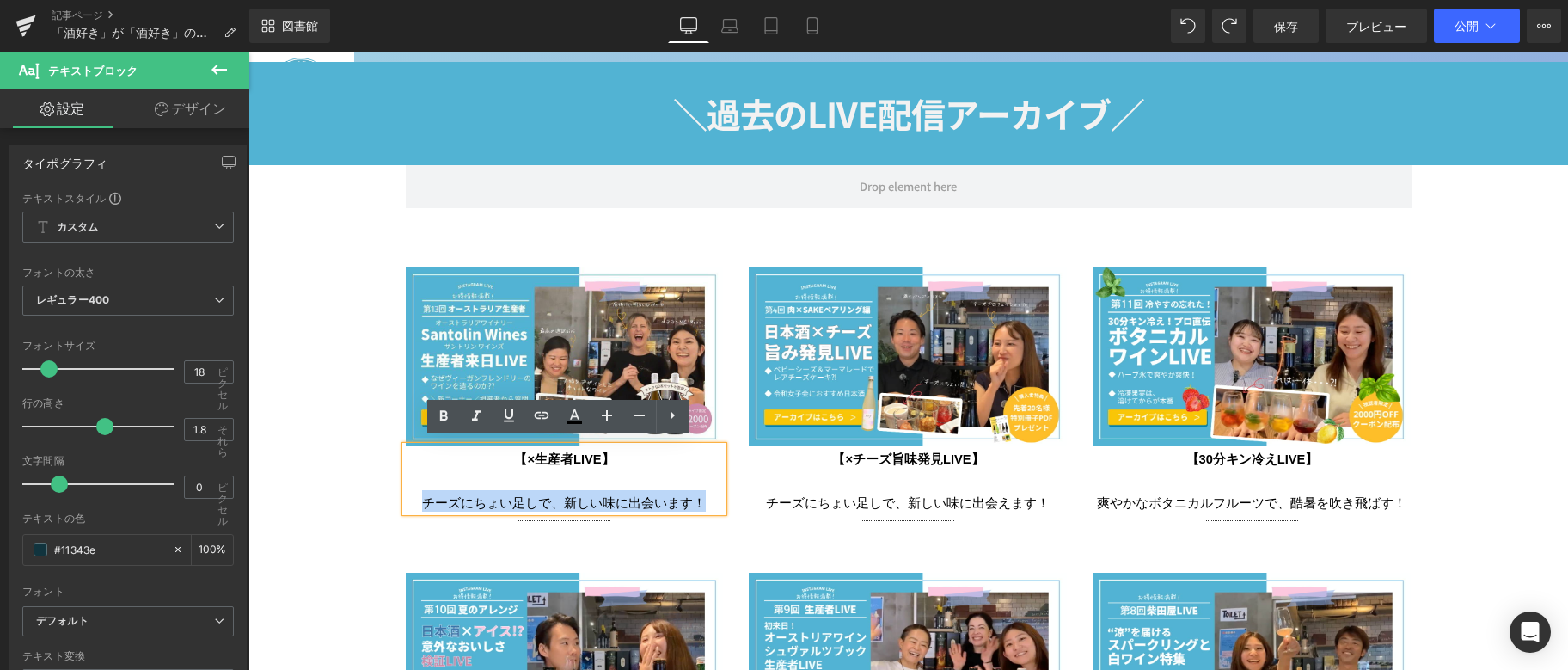
drag, startPoint x: 420, startPoint y: 493, endPoint x: 695, endPoint y: 498, distance: 275.0
click at [695, 498] on p "チーズに ちょい足しで、新しい味に出会います ！" at bounding box center [564, 490] width 318 height 43
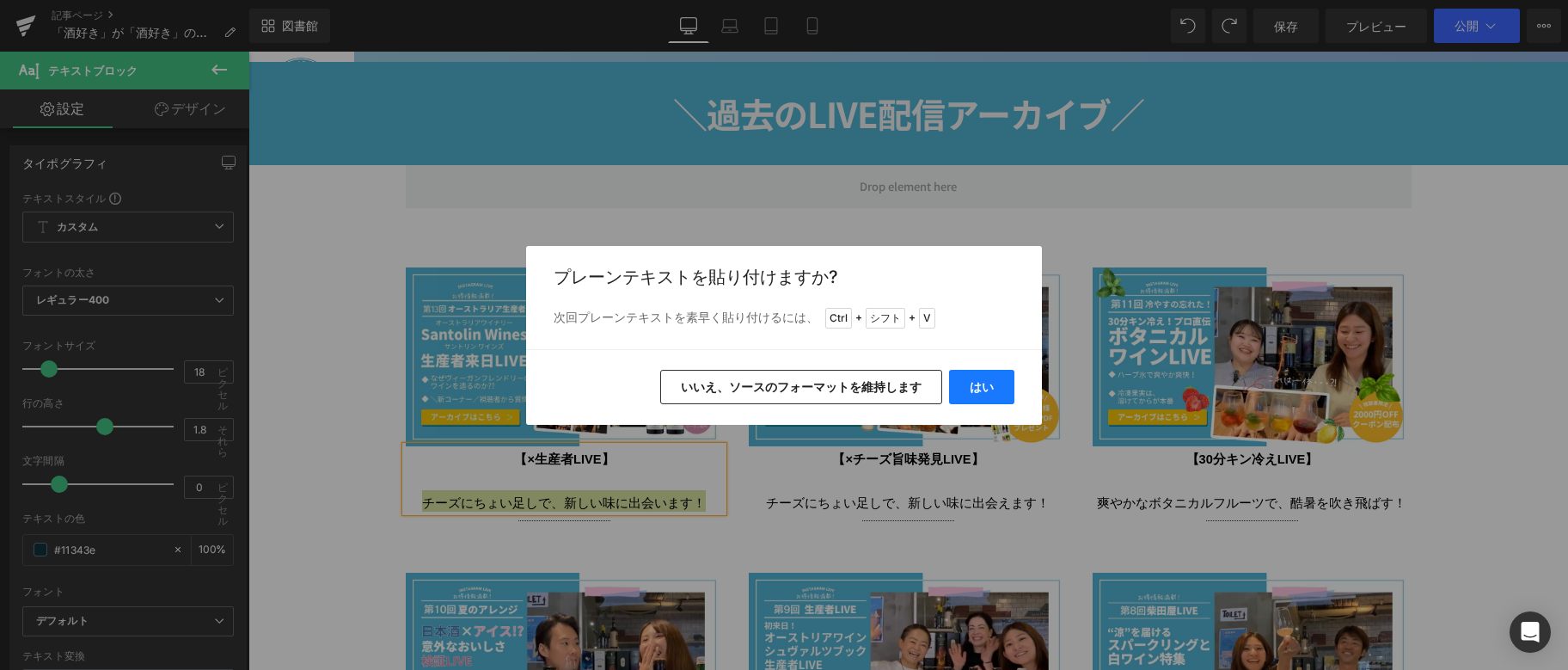
click at [998, 379] on button "はい" at bounding box center [982, 387] width 65 height 34
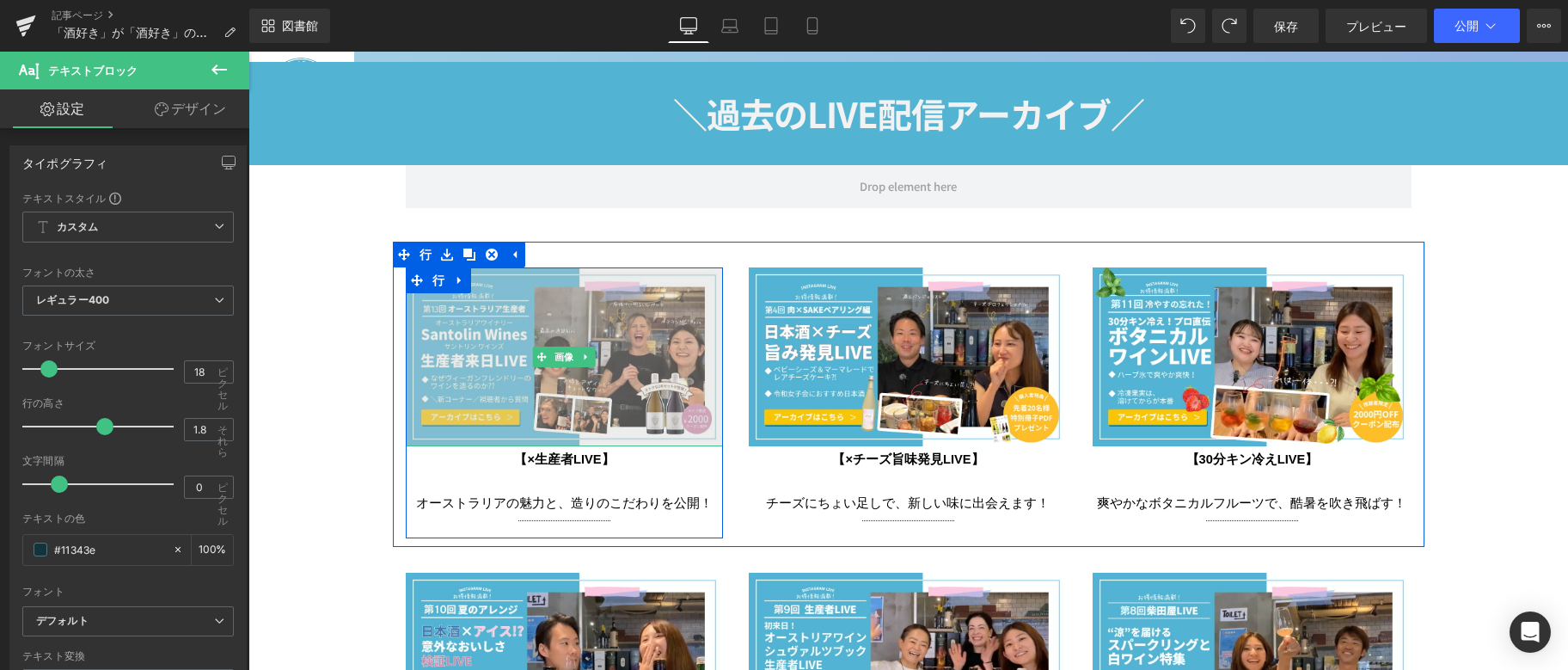
click at [494, 384] on img at bounding box center [564, 357] width 318 height 179
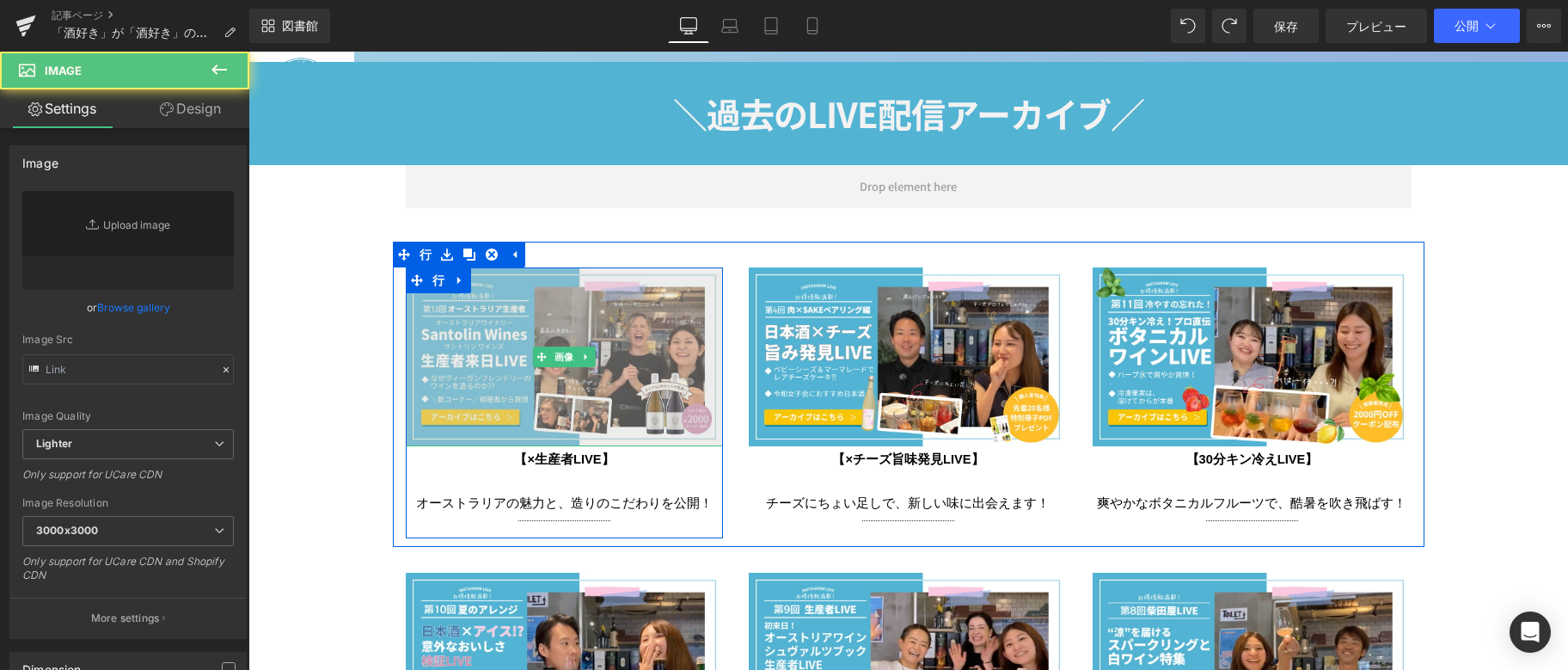
type input "https://ucarecdn.com/8887dfbe-0aa9-4ba0-9088-e16b21e5d1f8/-/format/auto/-/previ…"
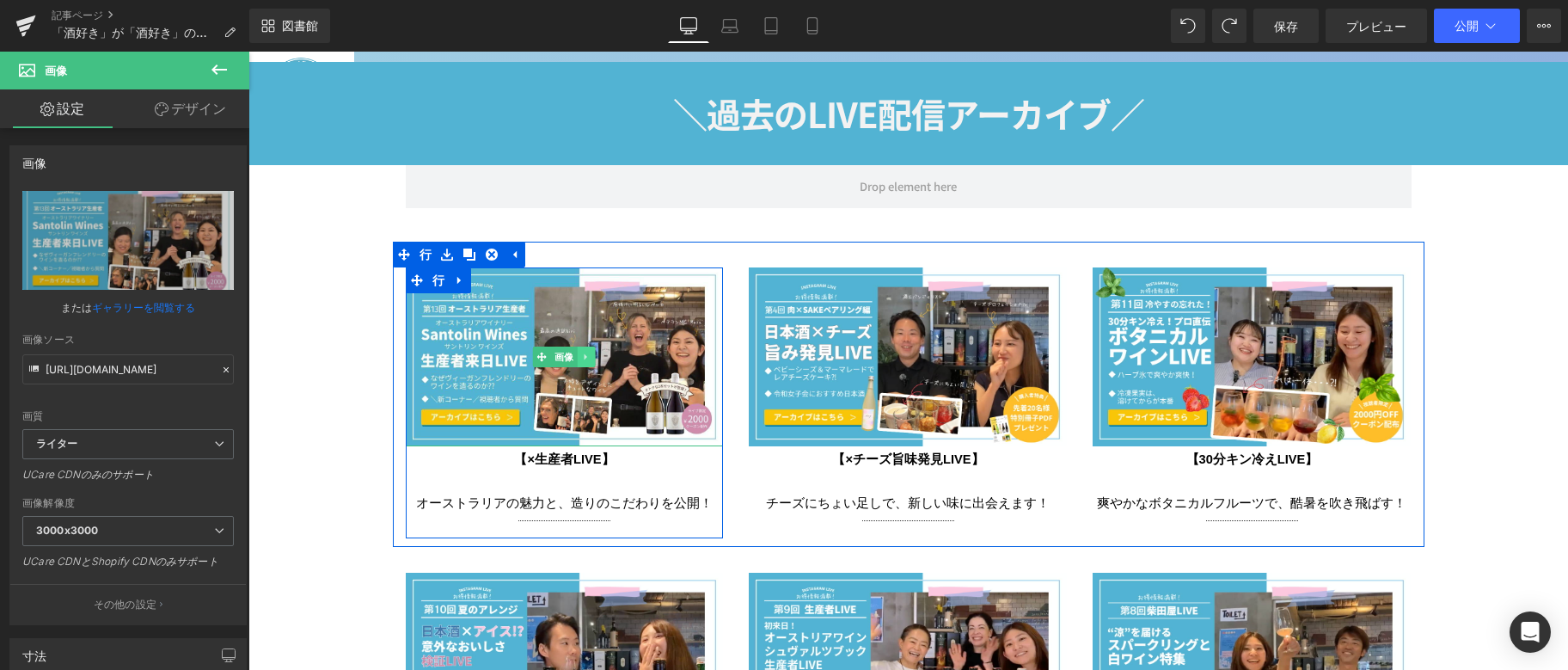
click at [585, 354] on icon at bounding box center [586, 357] width 3 height 6
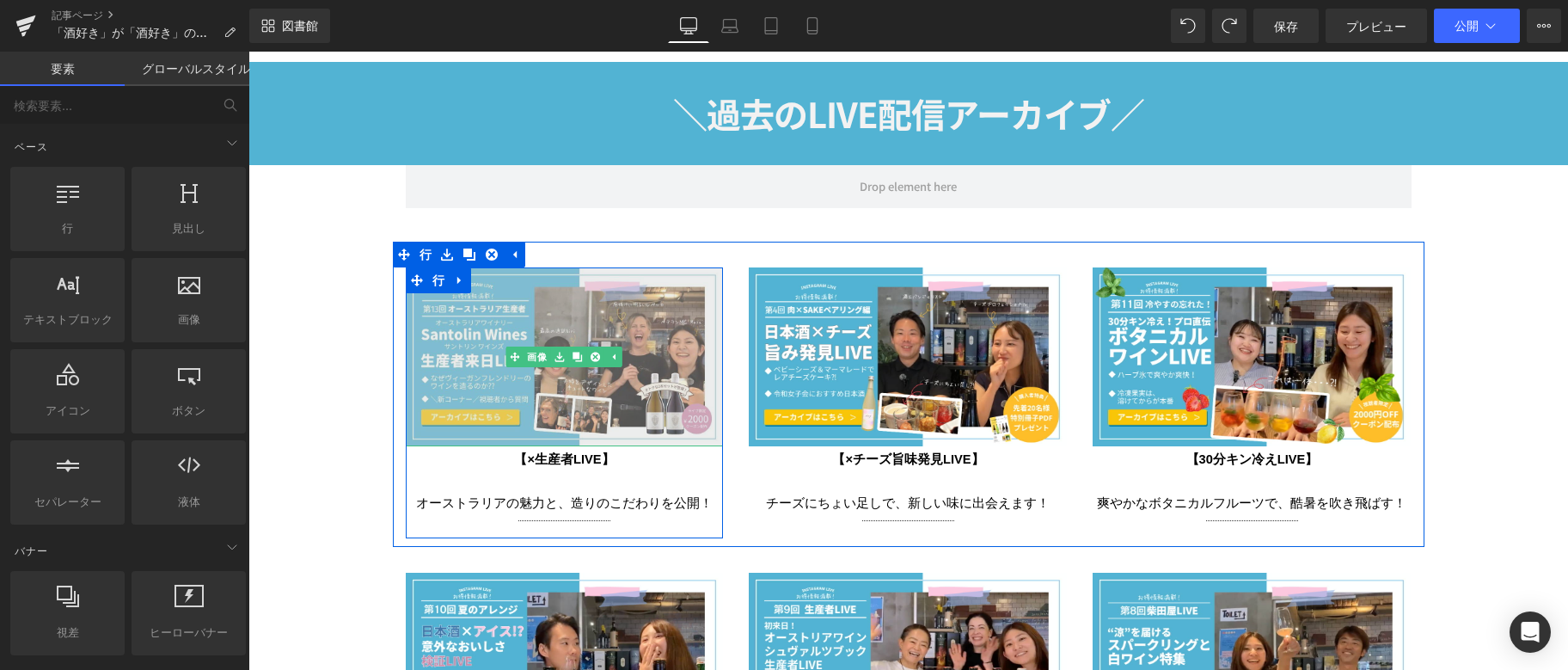
click at [464, 326] on img at bounding box center [564, 357] width 318 height 179
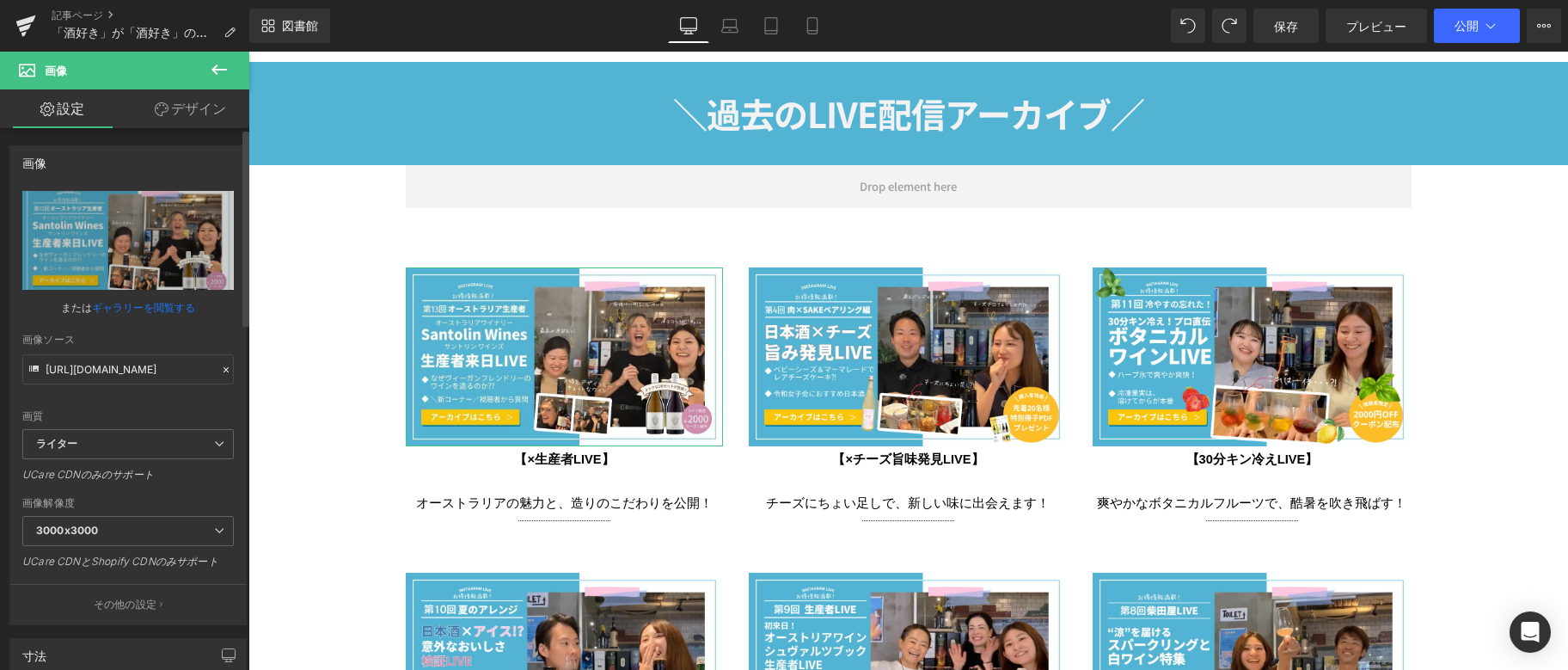
click at [224, 371] on icon at bounding box center [225, 369] width 12 height 12
type input "https://ucarecdn.com/8887dfbe-0aa9-4ba0-9088-e16b21e5d1f8/-/format/auto/-/previ…"
click at [56, 357] on input "https://ucarecdn.com/8887dfbe-0aa9-4ba0-9088-e16b21e5d1f8/-/format/auto/-/previ…" at bounding box center [129, 368] width 212 height 30
drag, startPoint x: 293, startPoint y: 418, endPoint x: 294, endPoint y: 368, distance: 50.0
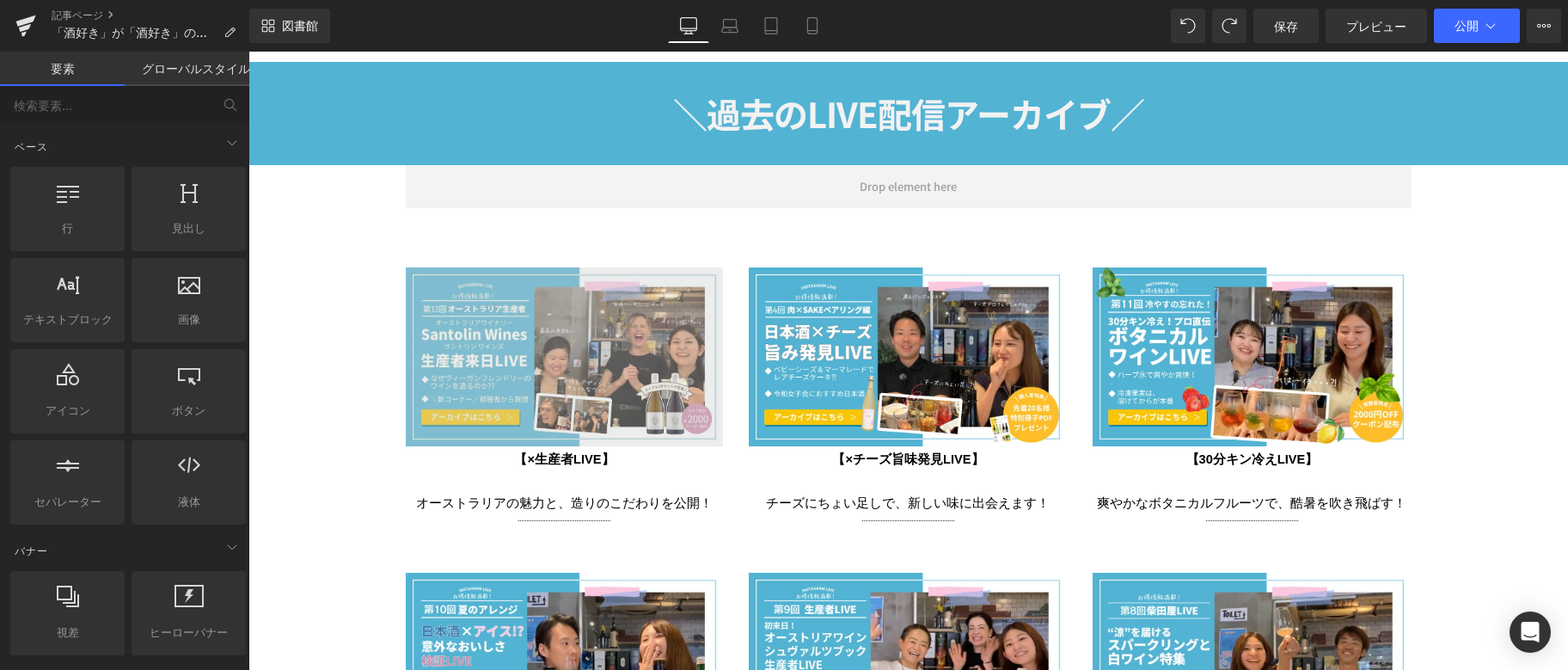
click at [493, 382] on img at bounding box center [564, 357] width 318 height 179
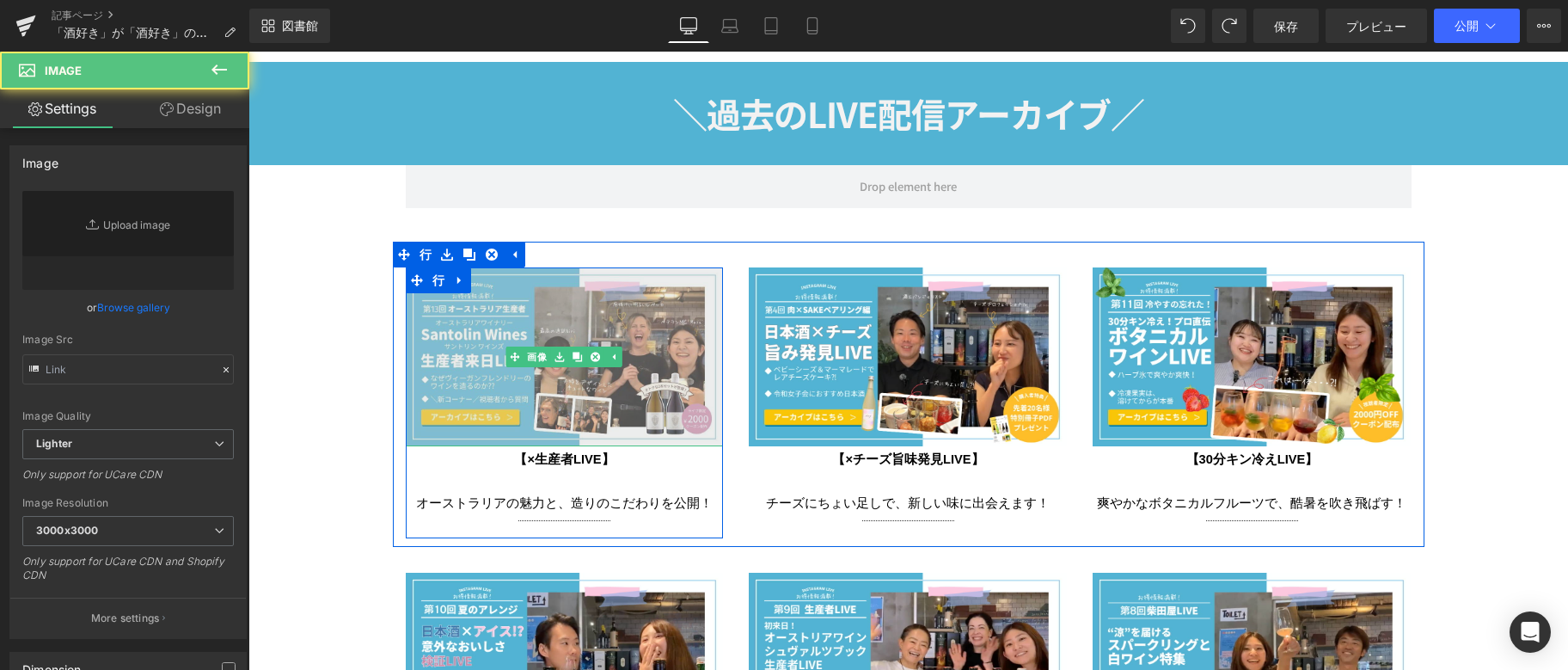
type input "https://ucarecdn.com/8887dfbe-0aa9-4ba0-9088-e16b21e5d1f8/-/format/auto/-/previ…"
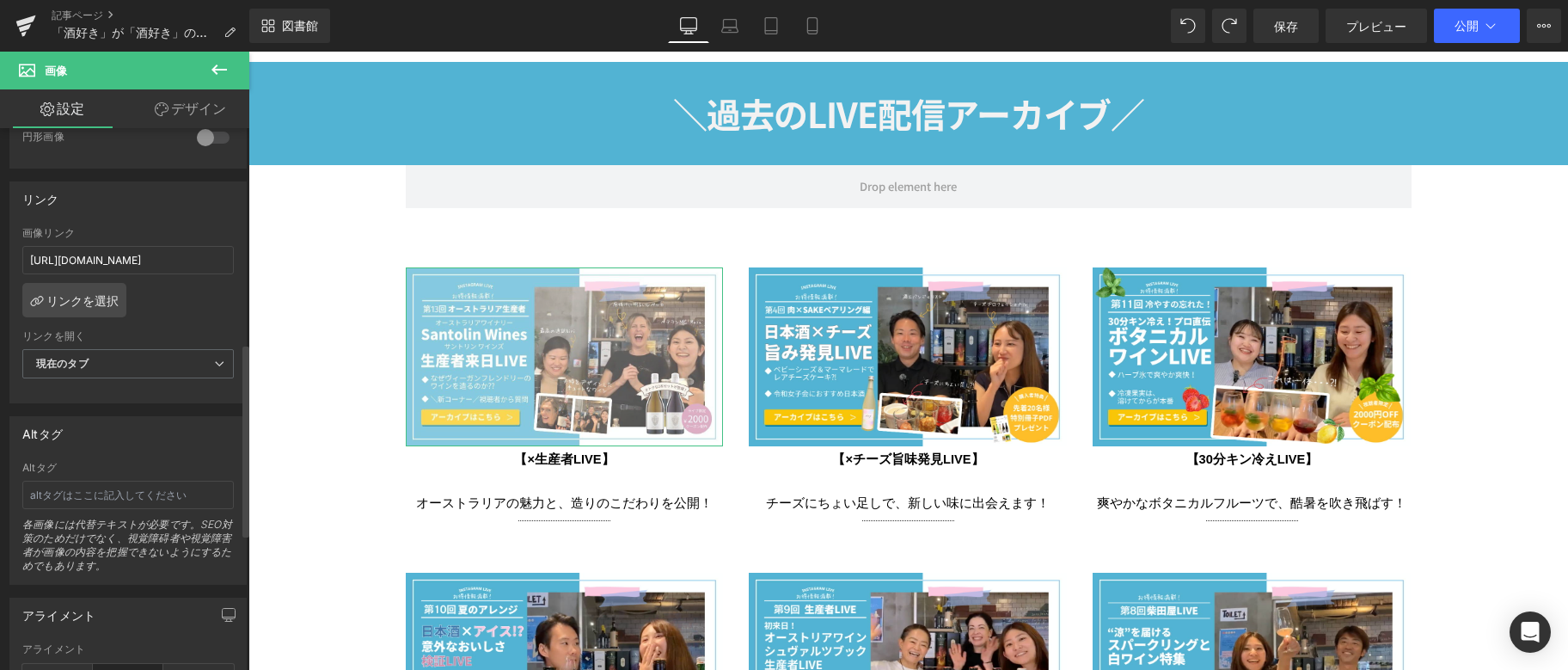
scroll to position [602, 0]
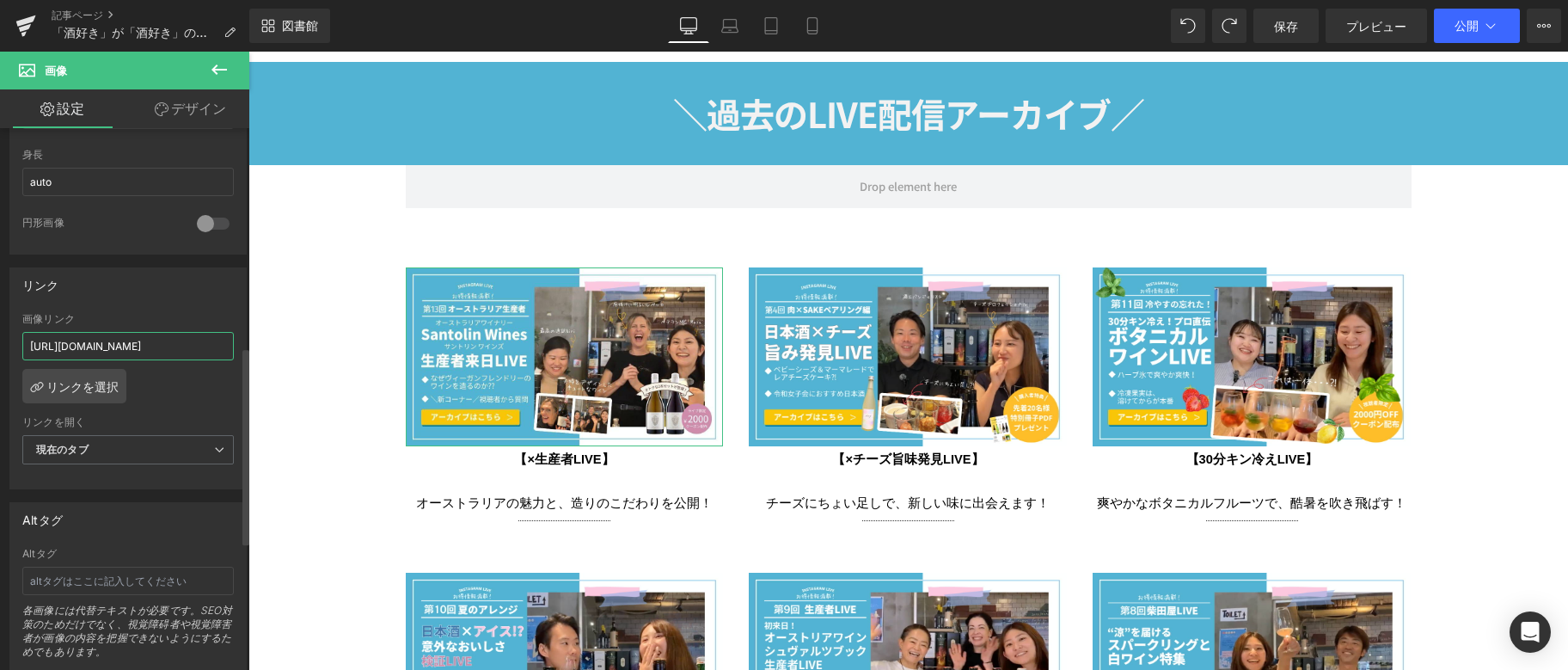
click at [64, 349] on input "https://tigmedia.jp/live/relay?tig_id=736c1ed9bfe01b18a258&ta_tag=EC" at bounding box center [129, 346] width 212 height 28
drag, startPoint x: 277, startPoint y: 397, endPoint x: 293, endPoint y: 348, distance: 51.5
click at [91, 348] on input "text" at bounding box center [129, 346] width 212 height 28
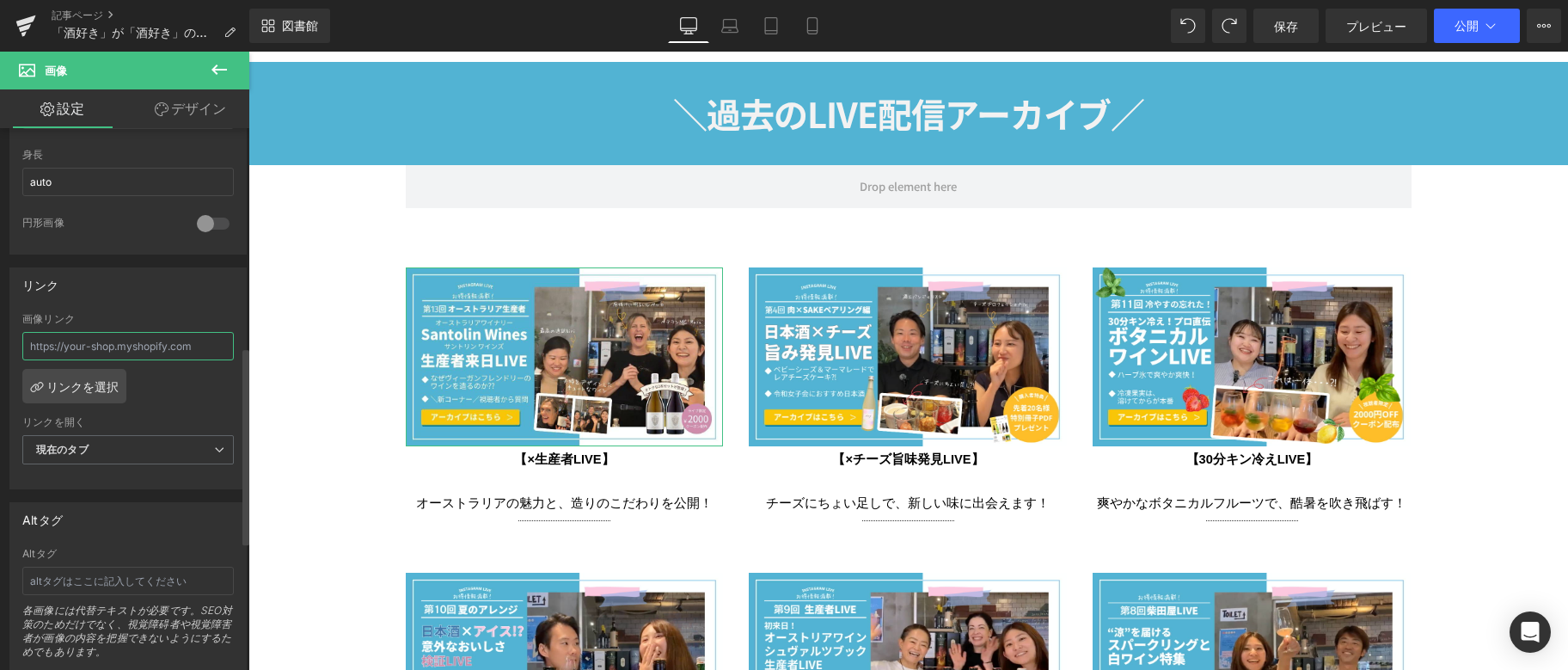
paste input "https://tigmedia.jp/live/relay?tig_id=bc8245b58313ac6e3aeb&ta_tag=EC"
type input "https://tigmedia.jp/live/relay?tig_id=bc8245b58313ac6e3aeb&ta_tag=EC"
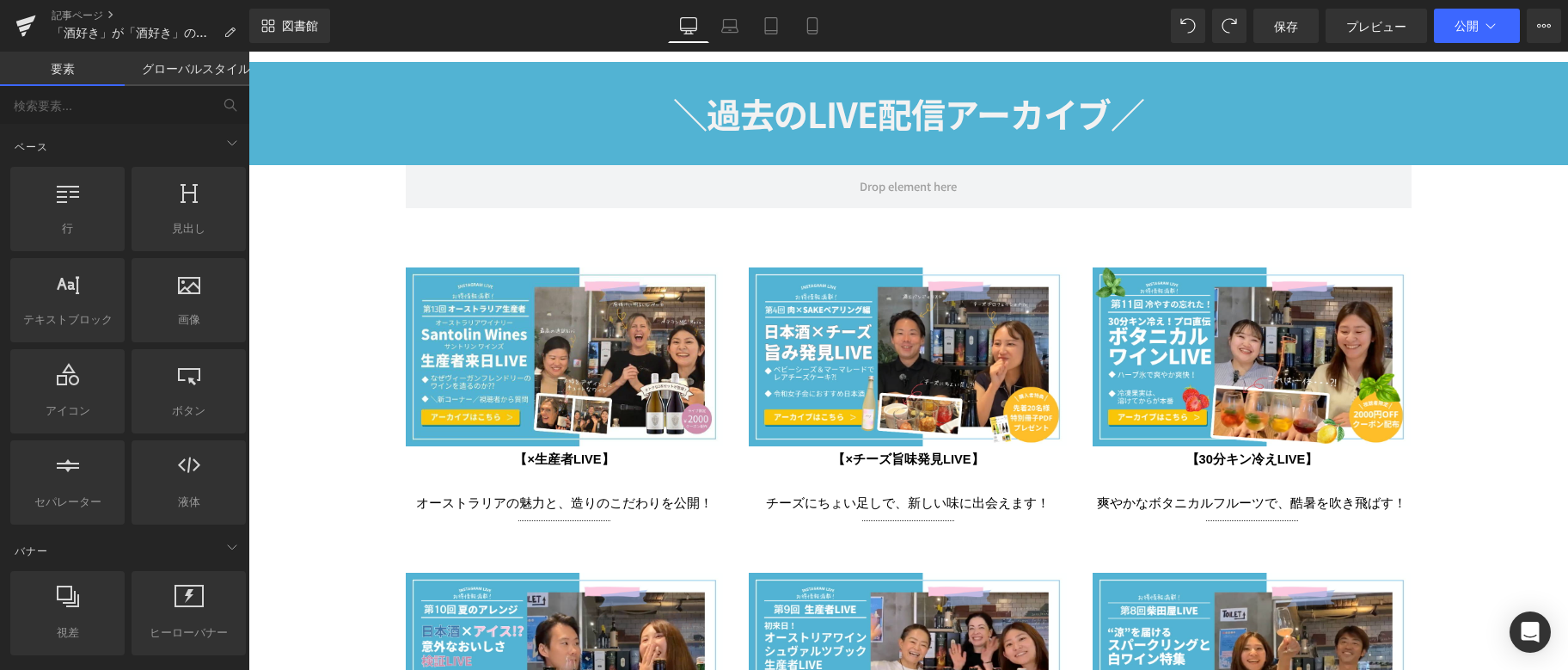
scroll to position [0, 0]
click at [1500, 25] on button "公開" at bounding box center [1477, 25] width 86 height 34
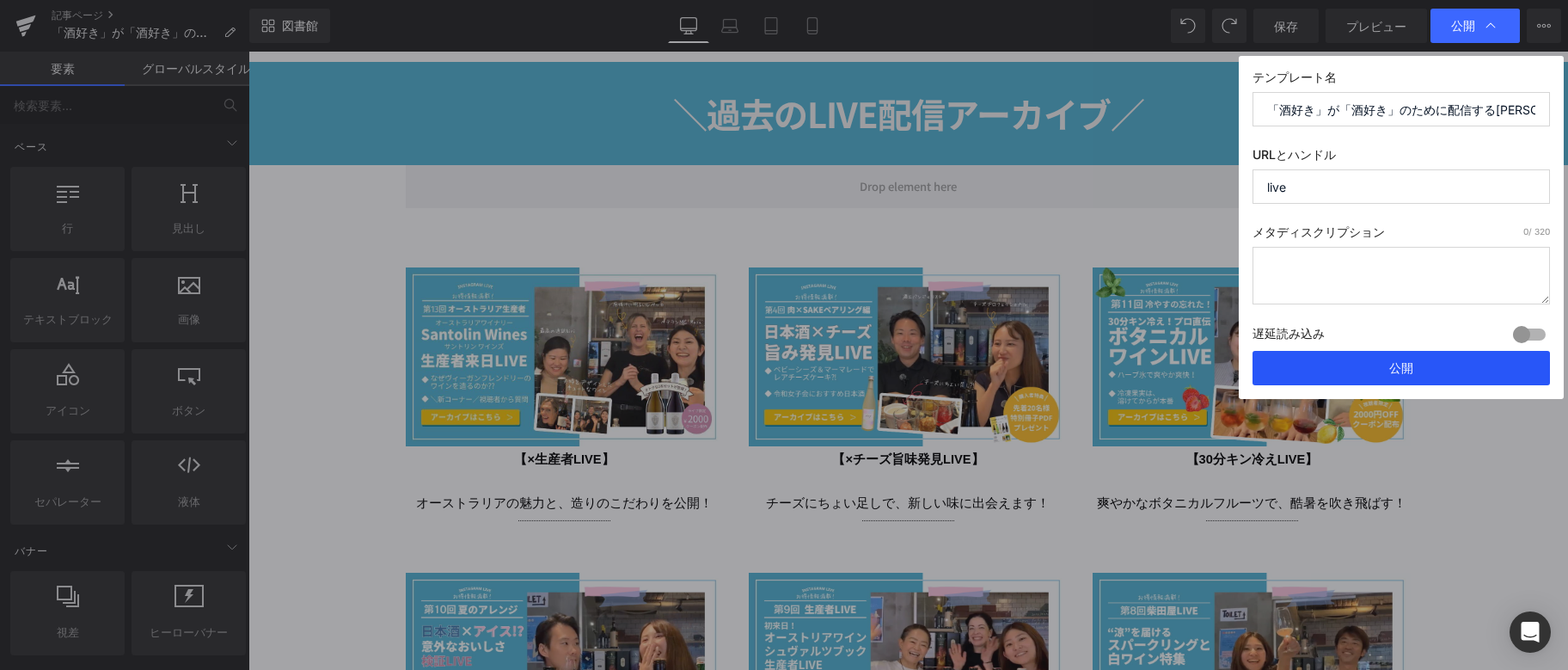
click at [1427, 369] on button "公開" at bounding box center [1401, 368] width 298 height 34
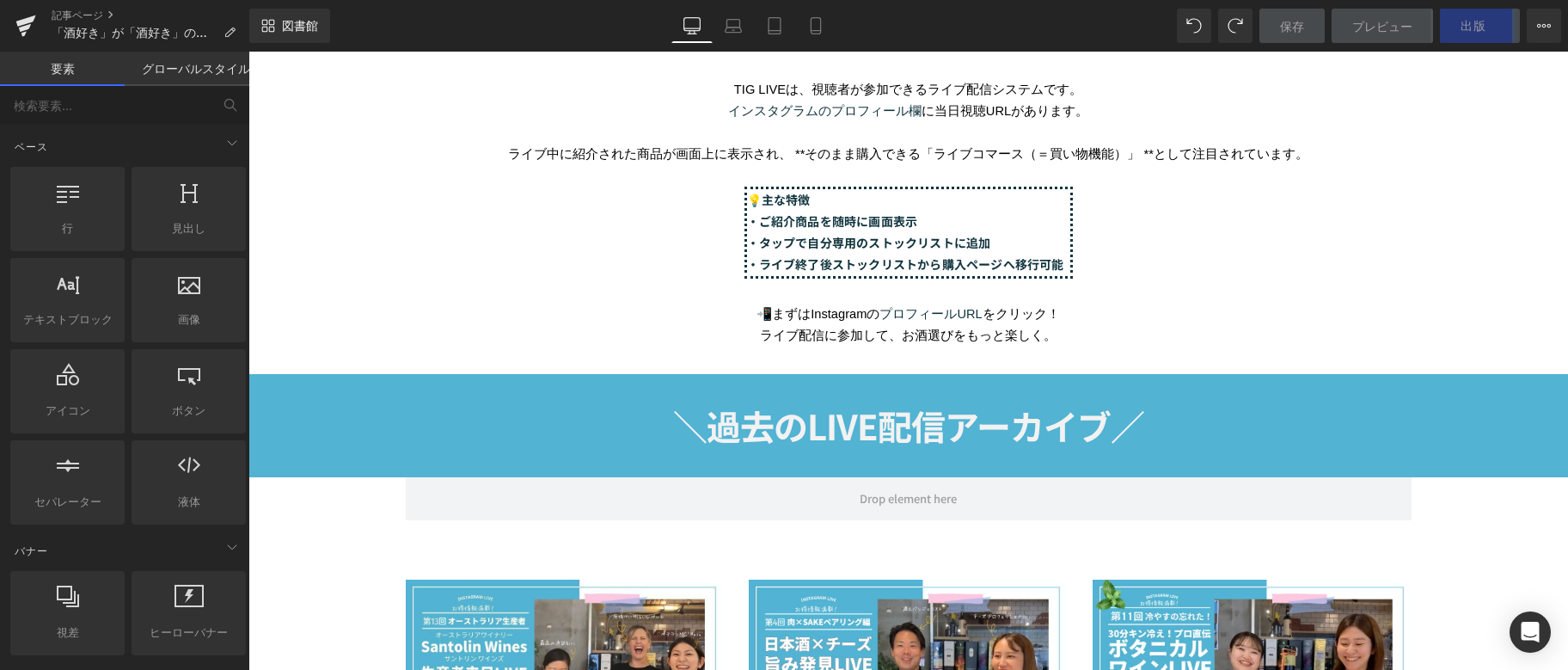
scroll to position [3010, 0]
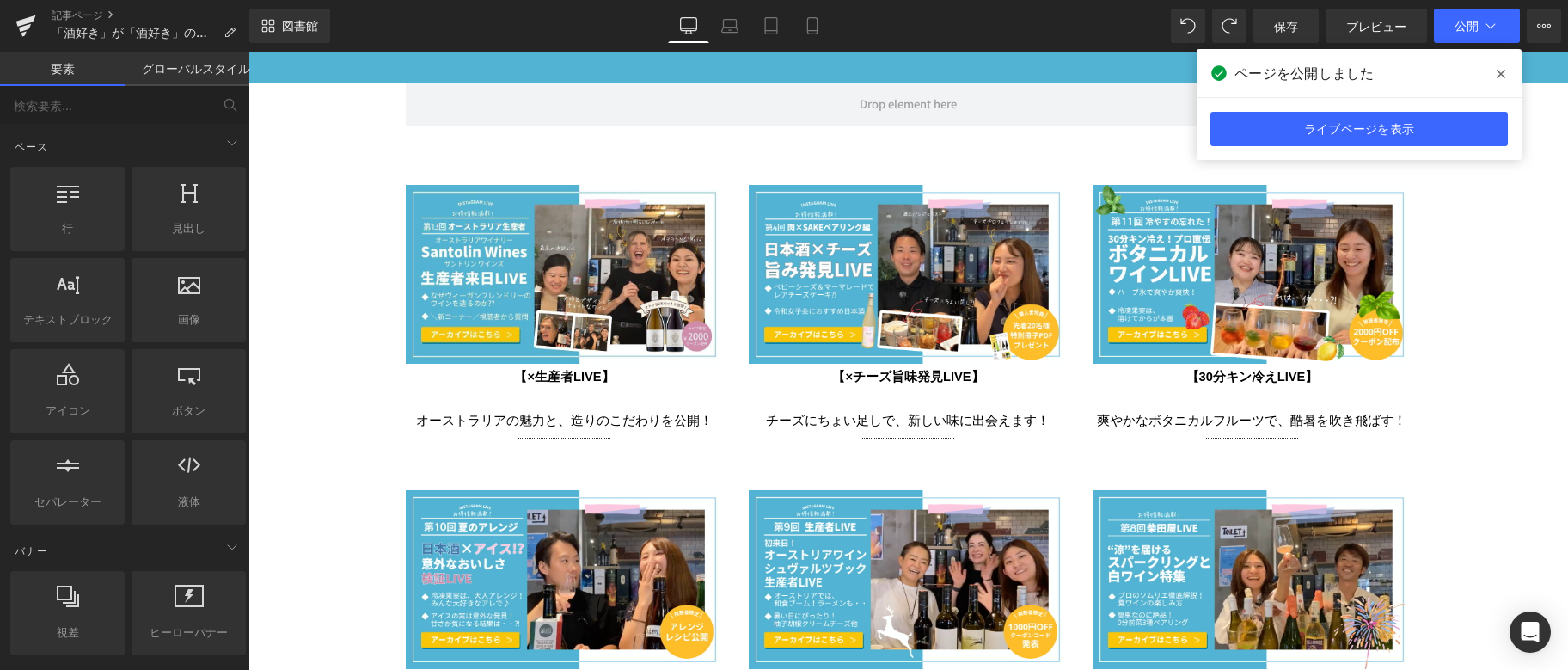
click at [1505, 72] on icon at bounding box center [1501, 73] width 8 height 14
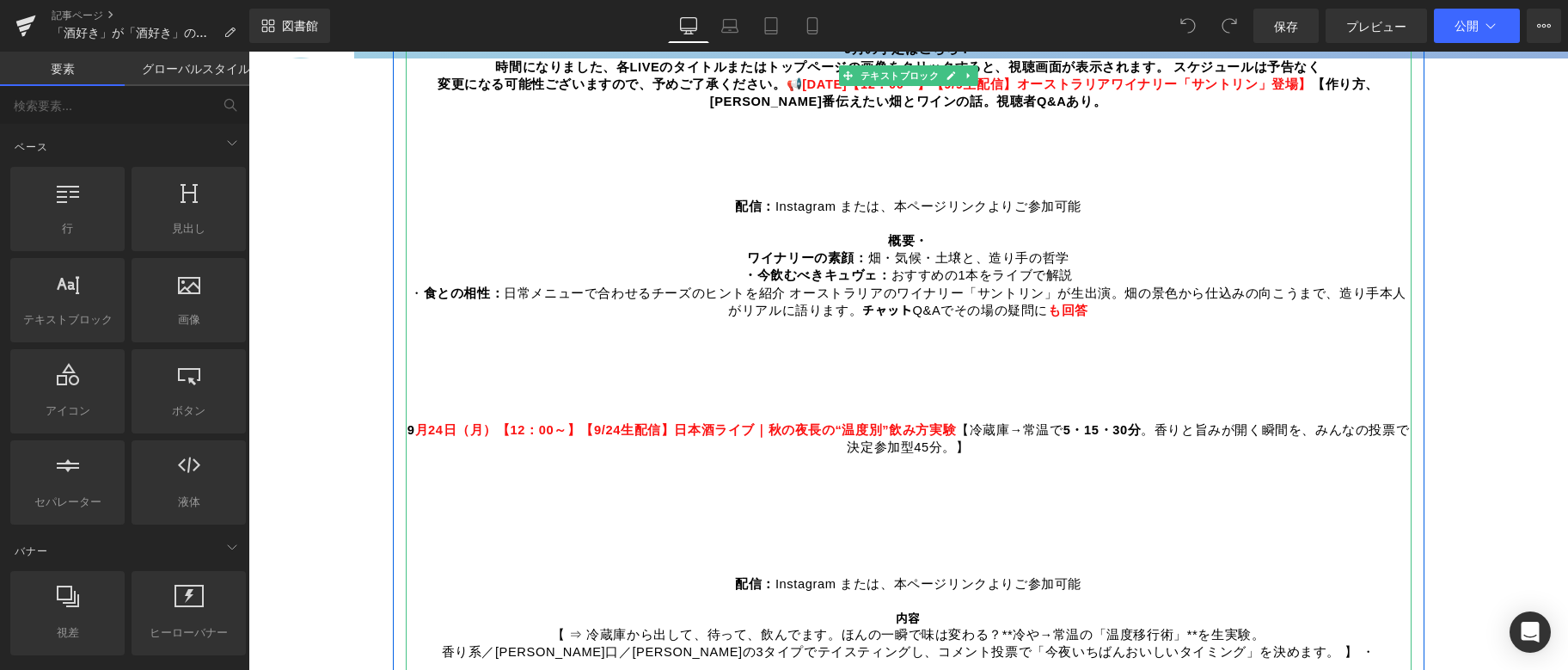
scroll to position [946, 0]
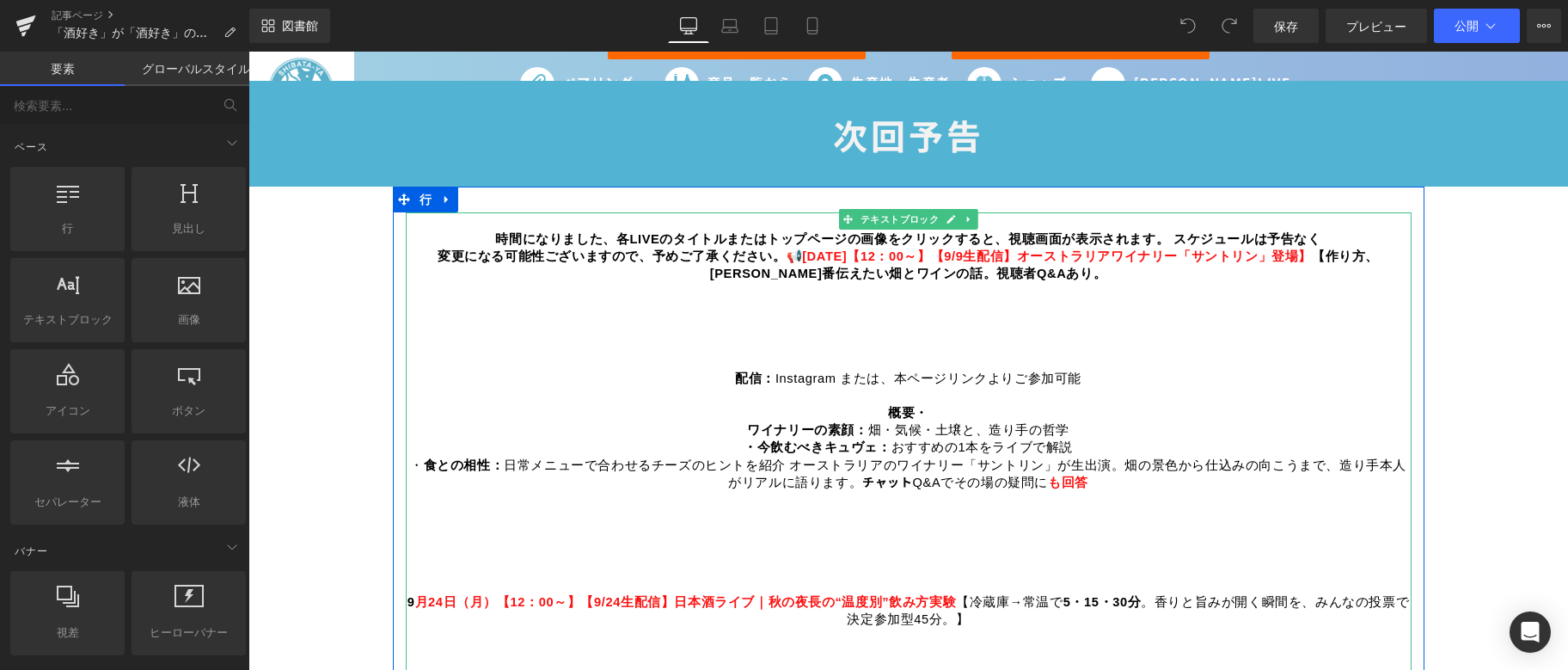
click at [787, 250] on font "📢" at bounding box center [795, 255] width 16 height 14
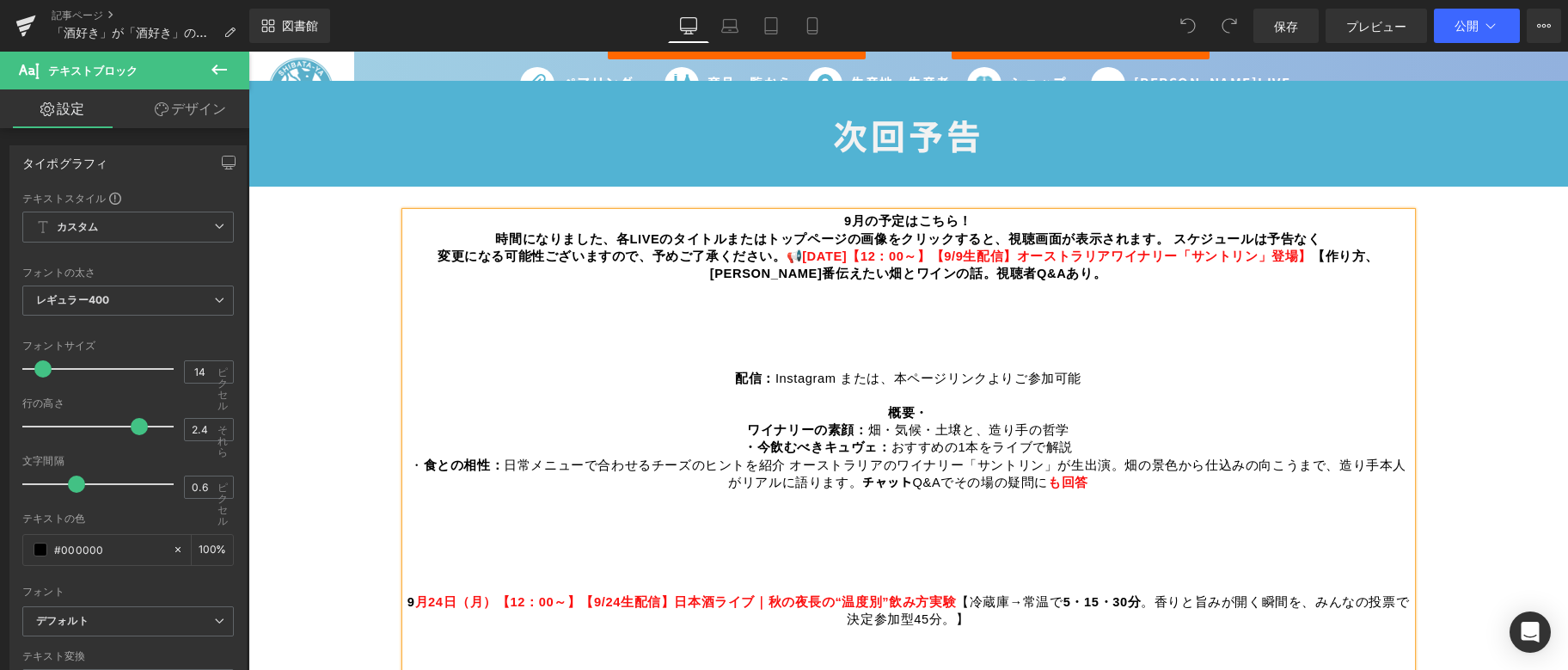
click at [787, 250] on font "📢" at bounding box center [795, 255] width 16 height 14
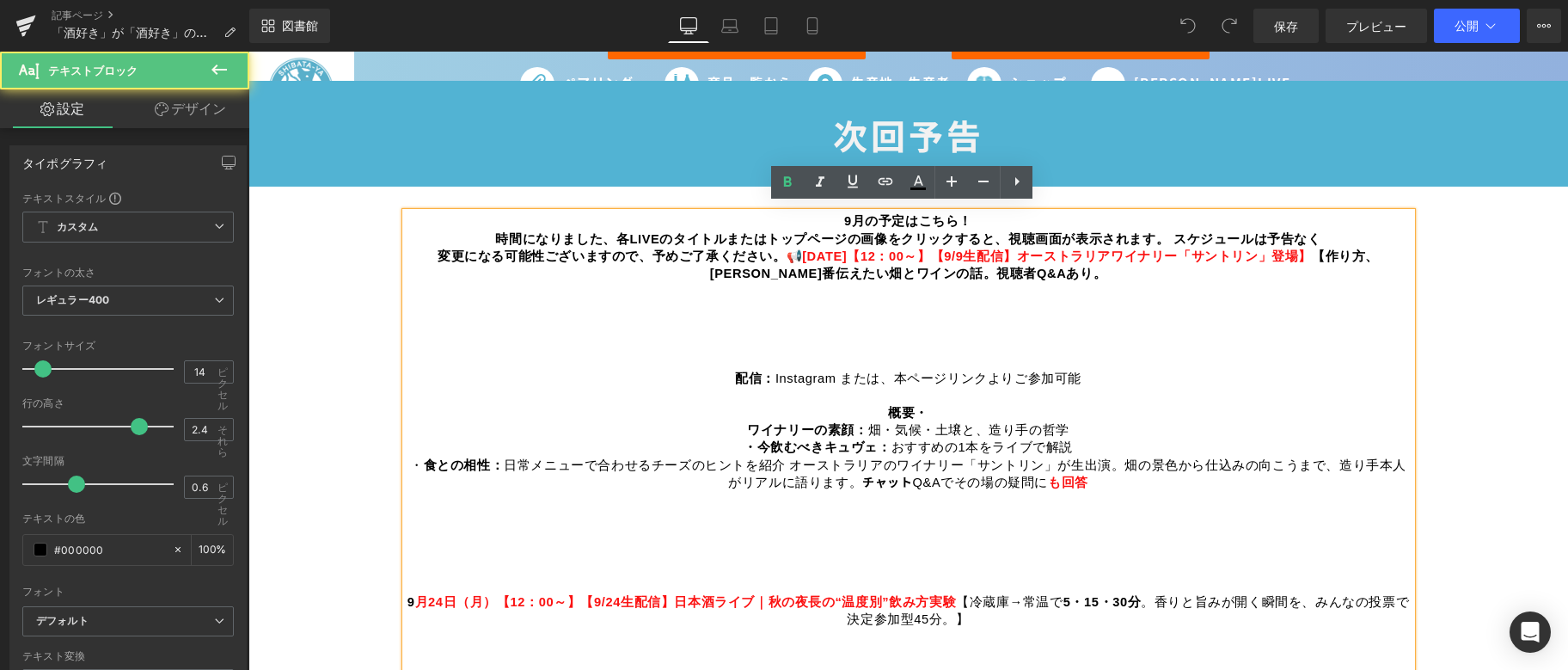
click at [746, 265] on p "9月の予定はこちら！ 時間になりました、各LIVEのタイトルまたはトップページの画像をクリックすると、視聴画面が表示されます。 スケジュールは予告なく 変更に…" at bounding box center [908, 309] width 1006 height 192
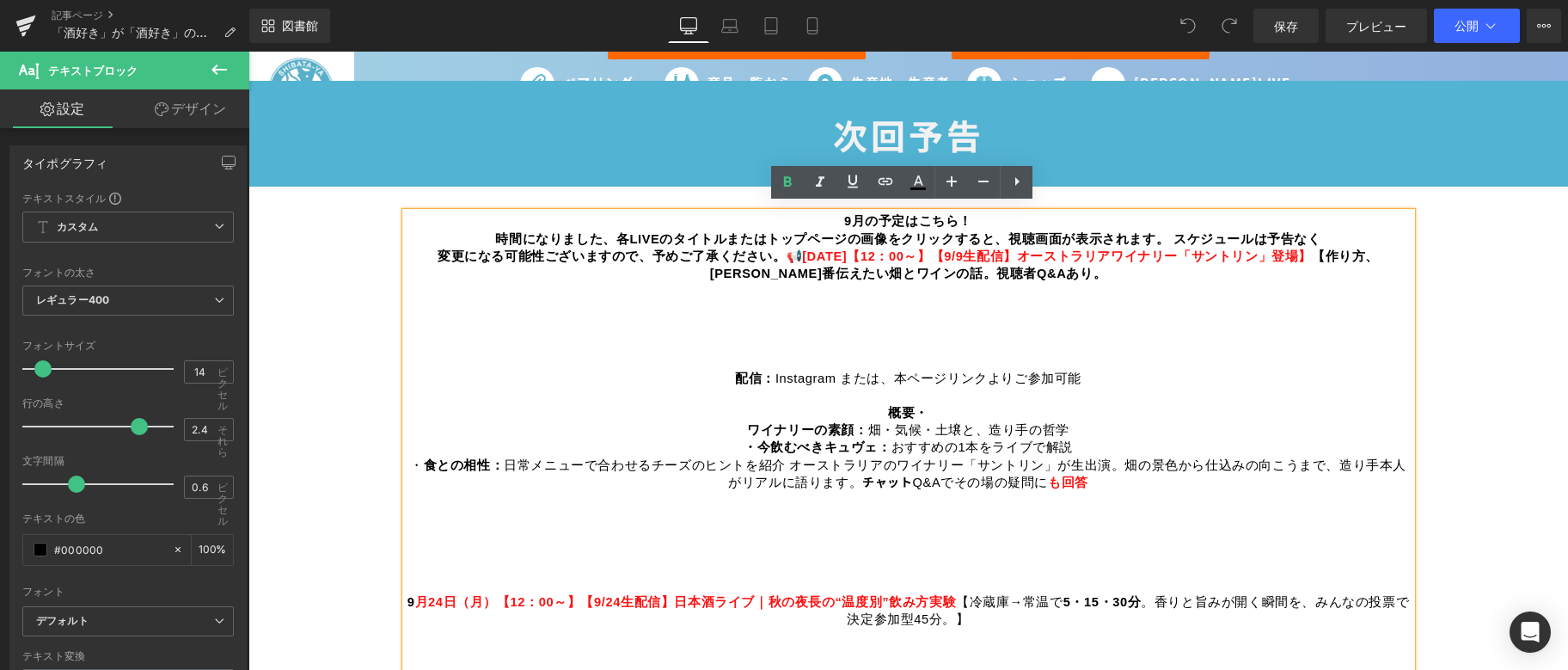
click at [787, 249] on font "📢" at bounding box center [795, 255] width 16 height 14
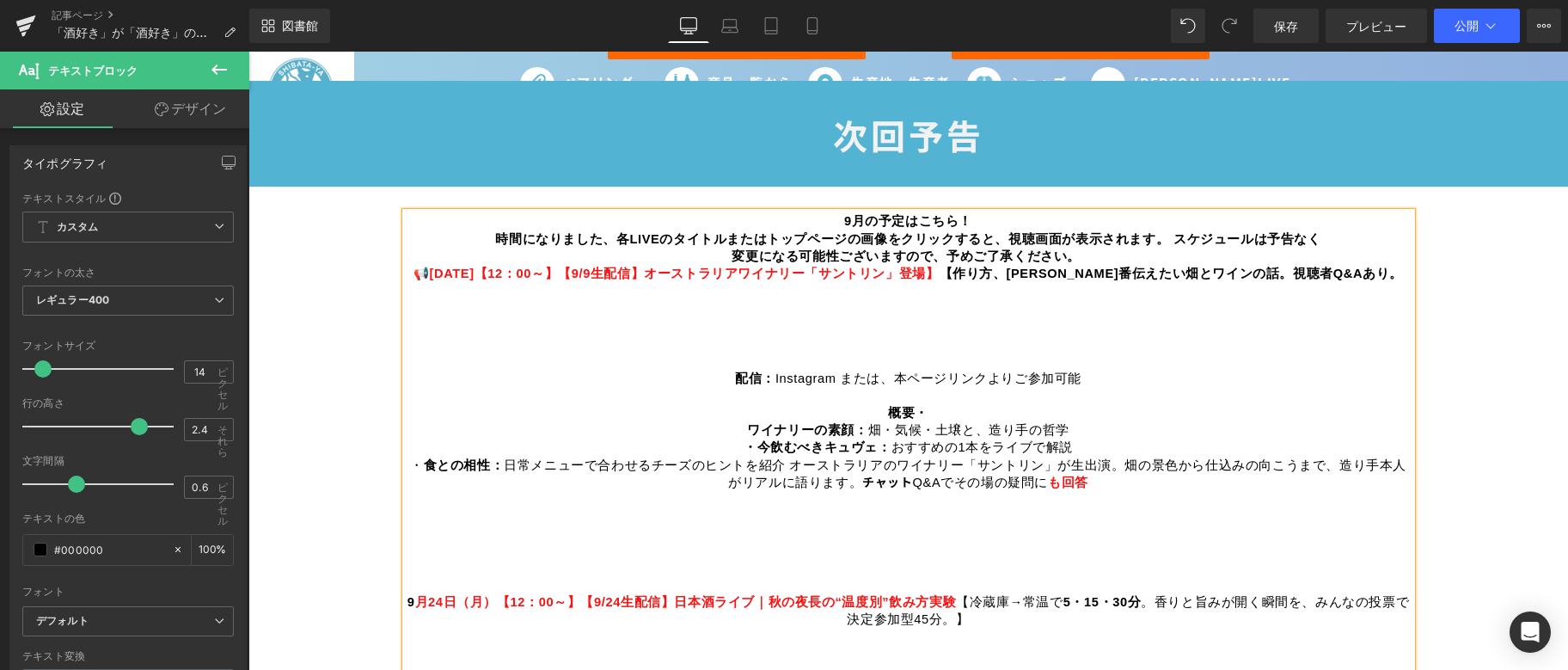
click at [994, 272] on font "【作り方、[PERSON_NAME]番伝えたい畑とワインの話。視聴者Q&Aあり" at bounding box center [1165, 273] width 451 height 14
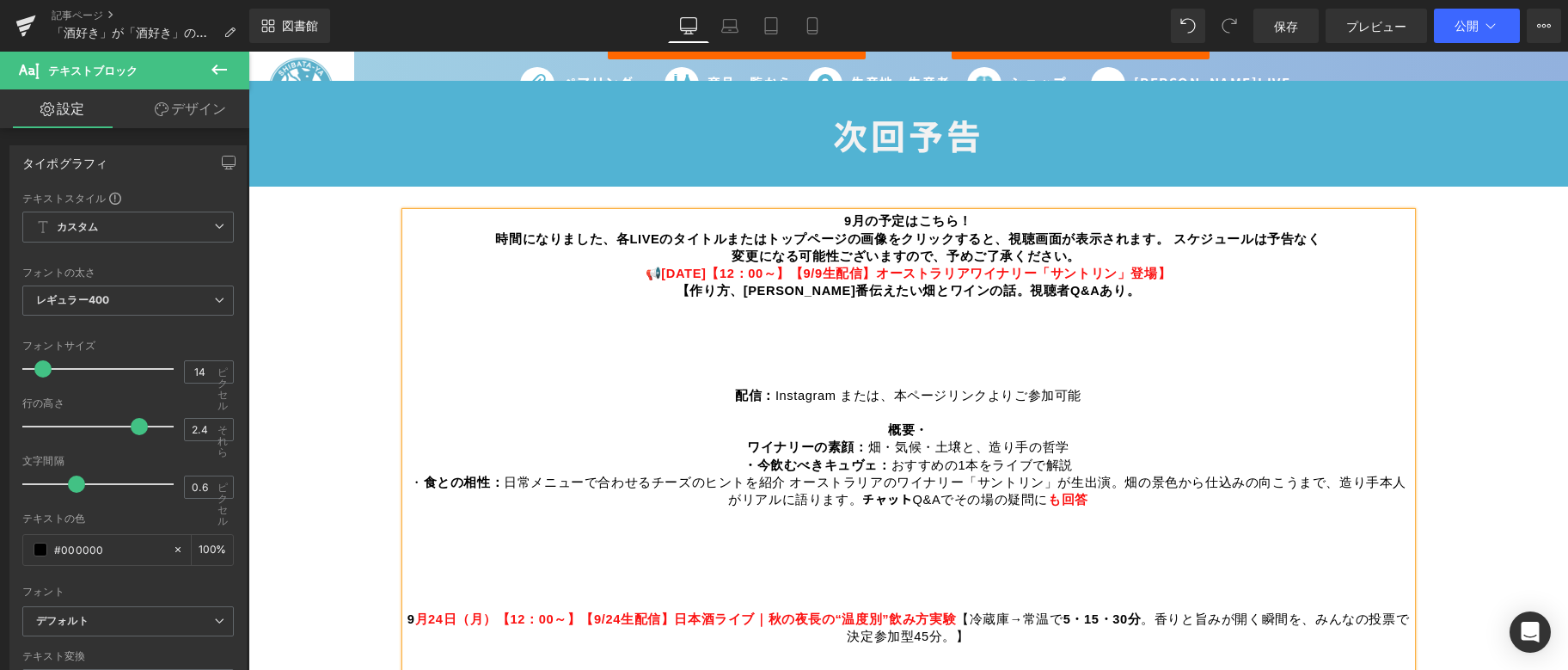
click at [814, 355] on p "【作り方、[PERSON_NAME]番伝えたい畑とワインの話。視聴者Q&Aあり 。 配信： Instagram または、本ページリンクよりご参加可能" at bounding box center [908, 352] width 1006 height 139
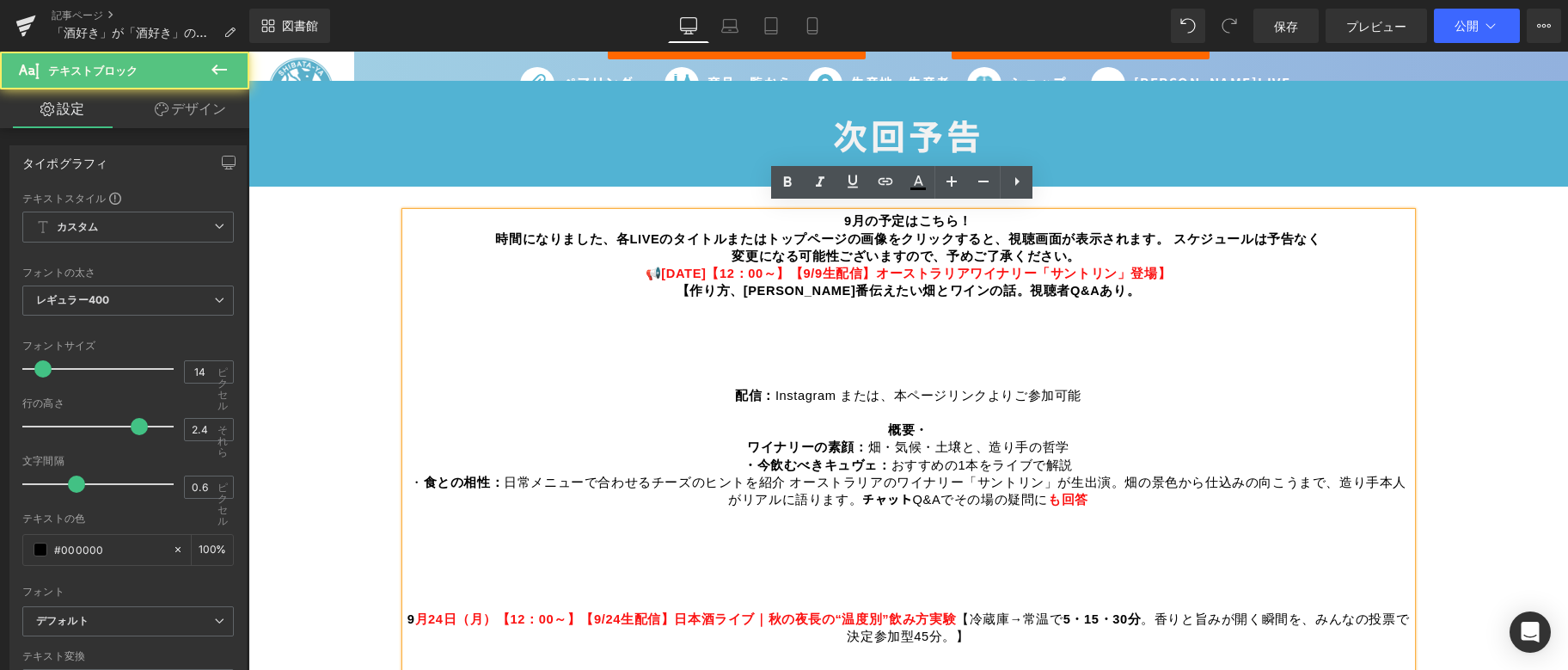
click at [719, 389] on p "【作り方、[PERSON_NAME]番伝えたい畑とワインの話。視聴者Q&Aあり 。 配信： Instagram または、本ページリンクよりご参加可能" at bounding box center [908, 352] width 1006 height 139
click at [723, 388] on p "【作り方、[PERSON_NAME]番伝えたい畑とワインの話。視聴者Q&Aあり 。 配信： Instagram または、本ページリンクよりご参加可能" at bounding box center [908, 352] width 1006 height 139
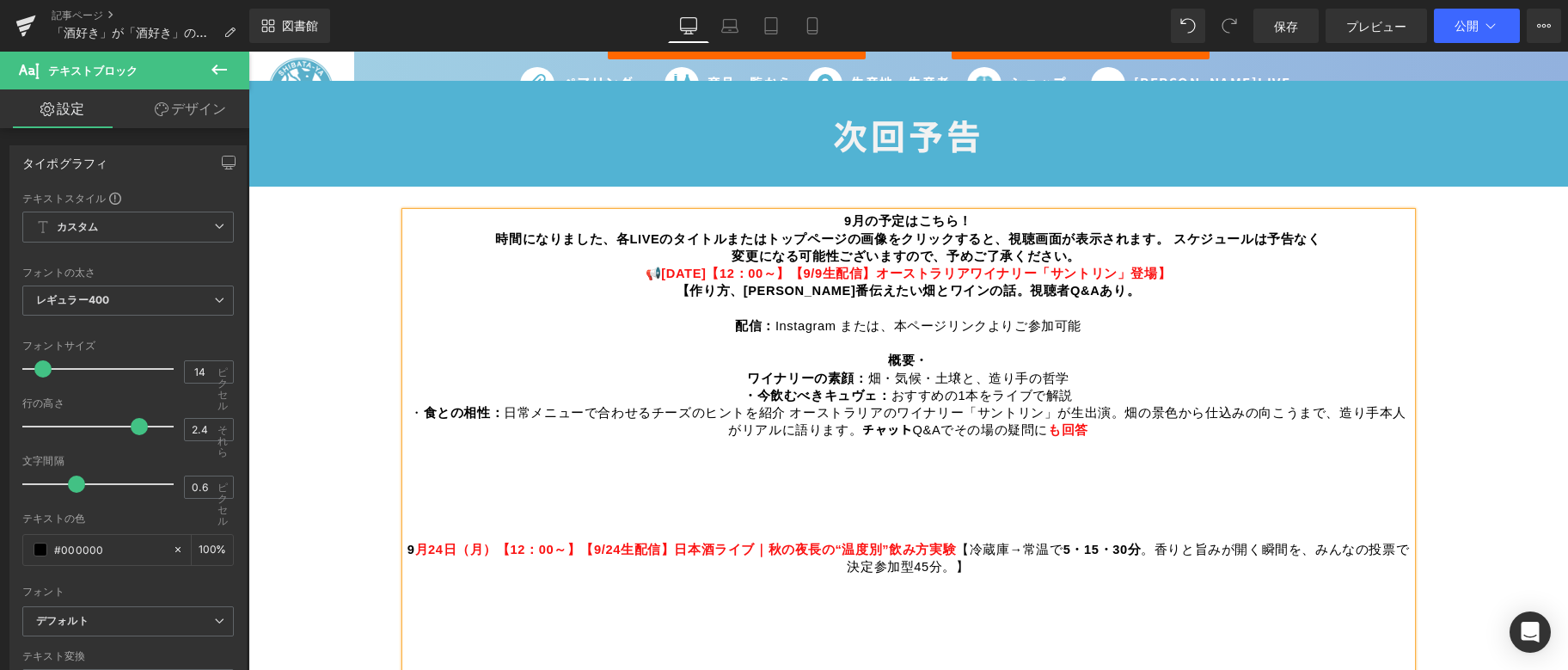
click at [645, 266] on font "📢" at bounding box center [654, 273] width 16 height 14
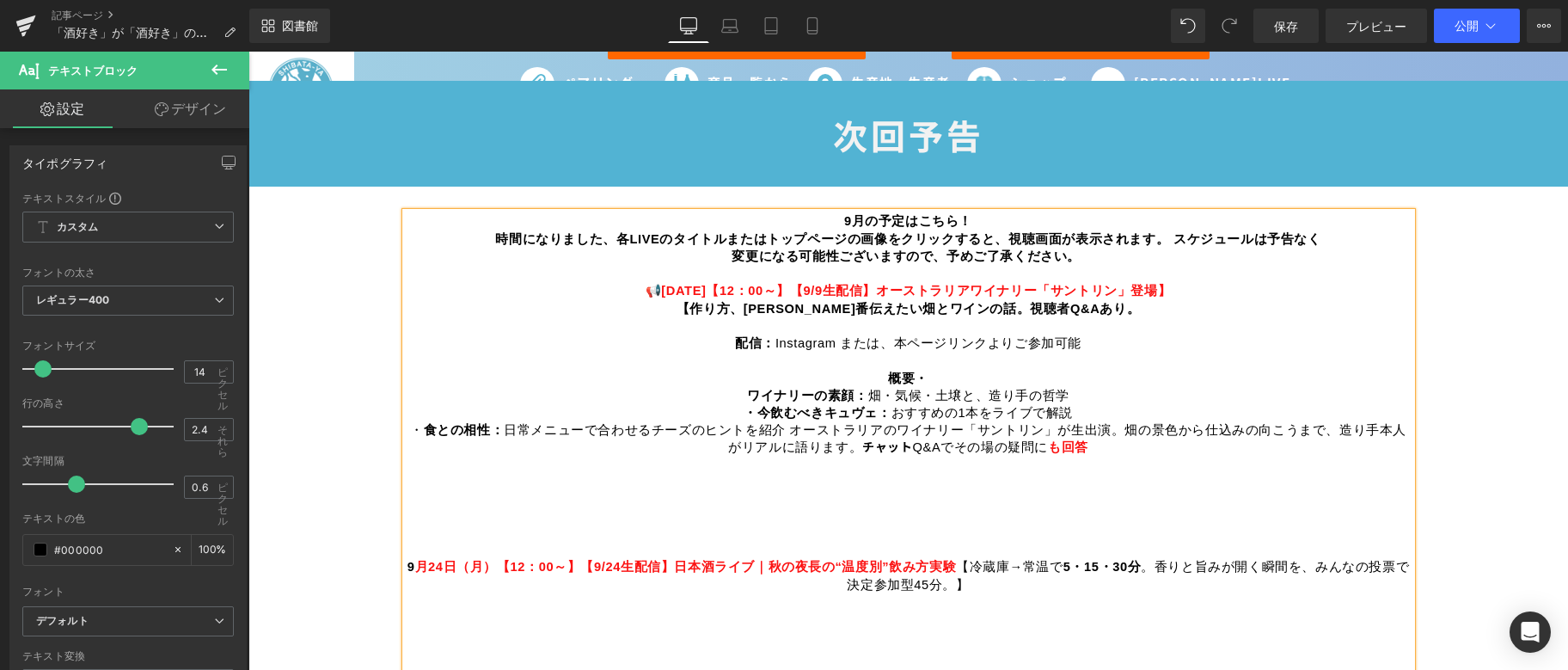
click at [1164, 232] on font "時間になりました、各LIVEのタイトルまたはトップページの画像をクリックすると、視聴画面が表示されます。 スケジュールは予告なく" at bounding box center [908, 238] width 826 height 14
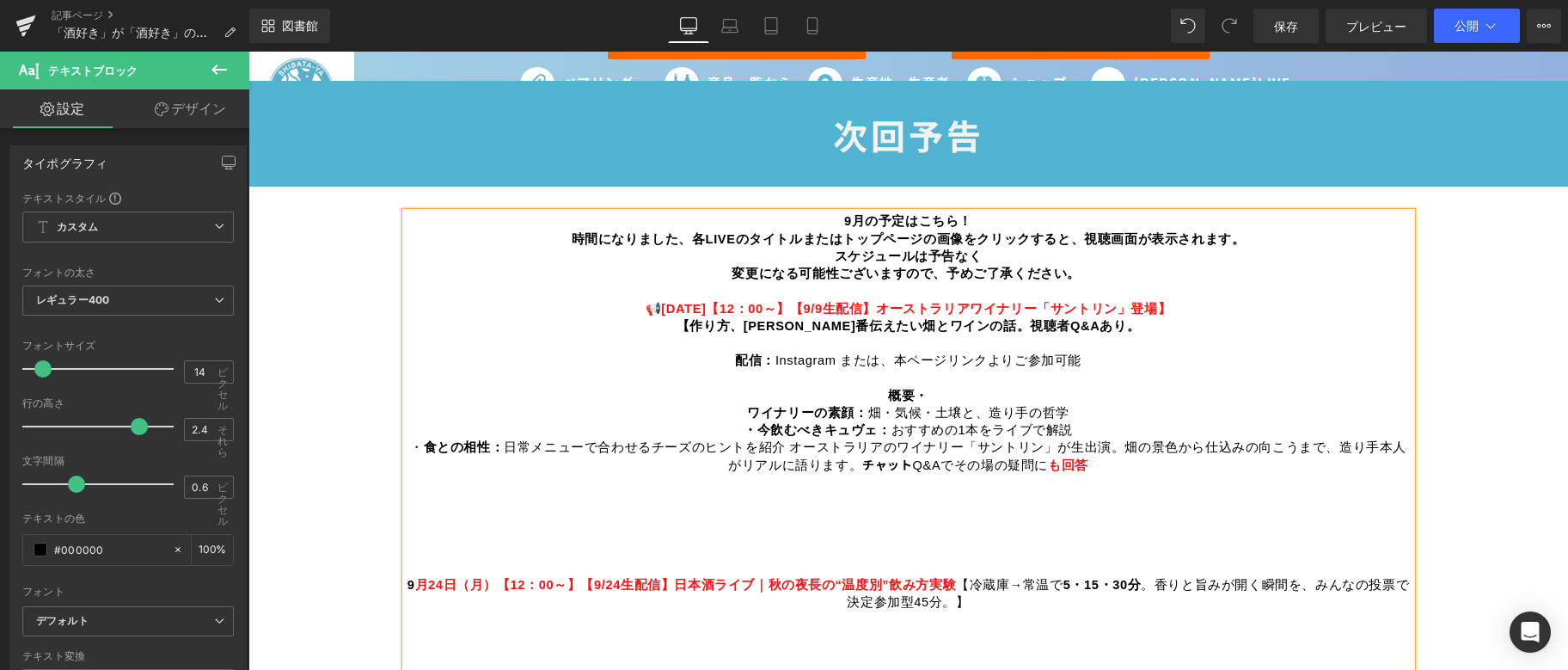
click at [731, 268] on font "変更になる可能性ございますので、予めご了承ください。" at bounding box center [906, 273] width 349 height 14
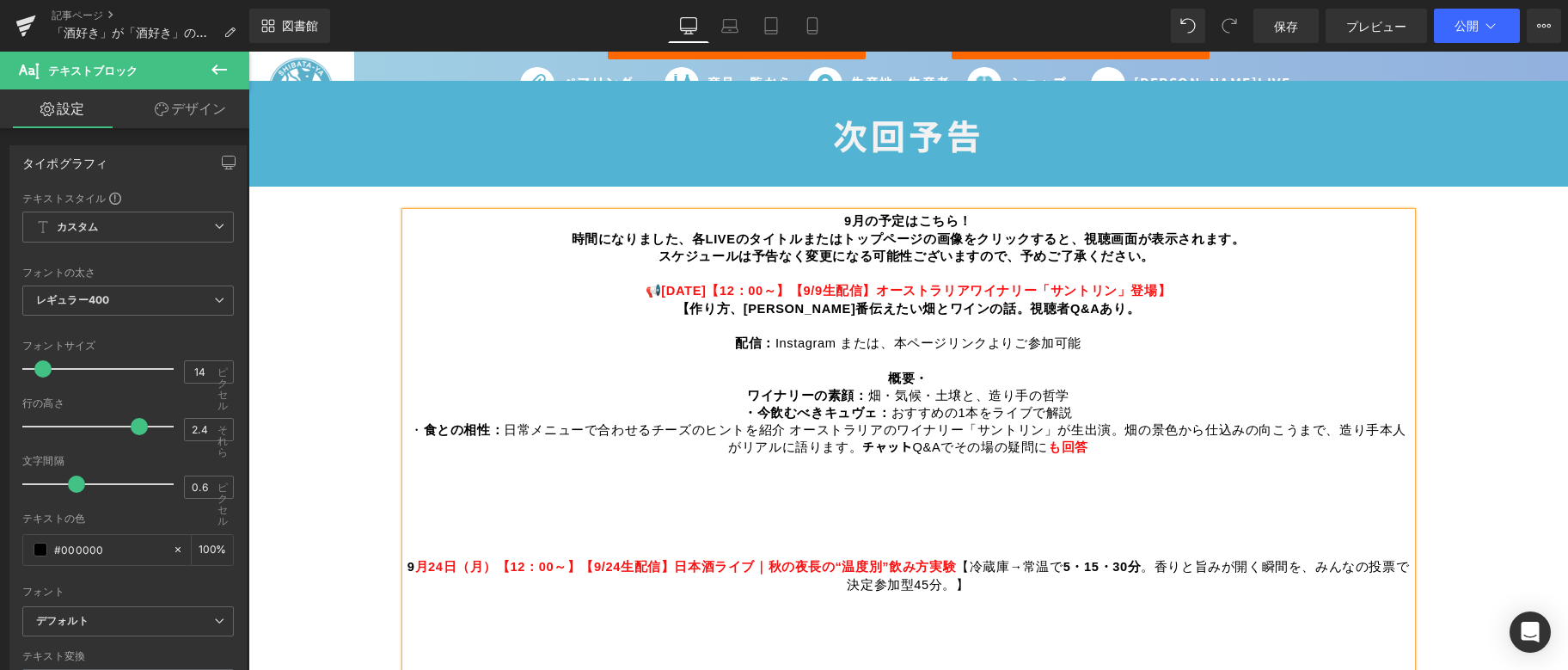
scroll to position [1032, 0]
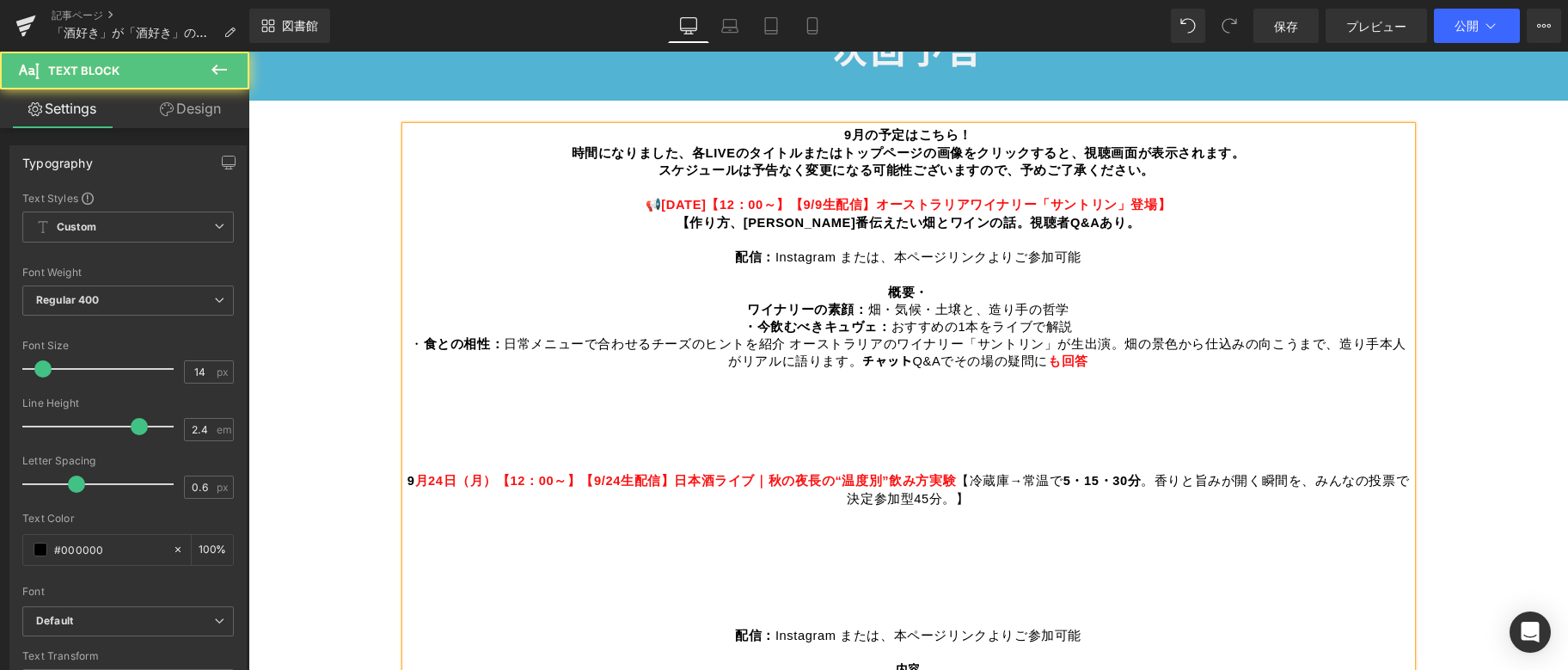
click at [956, 474] on font "【冷蔵庫→常温で" at bounding box center [1009, 480] width 107 height 14
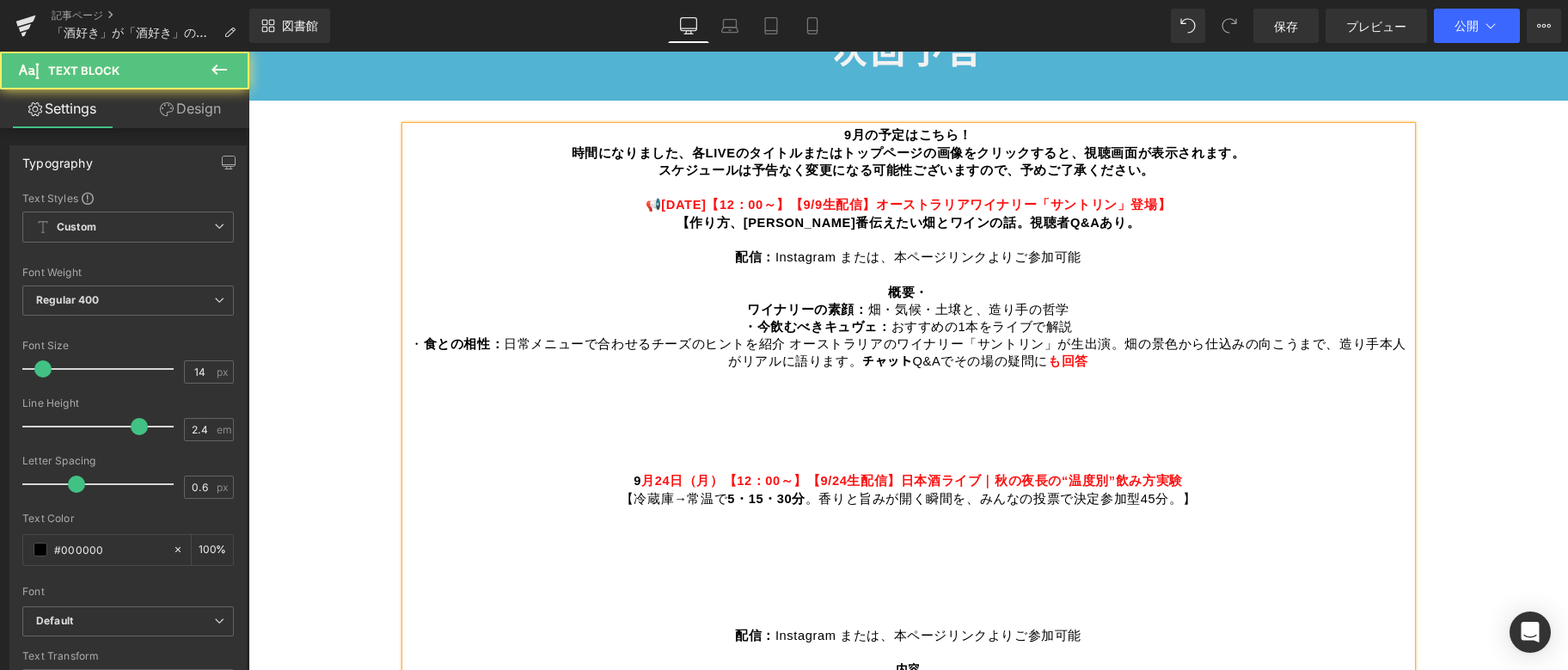
click at [630, 474] on p "概要・ ワイナリーの素顔： [PERSON_NAME]・気候・土壌と、造り手の哲学 ・今飲むべきキュヴェ： おすすめの1本をライブで解説 ・ 食との相性： 日…" at bounding box center [908, 387] width 1006 height 206
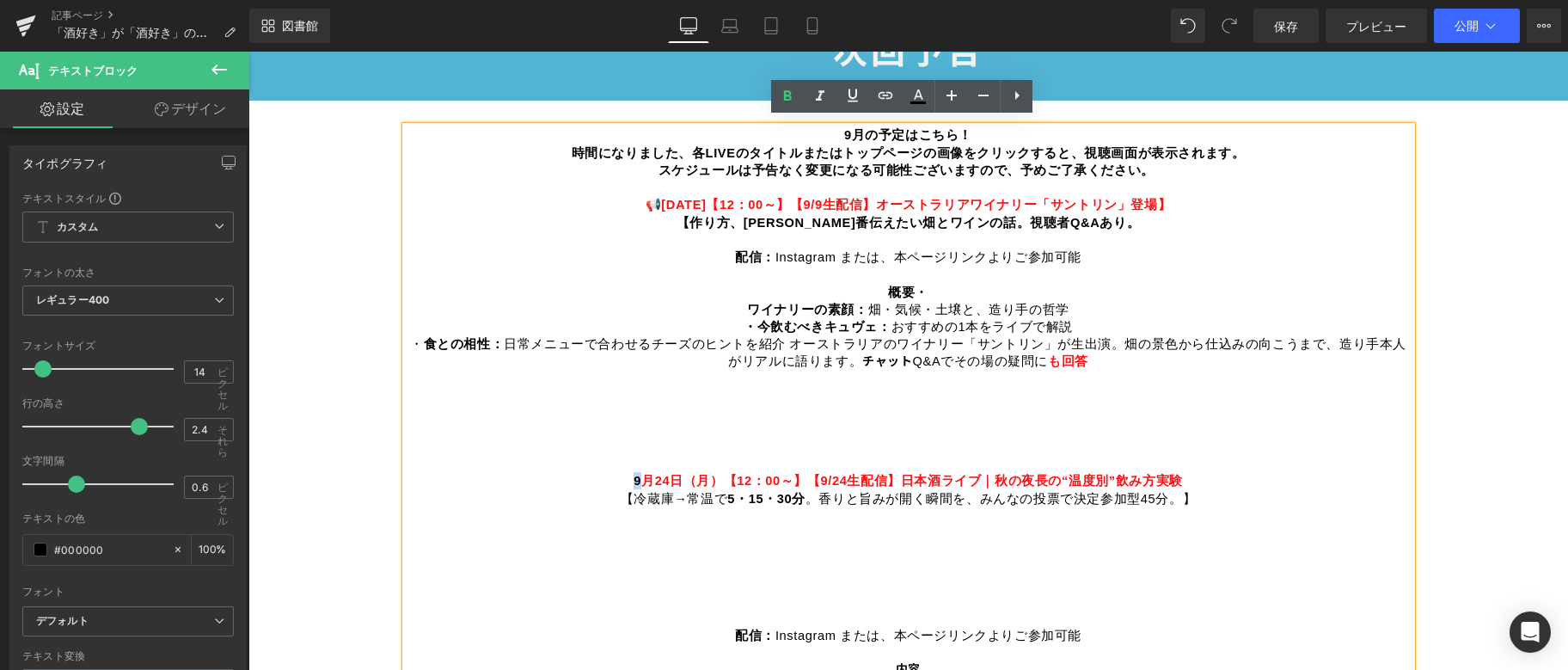
drag, startPoint x: 634, startPoint y: 474, endPoint x: 649, endPoint y: 474, distance: 15.0
click at [649, 474] on p "概要・ ワイナリーの素顔： [PERSON_NAME]・気候・土壌と、造り手の哲学 ・今飲むべきキュヴェ： おすすめの1本をライブで解説 ・ 食との相性： 日…" at bounding box center [908, 387] width 1006 height 206
click at [910, 100] on icon at bounding box center [918, 96] width 21 height 21
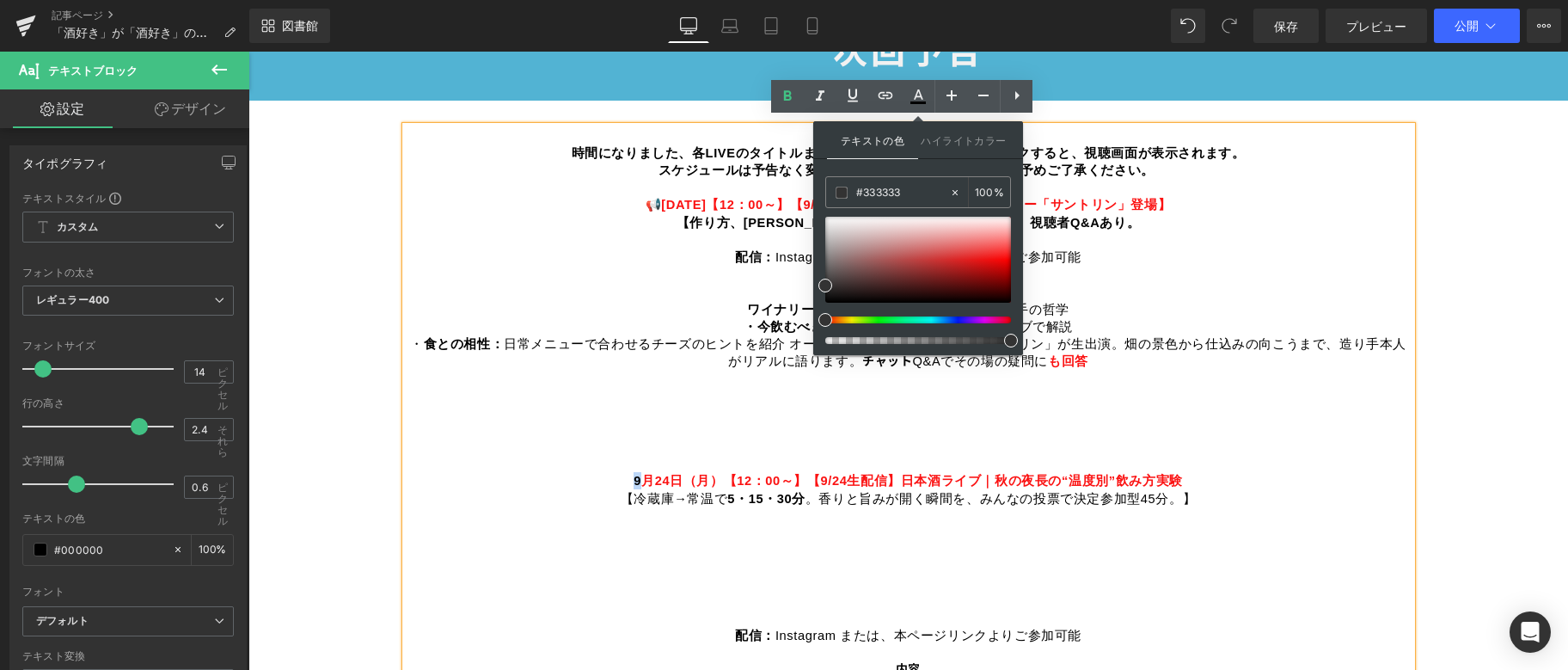
click at [636, 437] on p "概要・ ワイナリーの素顔： [PERSON_NAME]・気候・土壌と、造り手の哲学 ・今飲むべきキュヴェ： おすすめの1本をライブで解説 ・ 食との相性： 日…" at bounding box center [908, 387] width 1006 height 206
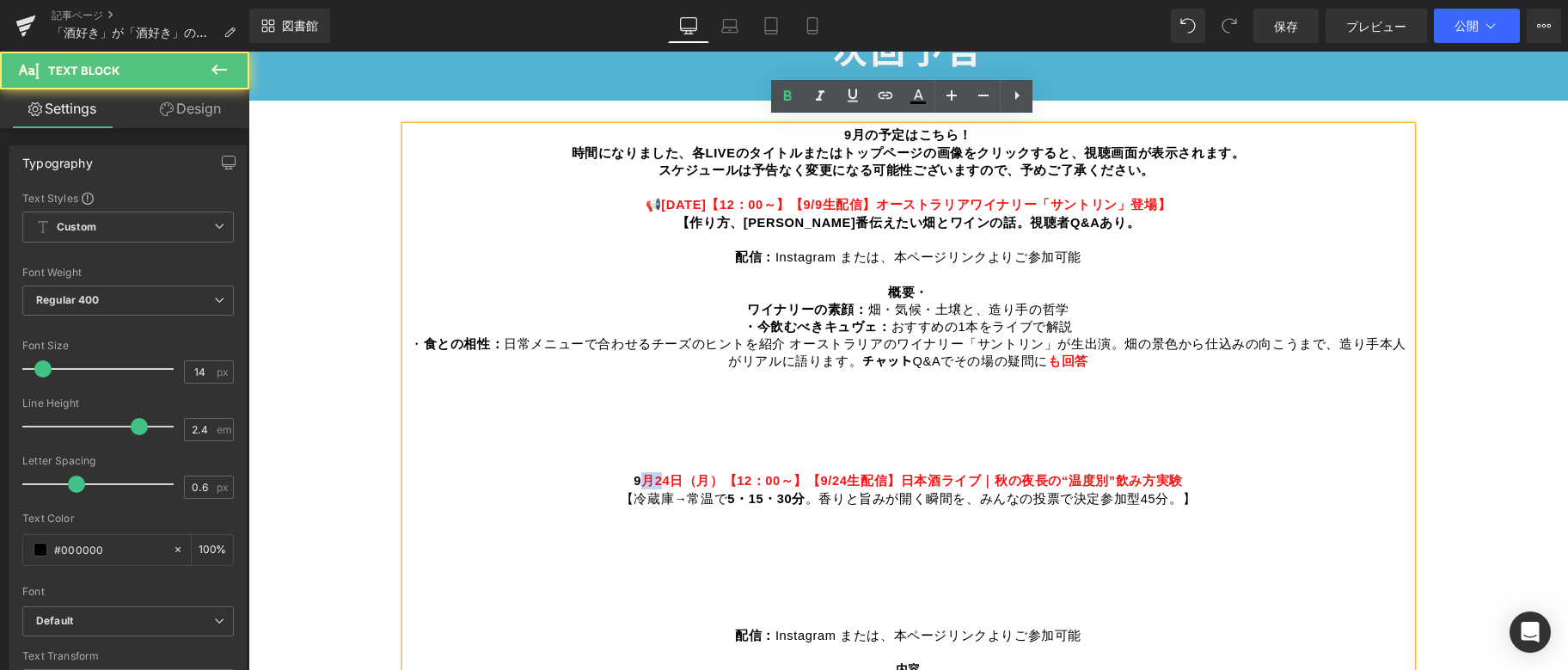
drag, startPoint x: 645, startPoint y: 471, endPoint x: 667, endPoint y: 471, distance: 22.0
click at [667, 474] on font "月24日（月）【12：00～】" at bounding box center [724, 480] width 166 height 14
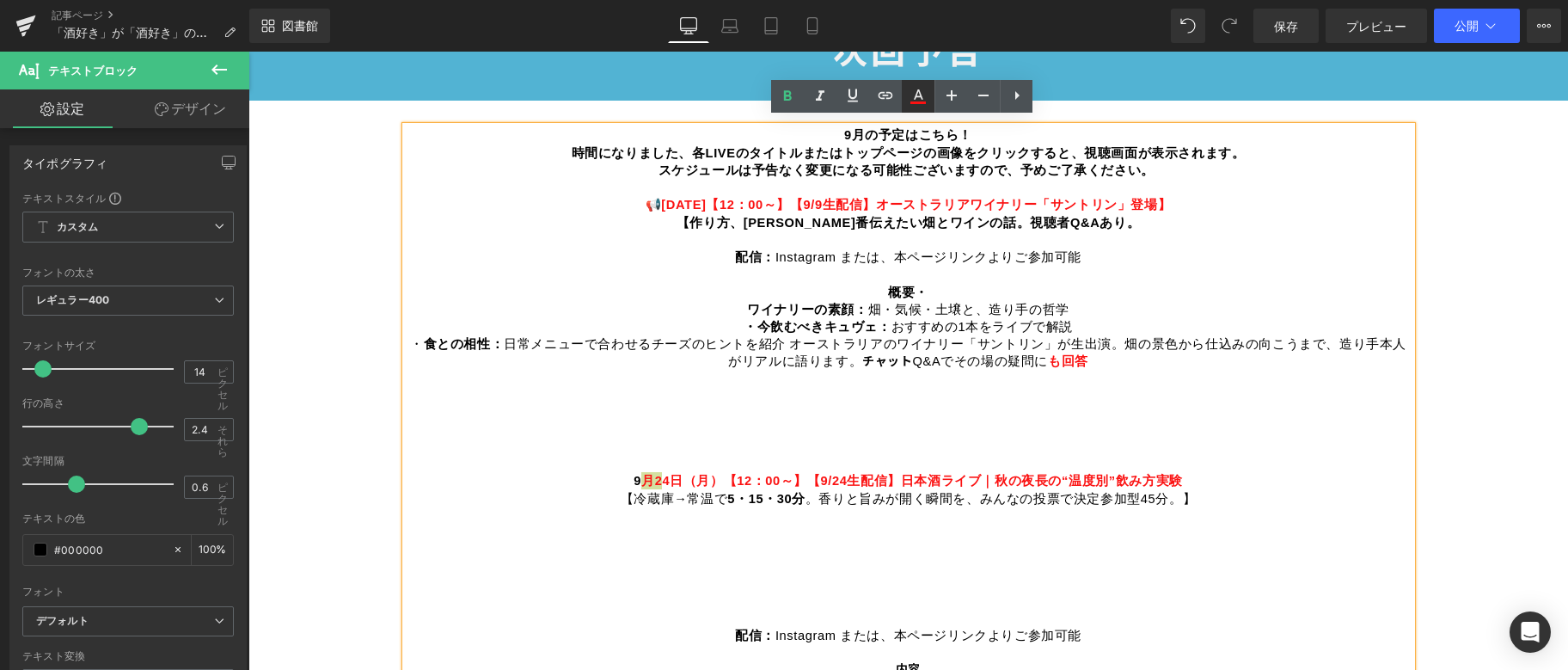
click at [907, 91] on link at bounding box center [918, 96] width 33 height 33
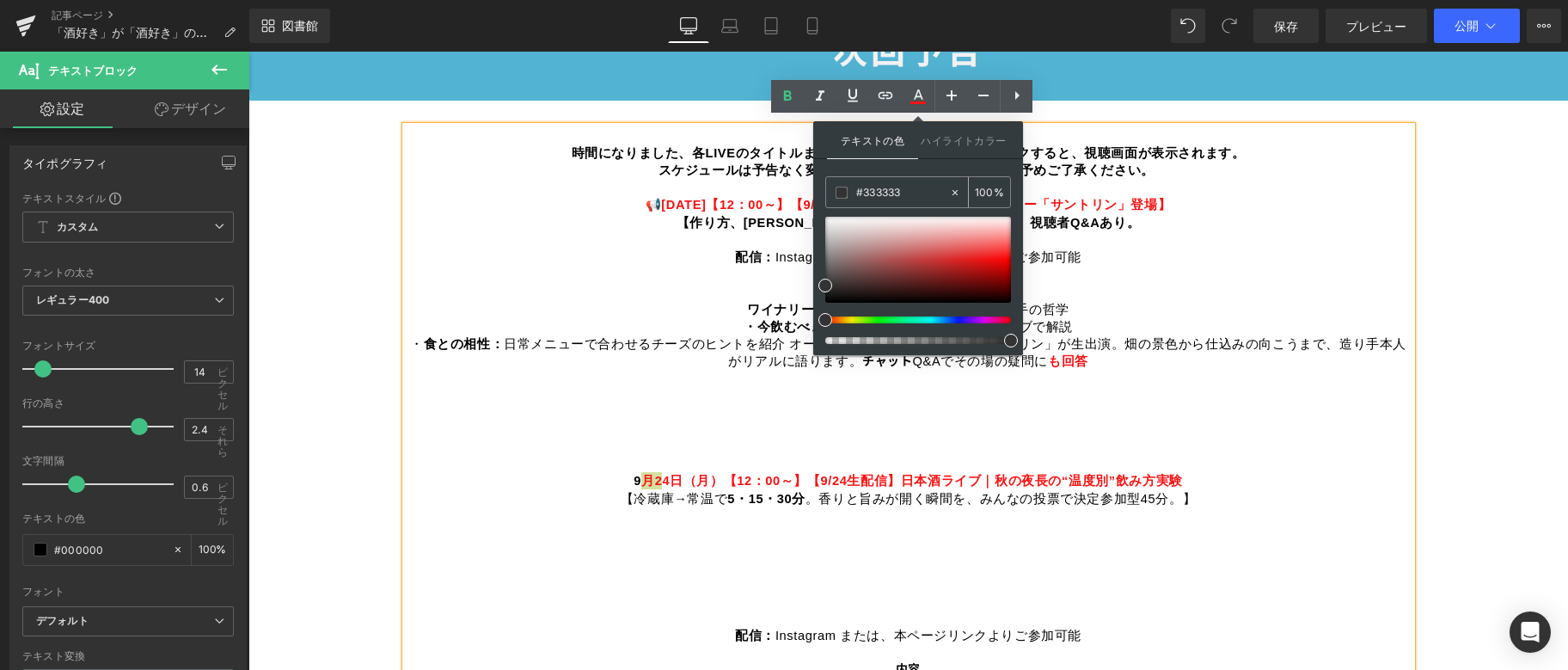
drag, startPoint x: 906, startPoint y: 196, endPoint x: 860, endPoint y: 192, distance: 46.2
click at [860, 192] on input "#333333" at bounding box center [903, 192] width 93 height 19
click at [998, 163] on div "テキストの色 ハイライトカラー #333333 #333333 100 % none 0 %" at bounding box center [919, 238] width 210 height 234
click at [1171, 342] on font "畑の景色から仕込みの向こうまで、造り手本人がリアルに語ります。" at bounding box center [1066, 352] width 678 height 31
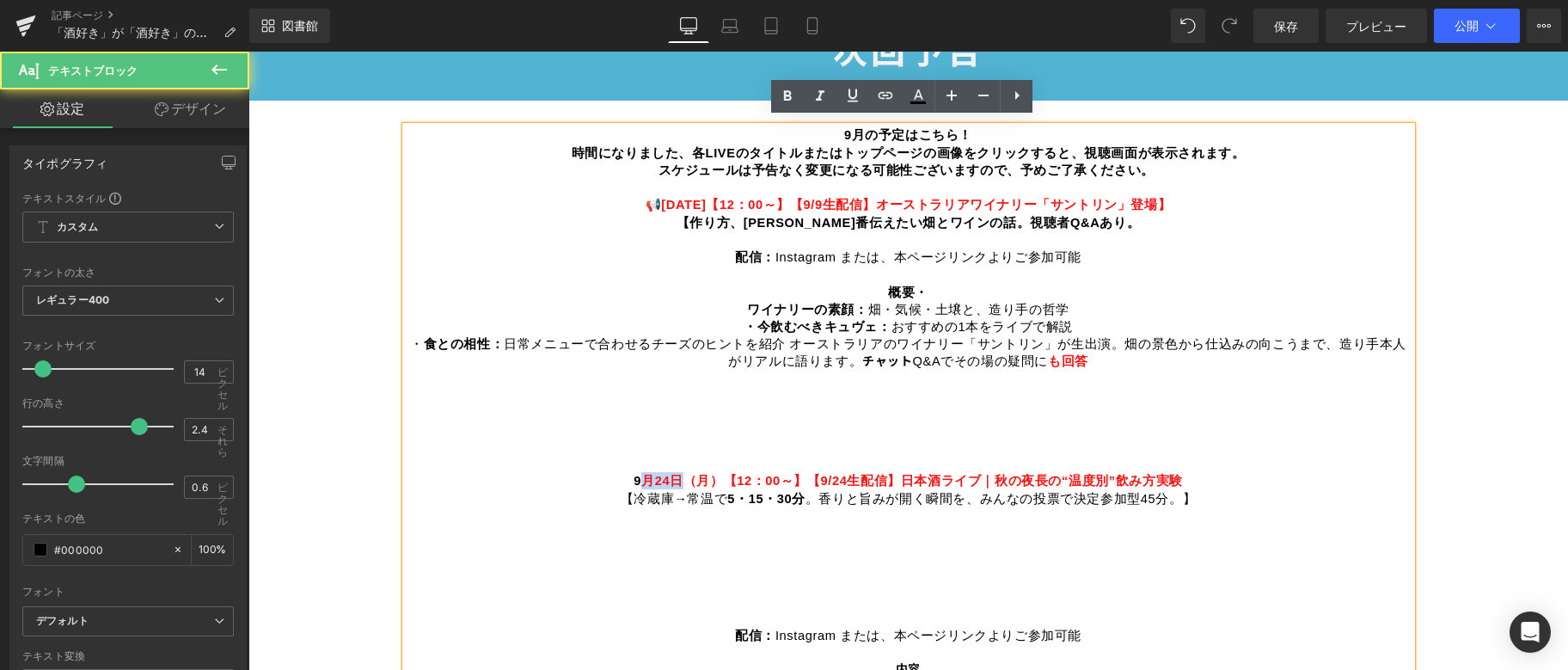
drag, startPoint x: 649, startPoint y: 474, endPoint x: 685, endPoint y: 477, distance: 36.1
click at [685, 477] on font "月24日（月）【12：00～】" at bounding box center [724, 480] width 166 height 14
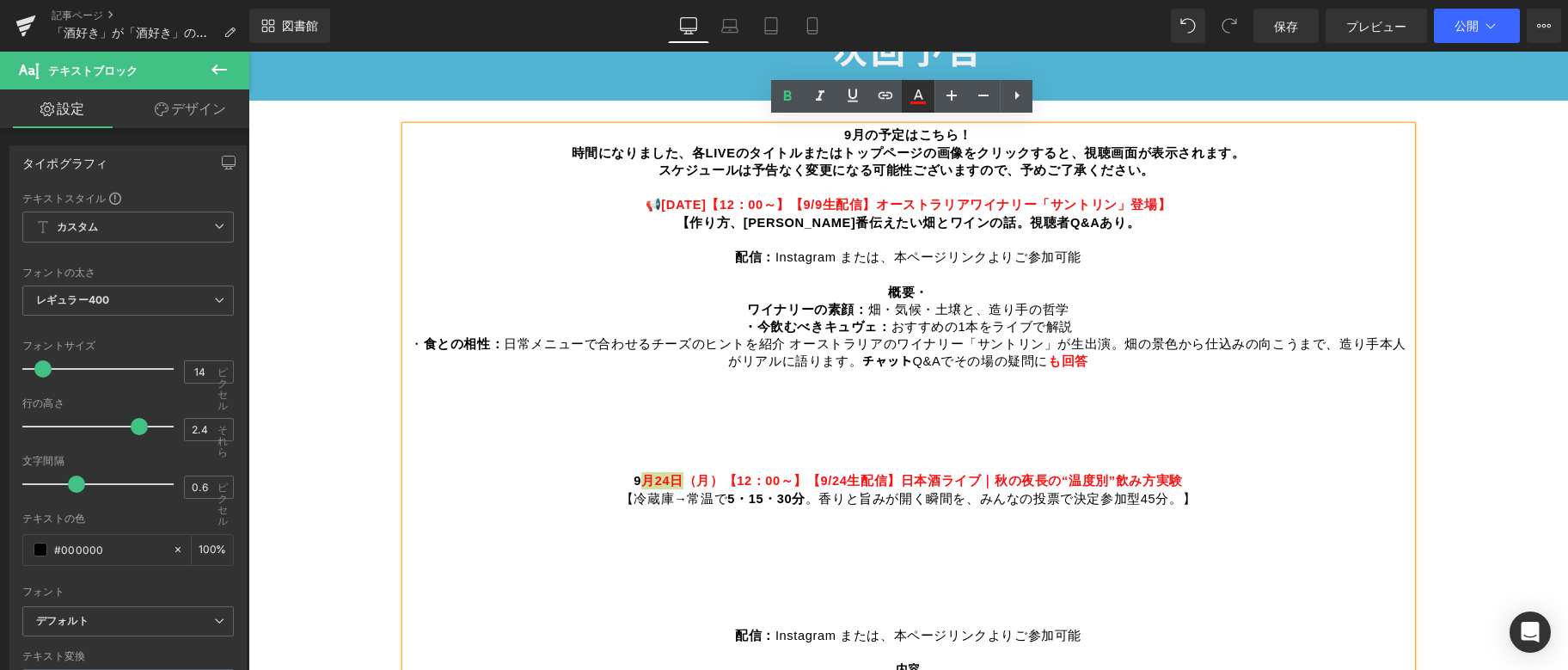
click at [926, 96] on icon at bounding box center [918, 96] width 21 height 21
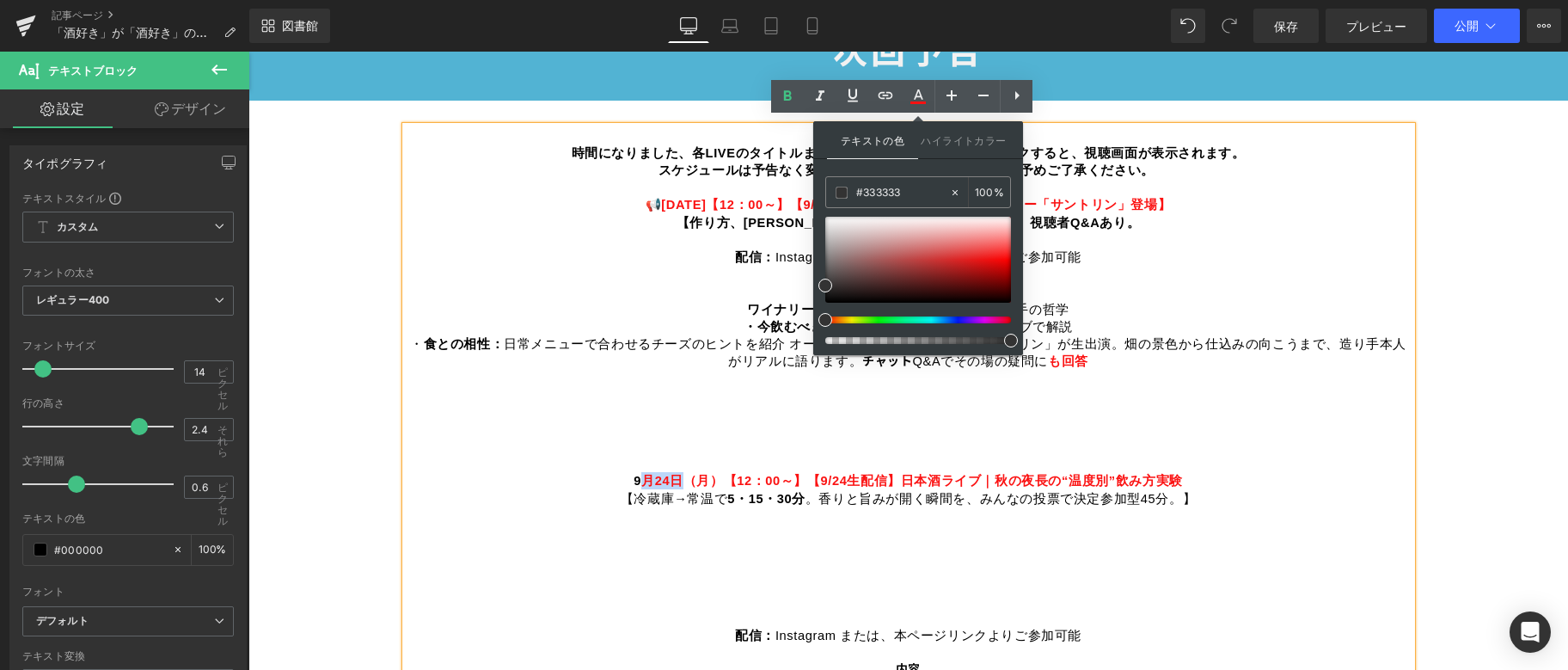
click at [602, 454] on p "概要・ ワイナリーの素顔： [PERSON_NAME]・気候・土壌と、造り手の哲学 ・今飲むべきキュヴェ： おすすめの1本をライブで解説 ・ 食との相性： 日…" at bounding box center [908, 387] width 1006 height 206
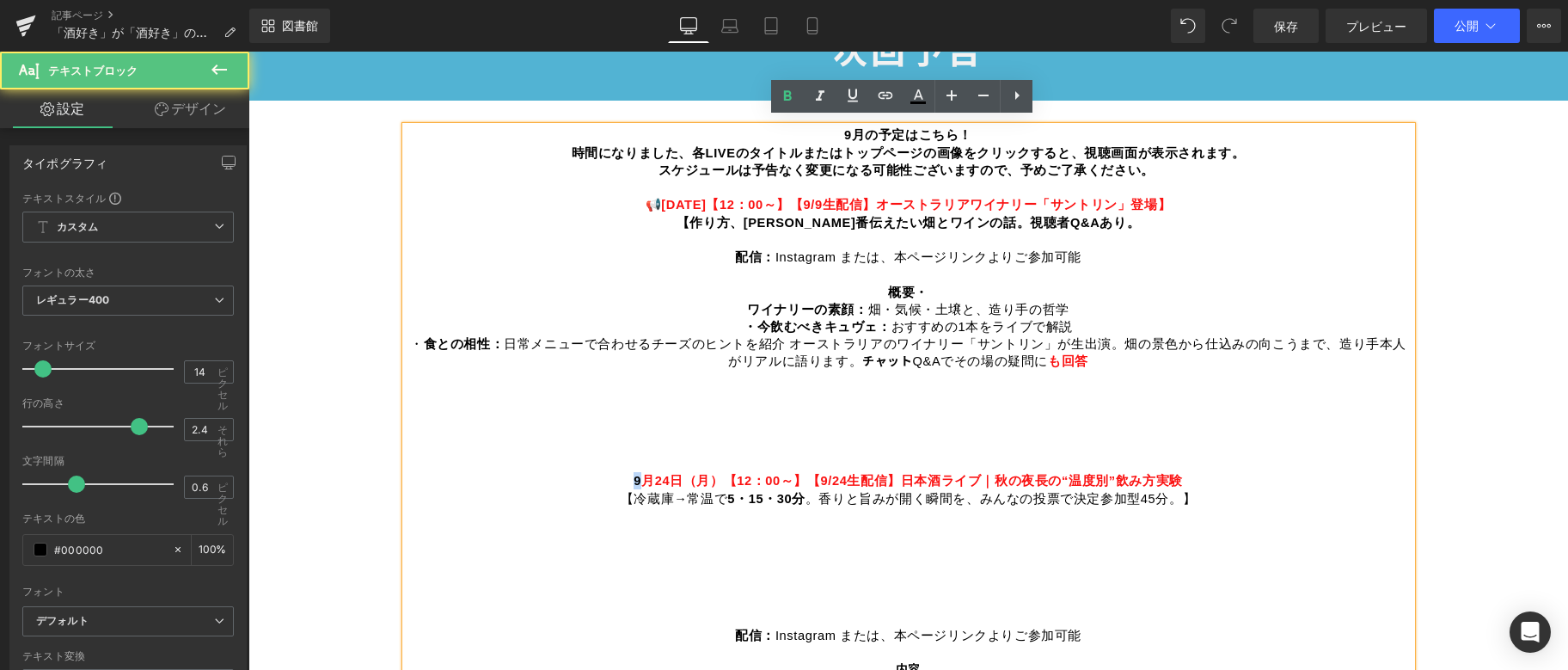
drag, startPoint x: 643, startPoint y: 475, endPoint x: 629, endPoint y: 474, distance: 14.0
click at [629, 474] on p "概要・ ワイナリーの素顔： [PERSON_NAME]・気候・土壌と、造り手の哲学 ・今飲むべきキュヴェ： おすすめの1本をライブで解説 ・ 食との相性： 日…" at bounding box center [908, 387] width 1006 height 206
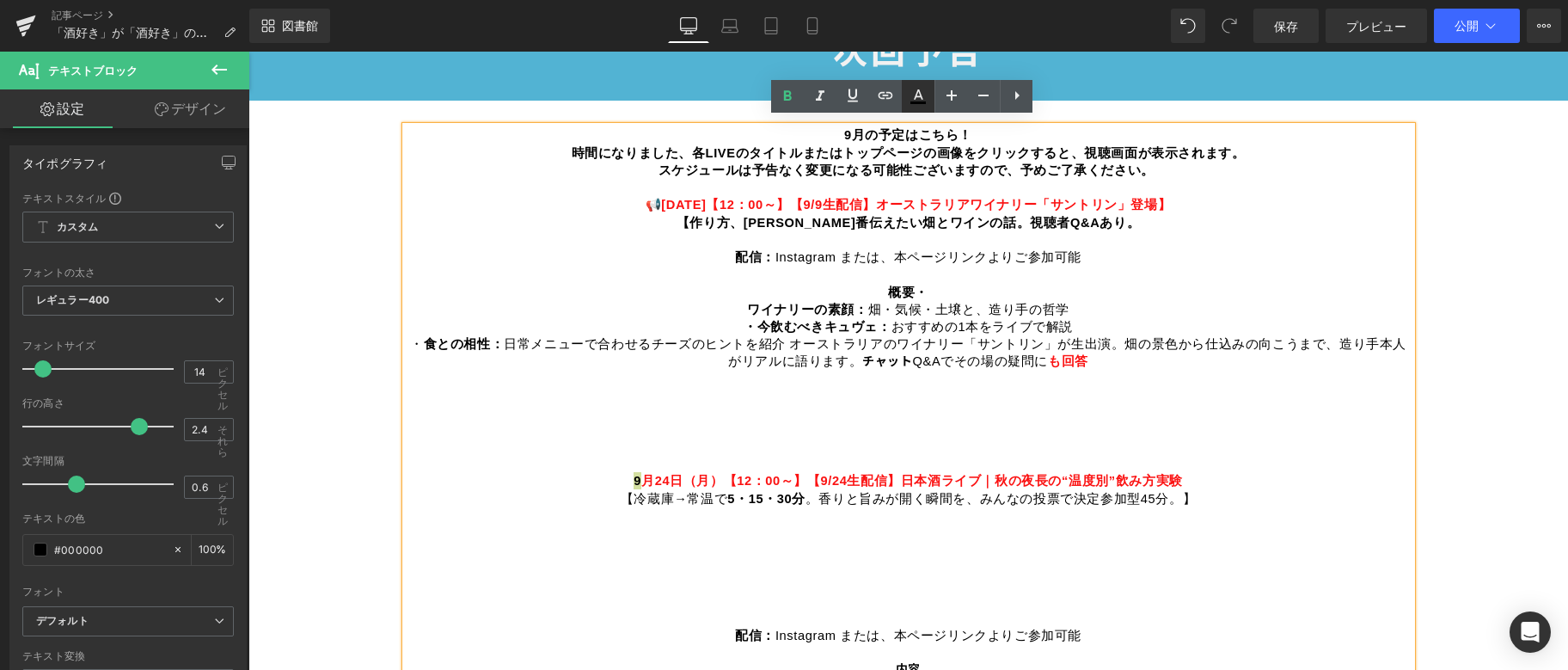
click at [916, 98] on icon at bounding box center [918, 96] width 21 height 21
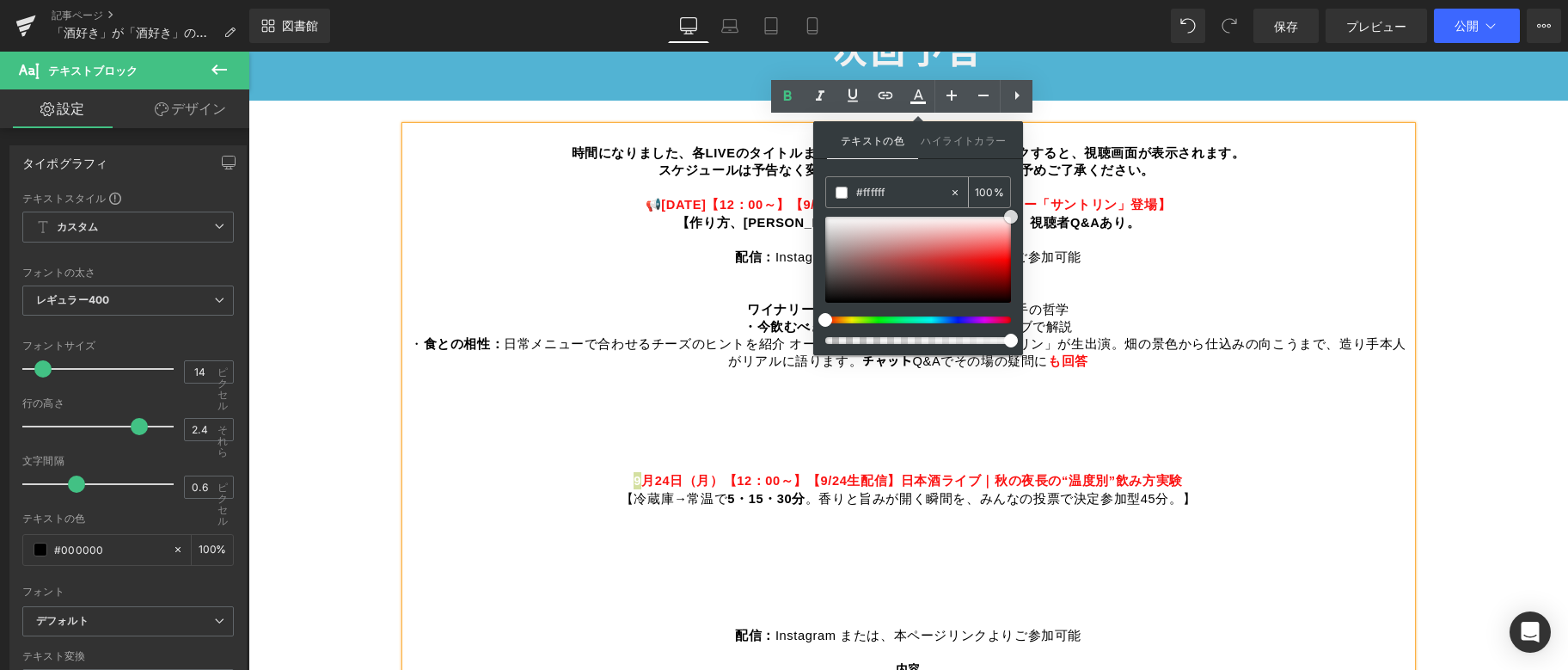
drag, startPoint x: 822, startPoint y: 282, endPoint x: 1009, endPoint y: 205, distance: 202.2
click at [1009, 205] on div "#ffffff 100 %" at bounding box center [918, 266] width 186 height 179
drag, startPoint x: 1009, startPoint y: 212, endPoint x: 1000, endPoint y: 268, distance: 56.7
click at [1000, 268] on span at bounding box center [1002, 273] width 14 height 14
drag, startPoint x: 990, startPoint y: 276, endPoint x: 995, endPoint y: 255, distance: 21.6
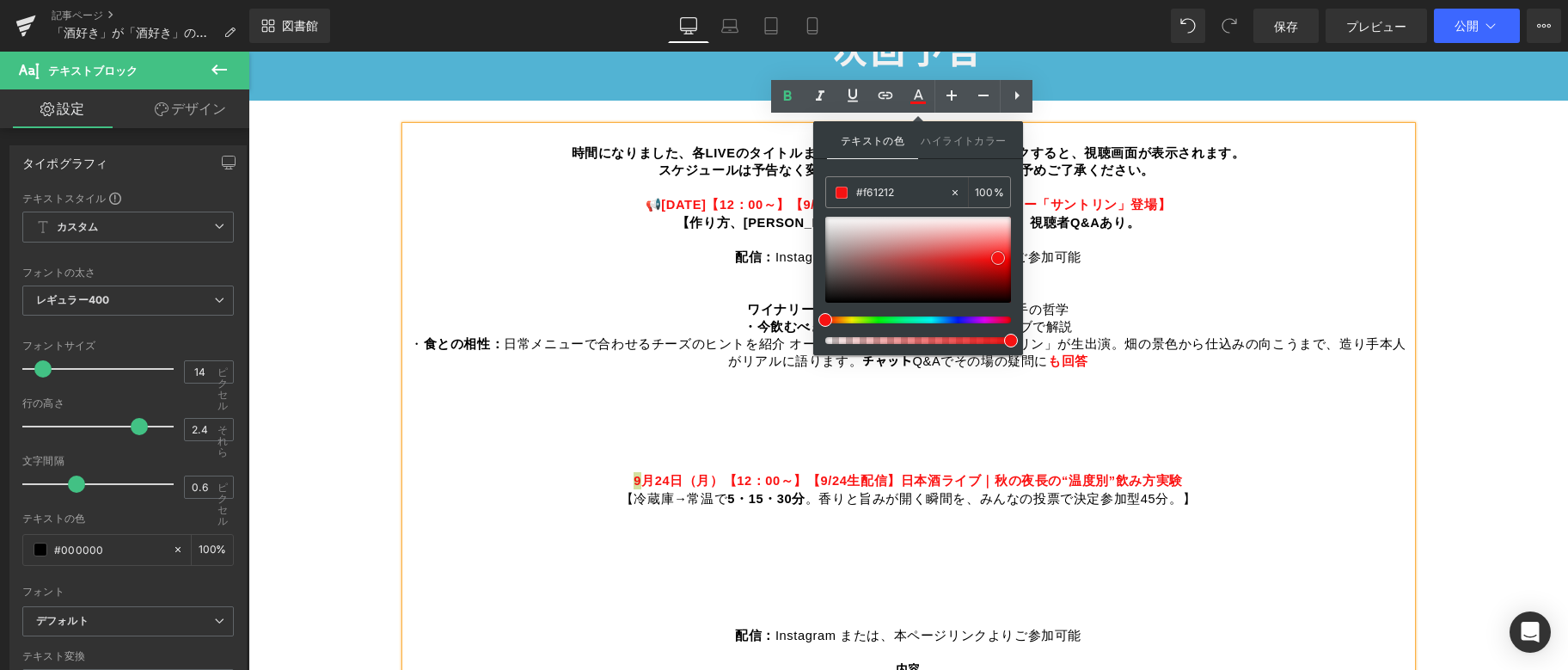
click at [995, 255] on span at bounding box center [998, 257] width 14 height 14
click at [1312, 419] on p "概要・ ワイナリーの素顔： [PERSON_NAME]・気候・土壌と、造り手の哲学 ・今飲むべきキュヴェ： おすすめの1本をライブで解説 ・ 食との相性： 日…" at bounding box center [908, 387] width 1006 height 206
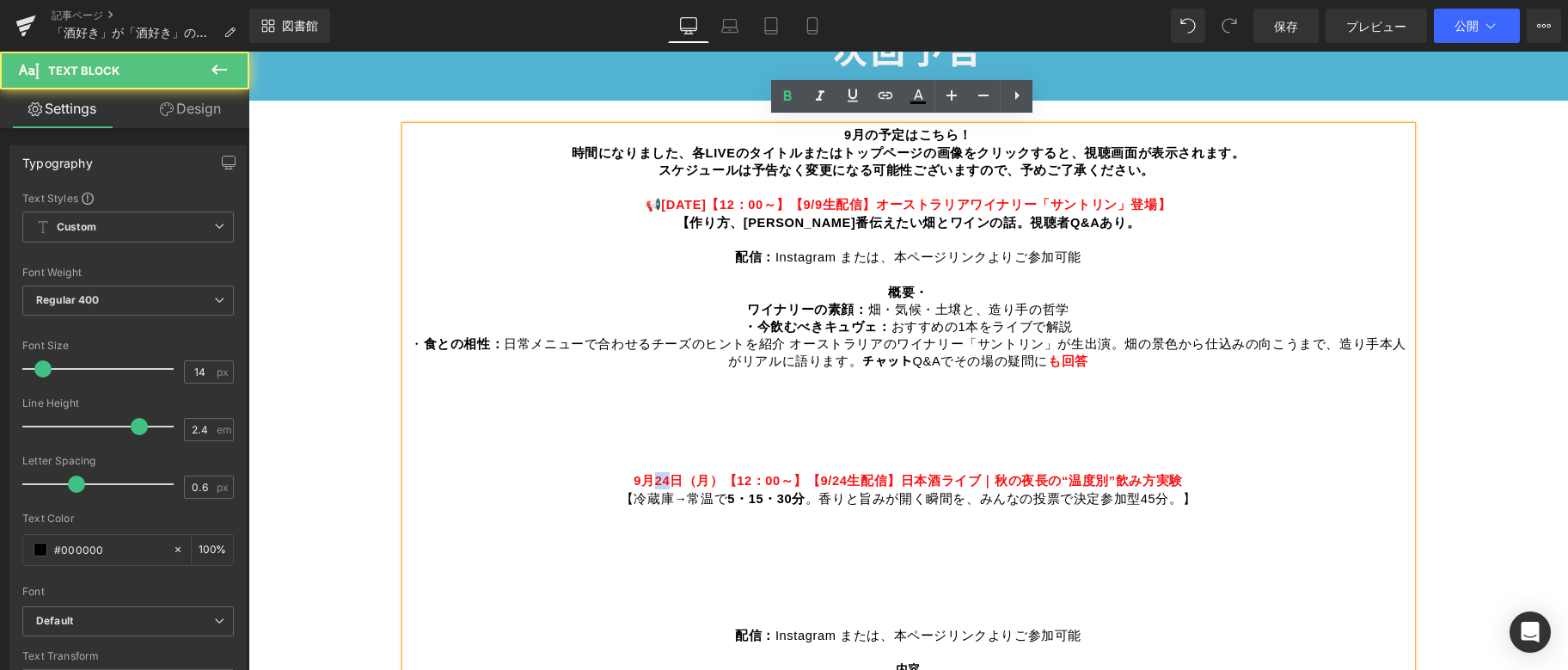
drag, startPoint x: 653, startPoint y: 472, endPoint x: 673, endPoint y: 472, distance: 20.0
click at [673, 474] on font "月24日（月）【12：00～】" at bounding box center [724, 480] width 166 height 14
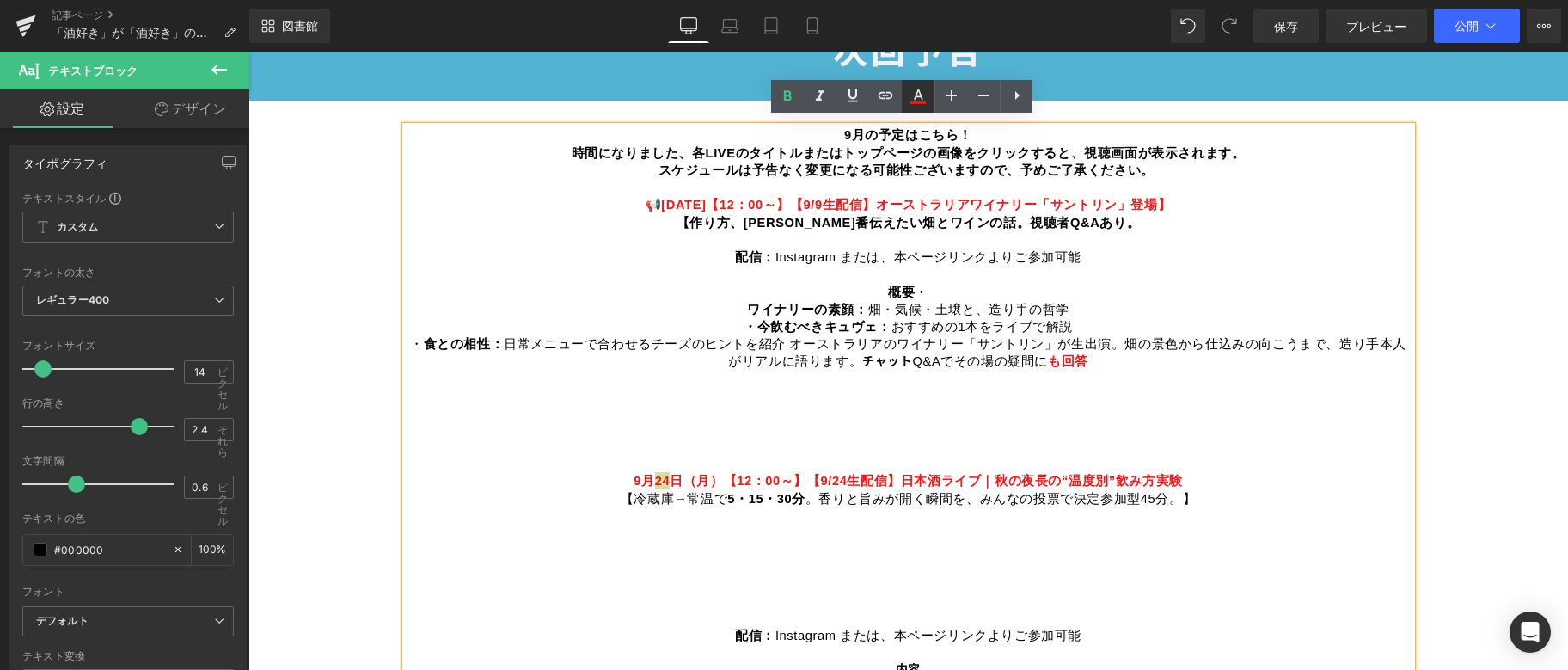
click at [916, 95] on icon at bounding box center [919, 94] width 9 height 10
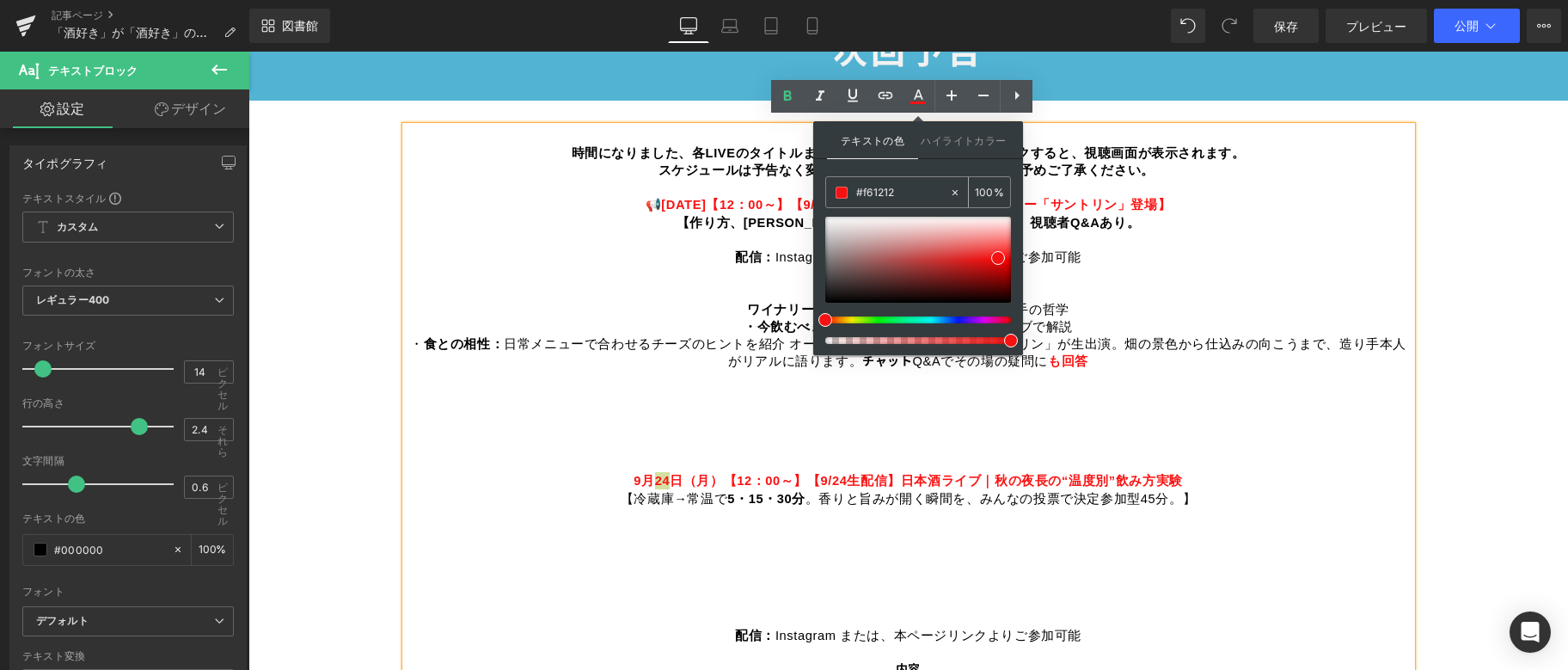
drag, startPoint x: 903, startPoint y: 193, endPoint x: 853, endPoint y: 193, distance: 50.0
click at [853, 193] on div "#f61212" at bounding box center [888, 192] width 123 height 30
click at [635, 390] on p "概要・ ワイナリーの素顔： [PERSON_NAME]・気候・土壌と、造り手の哲学 ・今飲むべきキュヴェ： おすすめの1本をライブで解説 ・ 食との相性： 日…" at bounding box center [908, 387] width 1006 height 206
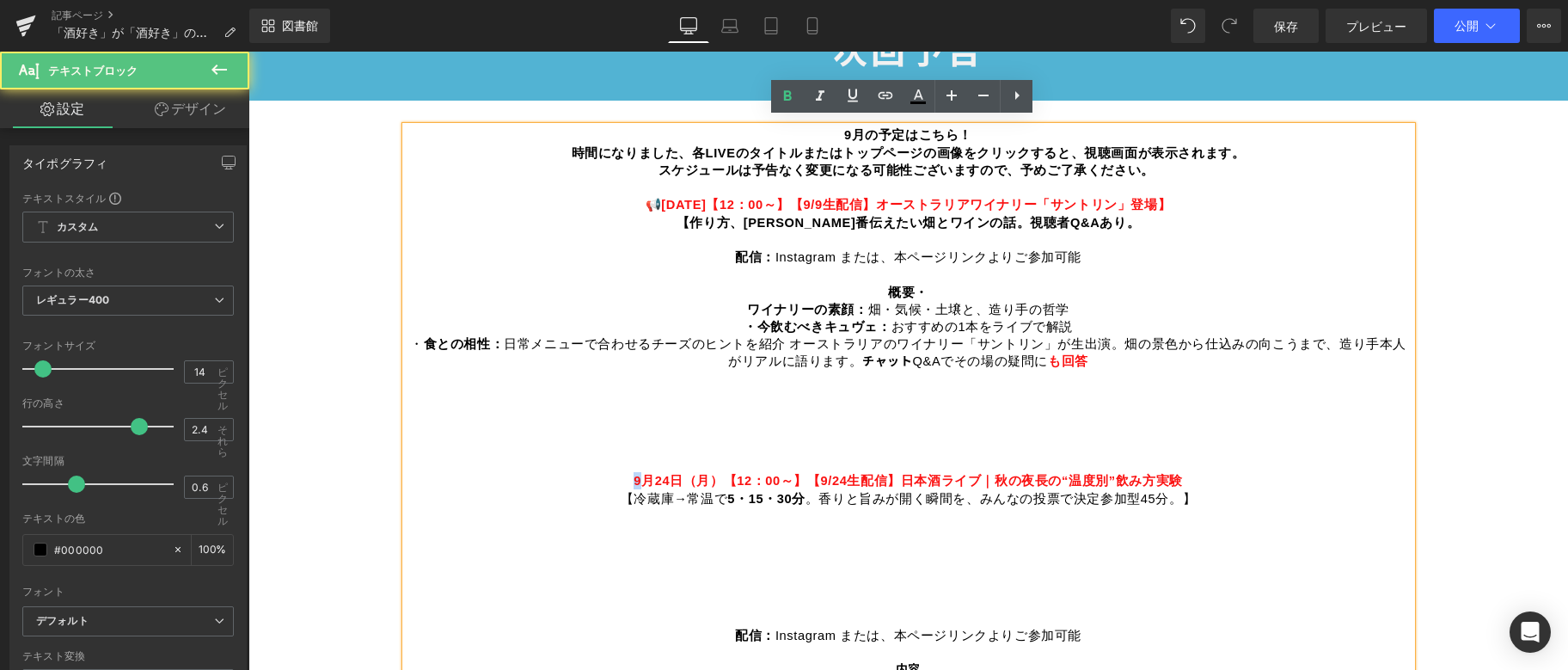
click at [634, 473] on p "概要・ ワイナリーの素顔： [PERSON_NAME]・気候・土壌と、造り手の哲学 ・今飲むべきキュヴェ： おすすめの1本をライブで解説 ・ 食との相性： 日…" at bounding box center [908, 387] width 1006 height 206
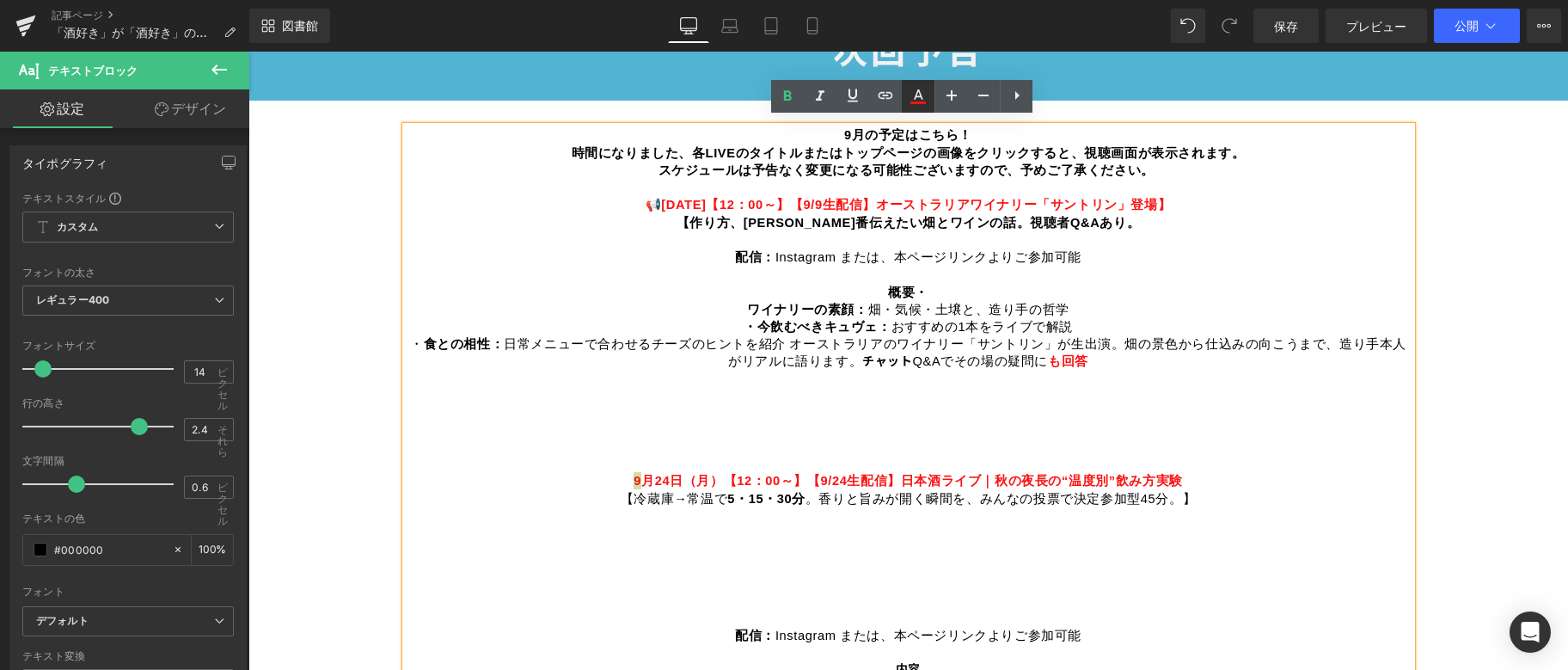
click at [919, 88] on icon at bounding box center [918, 96] width 21 height 21
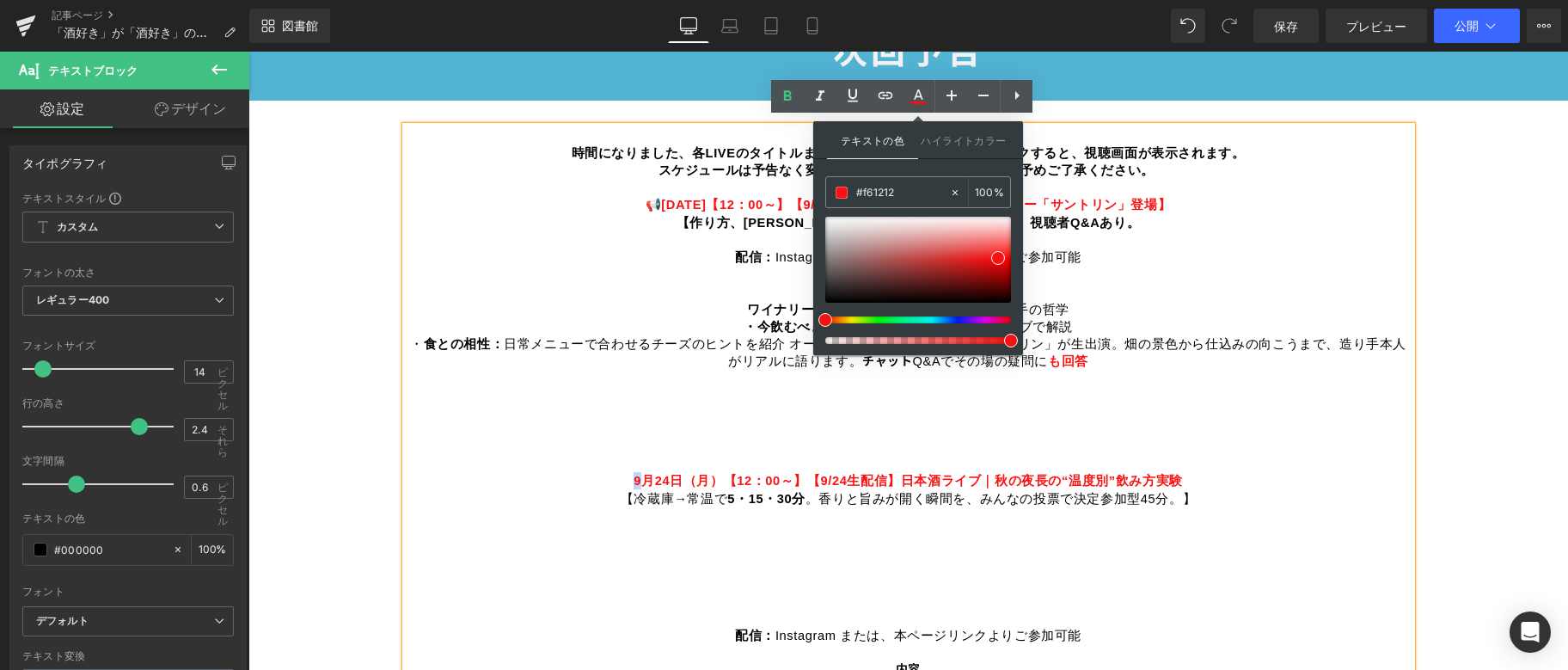
click at [1071, 431] on p "概要・ ワイナリーの素顔： [PERSON_NAME]・気候・土壌と、造り手の哲学 ・今飲むべきキュヴェ： おすすめの1本をライブで解説 ・ 食との相性： 日…" at bounding box center [908, 387] width 1006 height 206
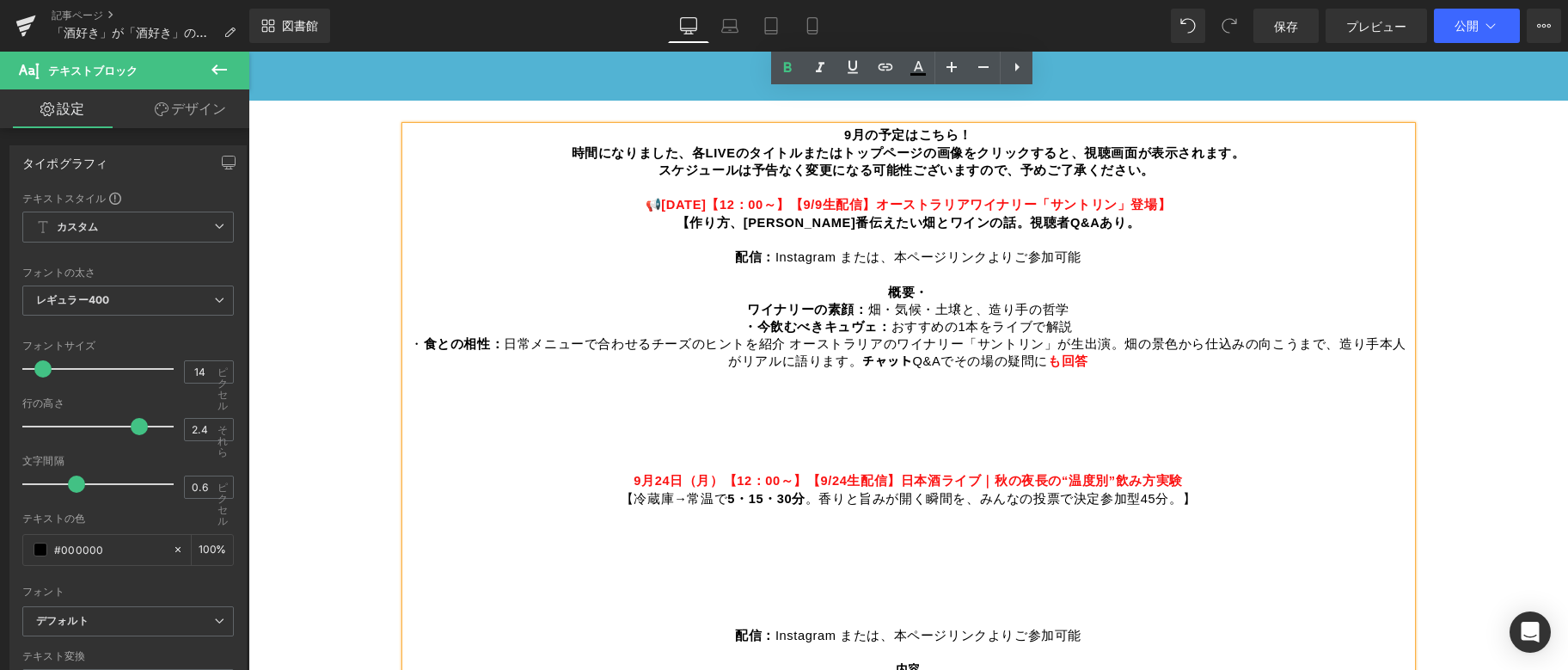
scroll to position [1204, 0]
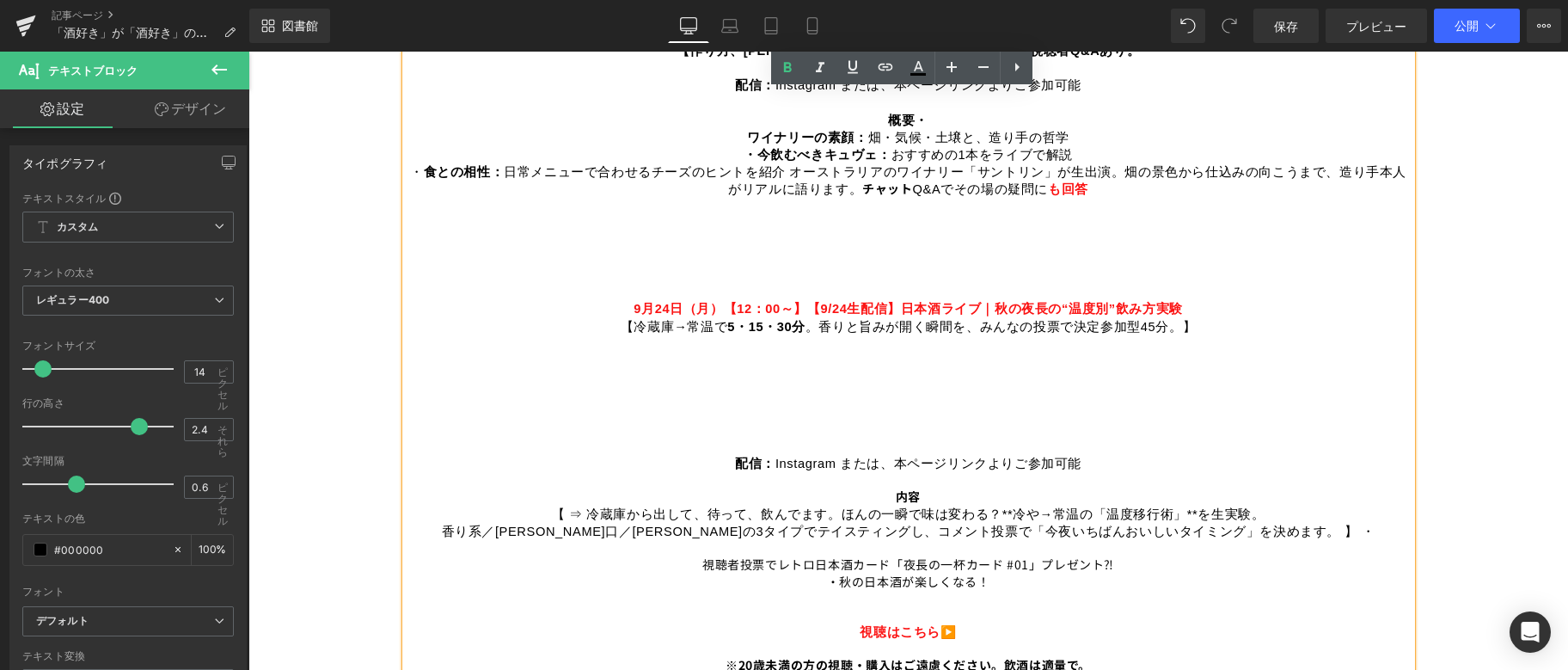
click at [713, 455] on p "配信： Instagram または、本ページリンクよりご参加可能" at bounding box center [908, 463] width 1006 height 17
click at [721, 455] on p "配信： Instagram または、本ページリンクよりご参加可能" at bounding box center [908, 463] width 1006 height 17
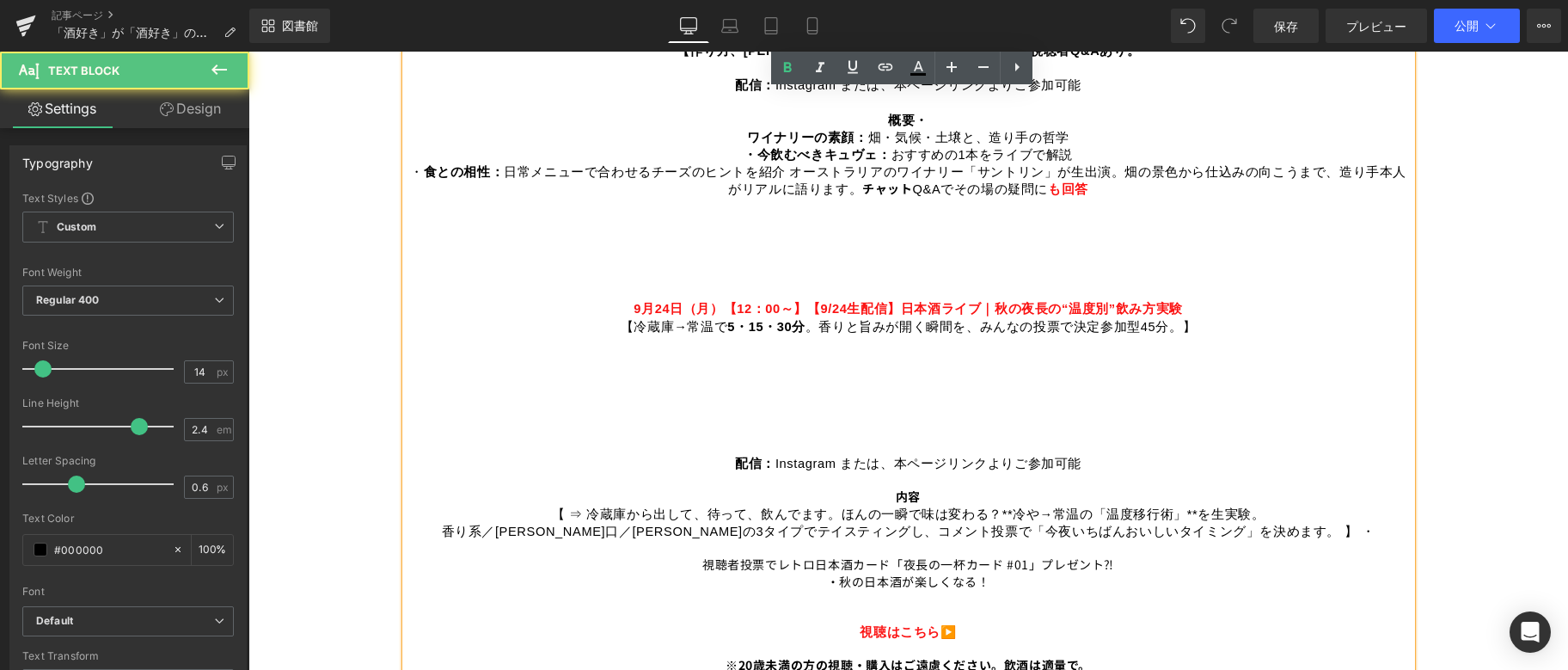
click at [725, 455] on p "配信： Instagram または、本ページリンクよりご参加可能" at bounding box center [908, 463] width 1006 height 17
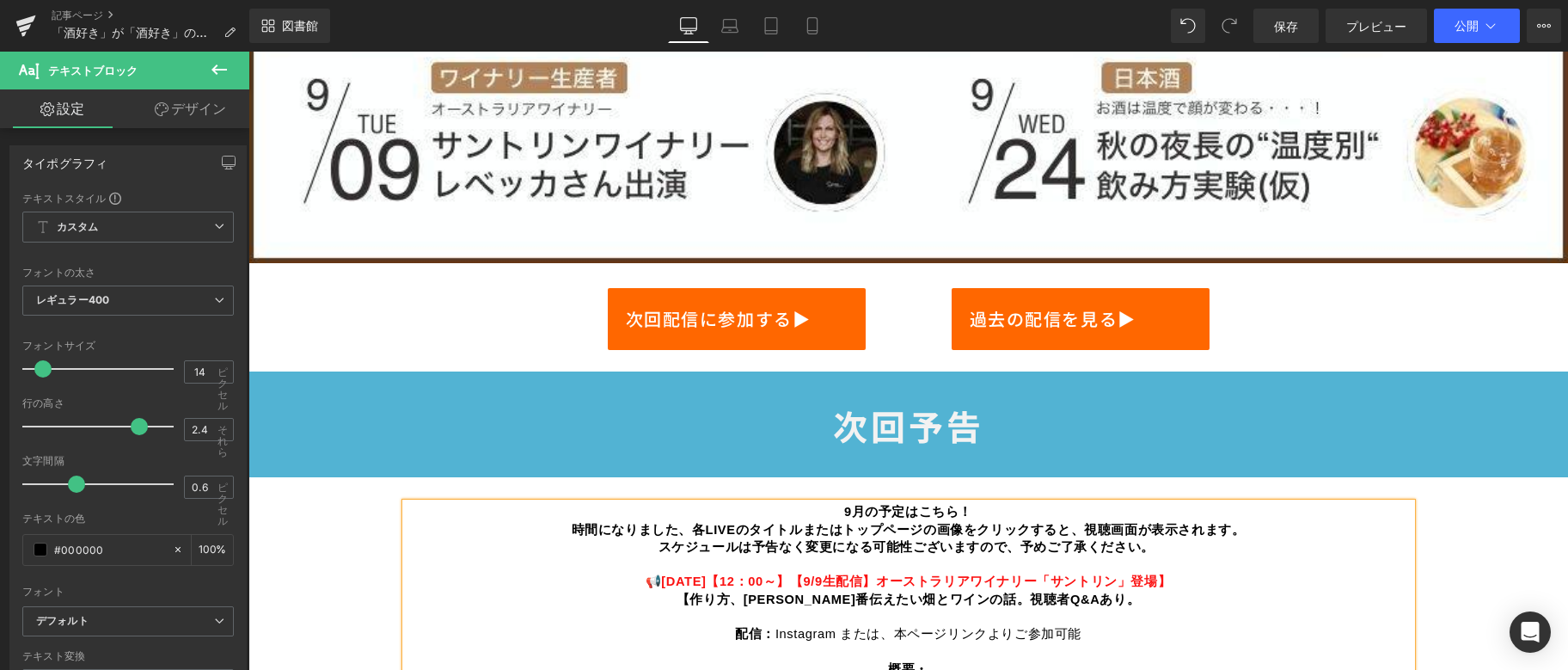
scroll to position [946, 0]
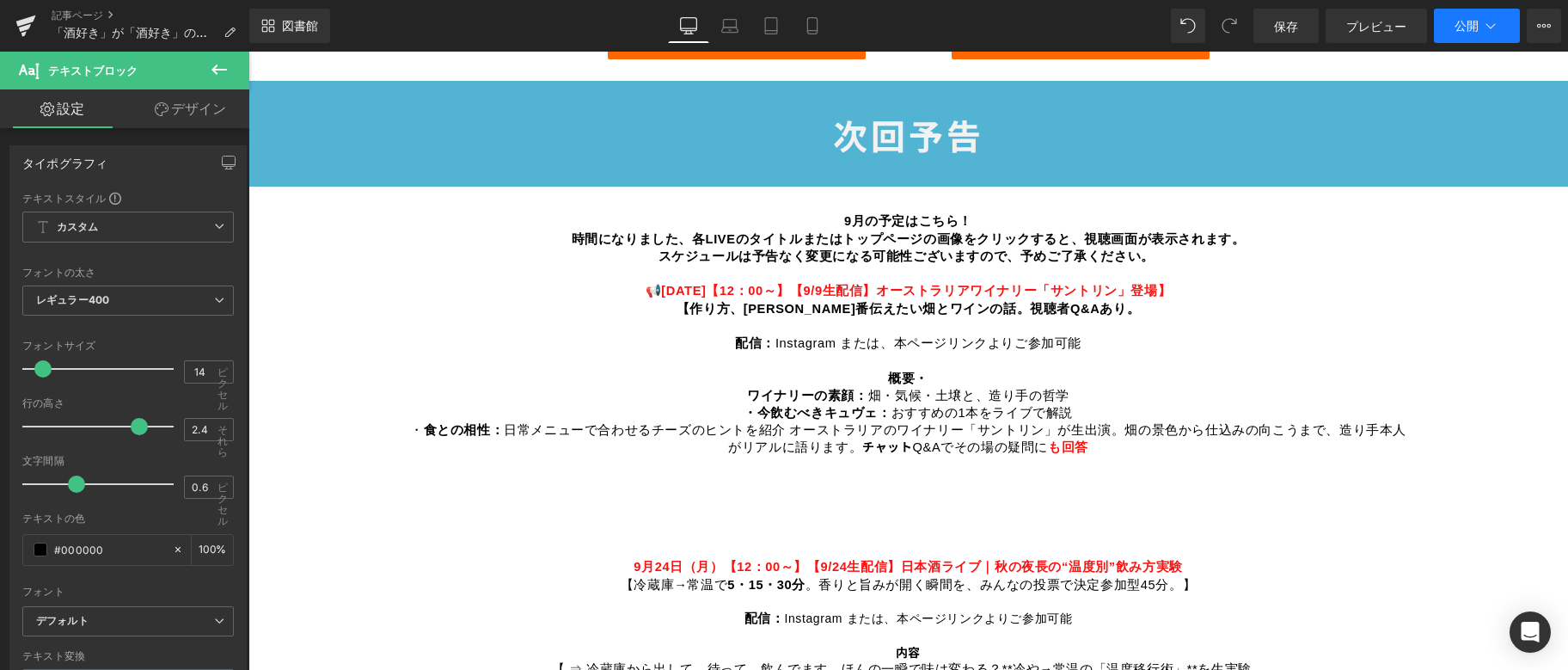
click at [1477, 24] on font "公開" at bounding box center [1467, 25] width 24 height 14
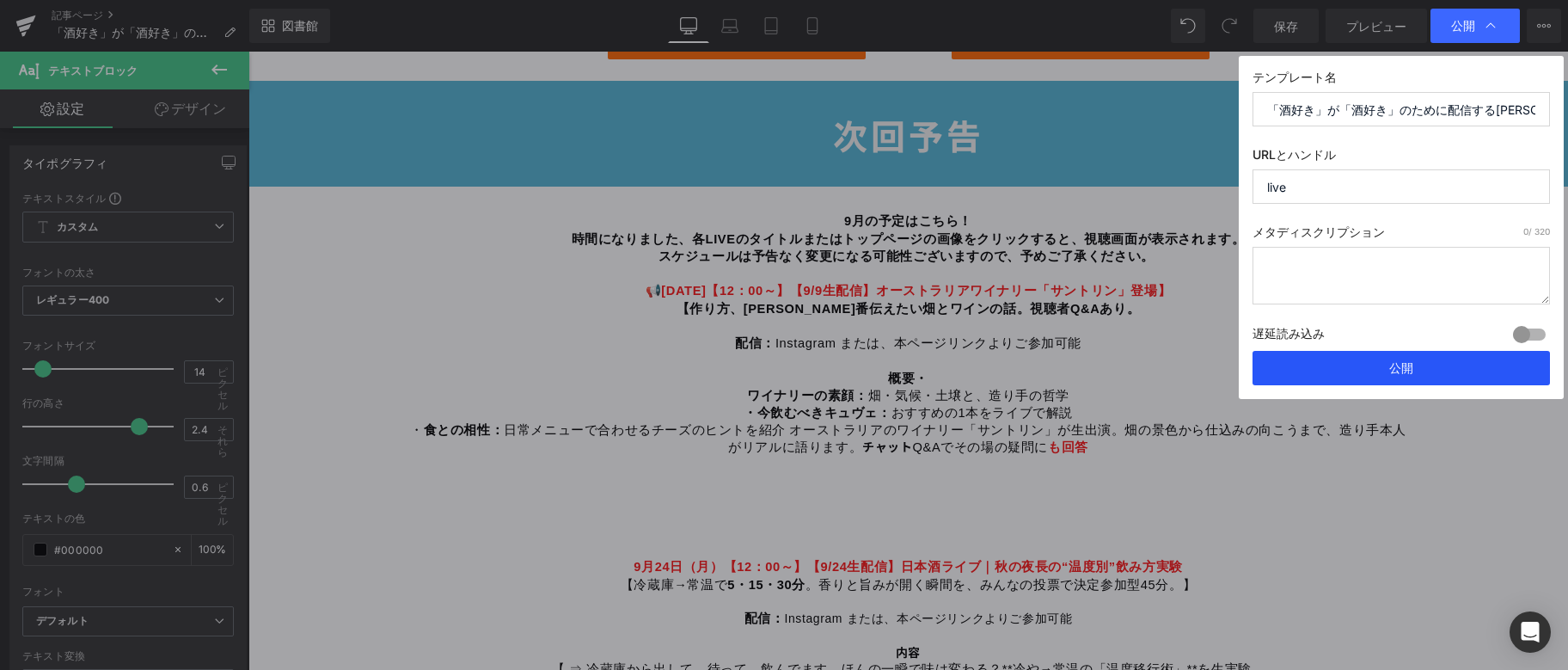
click at [1379, 368] on button "公開" at bounding box center [1401, 368] width 298 height 34
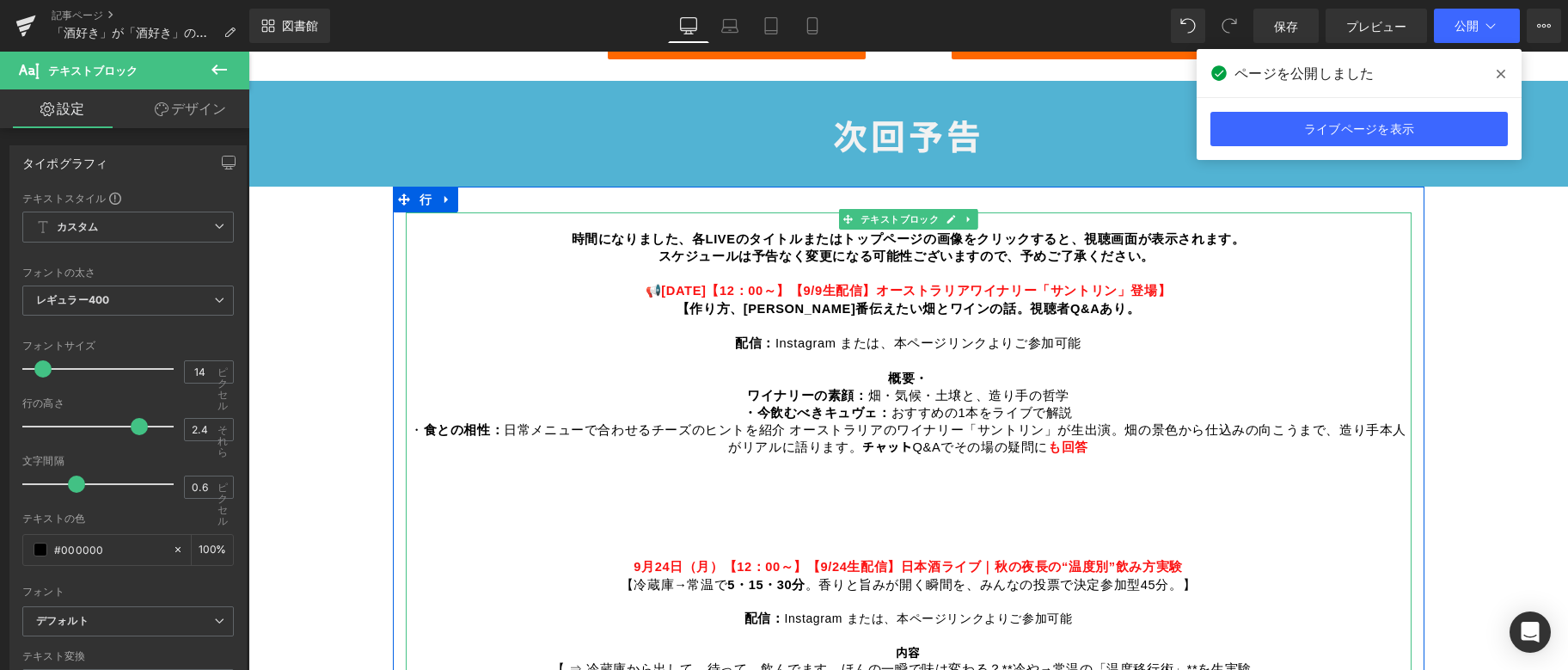
click at [1125, 425] on font "」が生出演。" at bounding box center [1085, 429] width 81 height 14
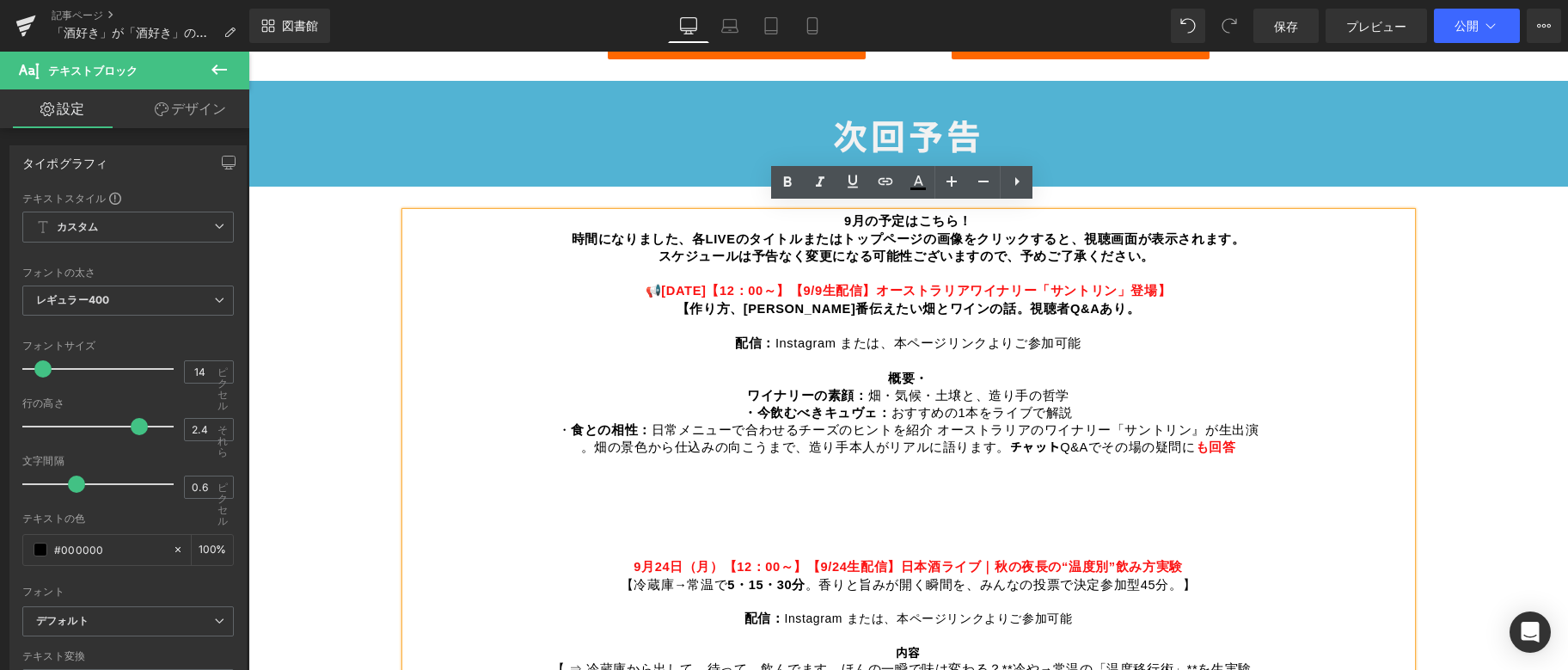
click at [946, 426] on font "日常メニューで合わせるチーズのヒントを紹介 オーストラリアのワイナリー「サントリン" at bounding box center [922, 429] width 540 height 14
click at [744, 406] on font "・今飲むべきキュヴェ：" at bounding box center [817, 412] width 148 height 14
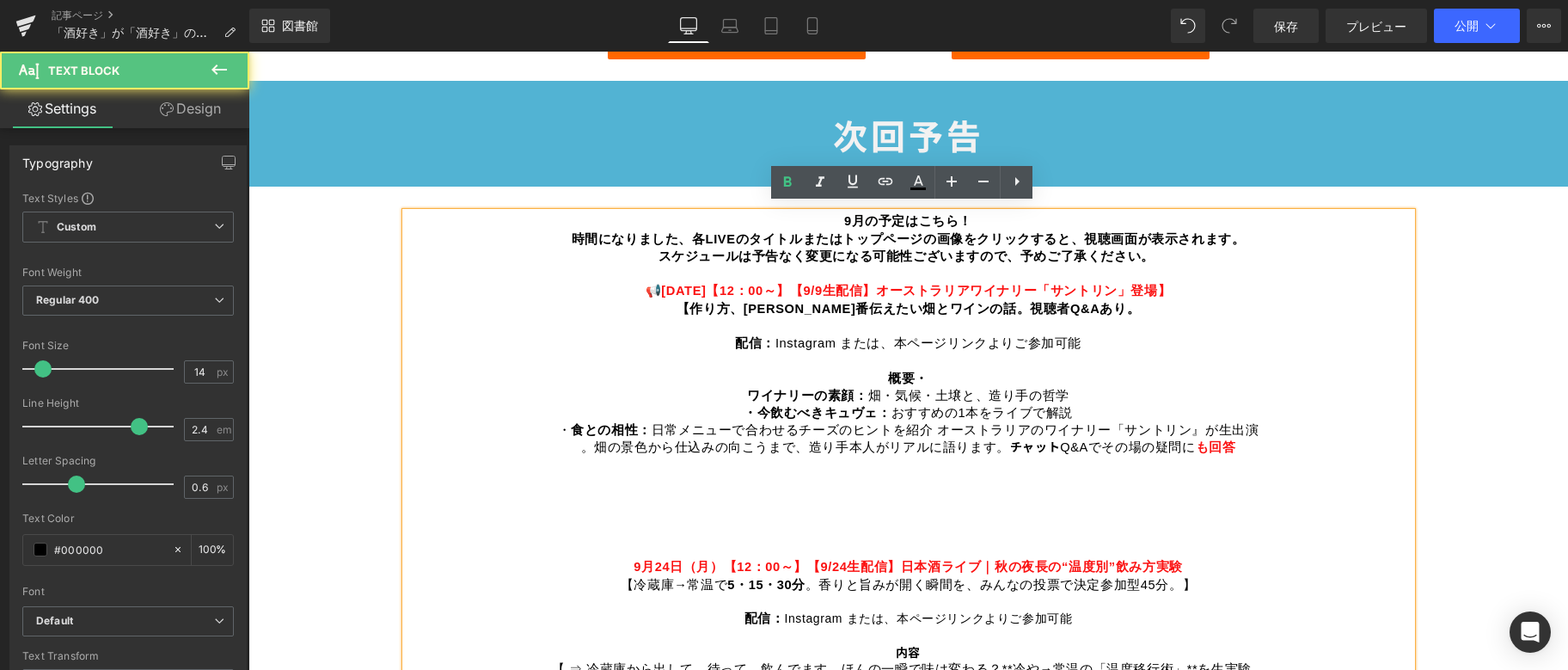
click at [743, 393] on p "概要・ ワイナリーの素顔： [PERSON_NAME]・気候・土壌と、造り手の哲学 ・今飲むべきキュヴェ： おすすめの1本をライブで解説 ・ 食との相性： 日…" at bounding box center [908, 404] width 1006 height 70
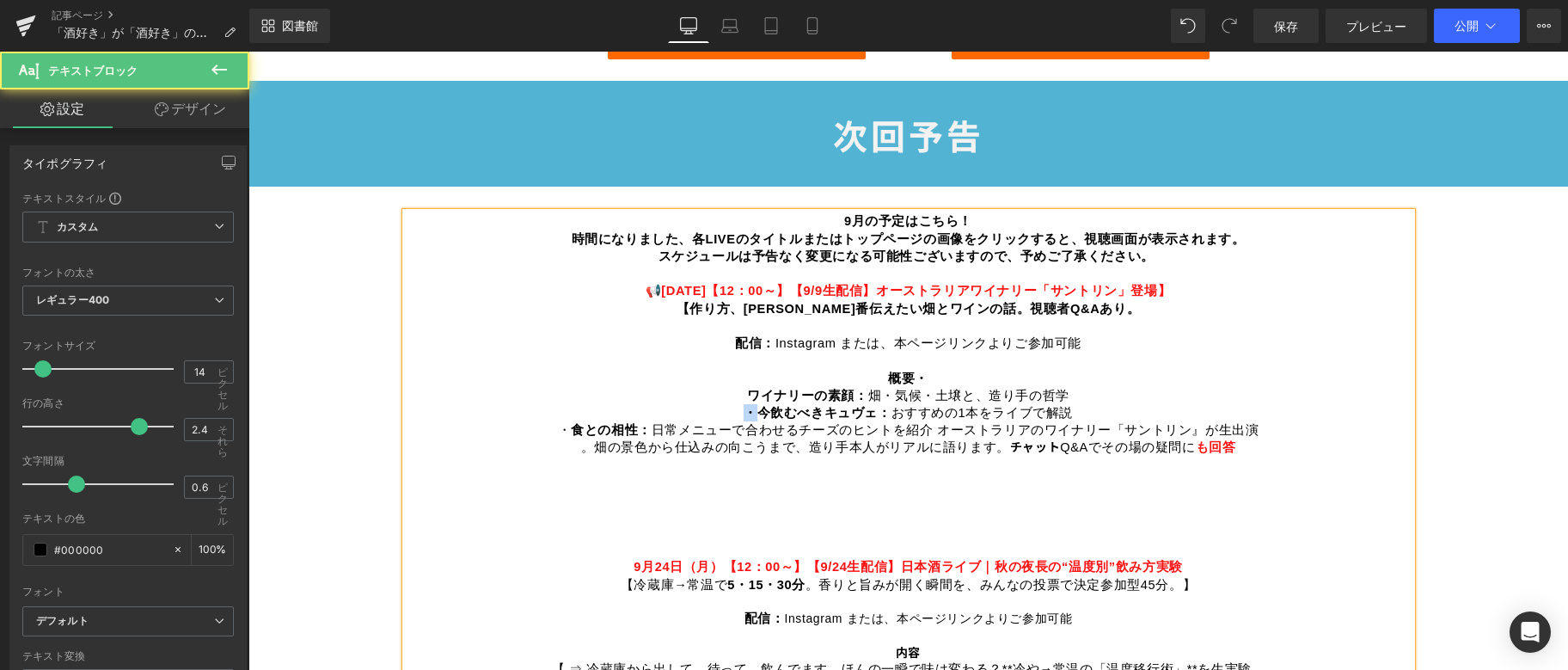
click at [739, 408] on p "概要・ ワイナリーの素顔： [PERSON_NAME]・気候・土壌と、造り手の哲学 ・今飲むべきキュヴェ： おすすめの1本をライブで解説 ・ 食との相性： 日…" at bounding box center [908, 404] width 1006 height 70
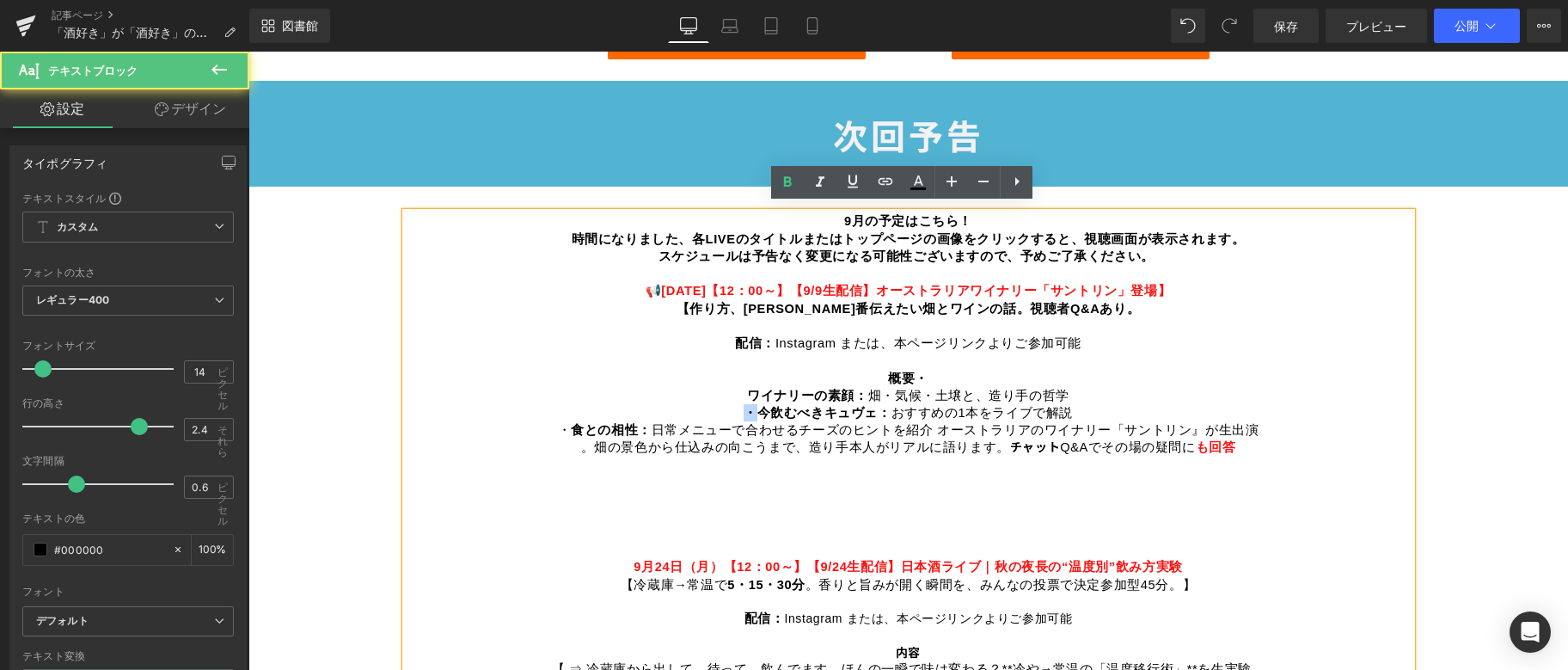
copy font "・"
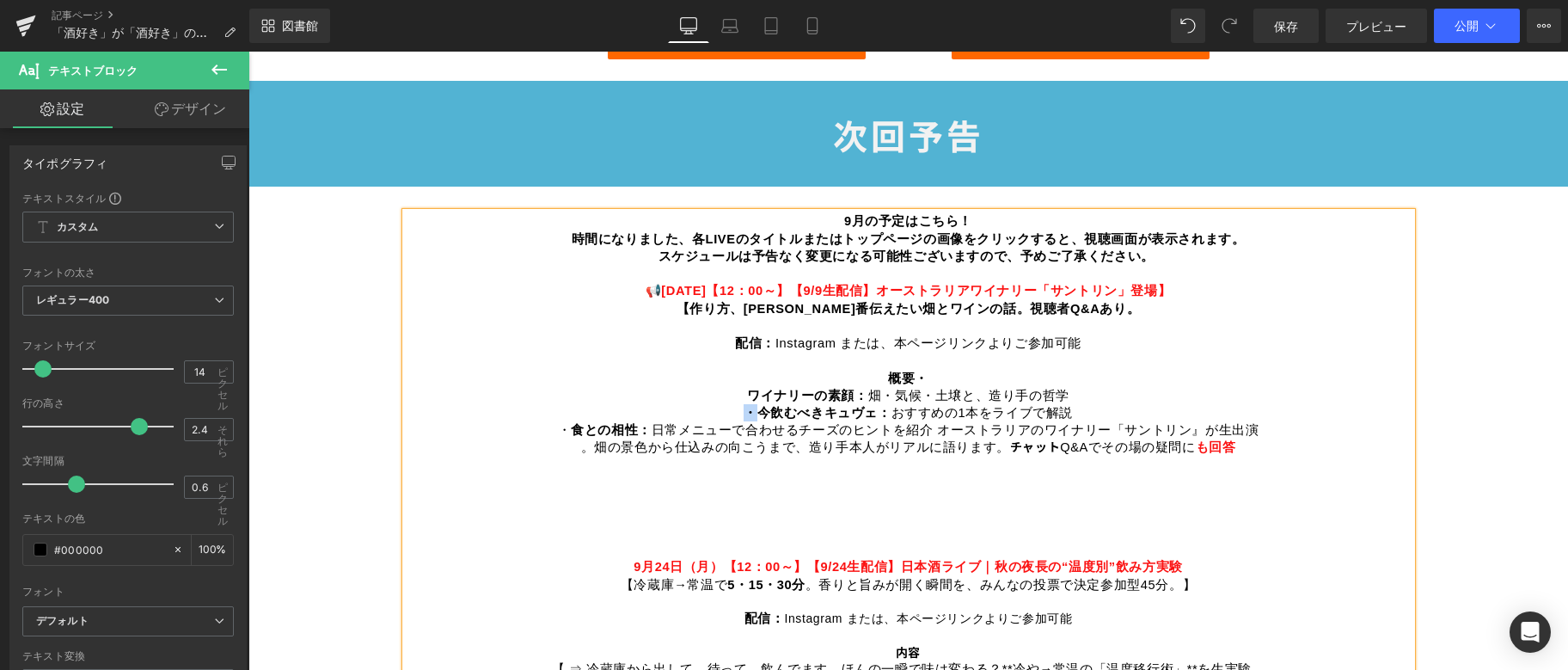
click at [741, 384] on p "概要・ ワイナリーの素顔： [PERSON_NAME]・気候・土壌と、造り手の哲学 ・今飲むべきキュヴェ： おすすめの1本をライブで解説 ・ 食との相性： 日…" at bounding box center [908, 404] width 1006 height 70
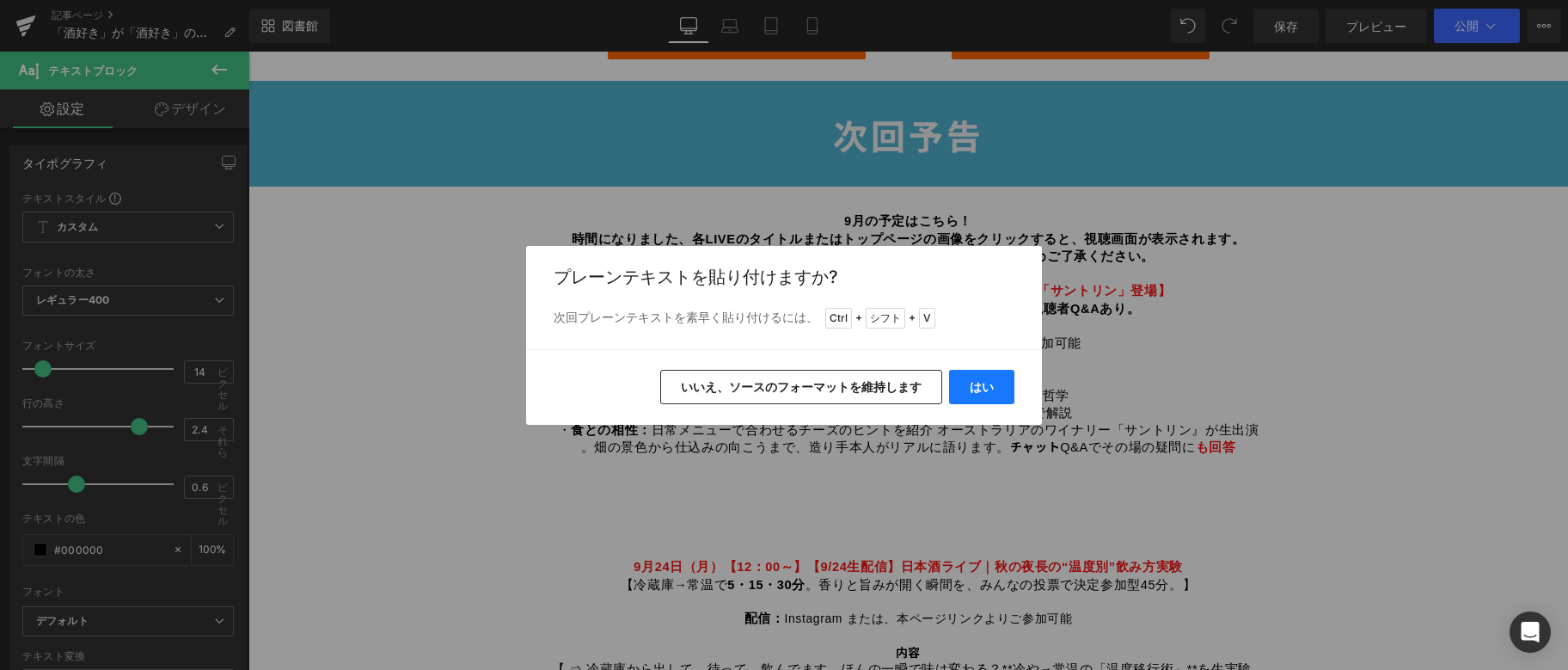
click at [979, 394] on button "はい" at bounding box center [982, 387] width 65 height 34
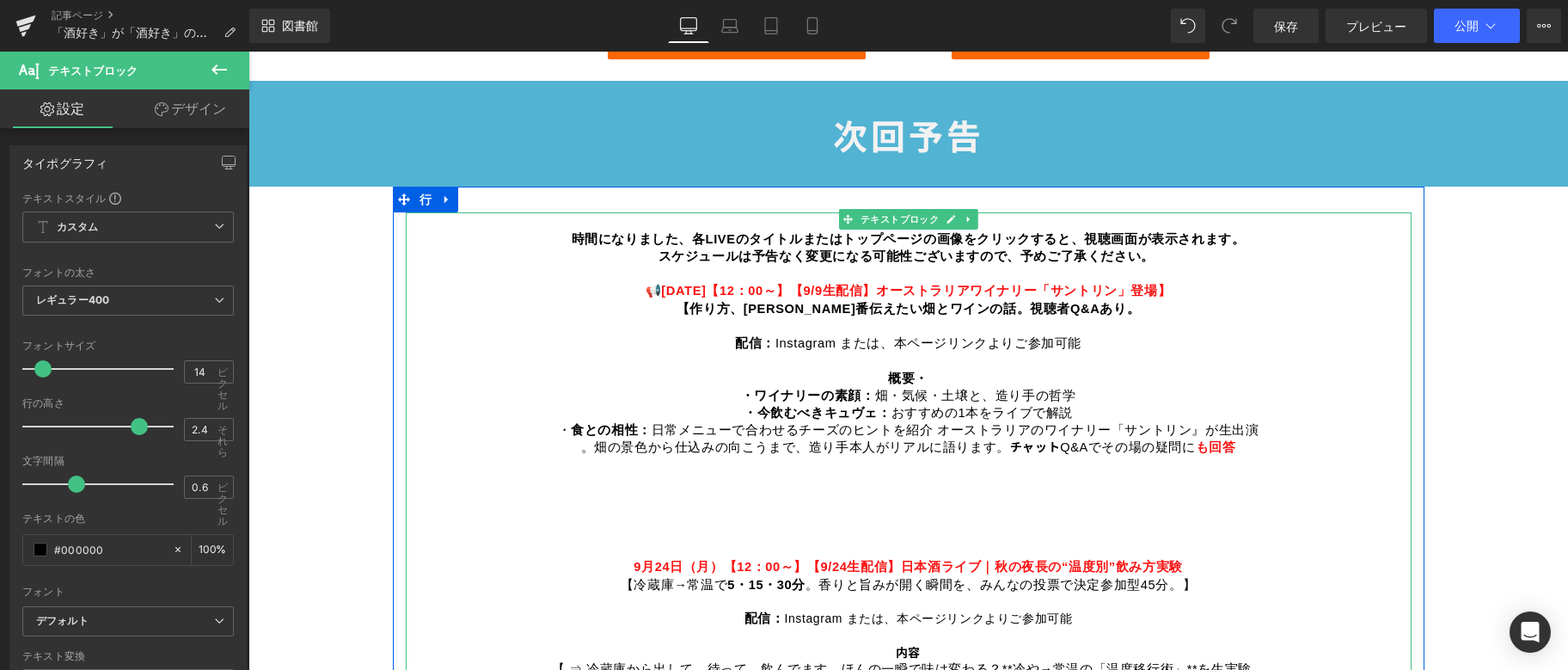
click at [745, 406] on font "・今飲むべきキュヴェ：" at bounding box center [817, 412] width 148 height 14
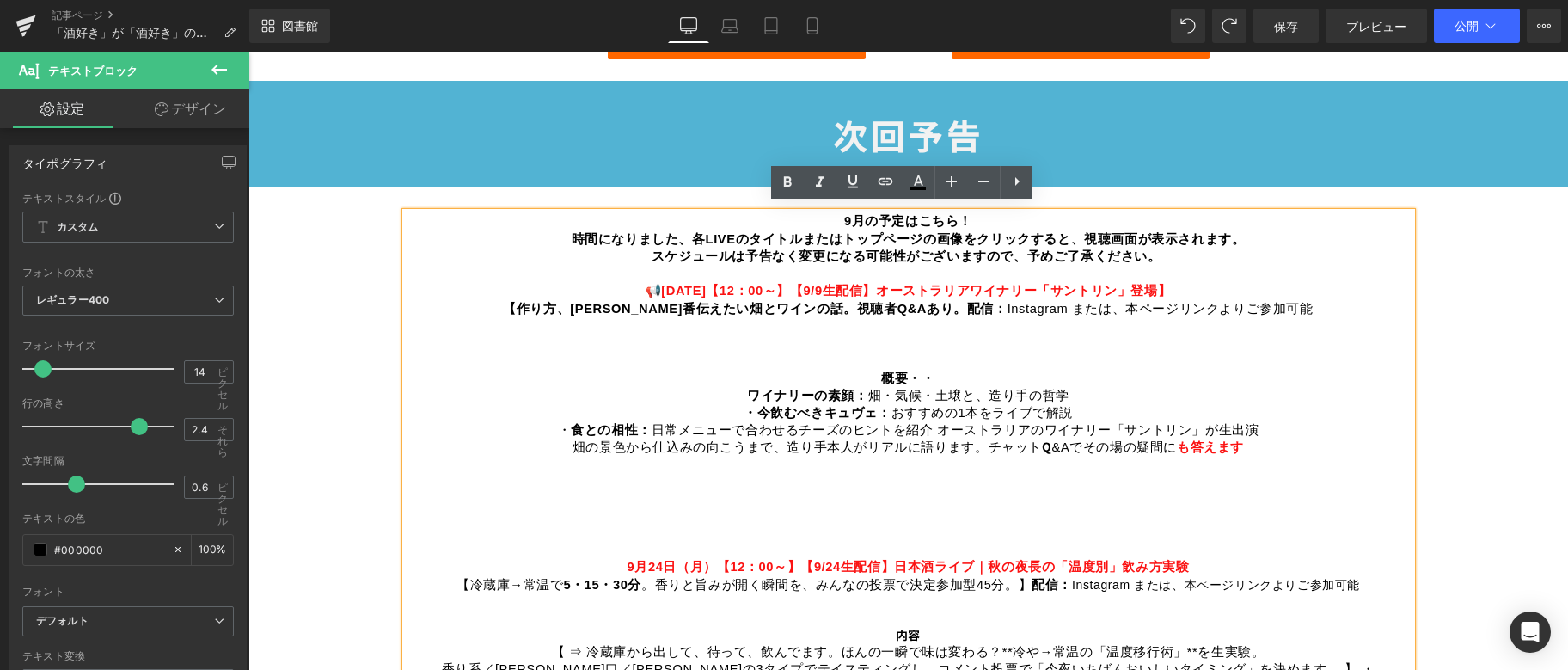
click at [747, 388] on font "ワイナリーの素顔：" at bounding box center [807, 395] width 120 height 14
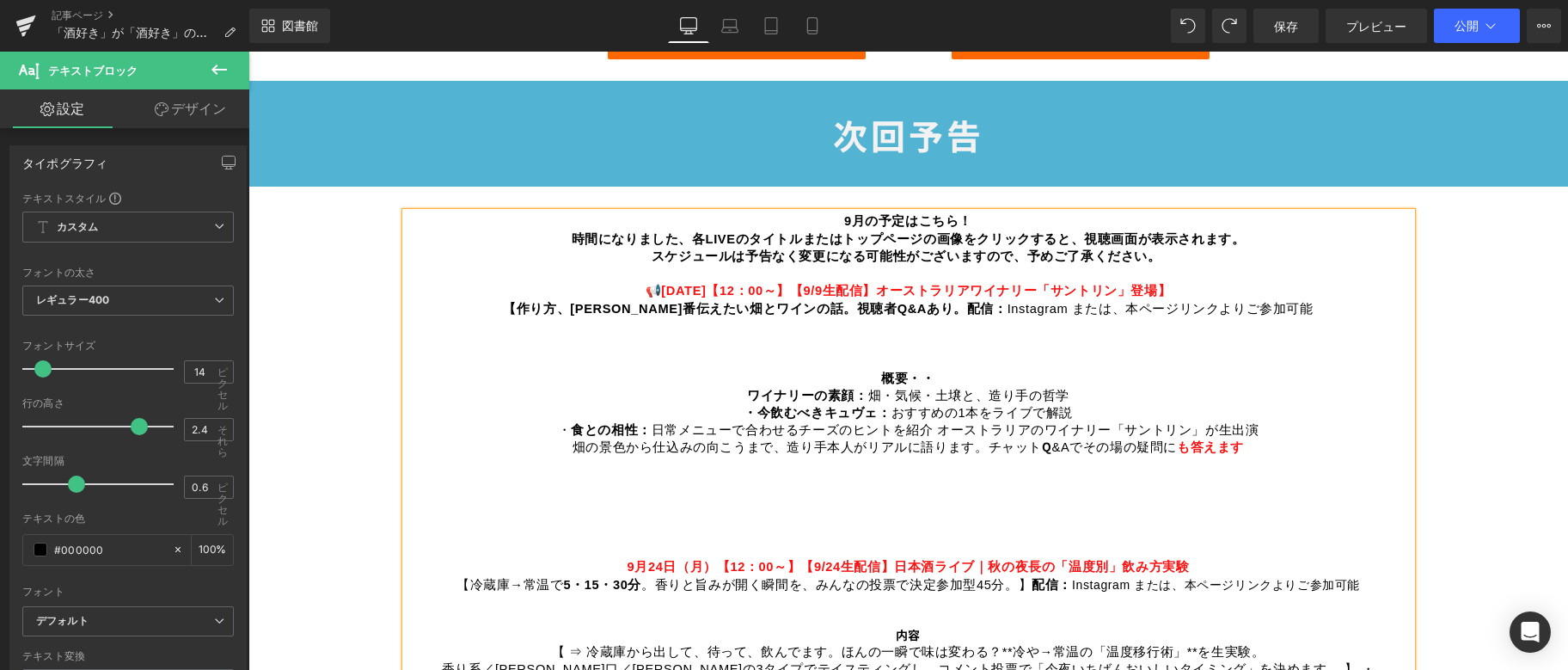
click at [767, 557] on strong "月24日（月）【12：00～】" at bounding box center [717, 565] width 166 height 17
click at [747, 395] on font "ワイナリーの素顔：" at bounding box center [807, 395] width 120 height 14
click at [741, 388] on font "・ワイナリーの素顔：" at bounding box center [808, 395] width 134 height 14
click at [572, 429] on font "・" at bounding box center [564, 429] width 14 height 14
click at [1115, 423] on font "日常メニューで合わせるチーズのヒントを紹介 オーストラリアのワイナリー「サントリン」が" at bounding box center [935, 429] width 568 height 14
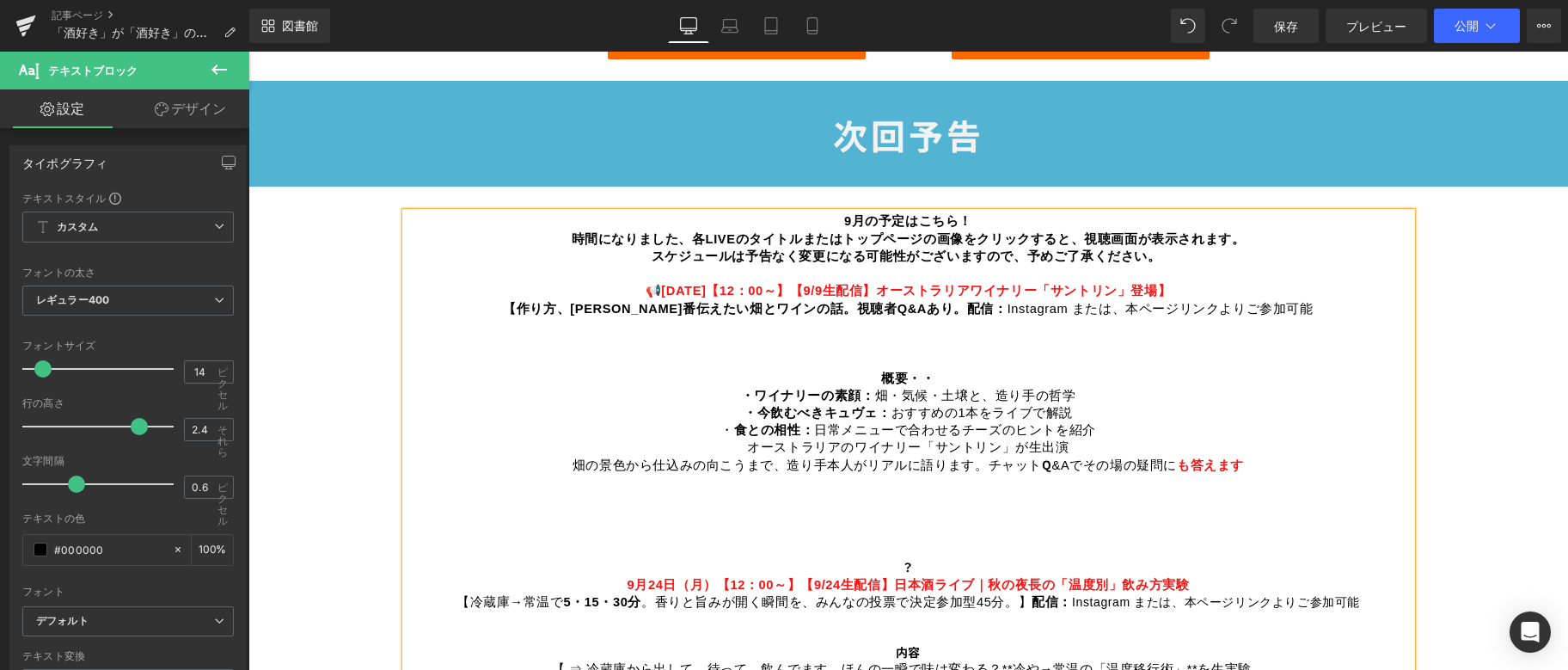
click at [734, 423] on font "・" at bounding box center [727, 429] width 14 height 14
click at [573, 459] on p "畑の景色から仕込みの向こうまで、造り手本人がリアルに語ります。 [PERSON_NAME] Q &Aでその場の疑問に も 答えます ？ [DATE]【12：0…" at bounding box center [908, 524] width 1006 height 137
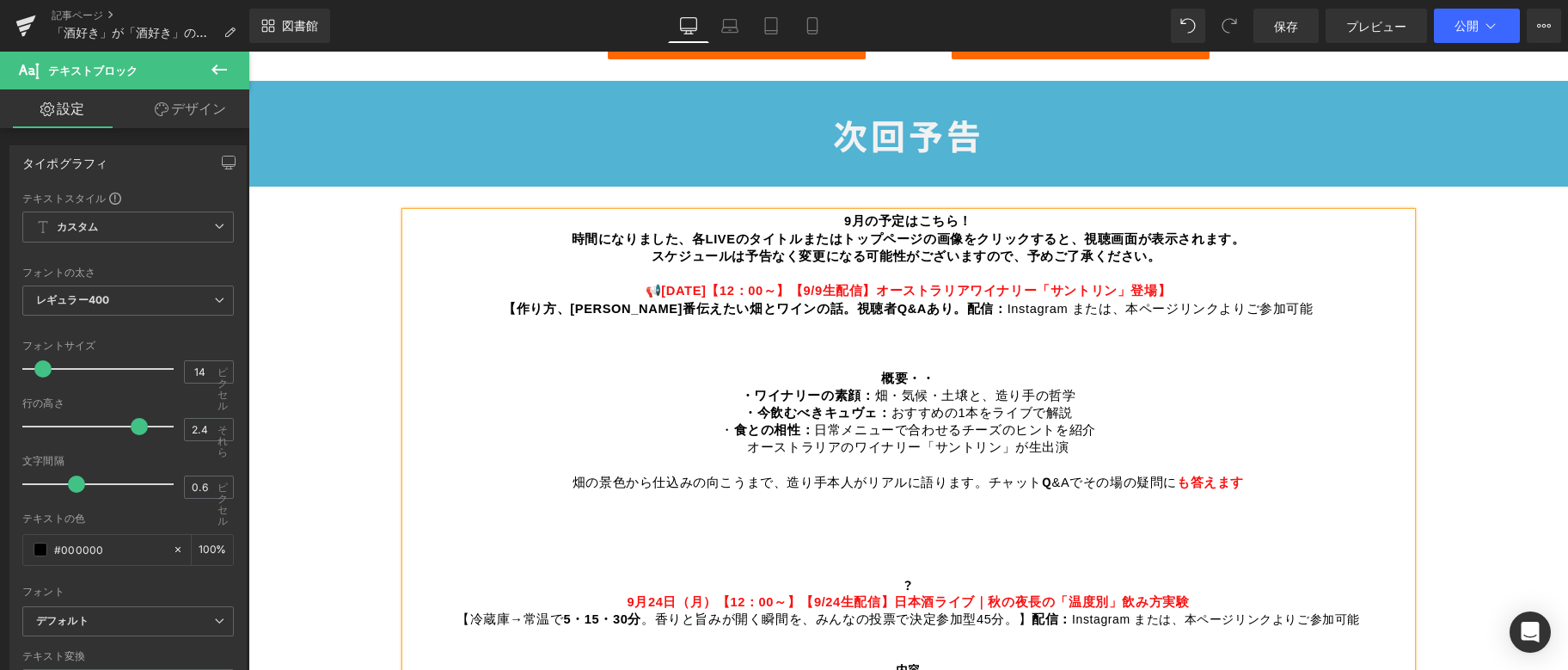
click at [569, 474] on p "畑の景色から仕込みの向こうまで、造り手本人がリアルに語ります。 [PERSON_NAME] Q &Aでその場の疑問に も 答えます ？ [DATE]【12：0…" at bounding box center [908, 541] width 1006 height 137
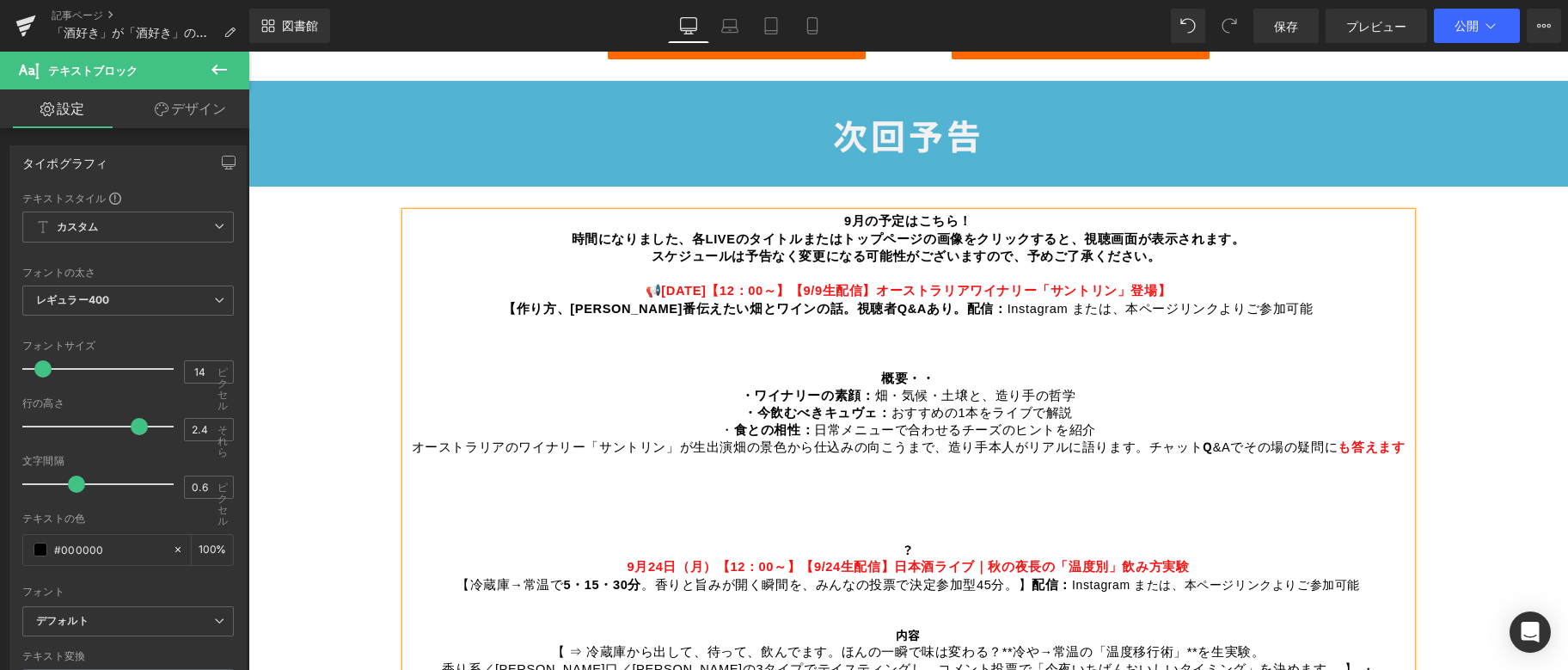
click at [1129, 441] on font "畑の景色から仕込みの向こうまで、造り手本人がリアルに語ります。" at bounding box center [942, 446] width 416 height 14
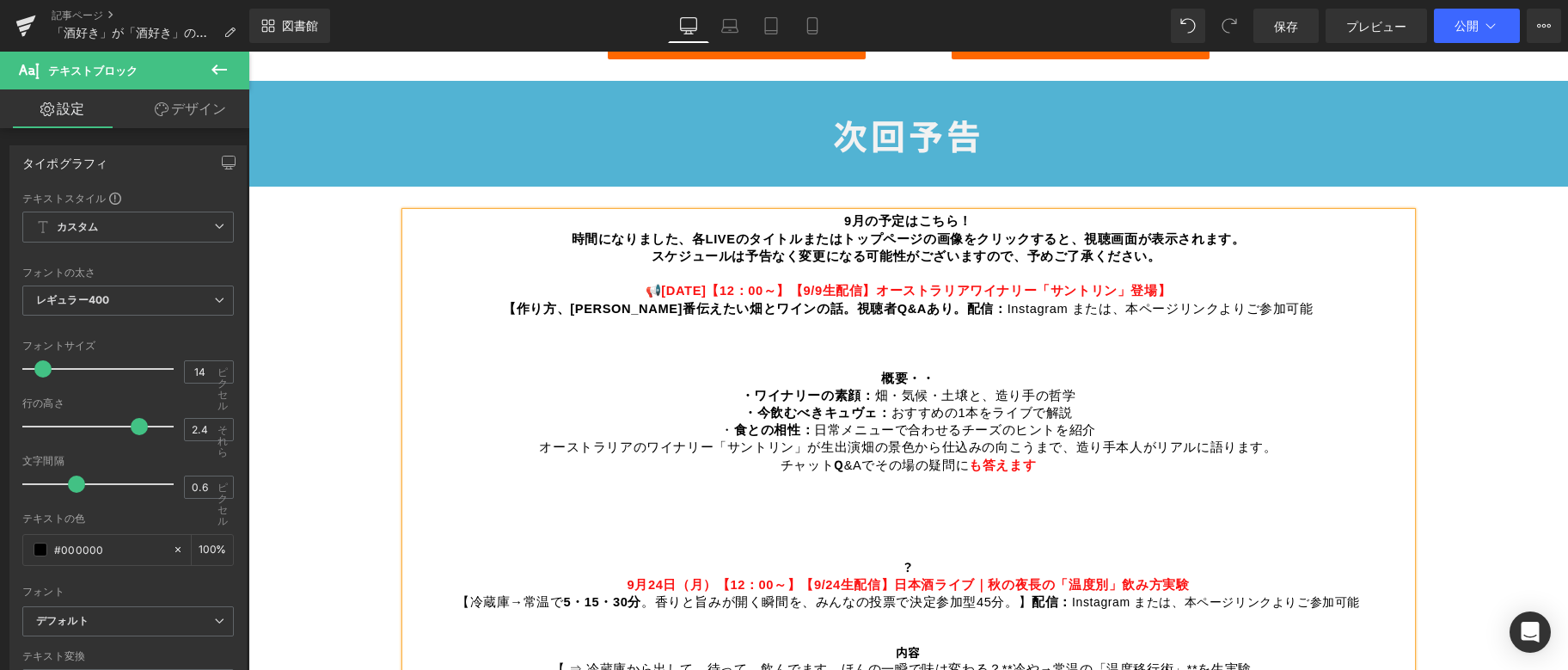
click at [759, 512] on p "？ [DATE]【12：00～】 【9/24生配信】日本酒ライブ｜秋の夜長の「温度別」飲み方実験" at bounding box center [908, 533] width 1006 height 120
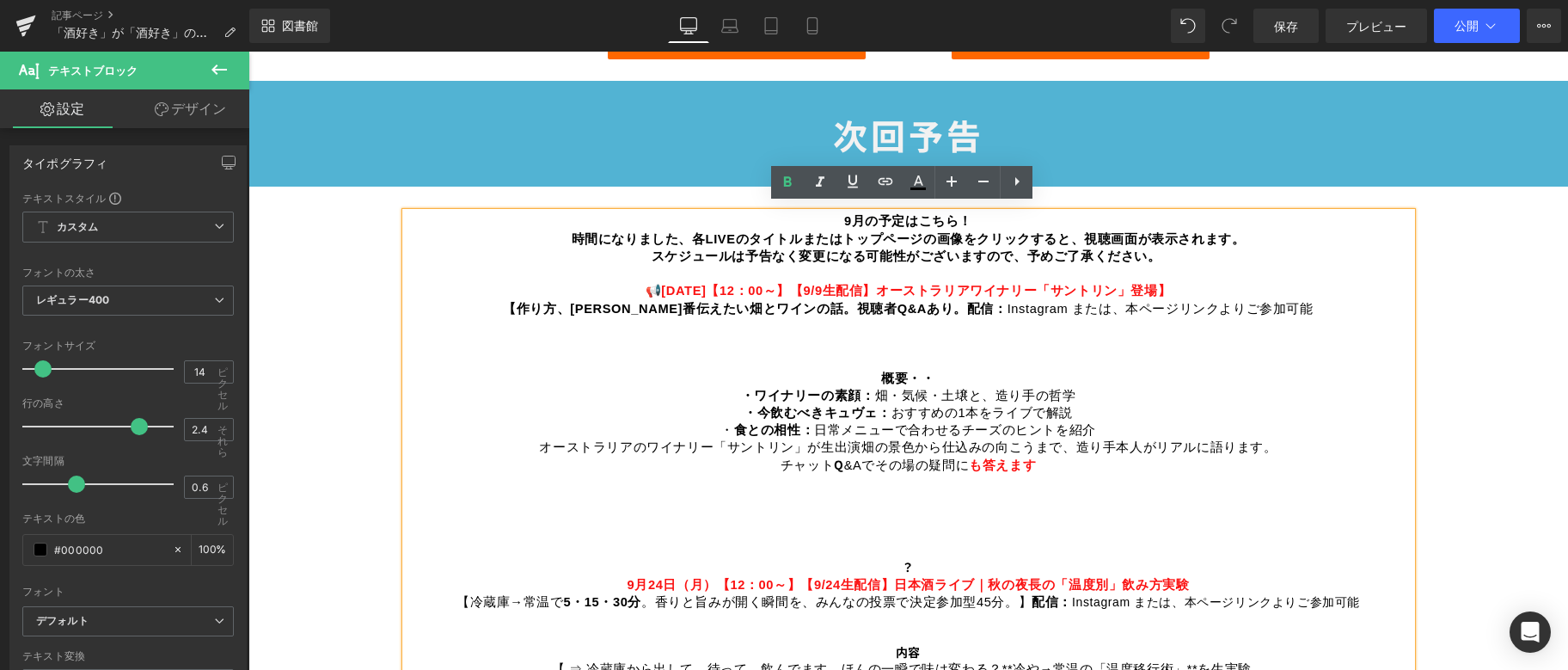
click at [527, 438] on p "オーストラリアのワイナリー「サントリン」が 生出演 畑の景色から仕込みの向こうまで、造り手本人がリアルに語ります。" at bounding box center [908, 446] width 1006 height 17
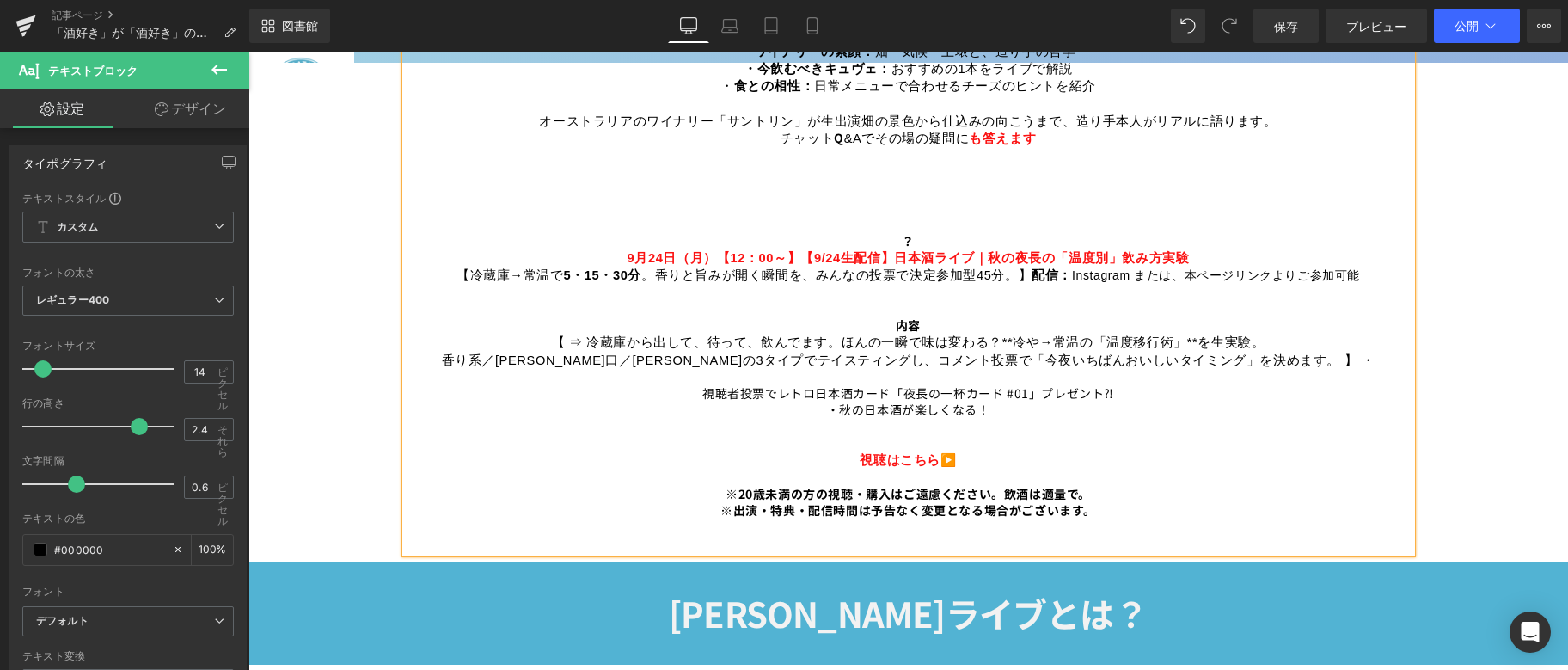
scroll to position [1118, 0]
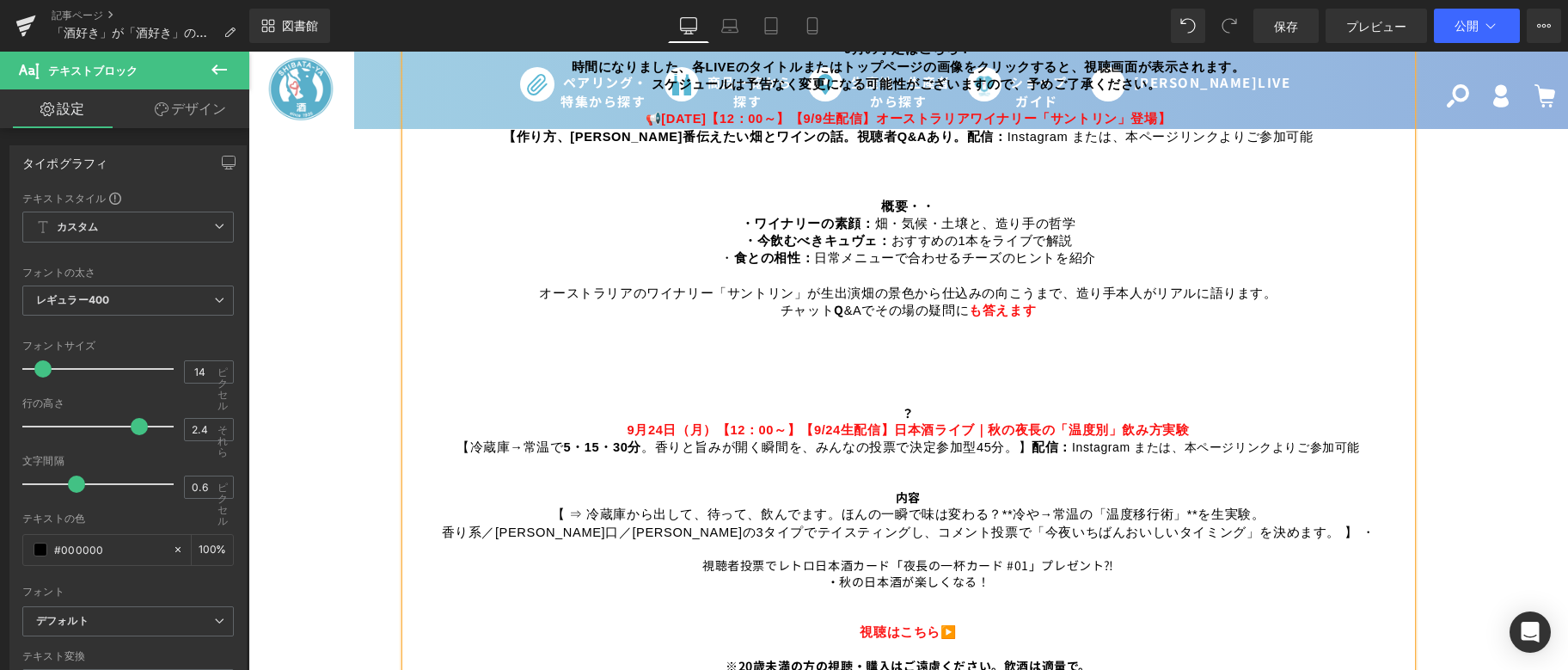
click at [1019, 441] on font "】" at bounding box center [1026, 446] width 14 height 14
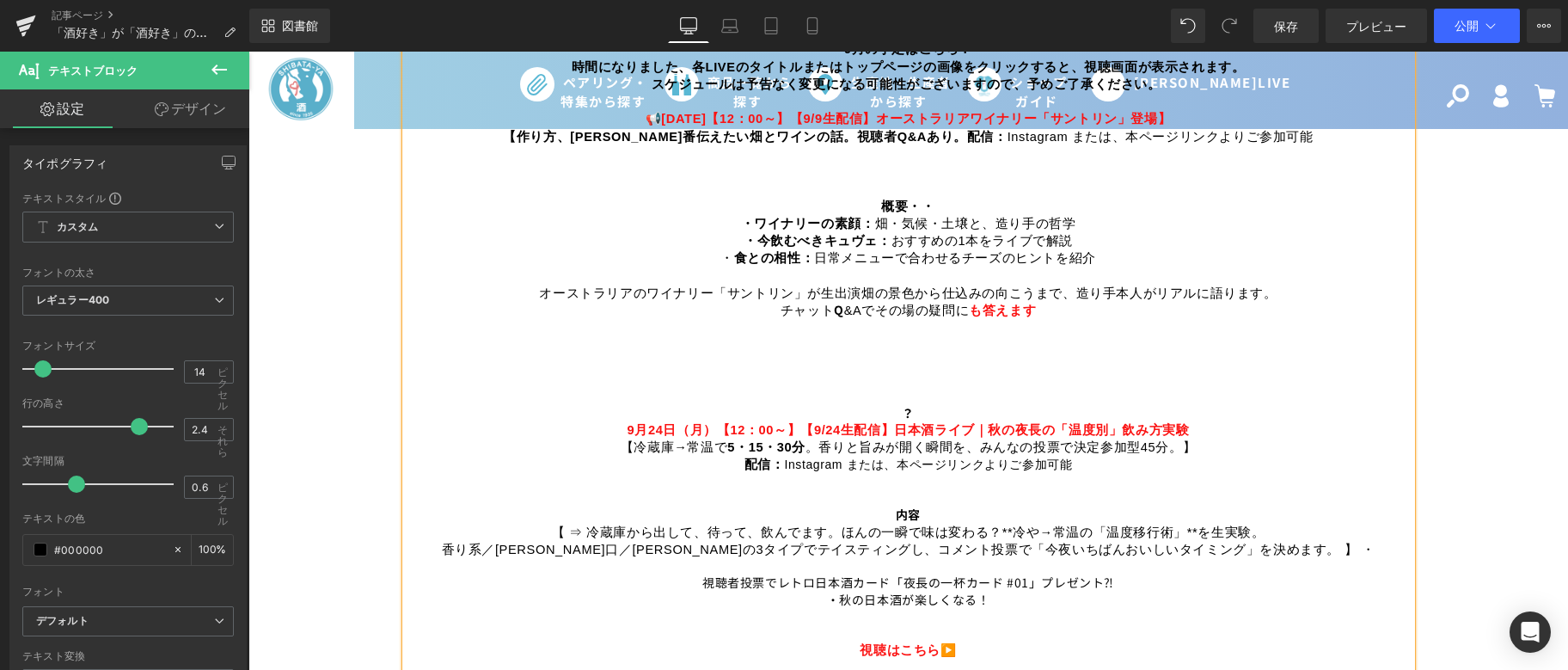
click at [558, 514] on p "内容 【 ⇒ 冷蔵庫から出して、待って、飲んでます。ほんの一瞬で味は変わる？ **冷や→常温の「温度移行術」**を生実験。" at bounding box center [908, 523] width 1006 height 34
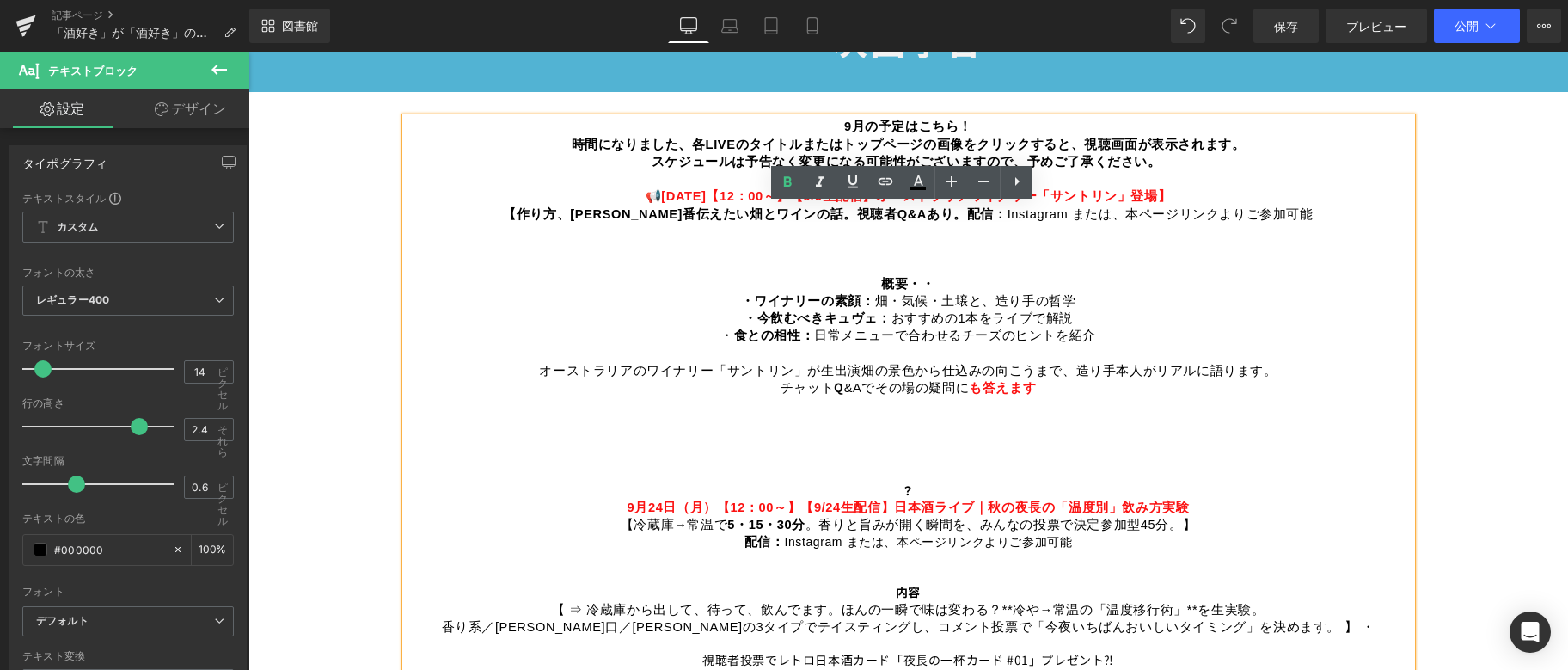
scroll to position [946, 0]
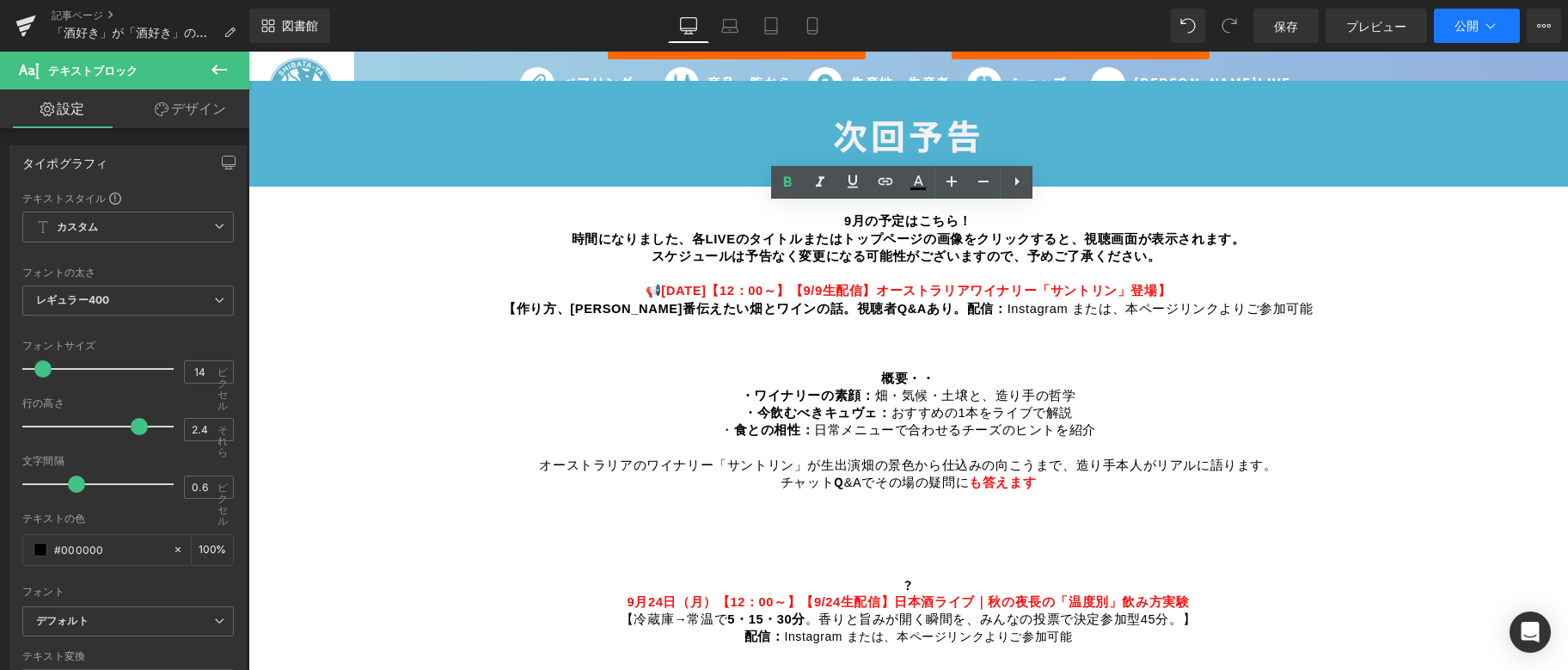
click at [1480, 25] on button "公開" at bounding box center [1477, 25] width 86 height 34
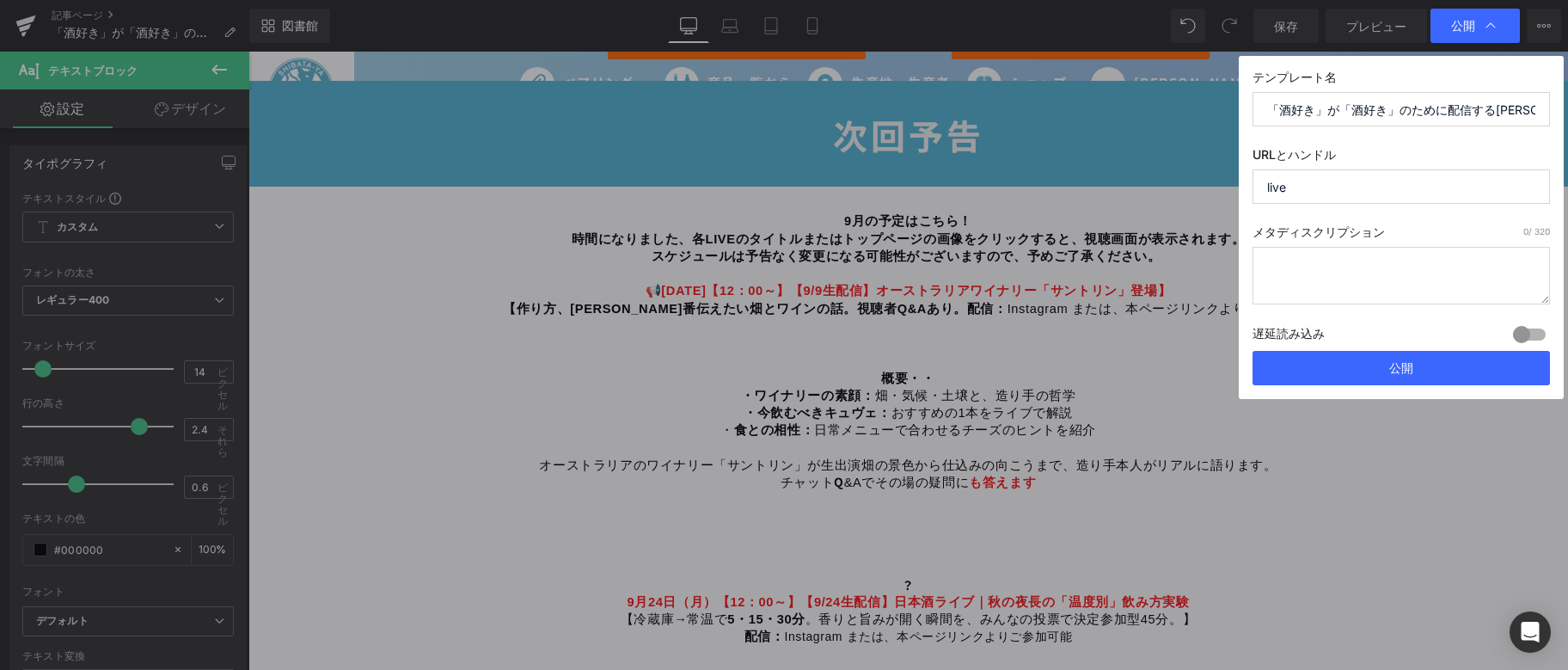
click at [1396, 387] on div "テンプレート名 「酒好き」が「酒好き」のために配信する[PERSON_NAME]屋LIVE URLとハンドル live メタディスクリプション 0 / 320…" at bounding box center [1401, 227] width 325 height 343
click at [1396, 368] on font "公開" at bounding box center [1401, 368] width 24 height 14
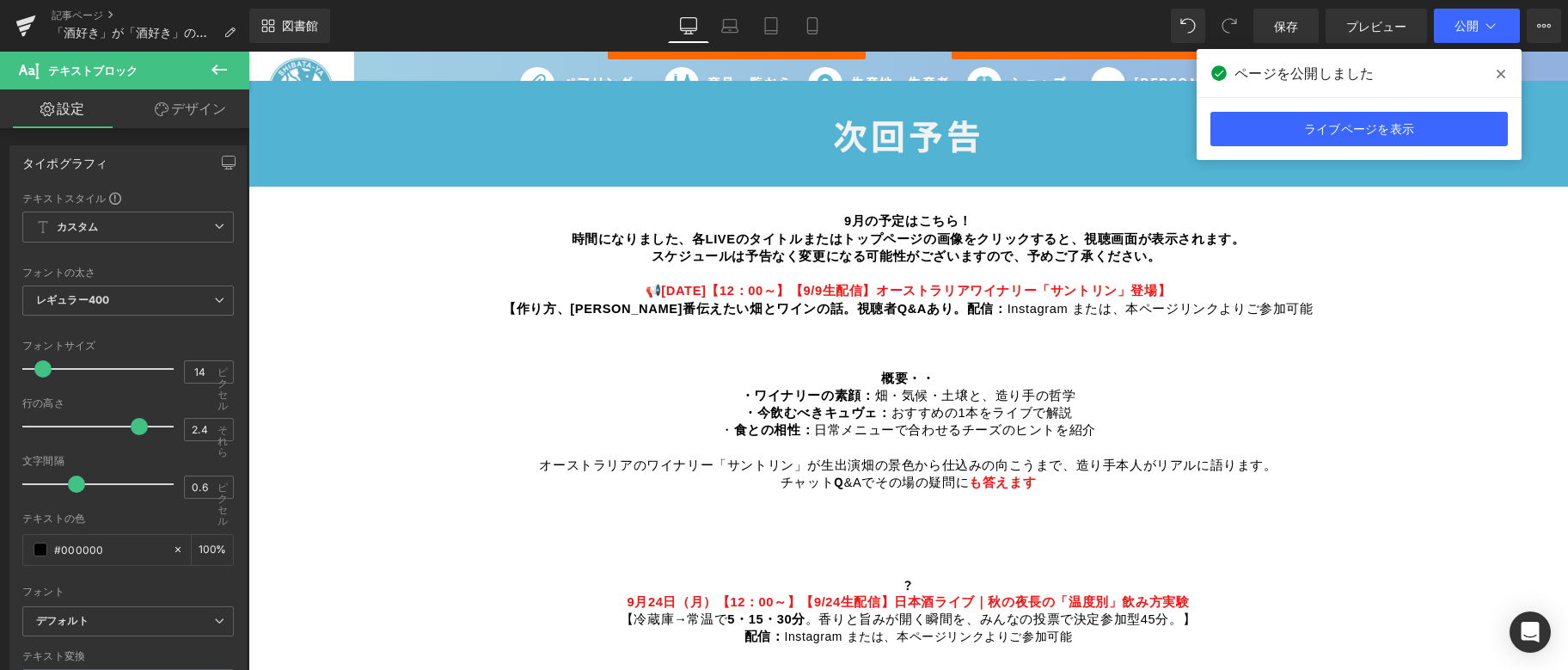
drag, startPoint x: 1500, startPoint y: 67, endPoint x: 1225, endPoint y: 5, distance: 281.9
click at [1500, 67] on icon at bounding box center [1501, 73] width 8 height 14
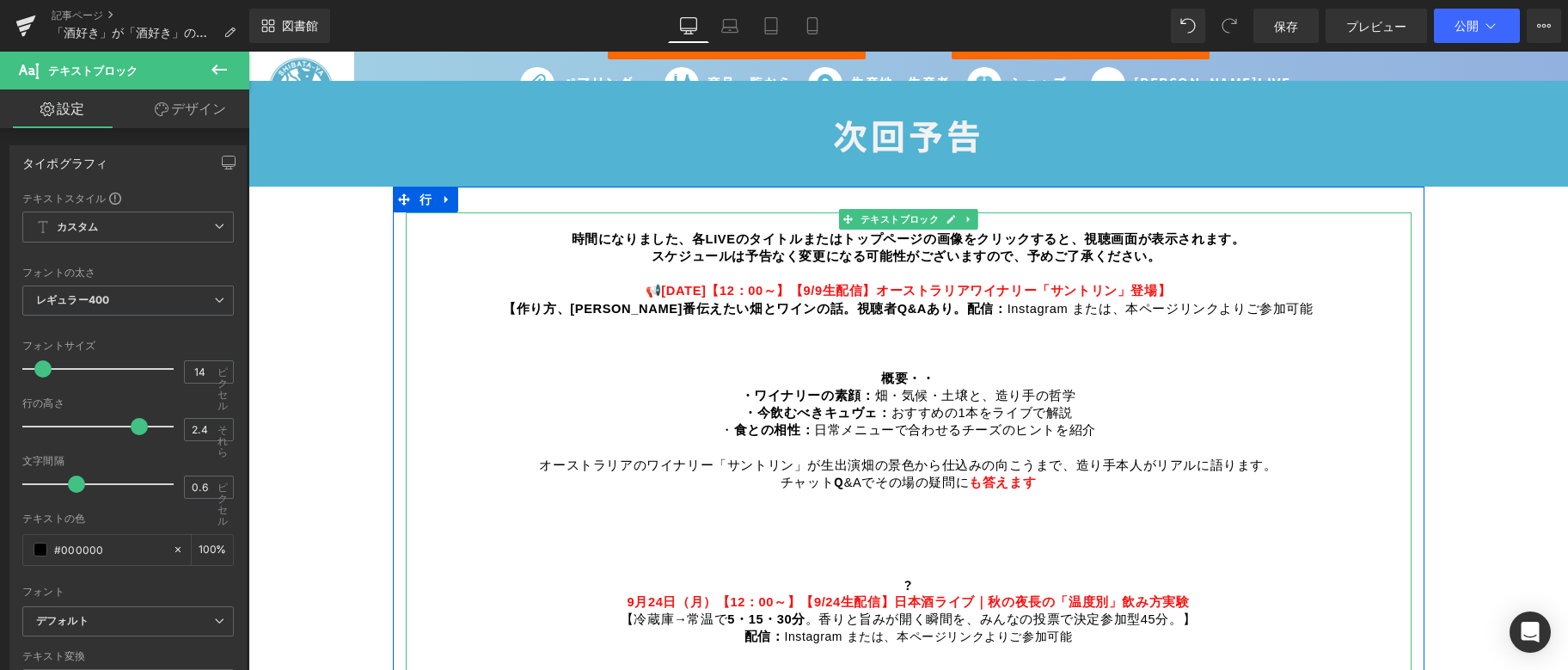
click at [809, 282] on span "【9/9生配信】オーストラリアワイナリー「サントリン」登場】" at bounding box center [980, 290] width 381 height 17
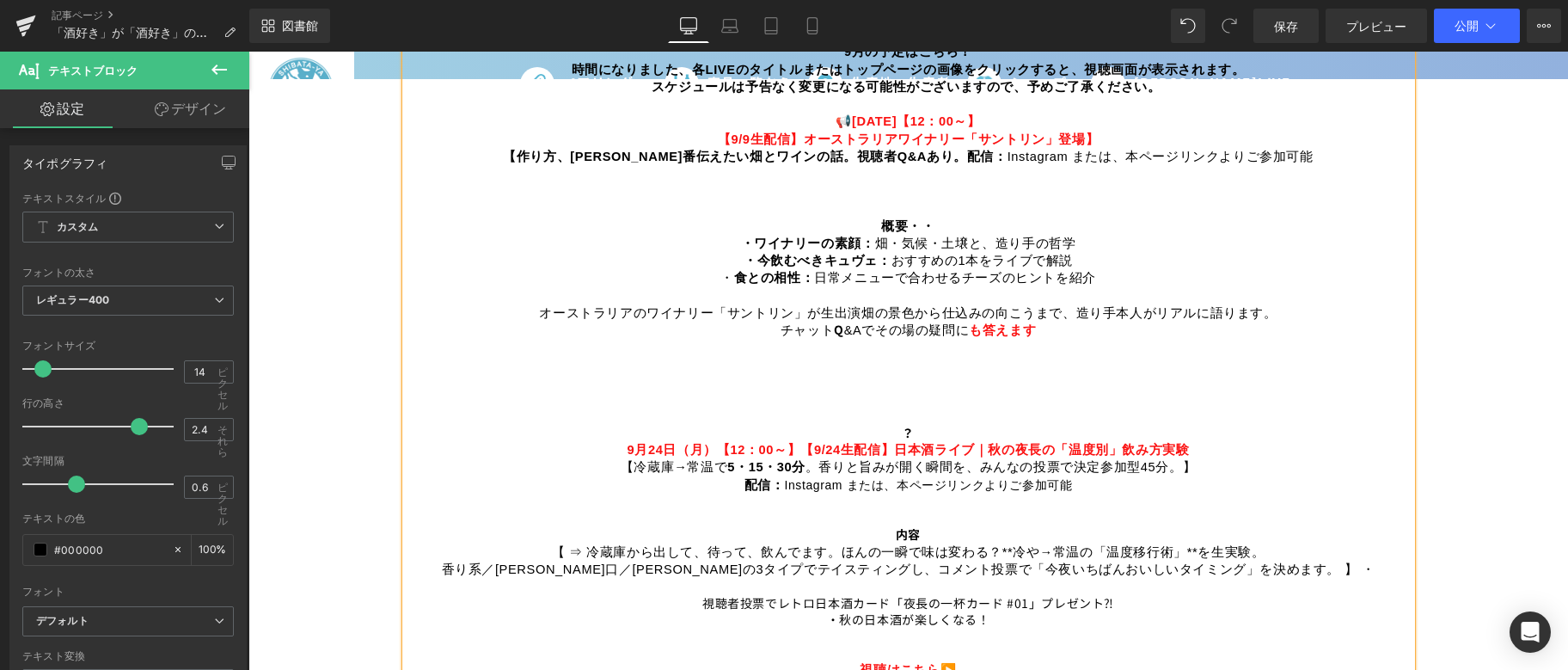
scroll to position [1204, 0]
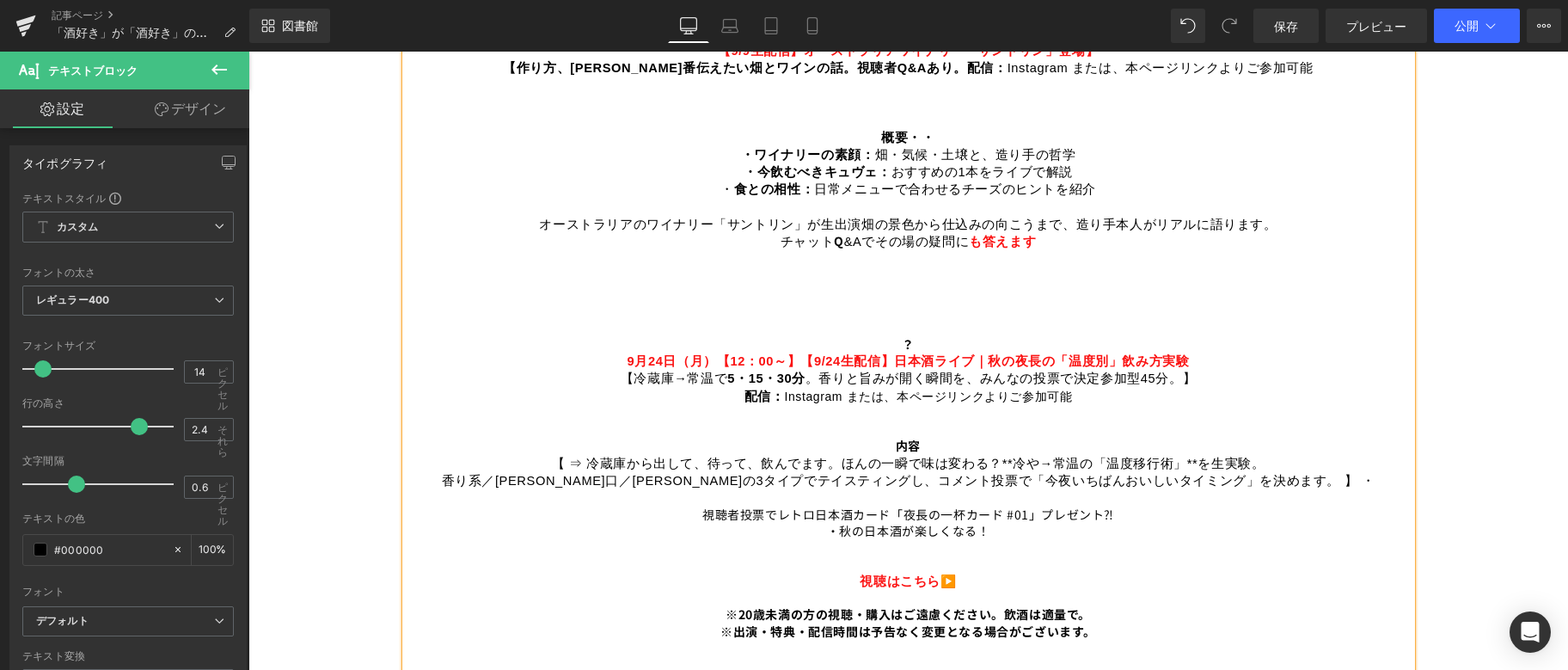
click at [800, 354] on font "【9/24生配信】日本酒ライブ｜秋の夜長の「温度別」飲み方実験" at bounding box center [994, 360] width 388 height 14
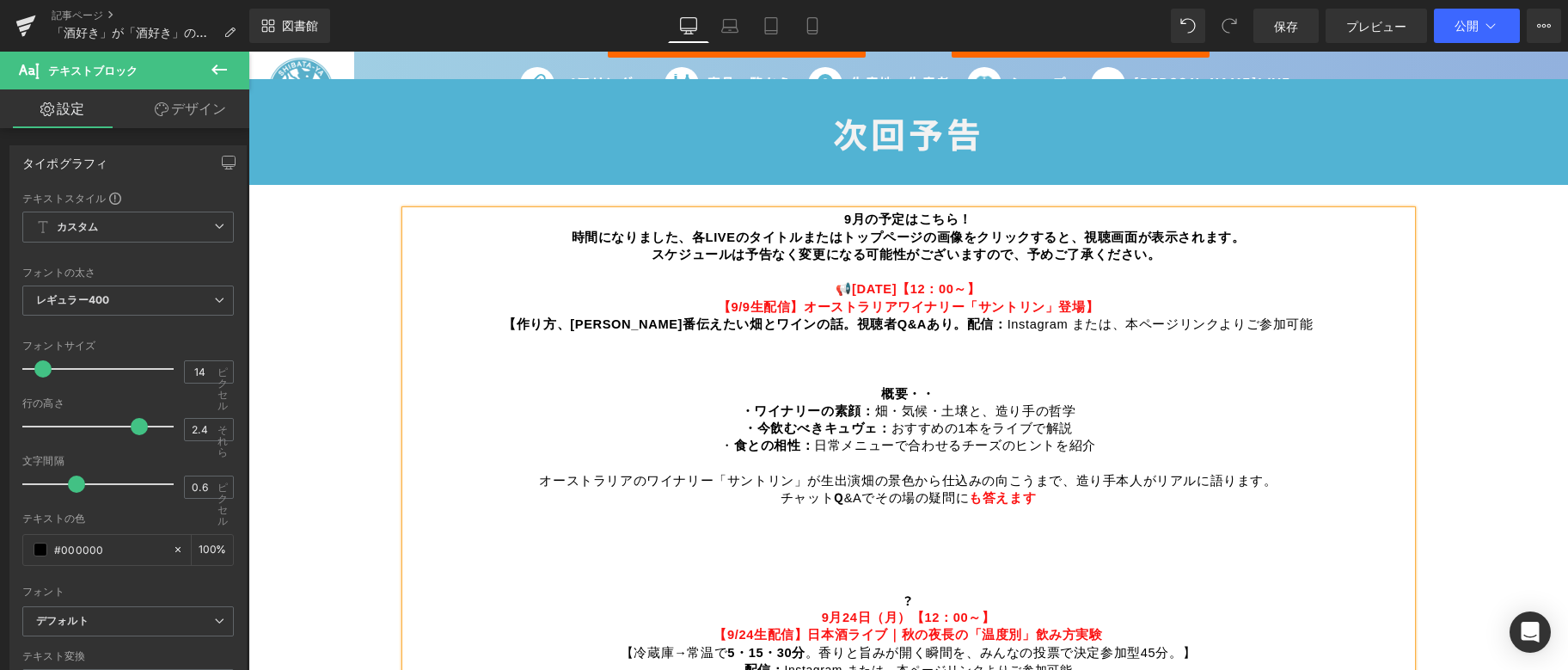
scroll to position [946, 0]
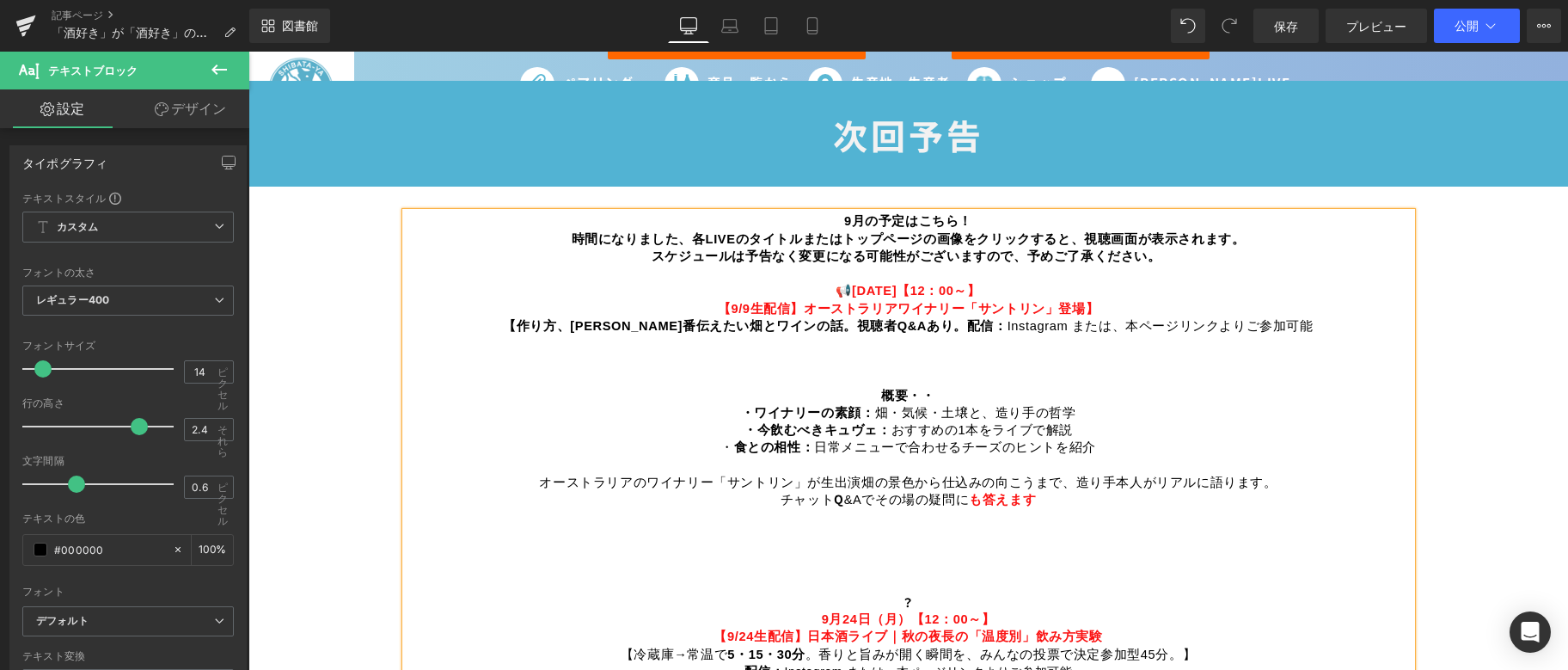
click at [932, 387] on p "概要・・ ・ワイナリーの素顔： [PERSON_NAME]・気候・土壌と、造り手の哲学 ・今飲むべきキュヴェ： おすすめの1本をライブで解説 ・ 食との相性：…" at bounding box center [908, 421] width 1006 height 70
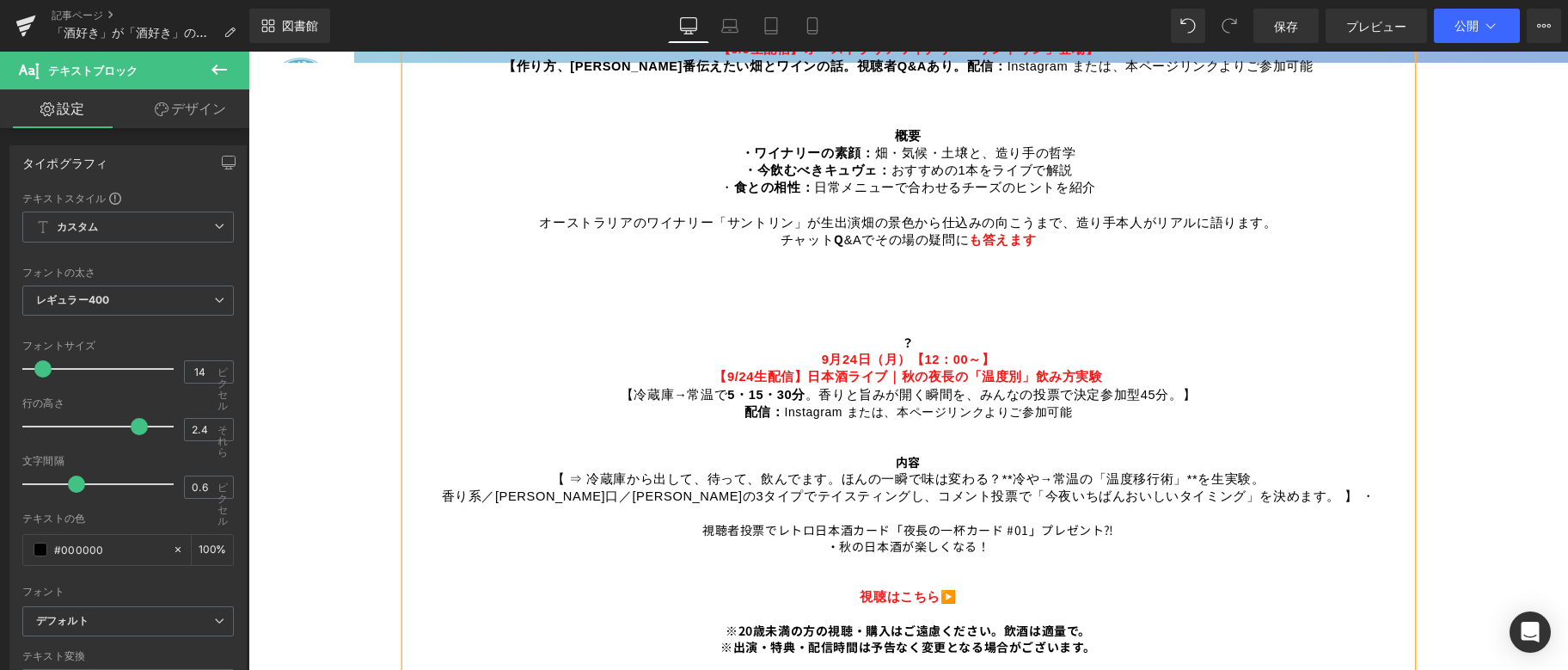
scroll to position [1204, 0]
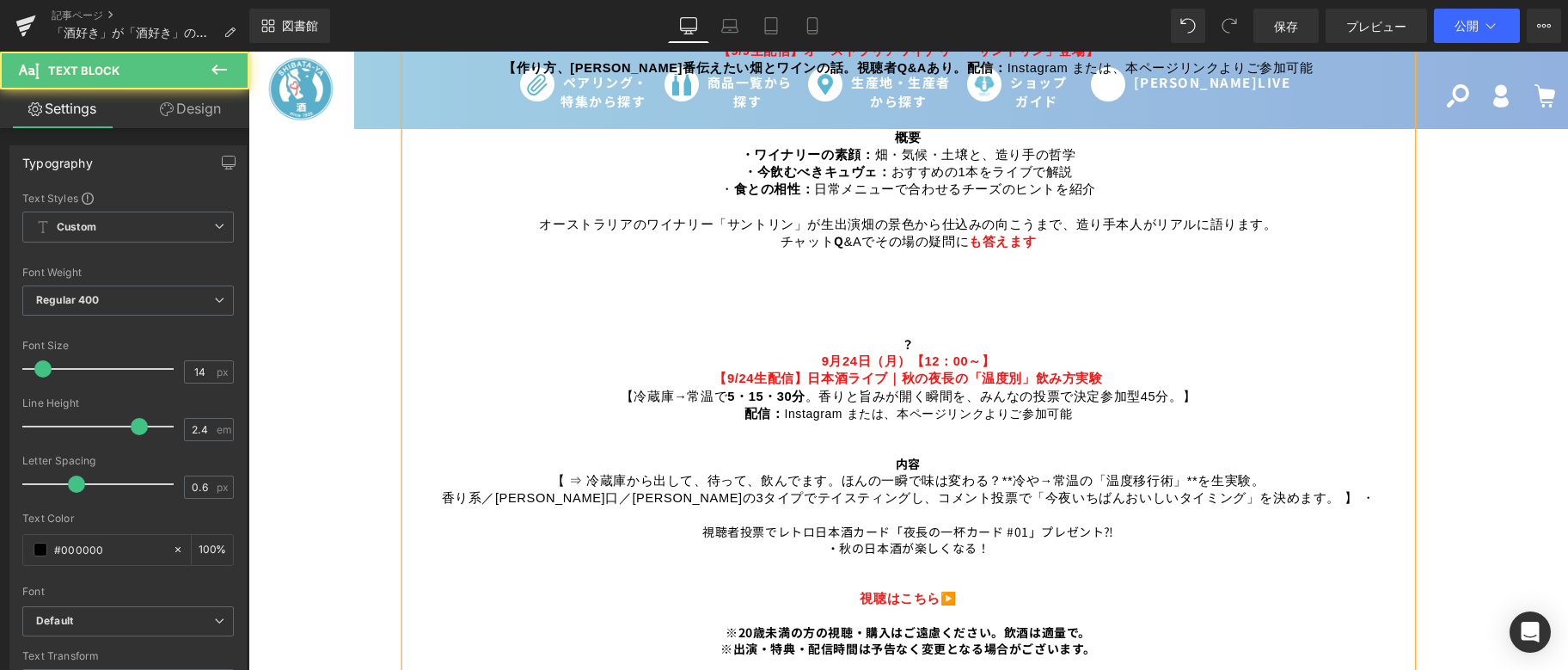
click at [915, 321] on p "？ [DATE]【12：00～】" at bounding box center [908, 310] width 1006 height 120
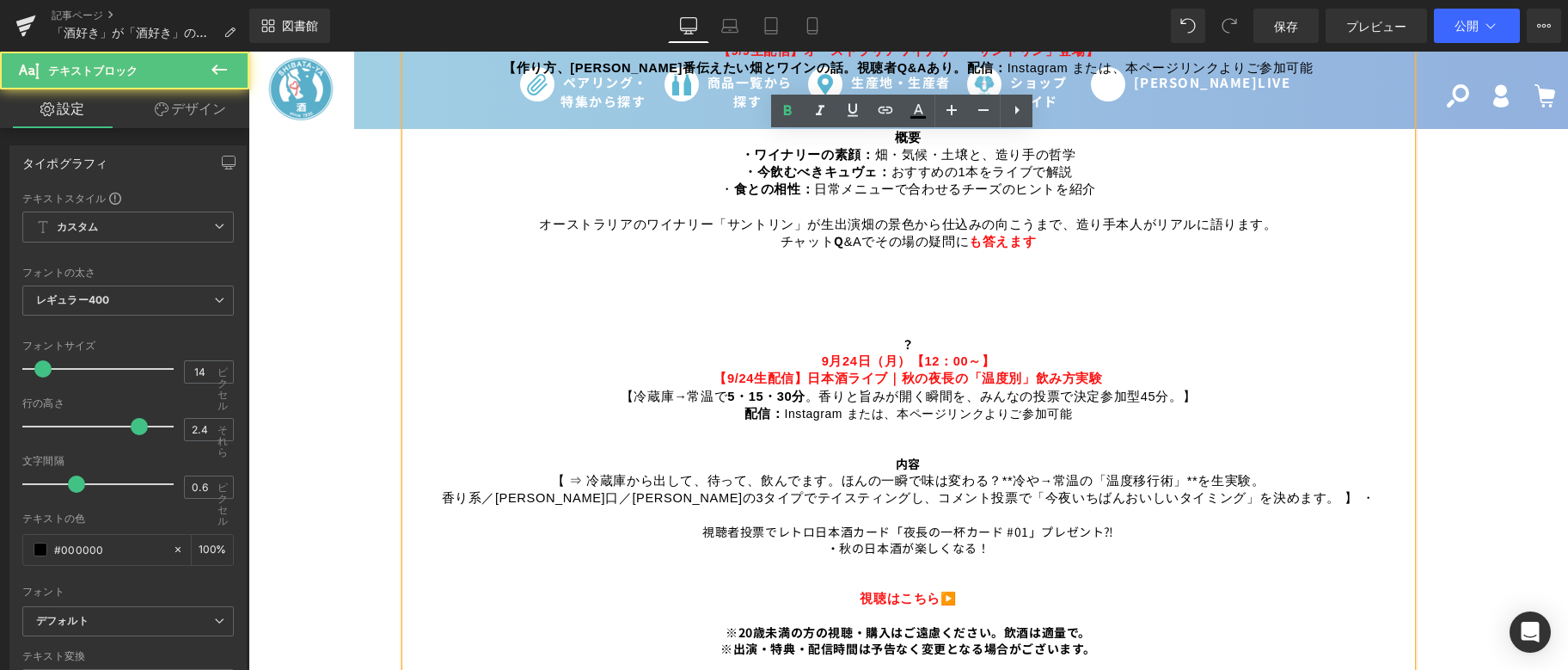
click at [916, 331] on p "？ [DATE]【12：00～】" at bounding box center [908, 310] width 1006 height 120
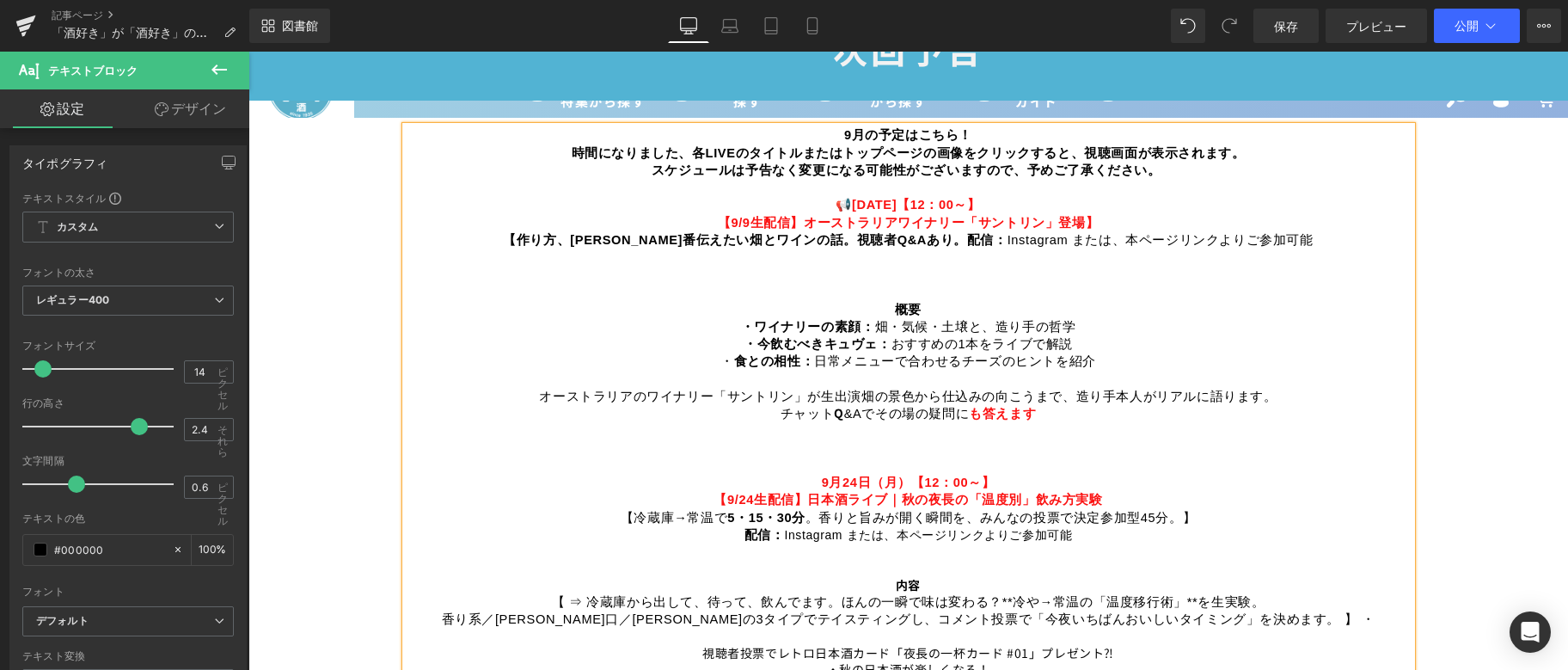
scroll to position [1118, 0]
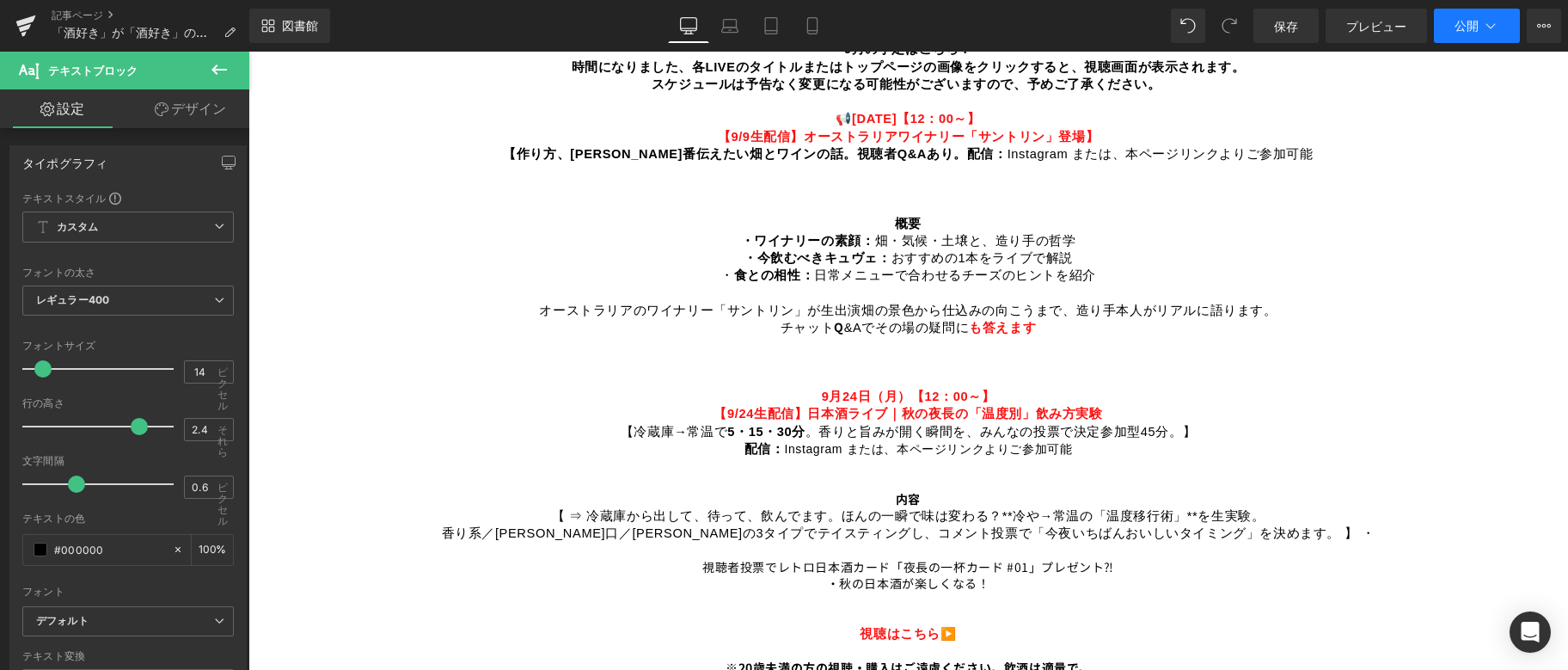
click at [1494, 42] on button "公開" at bounding box center [1477, 25] width 86 height 34
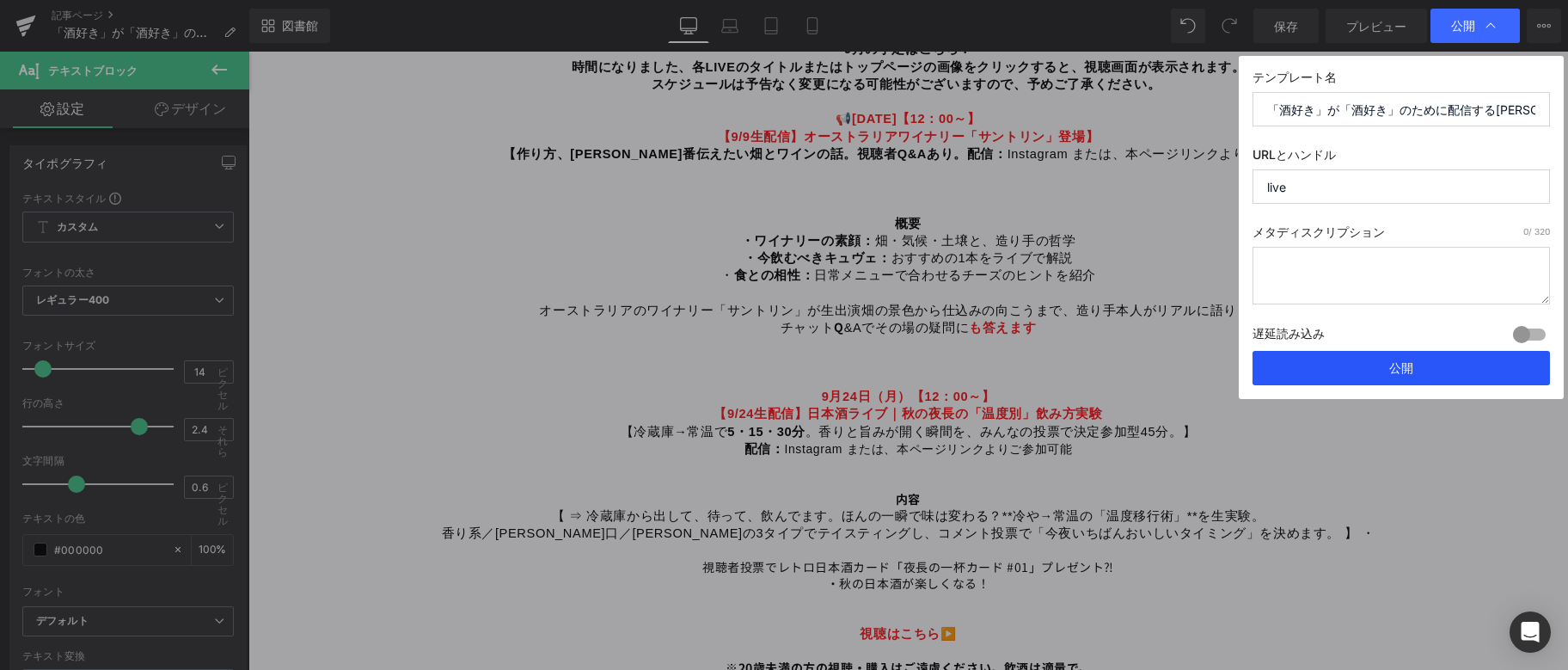
click at [1390, 374] on font "公開" at bounding box center [1401, 368] width 24 height 14
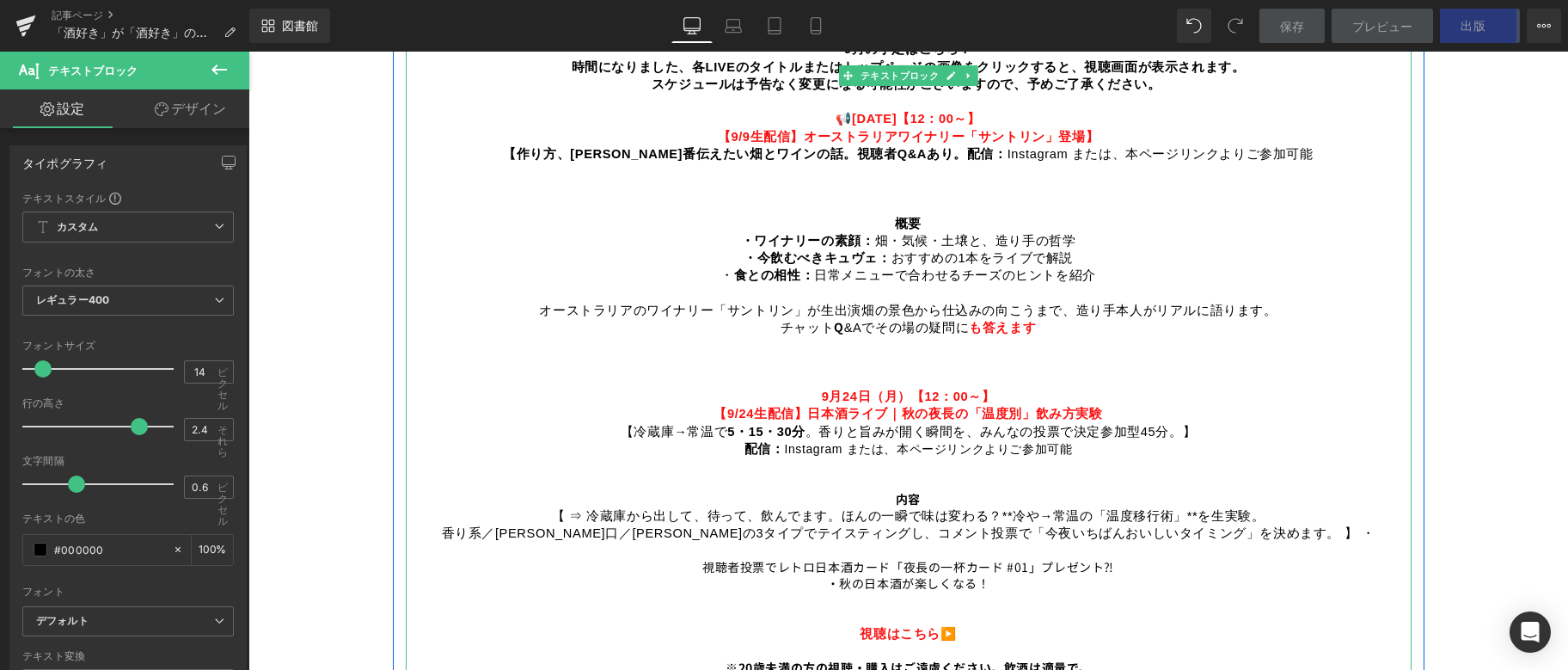
click at [881, 215] on p "概要 ・ワイナリーの素顔： [PERSON_NAME]・気候・土壌と、造り手の哲学 ・今飲むべきキュヴェ： おすすめの1本をライブで解説 ・ 食との相性： 日…" at bounding box center [908, 249] width 1006 height 70
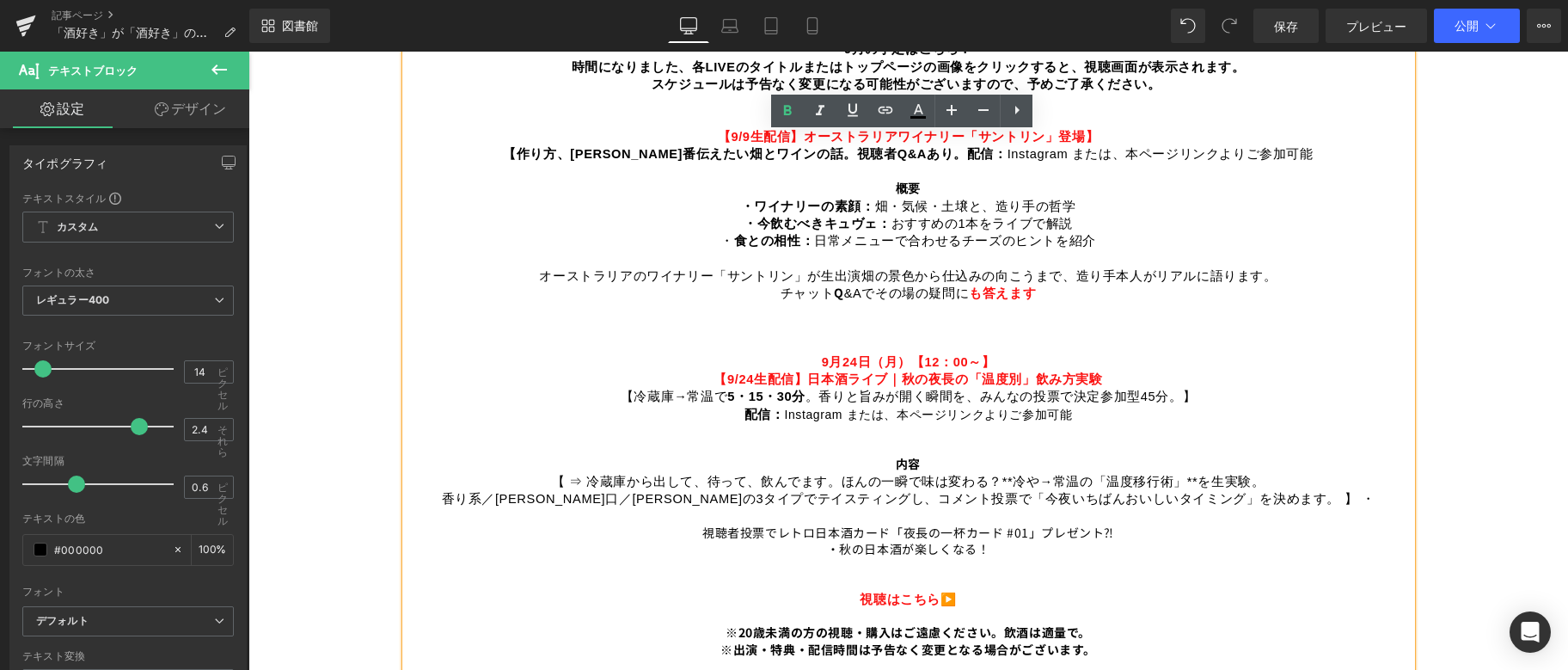
click at [883, 464] on p "内容 【 ⇒ 冷蔵庫から出して、待って、飲んでます。ほんの一瞬で味は変わる？ **冷や→常温の「温度移行術」**を生実験。" at bounding box center [908, 473] width 1006 height 34
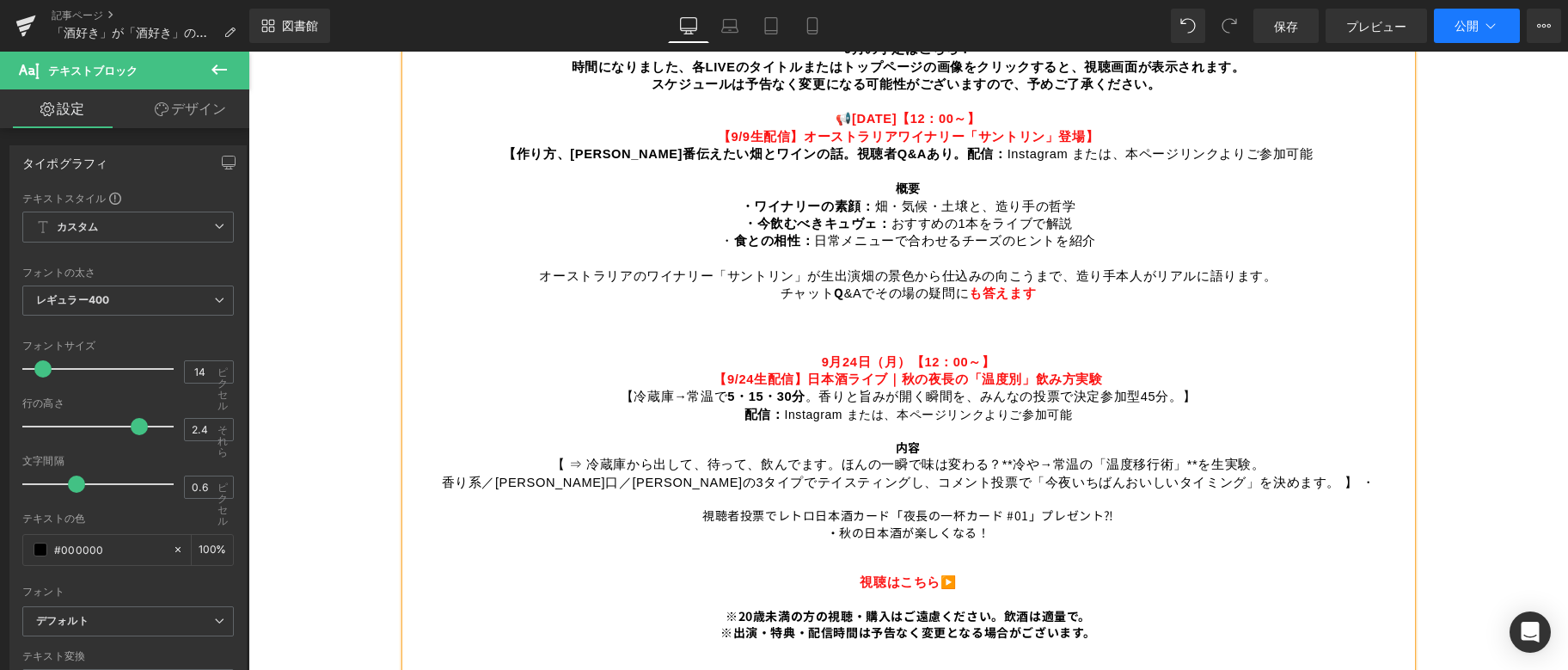
click at [1500, 22] on button "公開" at bounding box center [1477, 25] width 86 height 34
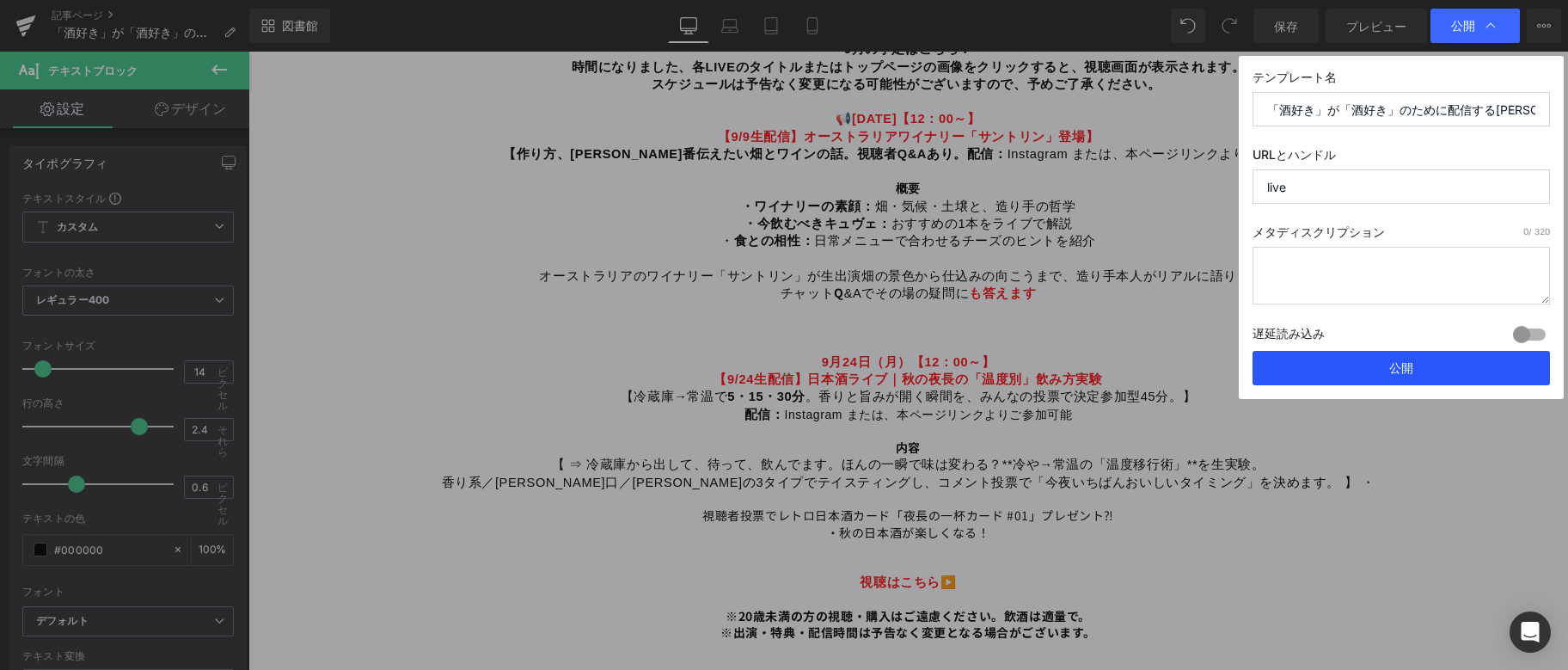
click at [1422, 368] on button "公開" at bounding box center [1401, 368] width 298 height 34
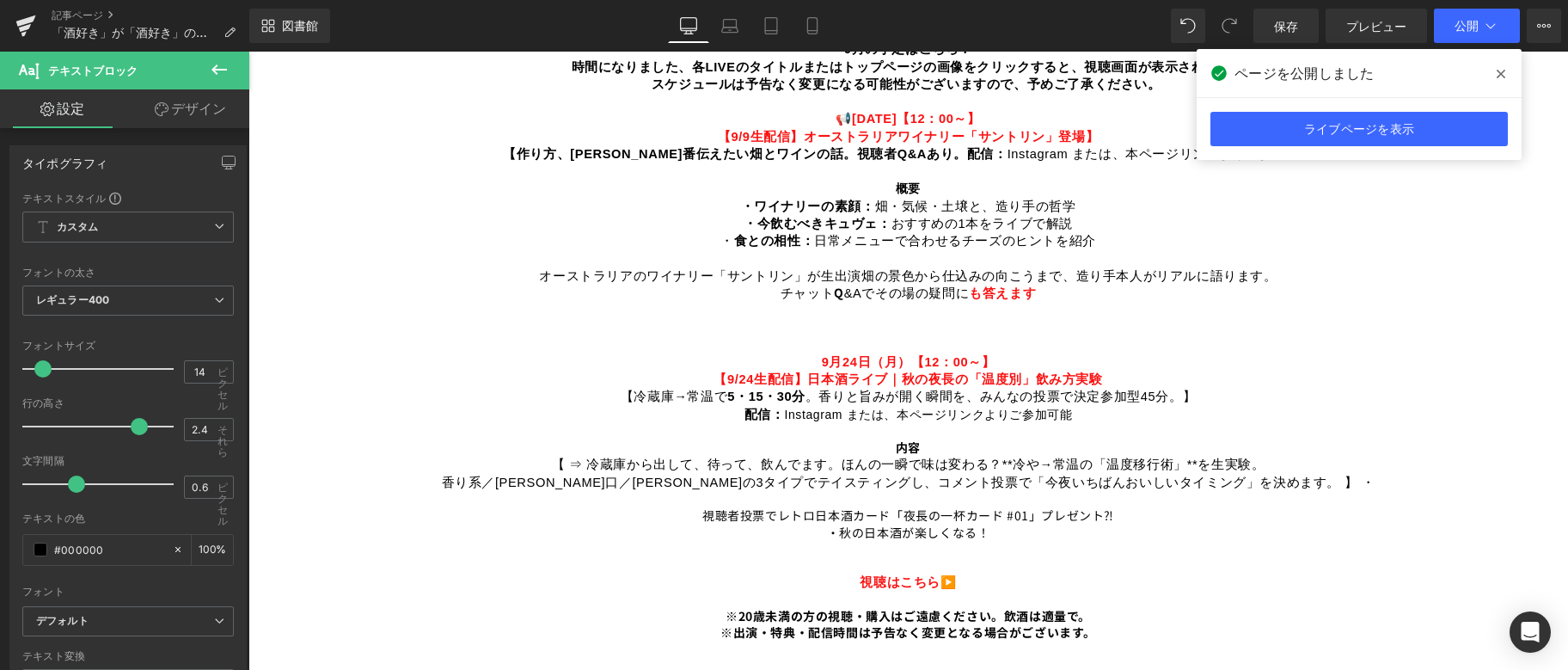
click at [945, 270] on font "畑の景色から仕込みの向こうまで、造り手本人がリアルに語ります。" at bounding box center [1070, 275] width 416 height 14
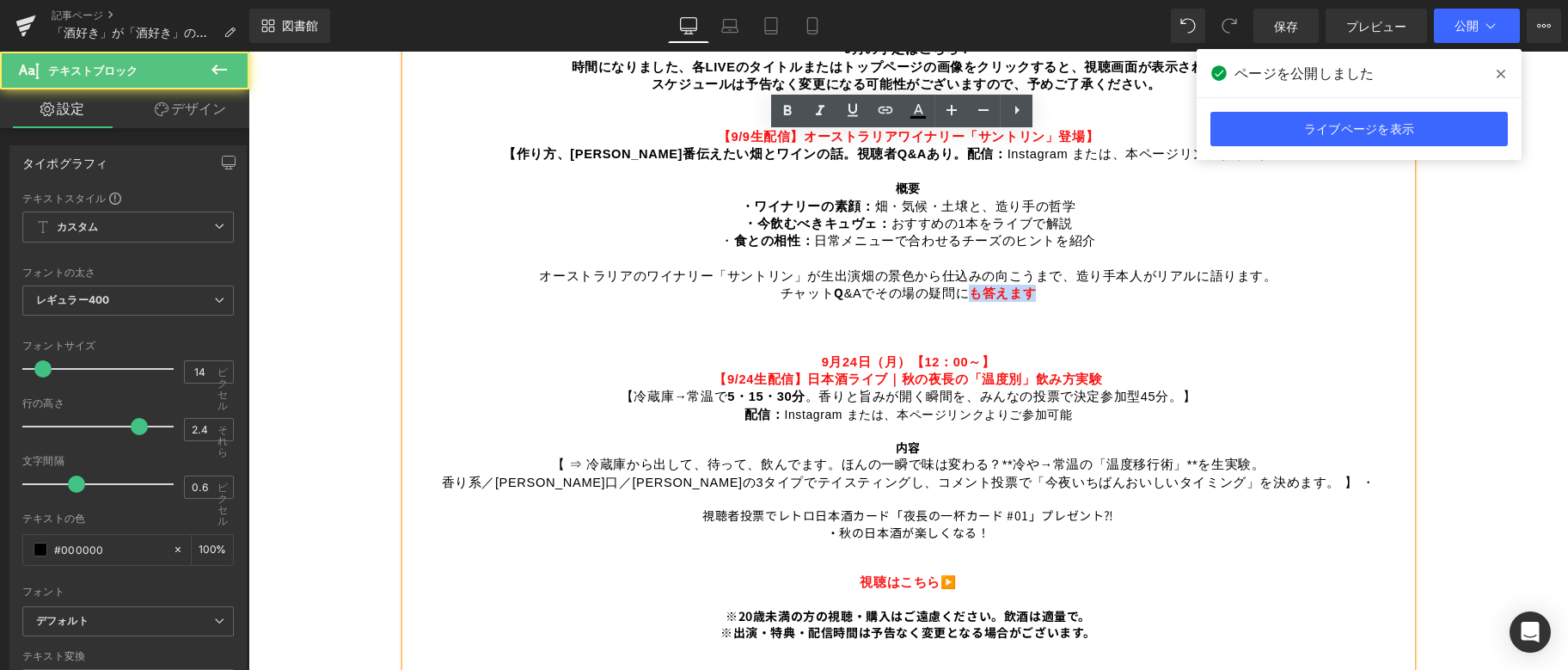
drag, startPoint x: 965, startPoint y: 284, endPoint x: 1044, endPoint y: 286, distance: 79.0
click at [1044, 286] on p "チャット Q &Aでその場の疑問に も 答えます" at bounding box center [908, 292] width 1006 height 17
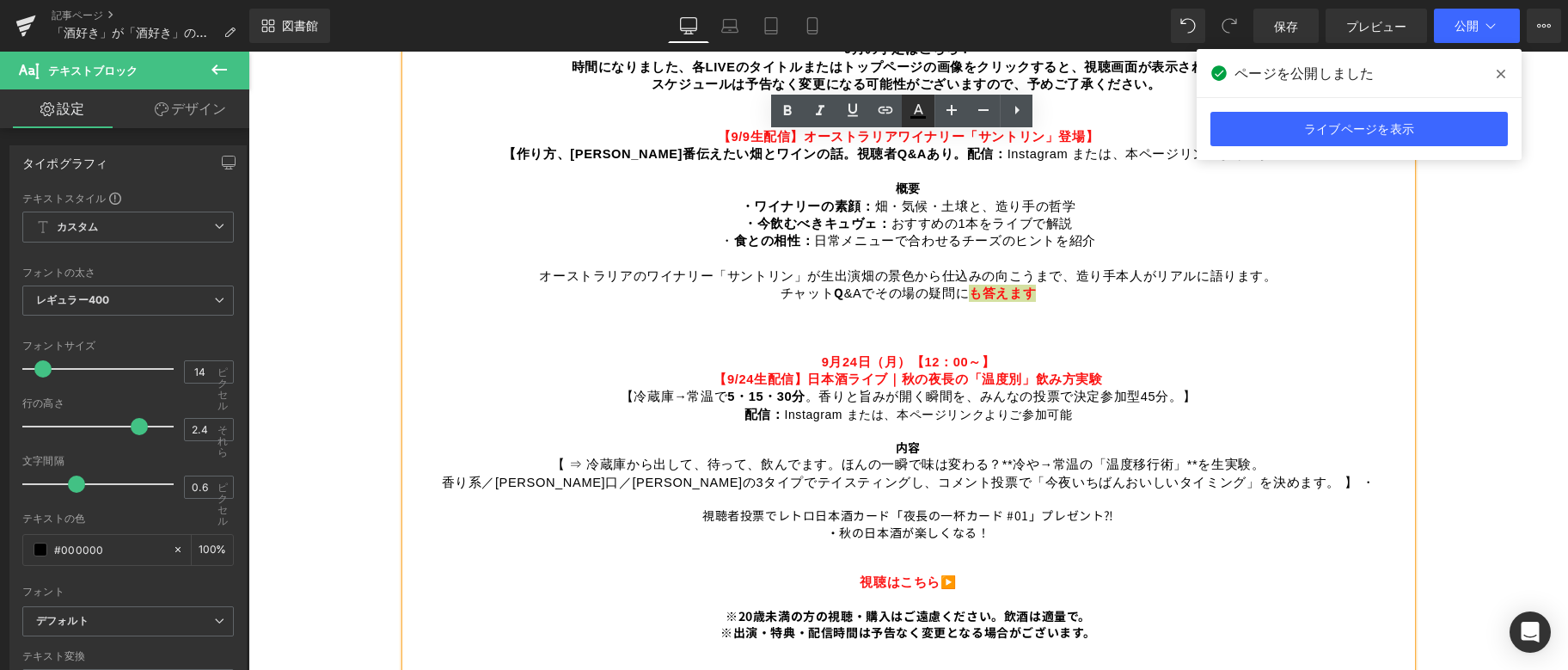
click at [916, 113] on icon at bounding box center [919, 109] width 9 height 10
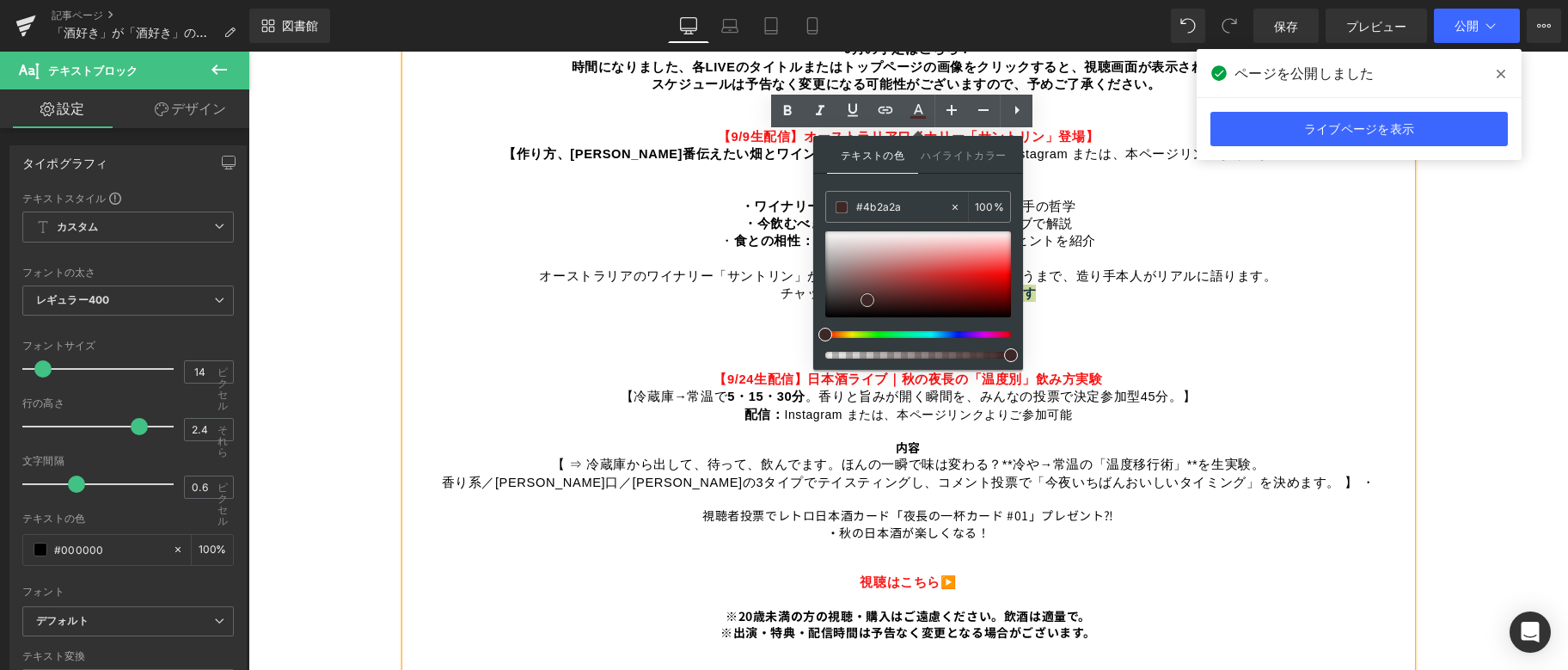
drag, startPoint x: 998, startPoint y: 271, endPoint x: 846, endPoint y: 310, distance: 156.9
click at [861, 307] on span at bounding box center [867, 300] width 14 height 14
type input "#000000"
drag, startPoint x: 1084, startPoint y: 364, endPoint x: 805, endPoint y: 325, distance: 281.7
click at [1211, 406] on p "配信： Instagram または、本ページリンクよりご参加可能" at bounding box center [908, 423] width 1006 height 34
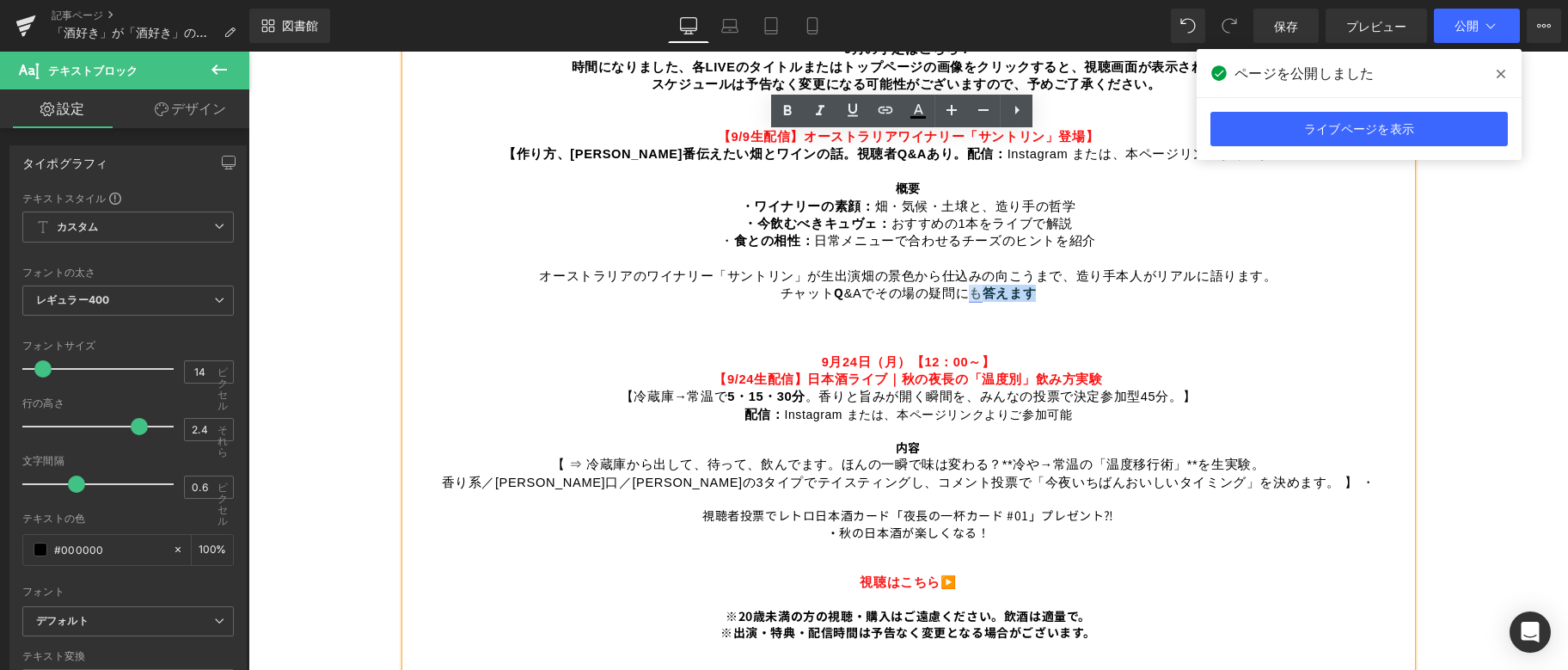
drag, startPoint x: 1046, startPoint y: 289, endPoint x: 967, endPoint y: 285, distance: 79.1
click at [967, 285] on p "チャット Q &Aでその場の疑問に も 答えます" at bounding box center [908, 292] width 1006 height 17
click at [789, 105] on icon at bounding box center [788, 110] width 21 height 21
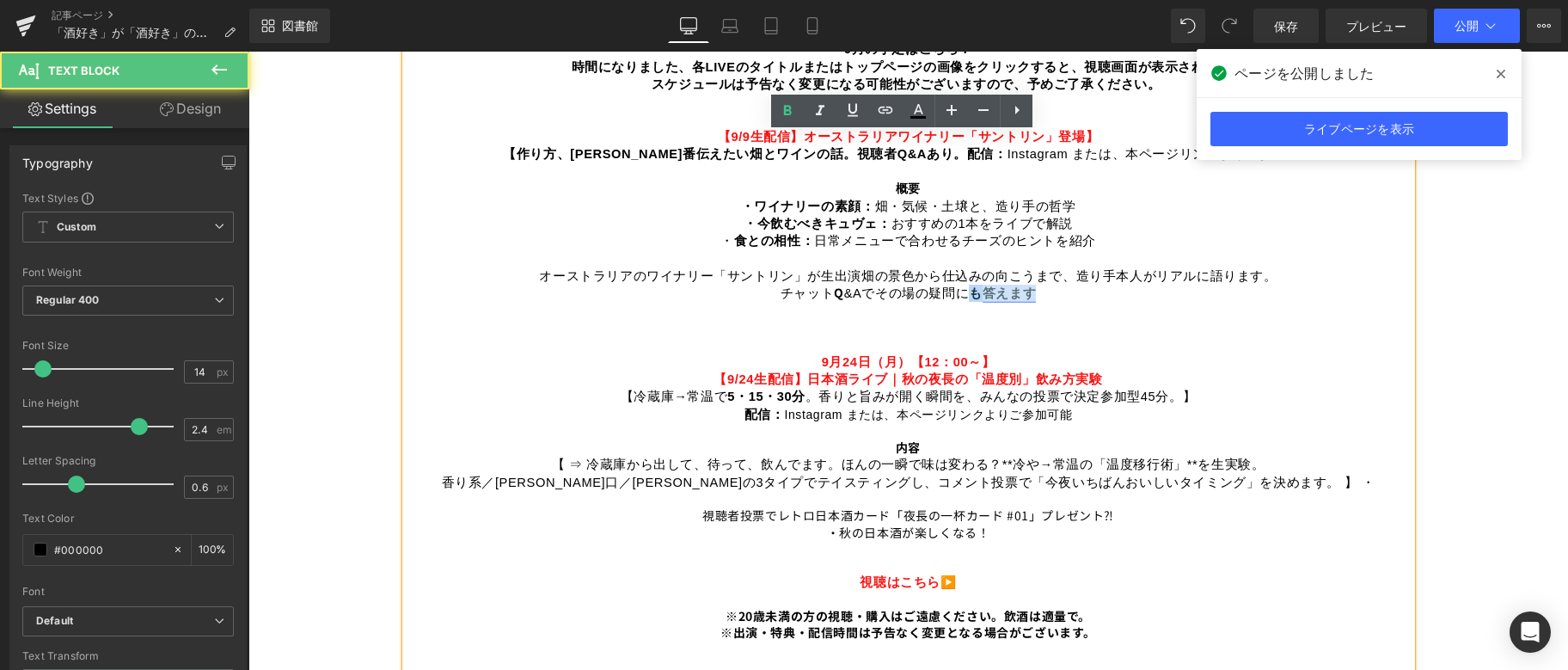
drag, startPoint x: 963, startPoint y: 285, endPoint x: 1027, endPoint y: 286, distance: 64.0
click at [1027, 286] on b "&Aでその場の疑問に も 答えます" at bounding box center [941, 292] width 193 height 17
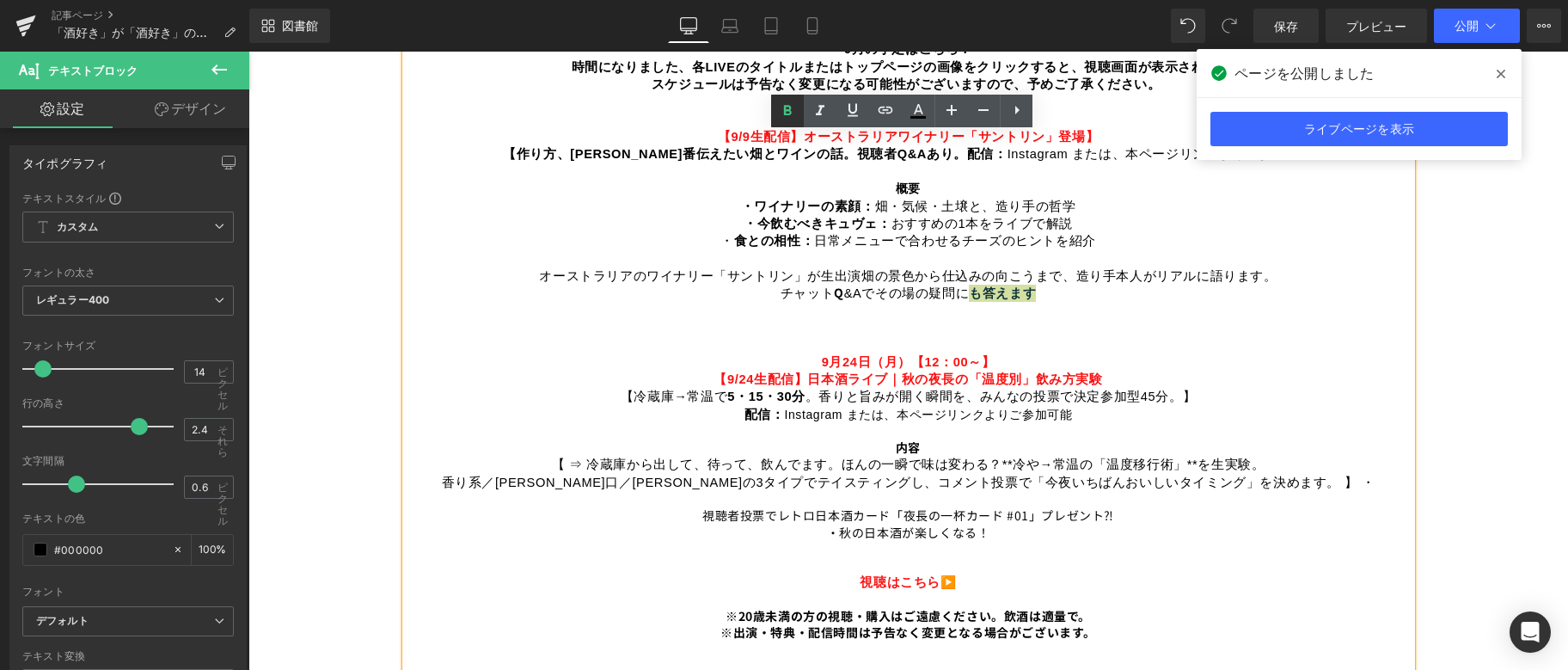
click at [781, 106] on icon at bounding box center [788, 110] width 21 height 21
click at [1041, 351] on p "[DATE]【12：00～】" at bounding box center [908, 336] width 1006 height 69
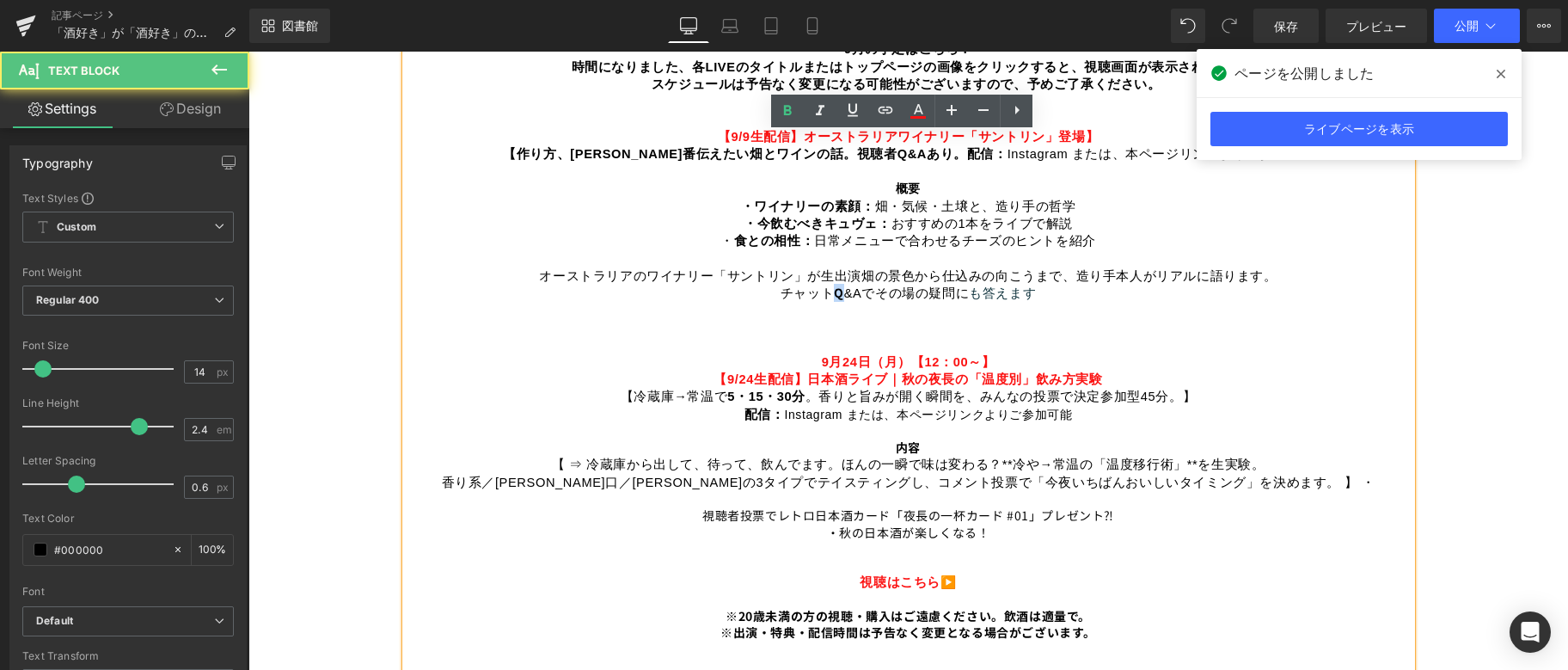
click at [835, 286] on font "Q" at bounding box center [838, 292] width 10 height 17
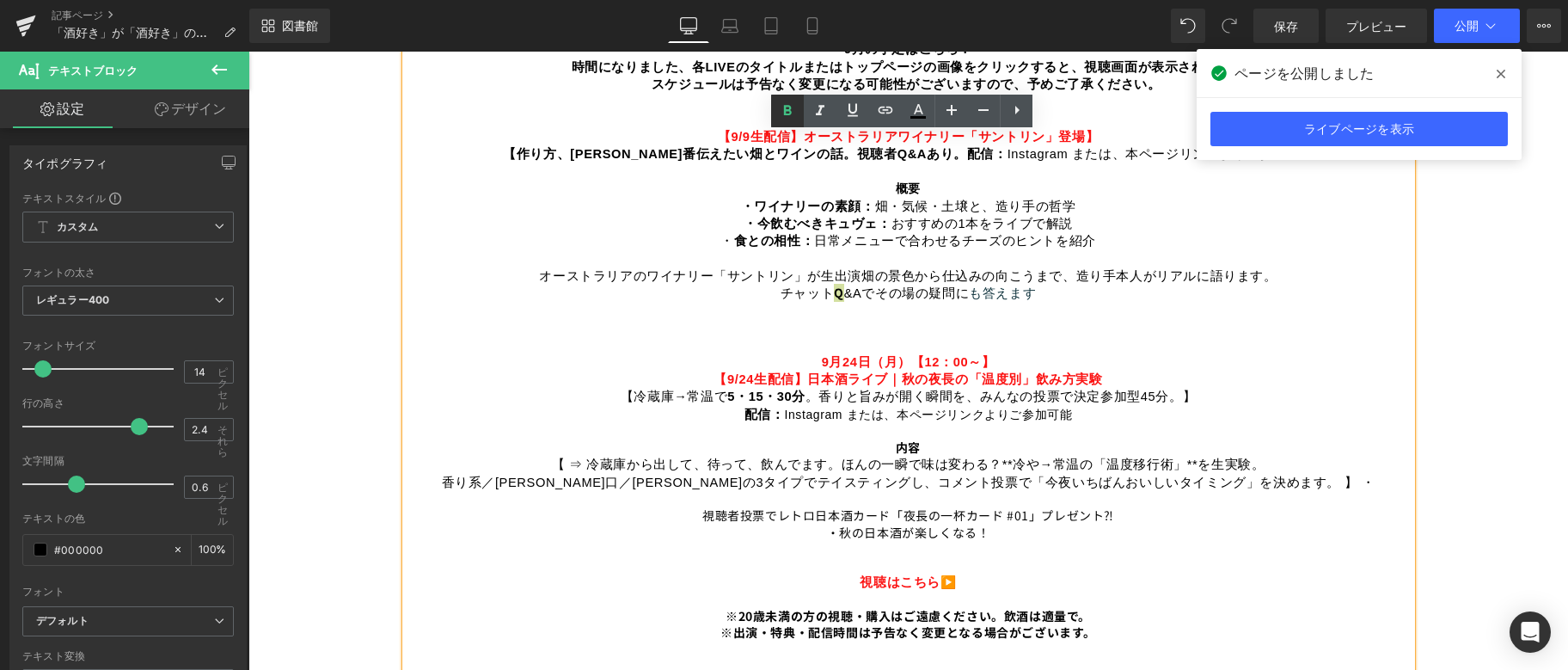
click at [791, 108] on icon at bounding box center [788, 110] width 8 height 10
click at [755, 323] on p "[DATE]【12：00～】" at bounding box center [908, 336] width 1006 height 69
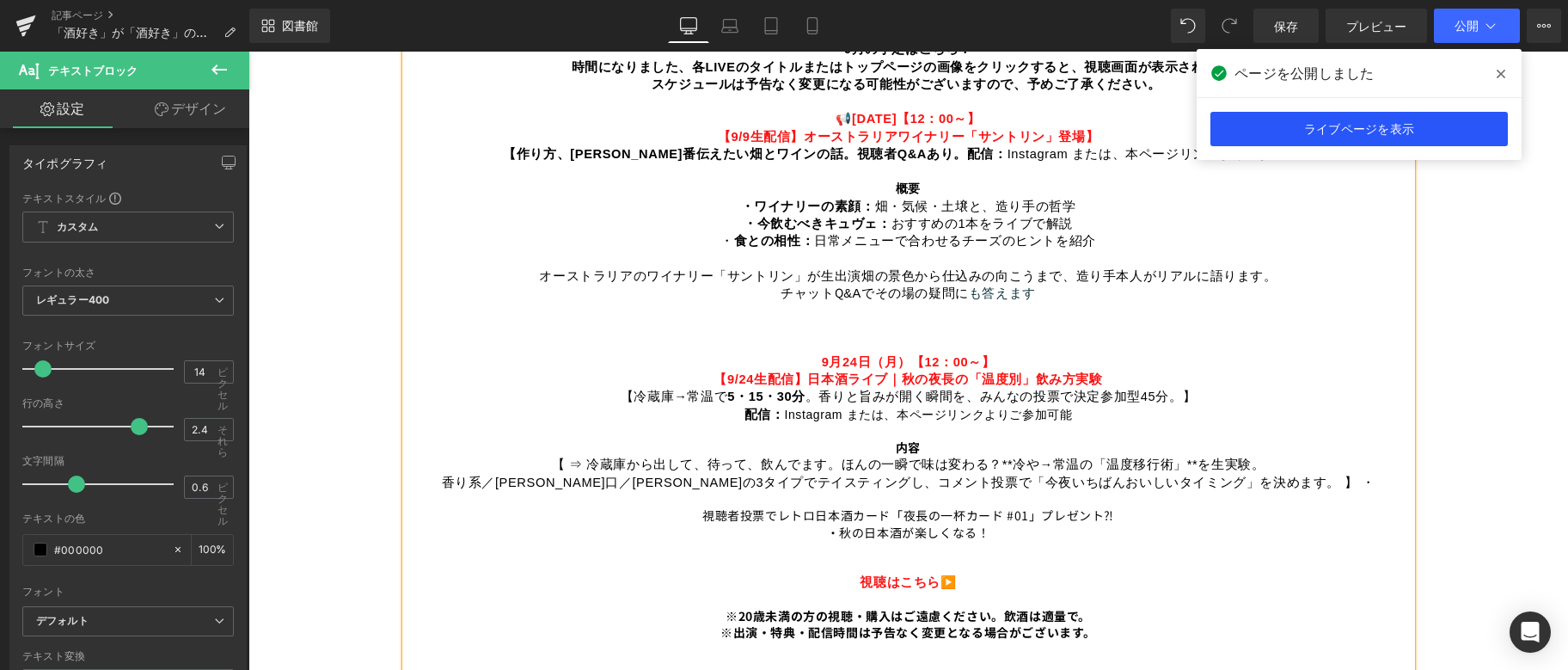
click at [1379, 128] on font "ライブページを表示" at bounding box center [1360, 129] width 110 height 14
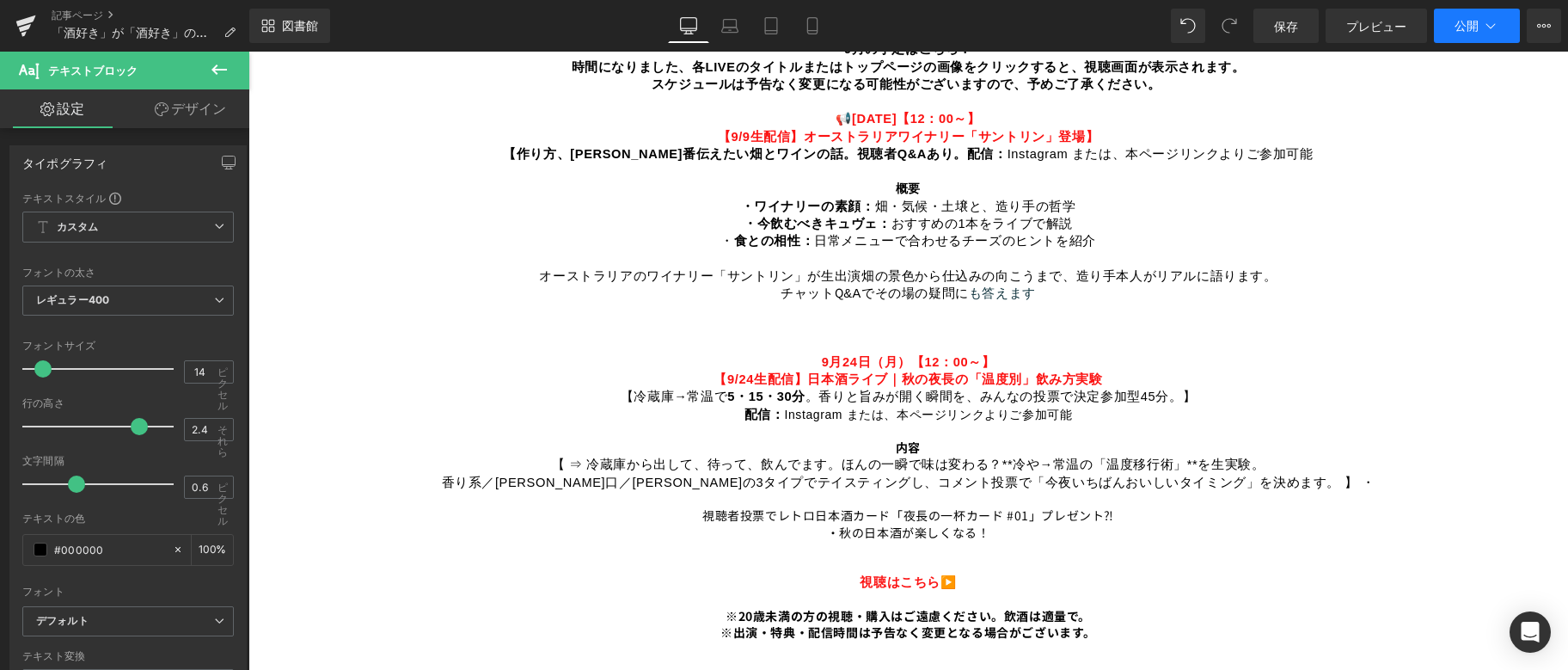
click at [1499, 25] on icon at bounding box center [1490, 25] width 17 height 17
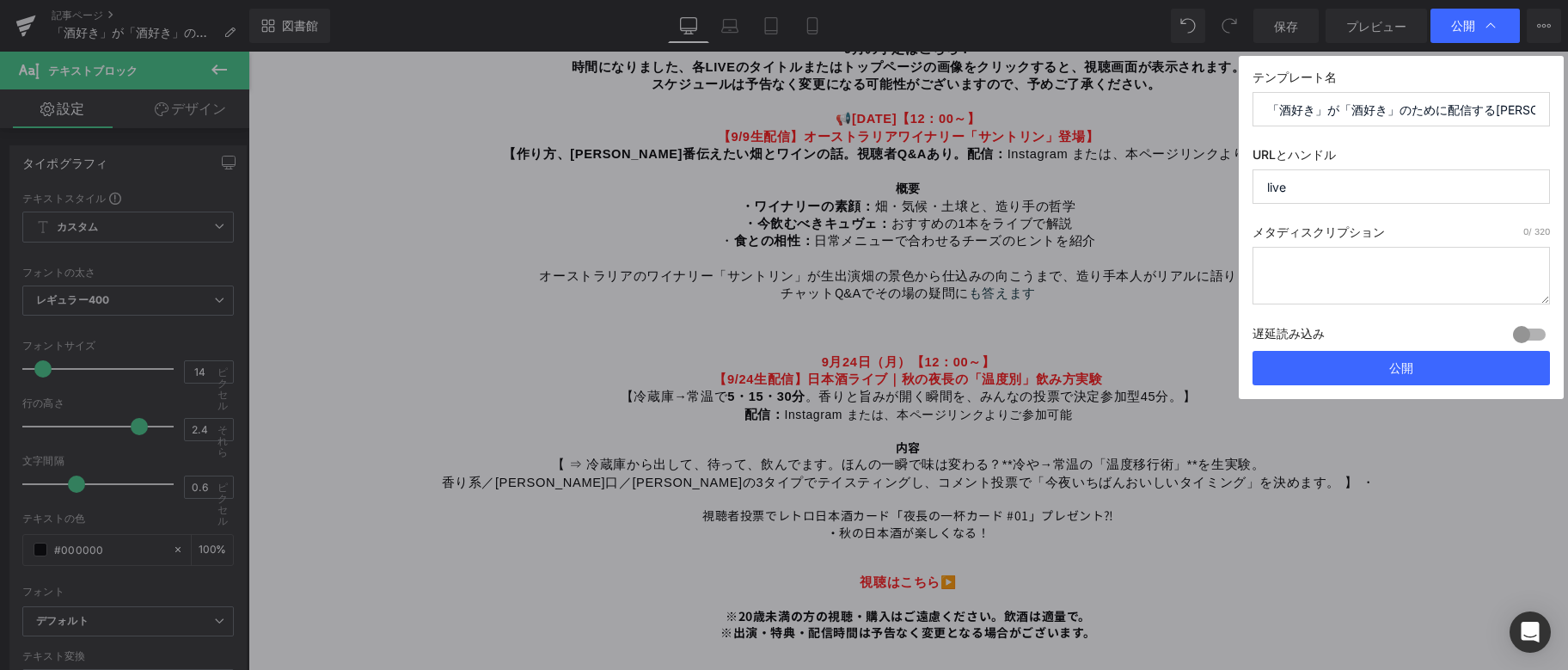
click at [1420, 334] on div "遅延読み込み 建てる ロックを解除するためのアップグレードプラン" at bounding box center [1401, 336] width 298 height 28
click at [1416, 349] on div "遅延読み込み 建てる ロックを解除するためのアップグレードプラン" at bounding box center [1401, 336] width 298 height 28
click at [1408, 366] on font "公開" at bounding box center [1401, 368] width 24 height 14
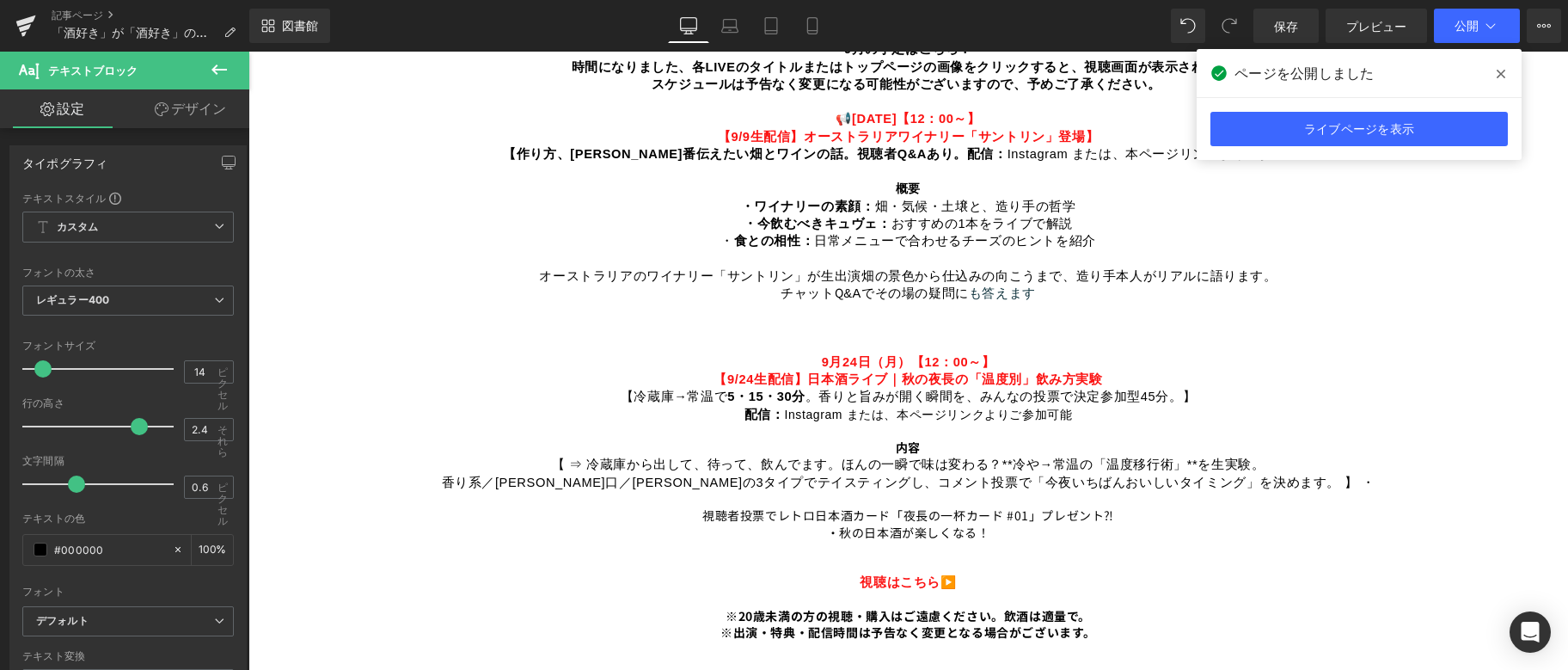
click at [1499, 73] on icon at bounding box center [1501, 73] width 8 height 8
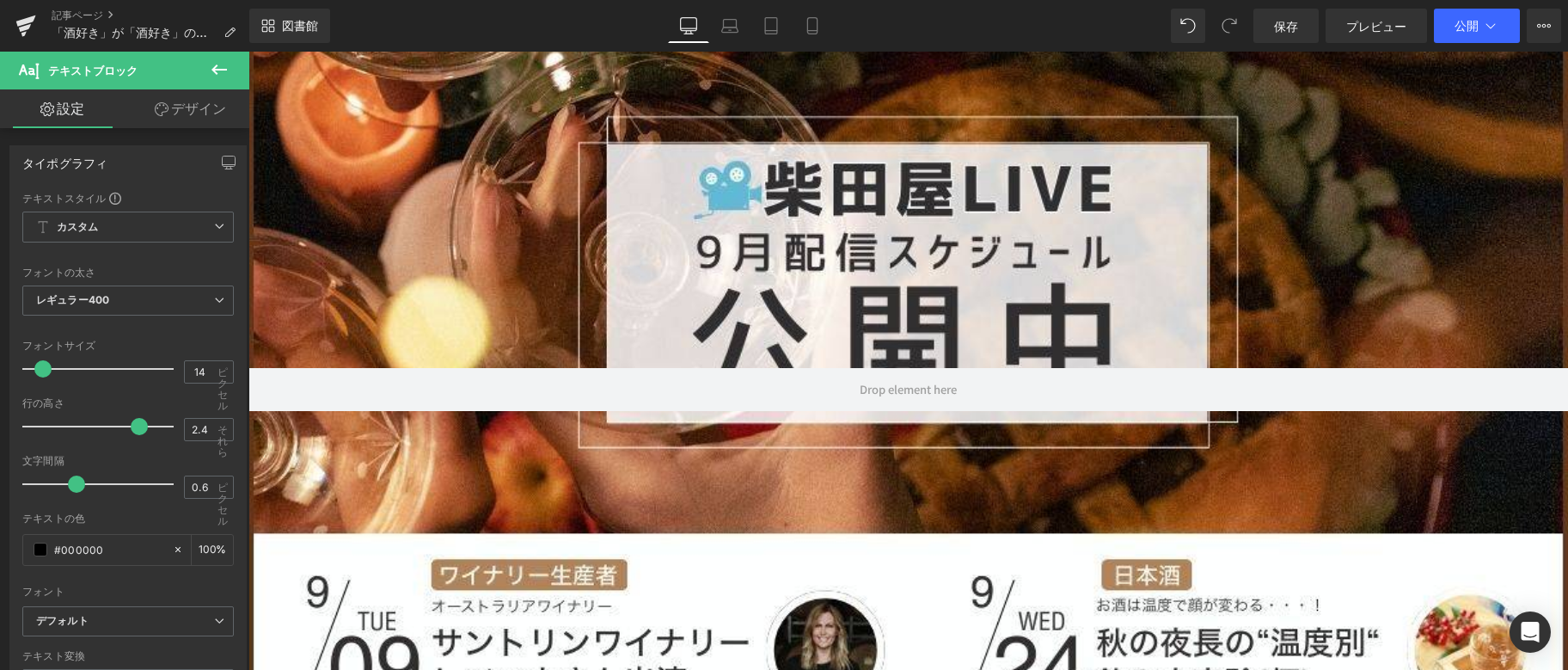
scroll to position [0, 0]
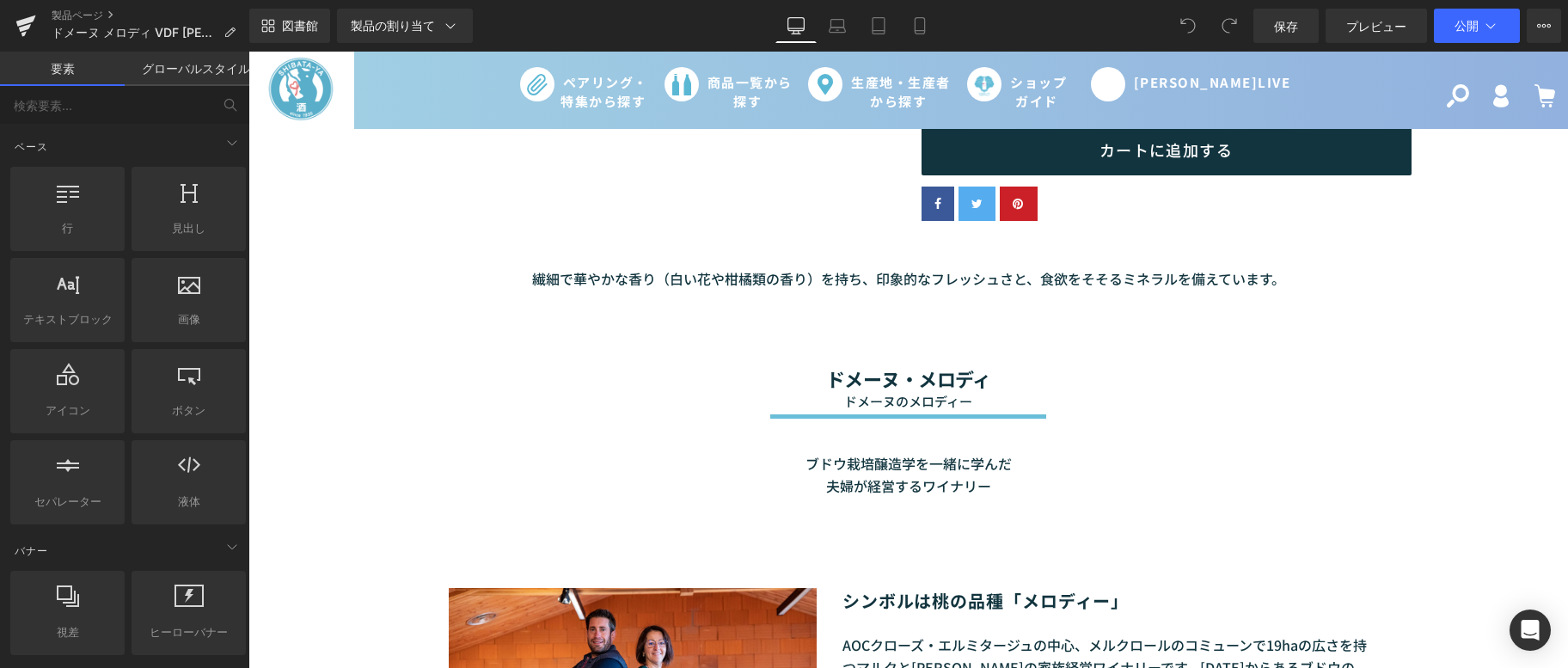
scroll to position [516, 0]
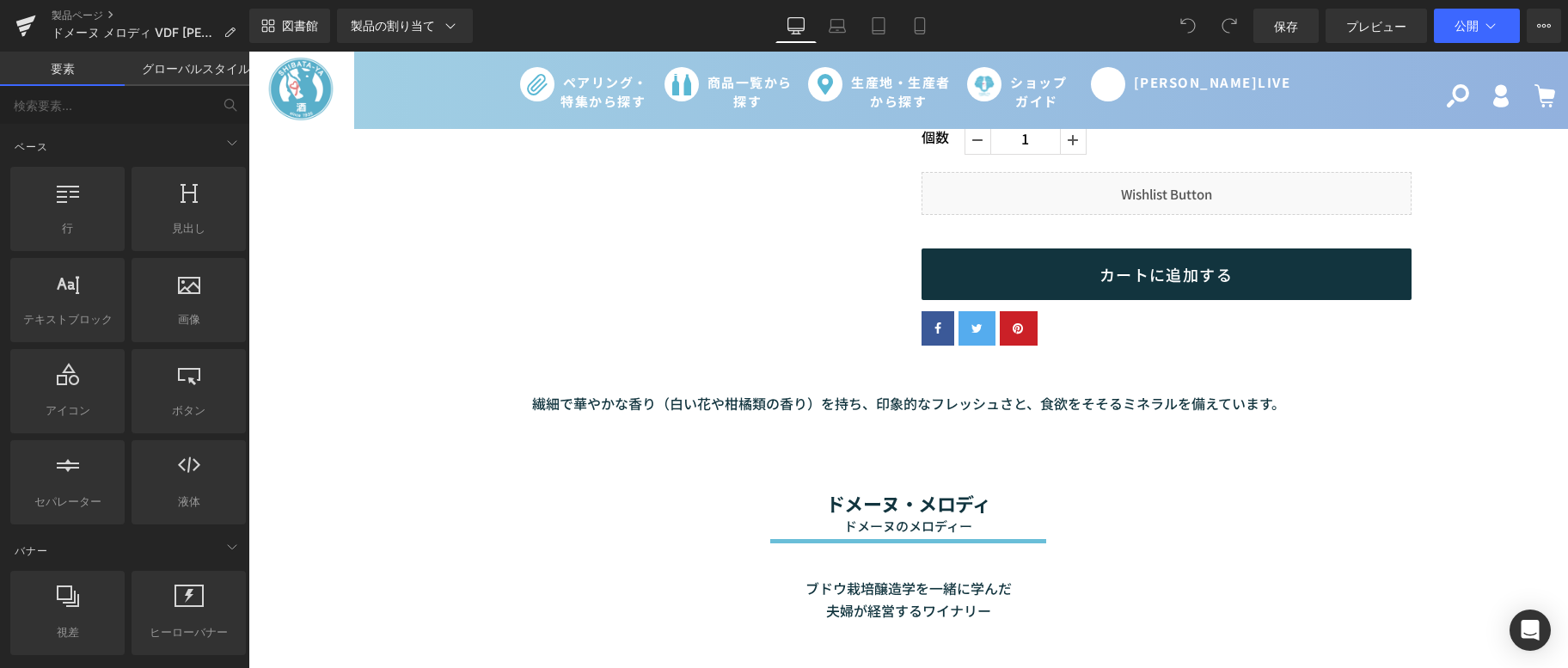
click at [796, 406] on font "繊細で華やかな香り（白い花や柑橘類の香り）を持ち、印象的なフレッシュさと、食欲をそそるミネラルを備えています。" at bounding box center [909, 403] width 753 height 21
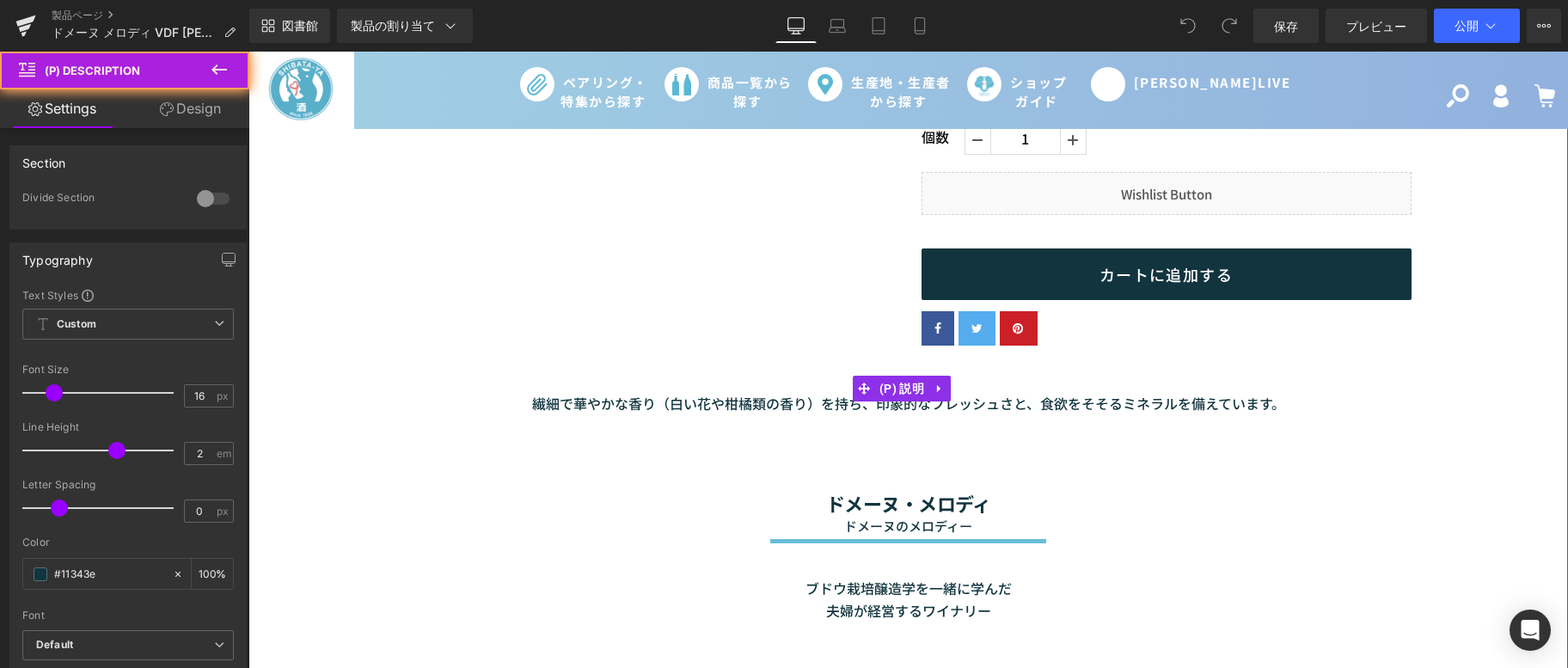
click at [796, 406] on font "繊細で華やかな香り（白い花や柑橘類の香り）を持ち、印象的なフレッシュさと、食欲をそそるミネラルを備えています。" at bounding box center [909, 403] width 753 height 21
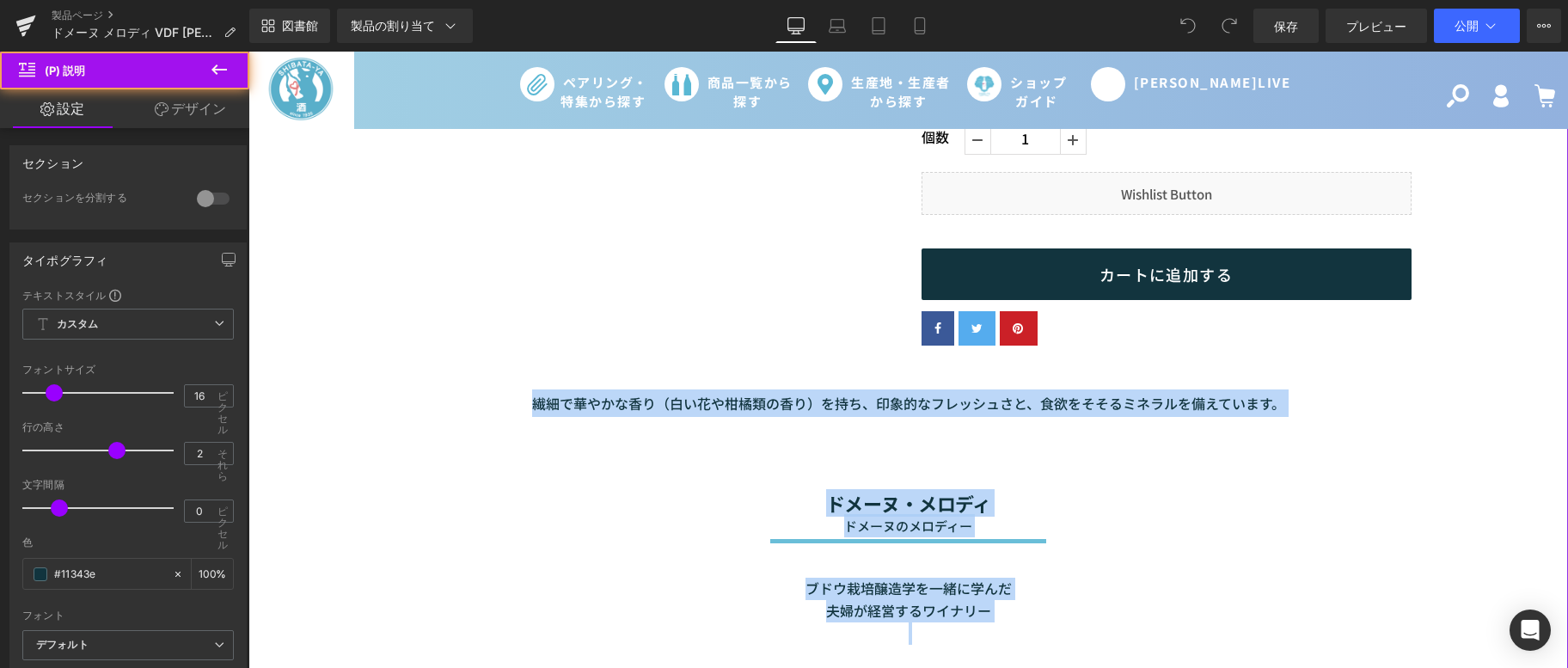
drag, startPoint x: 528, startPoint y: 403, endPoint x: 1348, endPoint y: 429, distance: 820.4
click at [1348, 429] on div "セール終了 （P）画像" at bounding box center [908, 312] width 1303 height 1304
click at [1479, 416] on div "繊細で華やかな香り（白い花や柑橘類の香り）を持ち、印象的なフレッシュさと、食欲をそそるミネラルを備えています。" at bounding box center [908, 388] width 1303 height 68
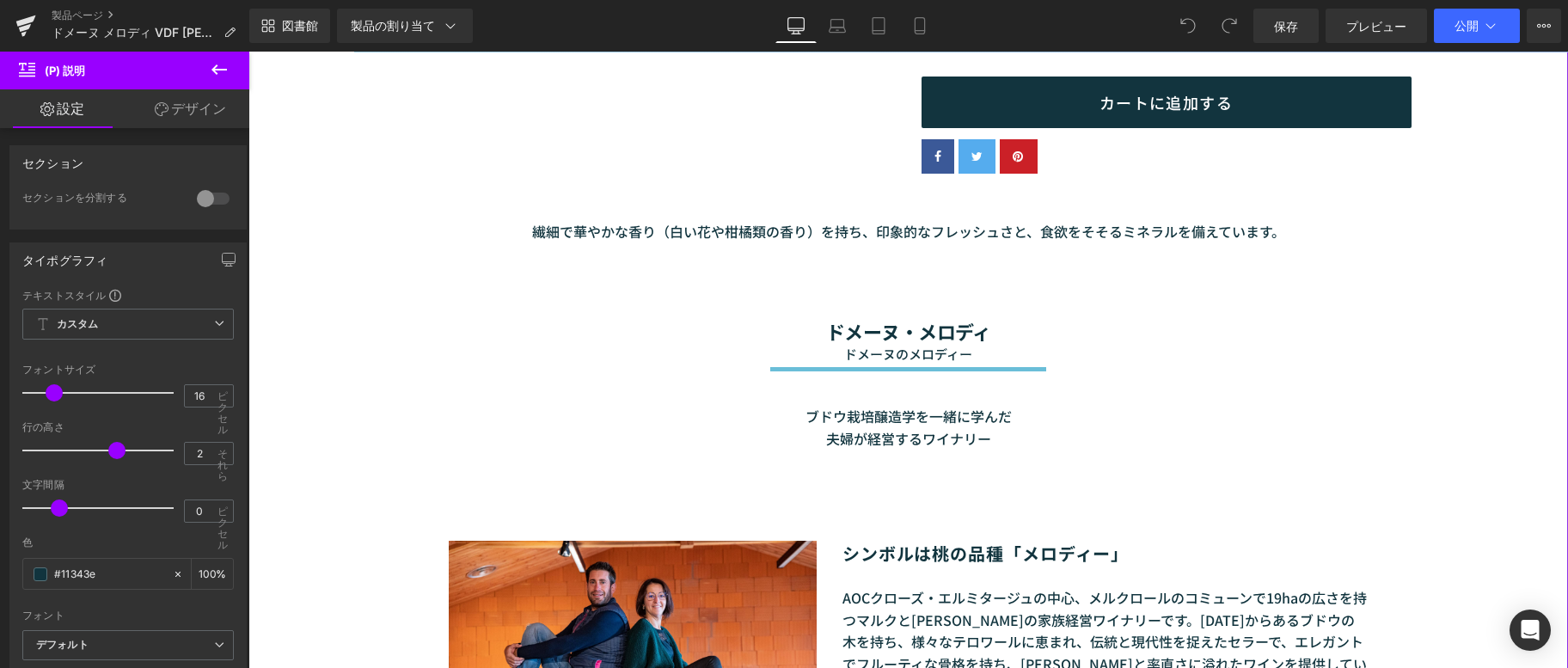
scroll to position [602, 0]
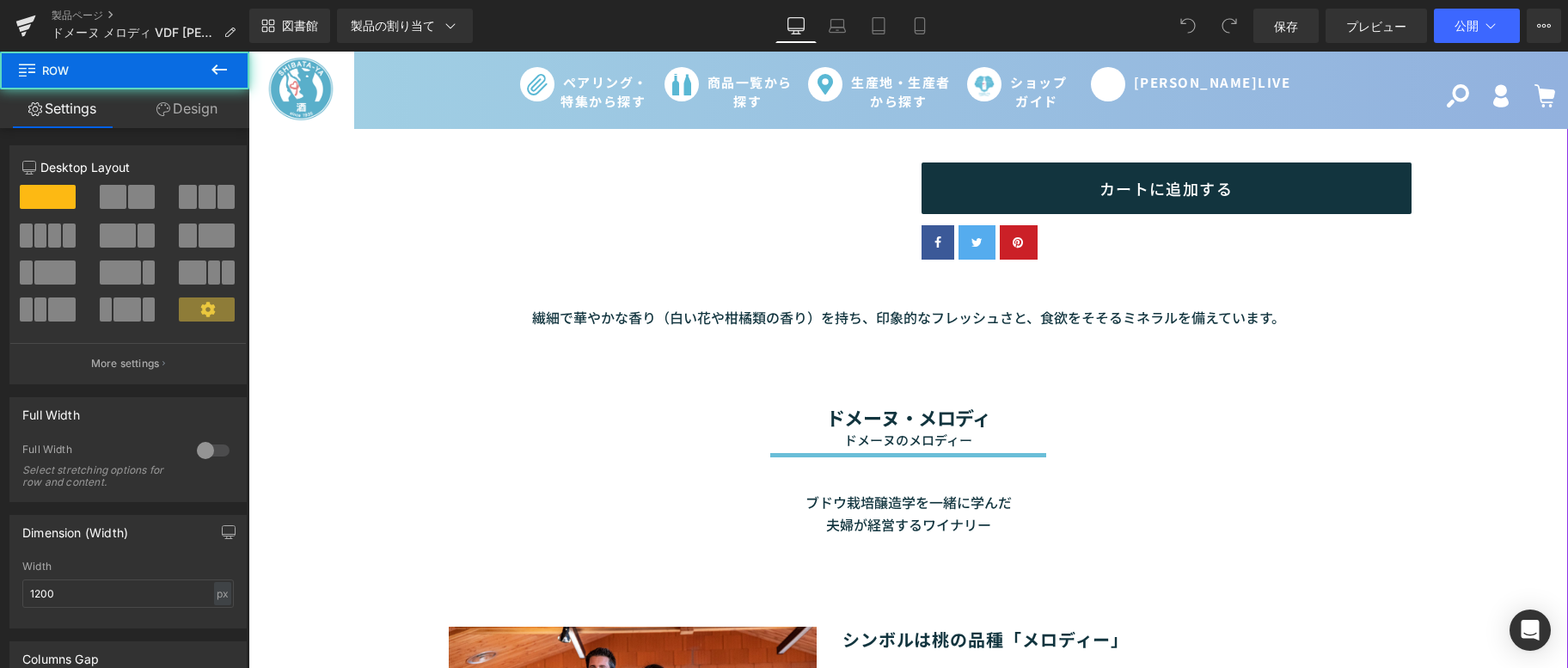
click at [826, 373] on div "ドメーヌ・メロディ ドメーヌのメロディー 見出し セパレーター ブドウ栽培醸造学を一緒に学んだ 夫婦が経営するワイナリー テキストブロック 行 80ピクセル" at bounding box center [909, 447] width 1032 height 221
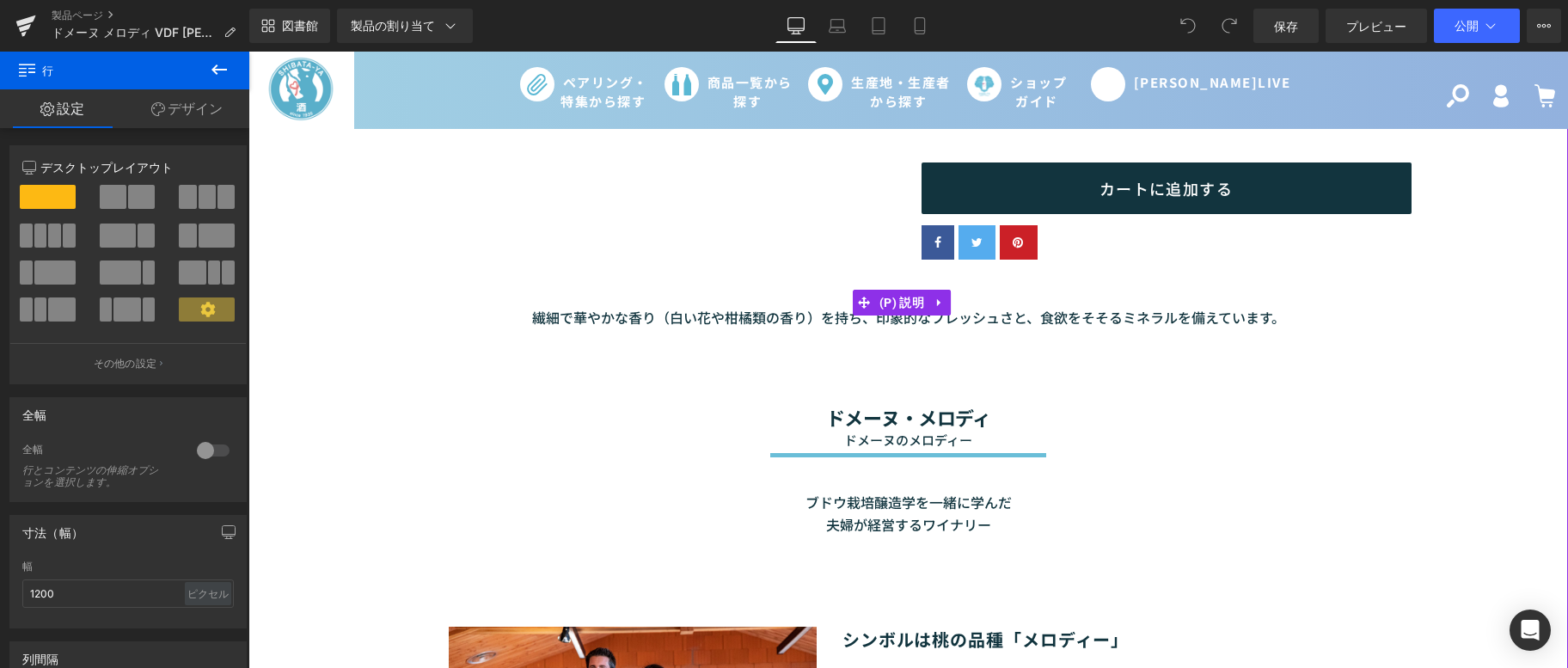
click at [309, 315] on div "繊細で華やかな香り（白い花や柑橘類の香り）を持ち、印象的なフレッシュさと、食欲をそそるミネラルを備えています。" at bounding box center [908, 302] width 1303 height 68
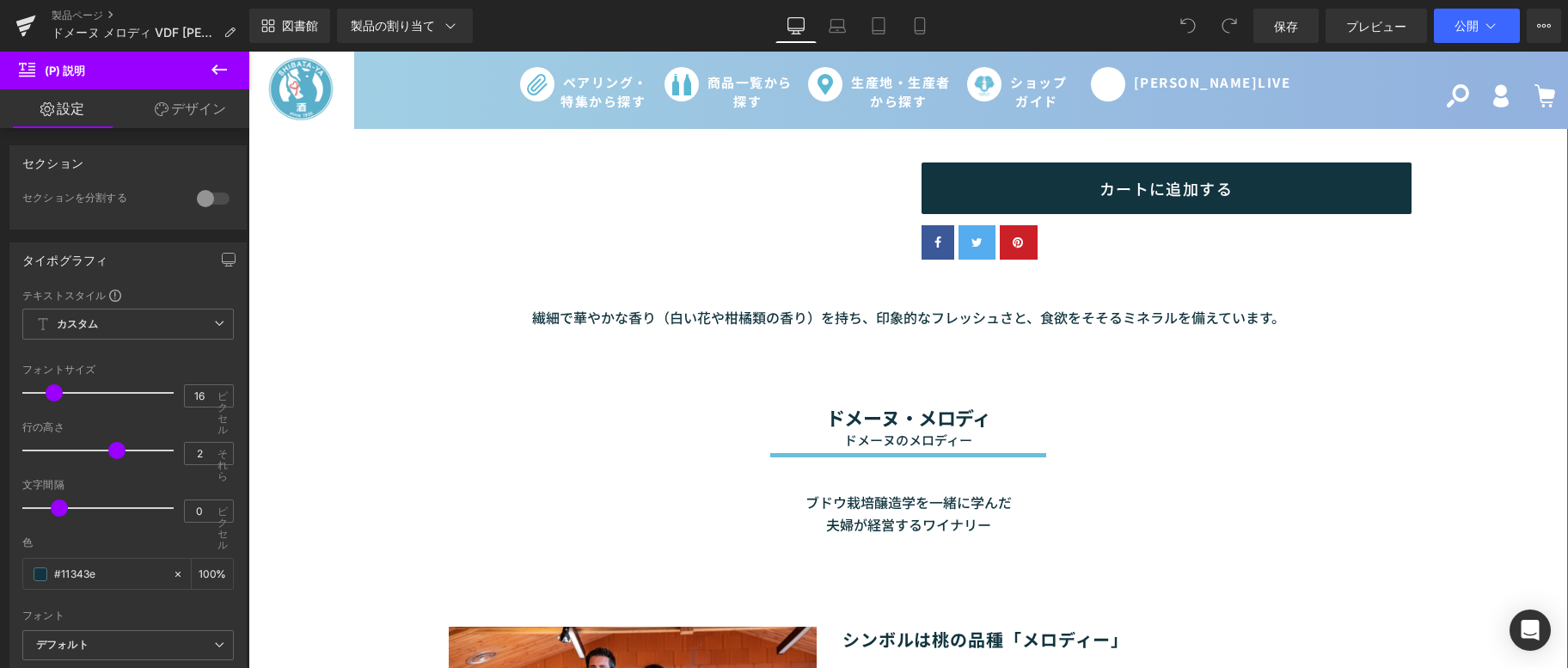
click at [263, 215] on div "セール終了 （P）画像" at bounding box center [908, 226] width 1303 height 1304
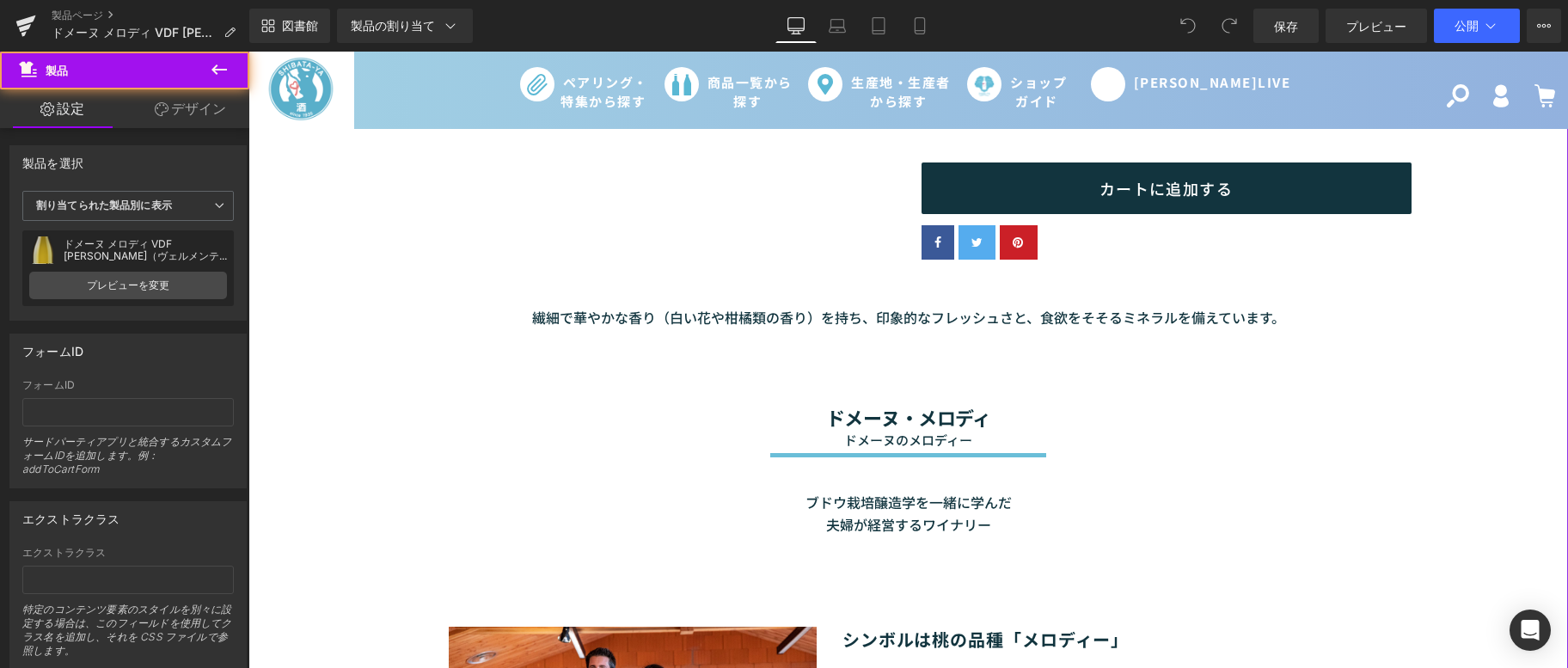
click at [265, 220] on div "セール終了 （P）画像" at bounding box center [908, 226] width 1303 height 1304
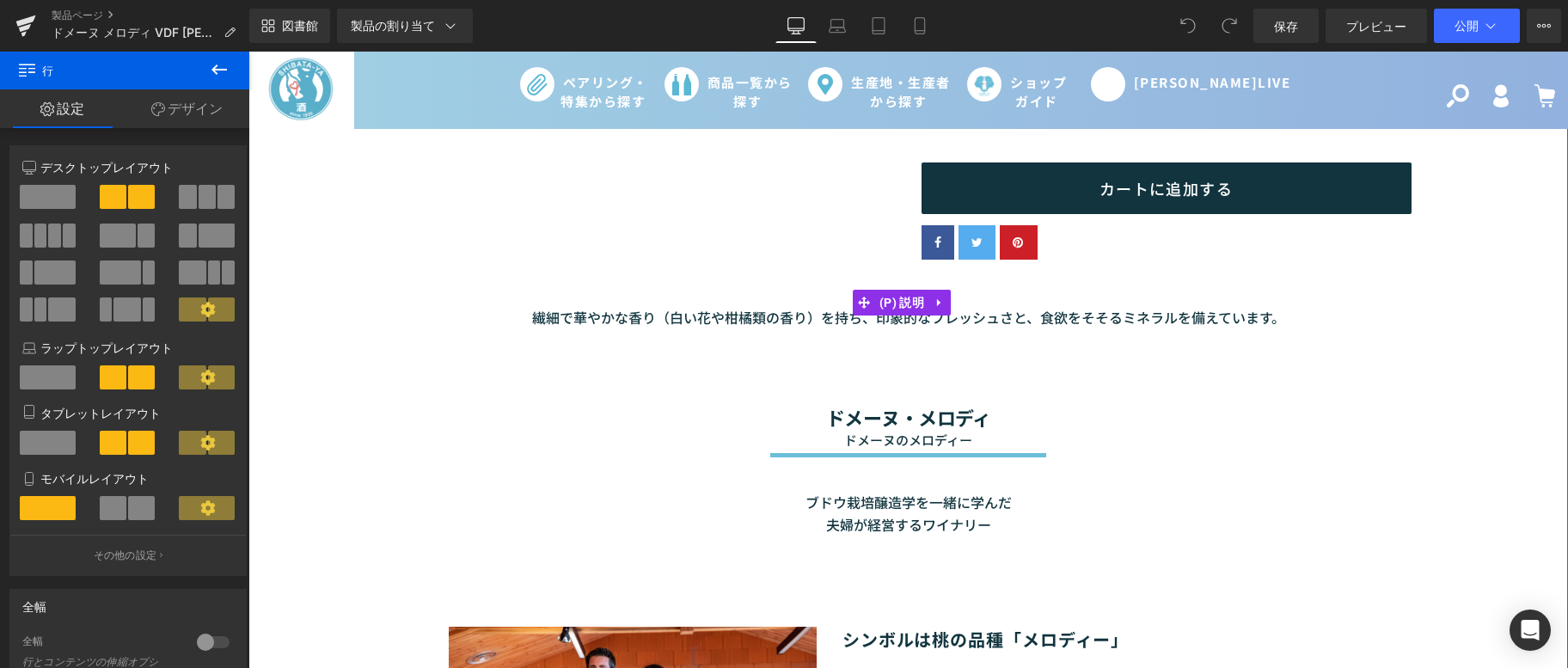
click at [460, 300] on div "繊細で華やかな香り（白い花や柑橘類の香り）を持ち、印象的なフレッシュさと、食欲をそそるミネラルを備えています。" at bounding box center [908, 300] width 1011 height 62
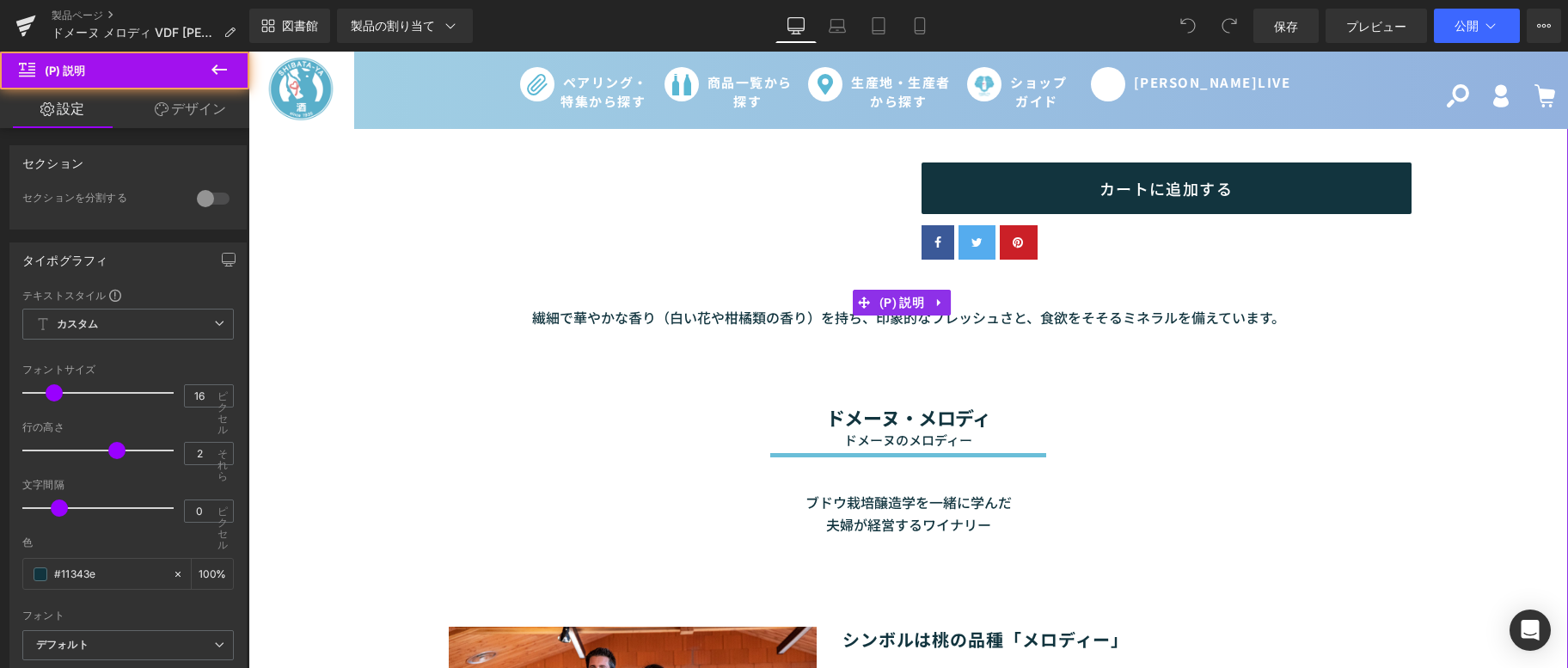
click at [453, 283] on div "繊細で華やかな香り（白い花や柑橘類の香り）を持ち、印象的なフレッシュさと、食欲をそそるミネラルを備えています。" at bounding box center [908, 300] width 1011 height 62
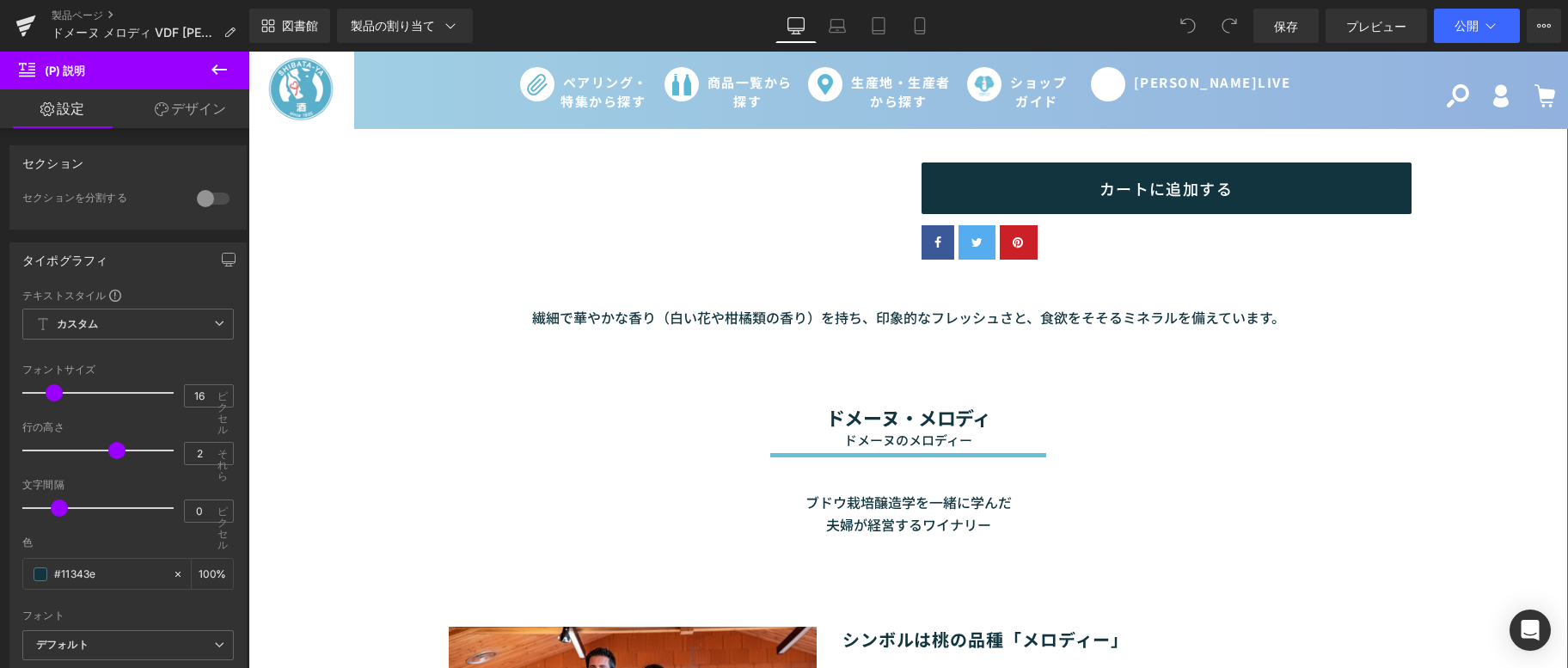
click at [311, 282] on div "繊細で華やかな香り（白い花や柑橘類の香り）を持ち、印象的なフレッシュさと、食欲をそそるミネラルを備えています。" at bounding box center [908, 302] width 1303 height 68
click at [213, 56] on button at bounding box center [219, 71] width 60 height 38
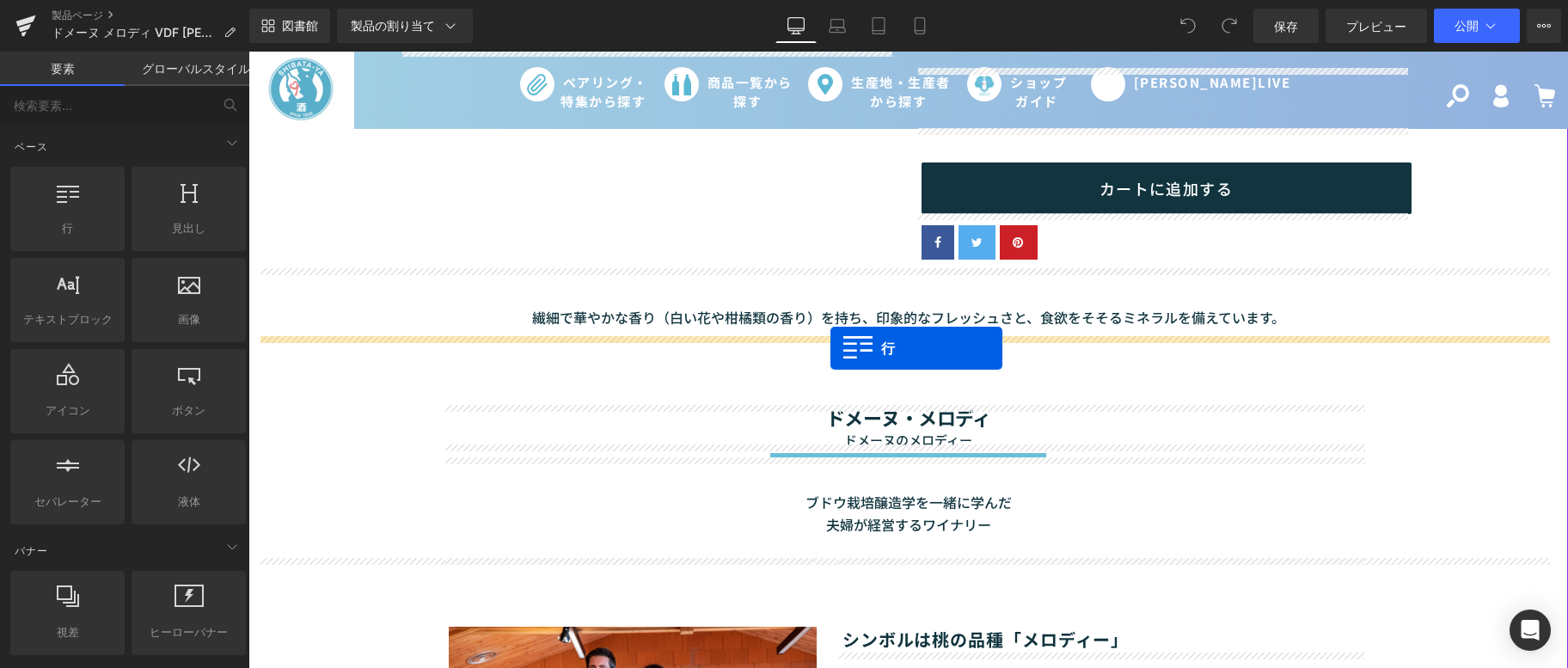
drag, startPoint x: 391, startPoint y: 292, endPoint x: 831, endPoint y: 348, distance: 443.5
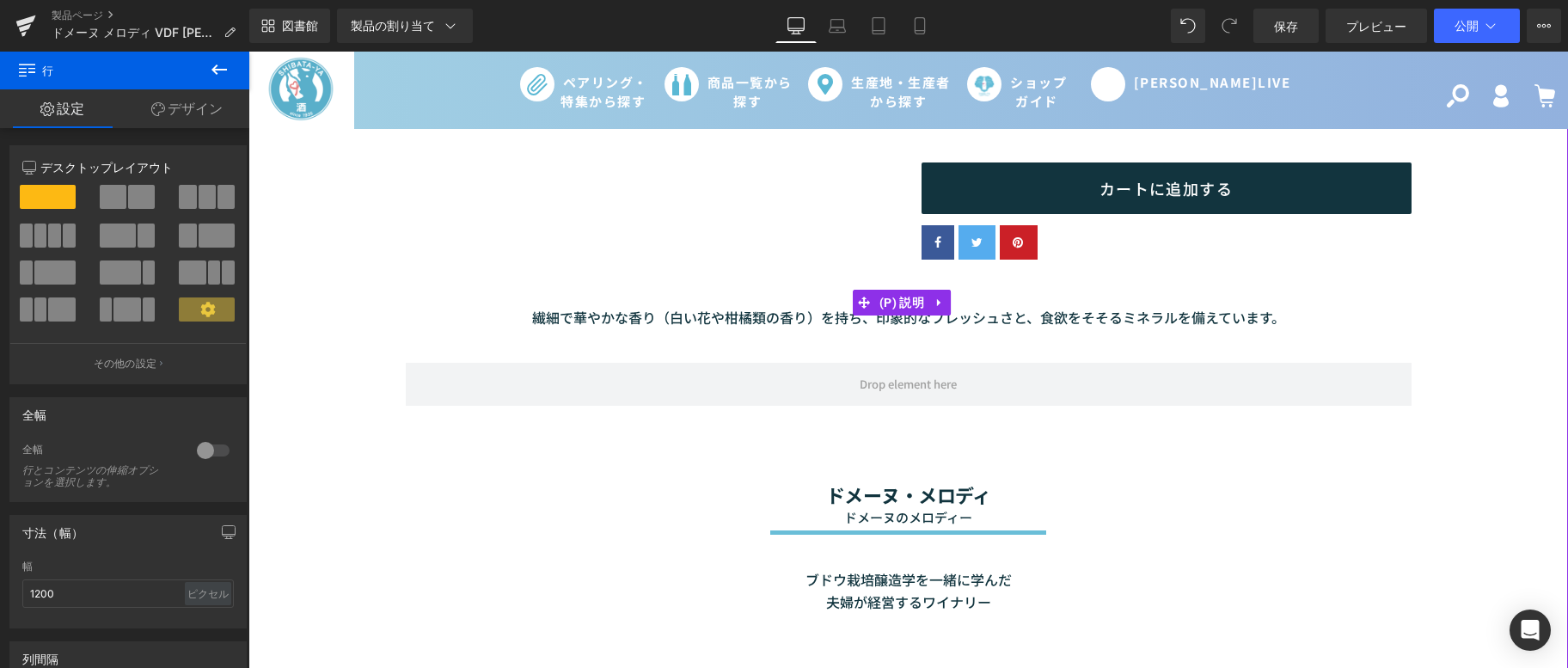
click at [1078, 318] on font "繊細で華やかな香り（白い花や柑橘類の香り）を持ち、印象的なフレッシュさと、食欲をそそるミネラルを備えています。" at bounding box center [909, 317] width 753 height 21
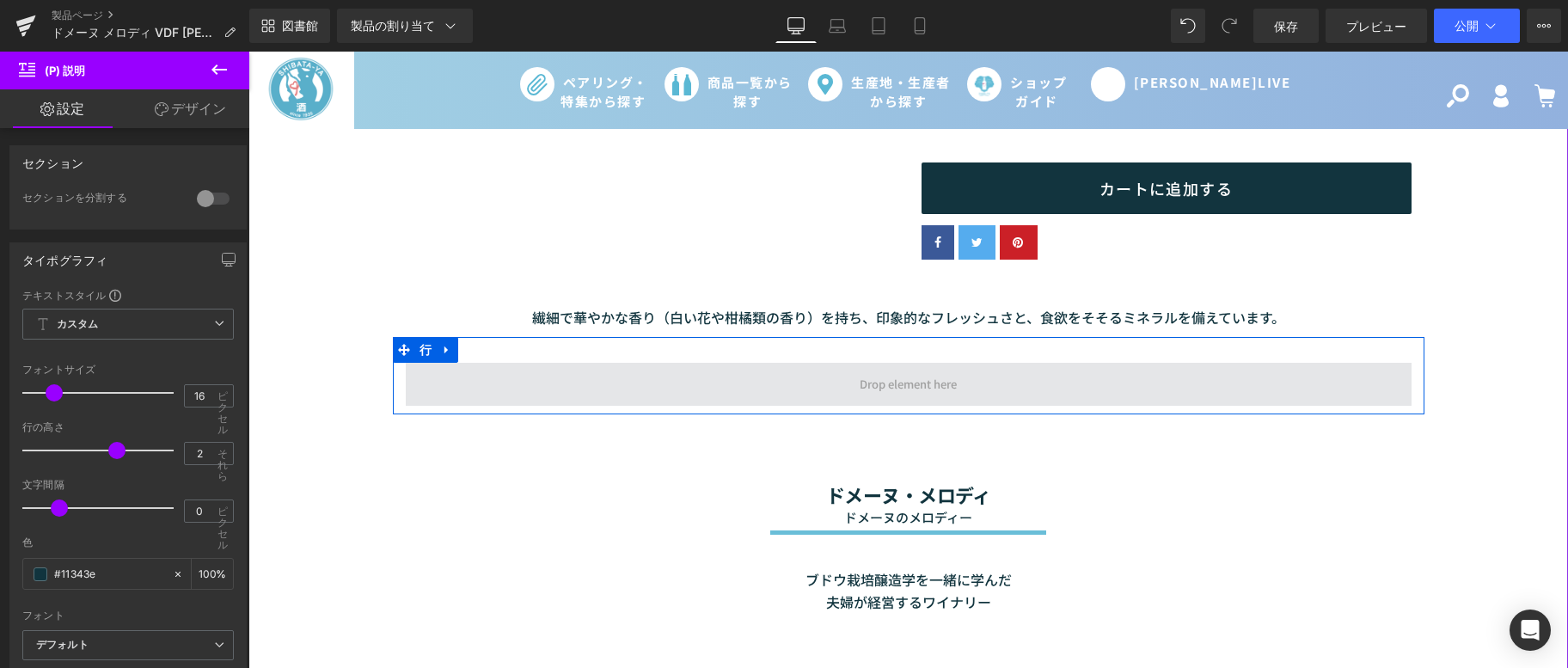
click at [554, 379] on span at bounding box center [908, 384] width 1006 height 43
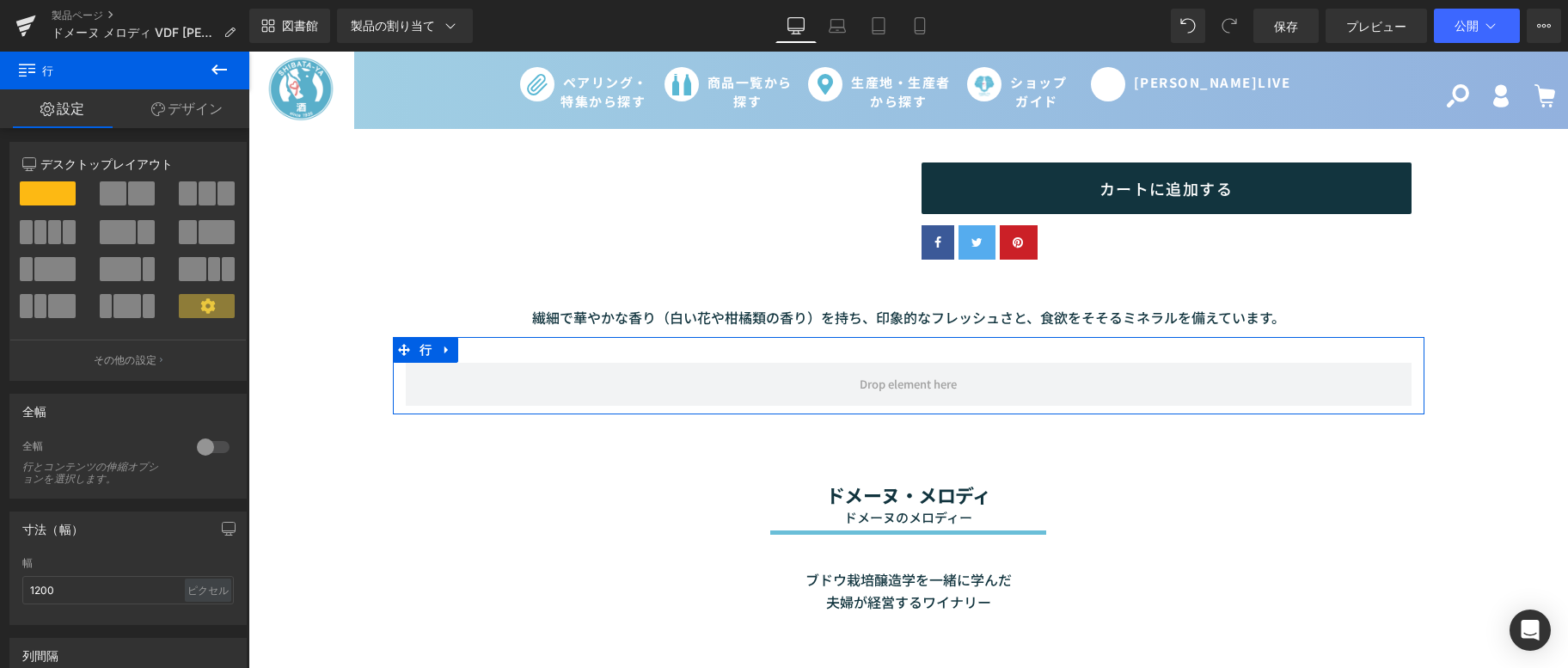
scroll to position [0, 0]
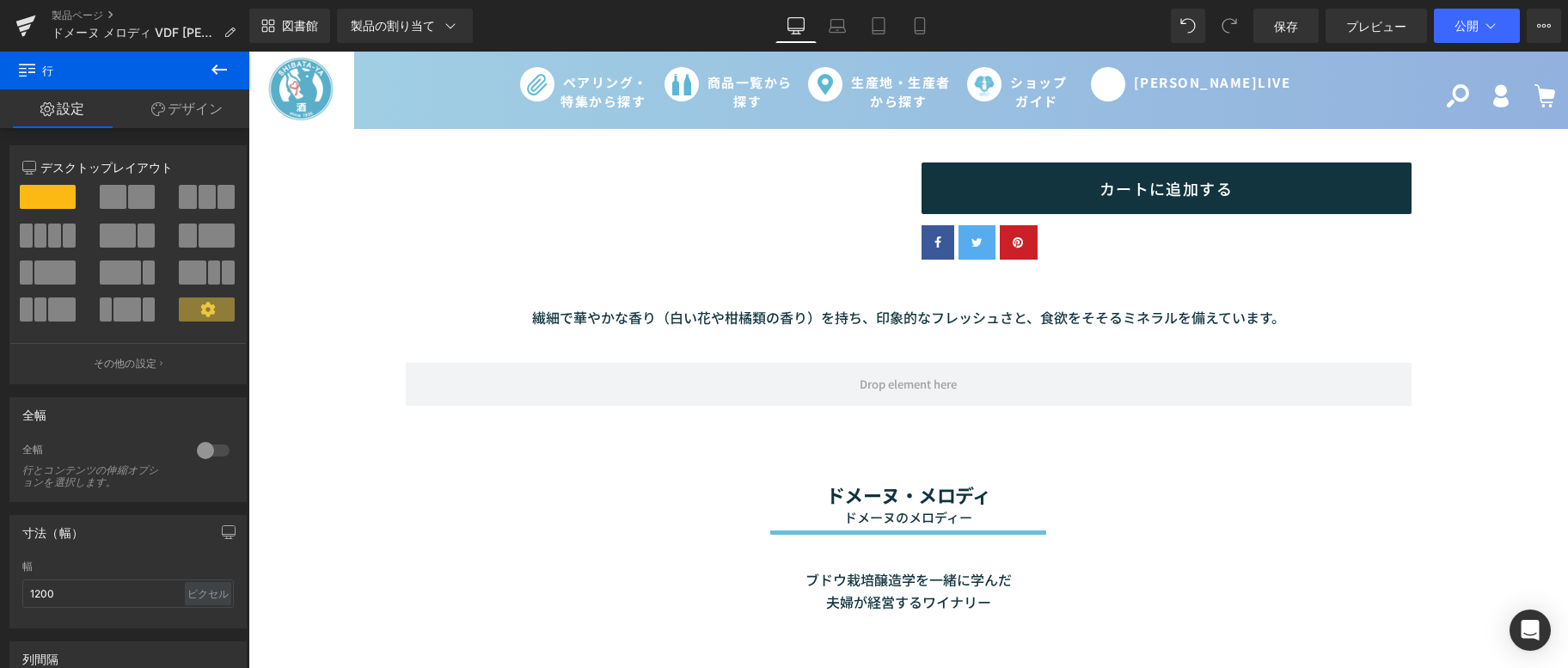
click at [214, 55] on button at bounding box center [219, 71] width 60 height 38
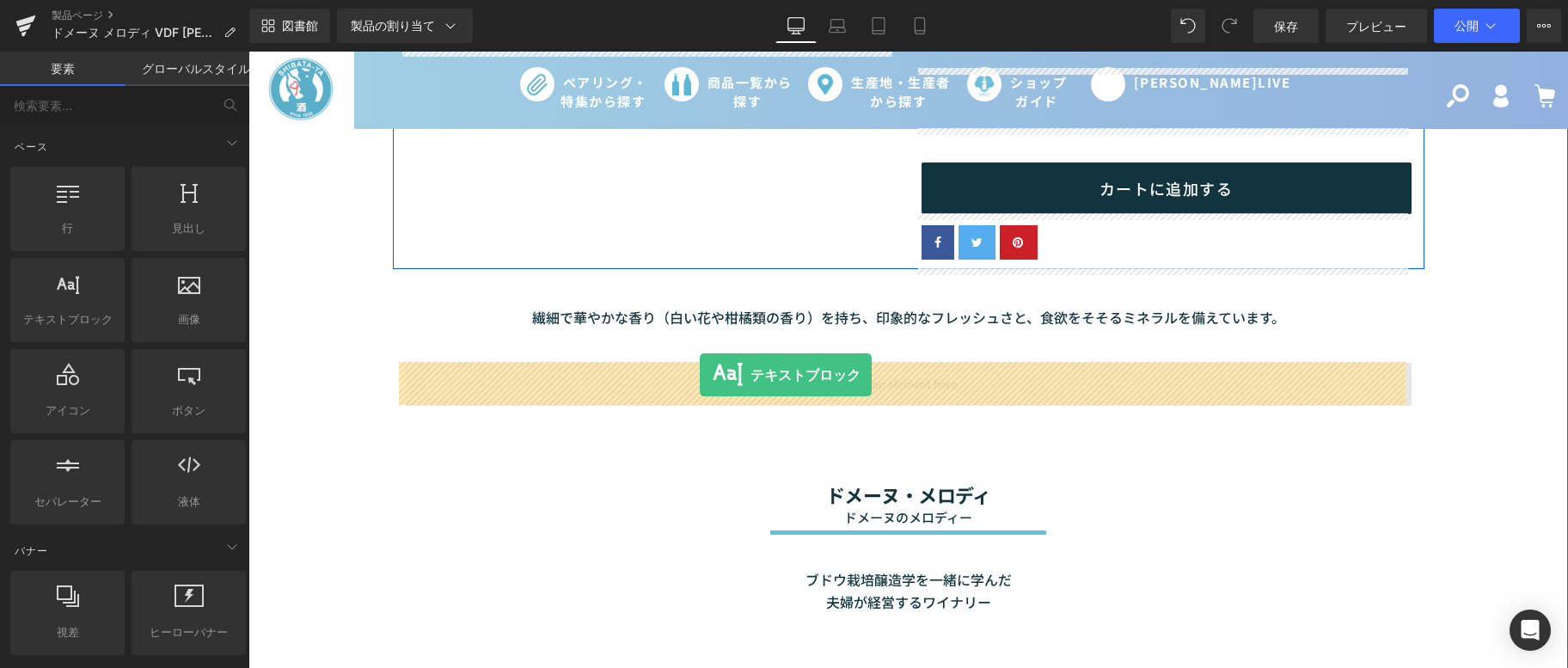
drag, startPoint x: 327, startPoint y: 378, endPoint x: 700, endPoint y: 375, distance: 373.0
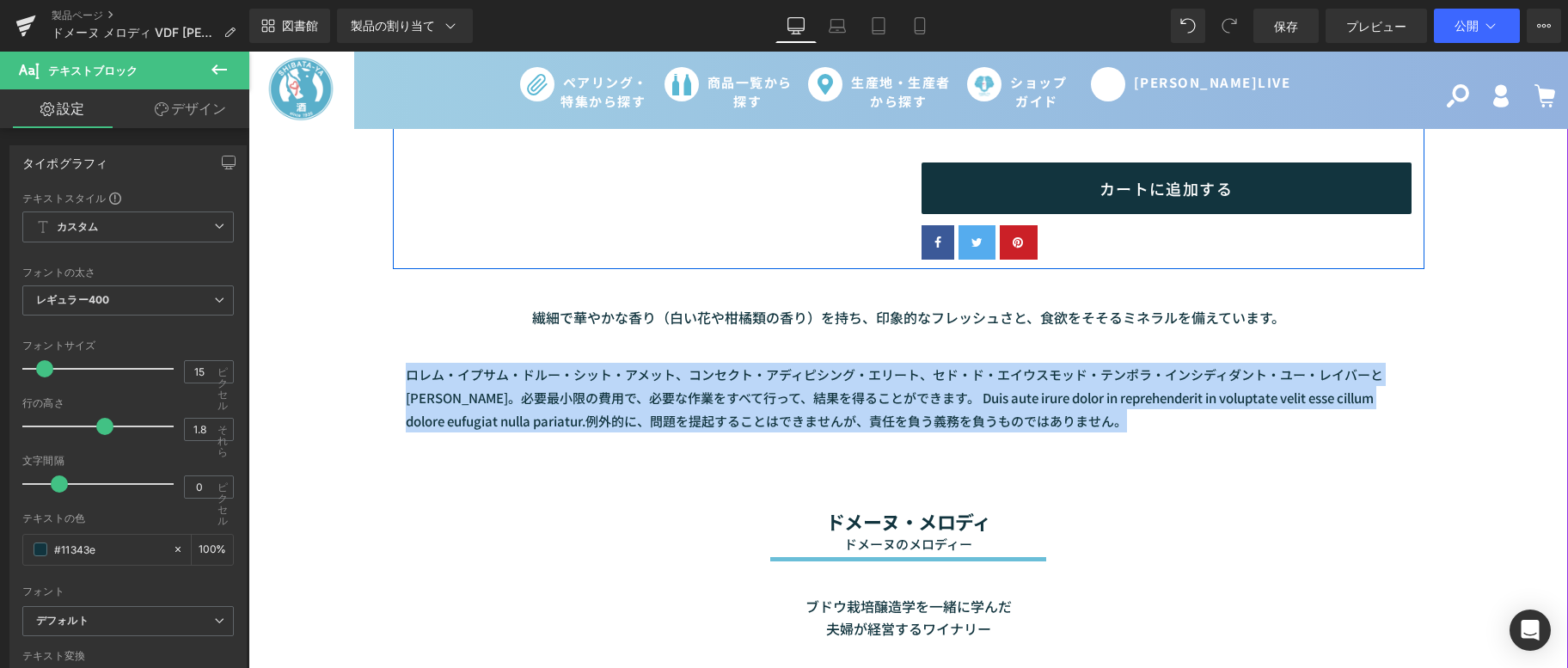
drag, startPoint x: 1110, startPoint y: 420, endPoint x: 378, endPoint y: 368, distance: 733.8
click at [378, 368] on div "セール終了 （P）画像" at bounding box center [908, 279] width 1303 height 1408
paste div
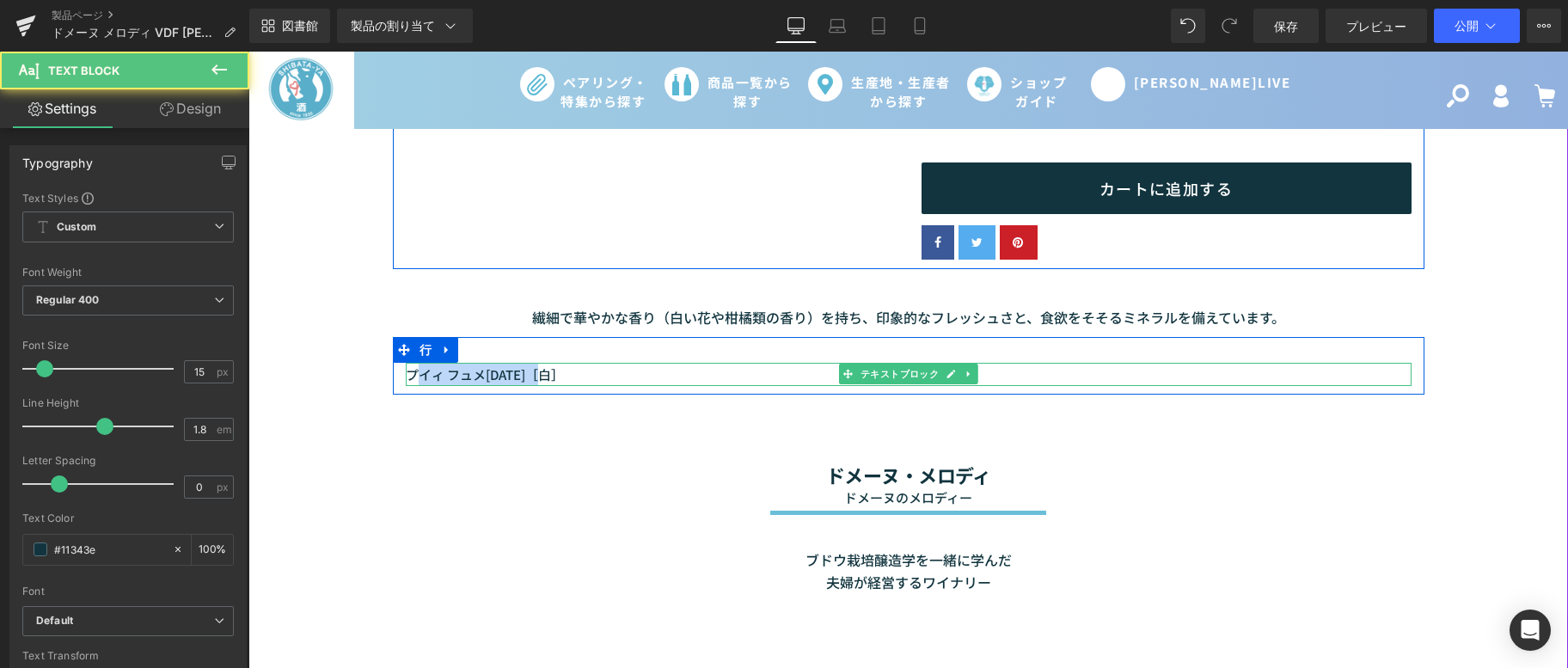
drag, startPoint x: 541, startPoint y: 375, endPoint x: 414, endPoint y: 370, distance: 127.1
click at [414, 370] on font "プイィ フュメ2023［白］" at bounding box center [484, 375] width 158 height 18
